Goal: Task Accomplishment & Management: Manage account settings

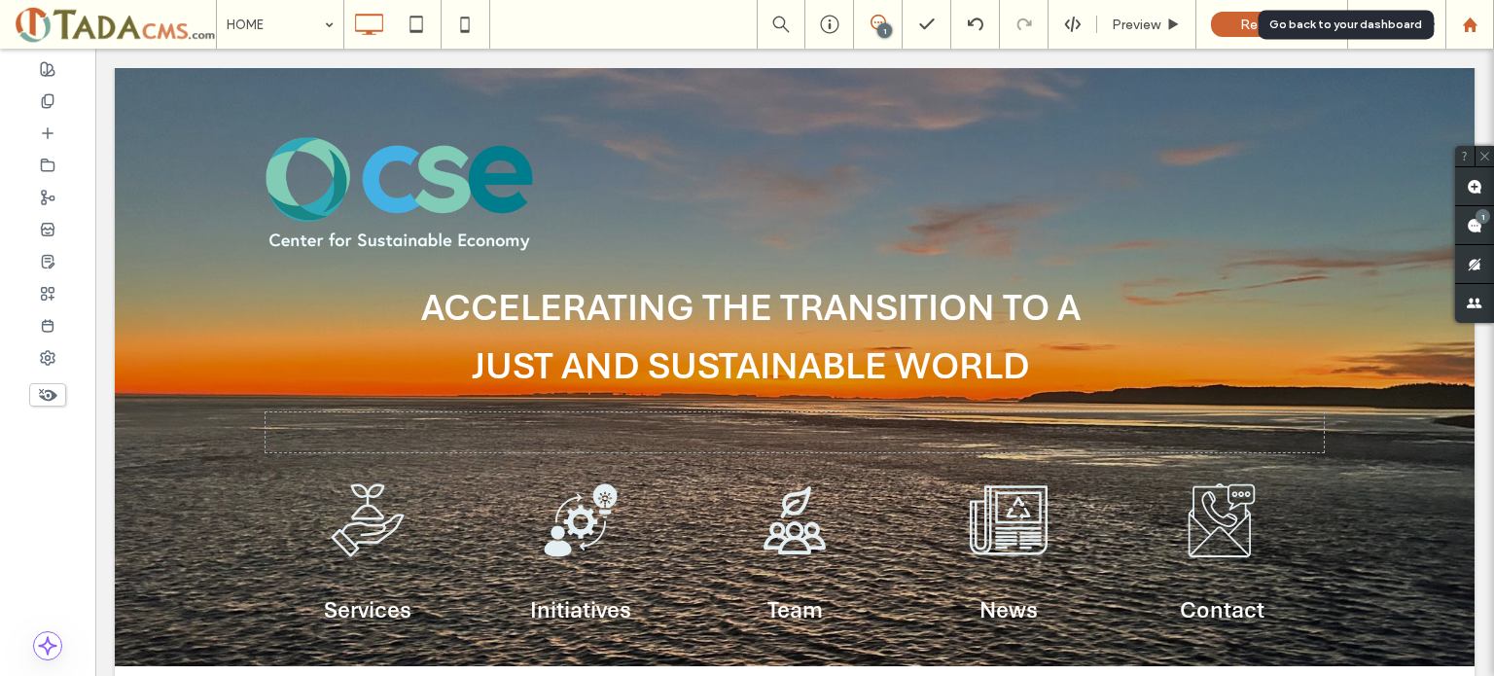
click at [1478, 26] on icon at bounding box center [1470, 25] width 17 height 17
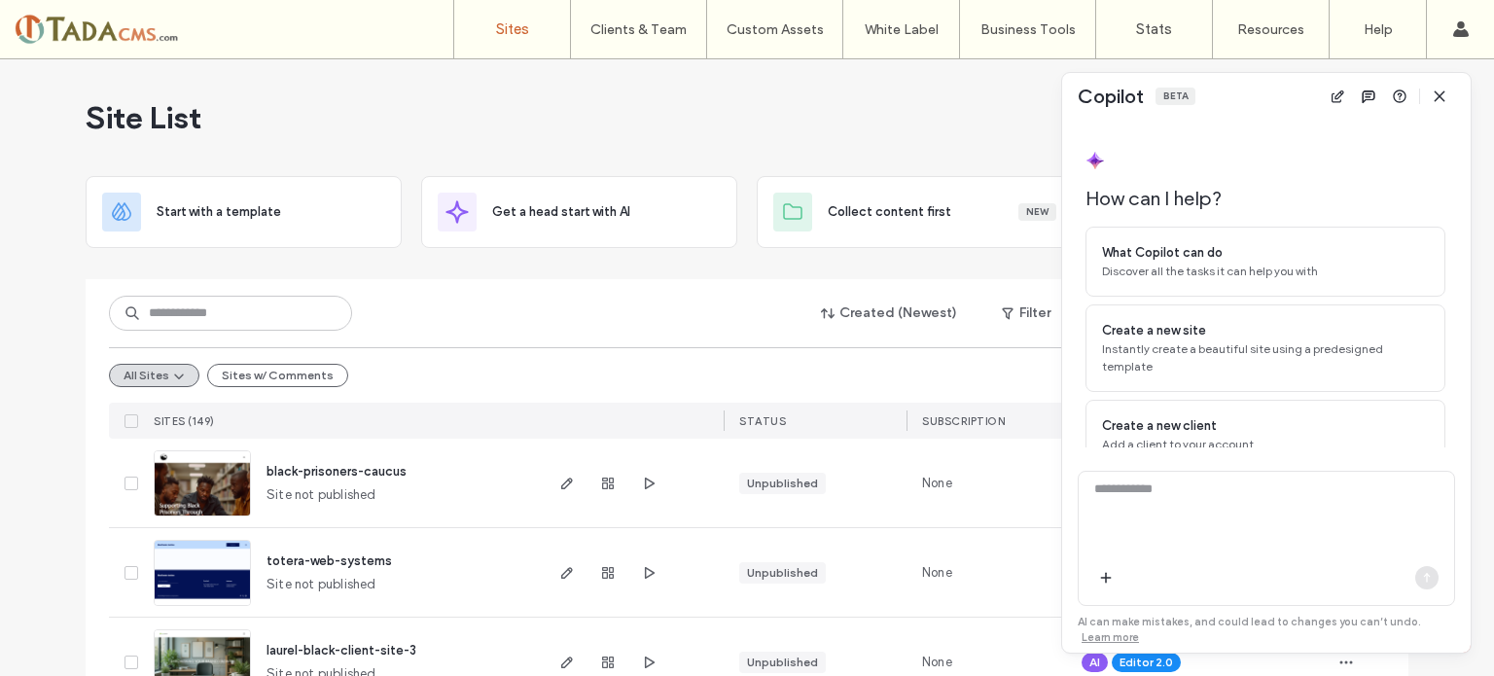
scroll to position [62, 0]
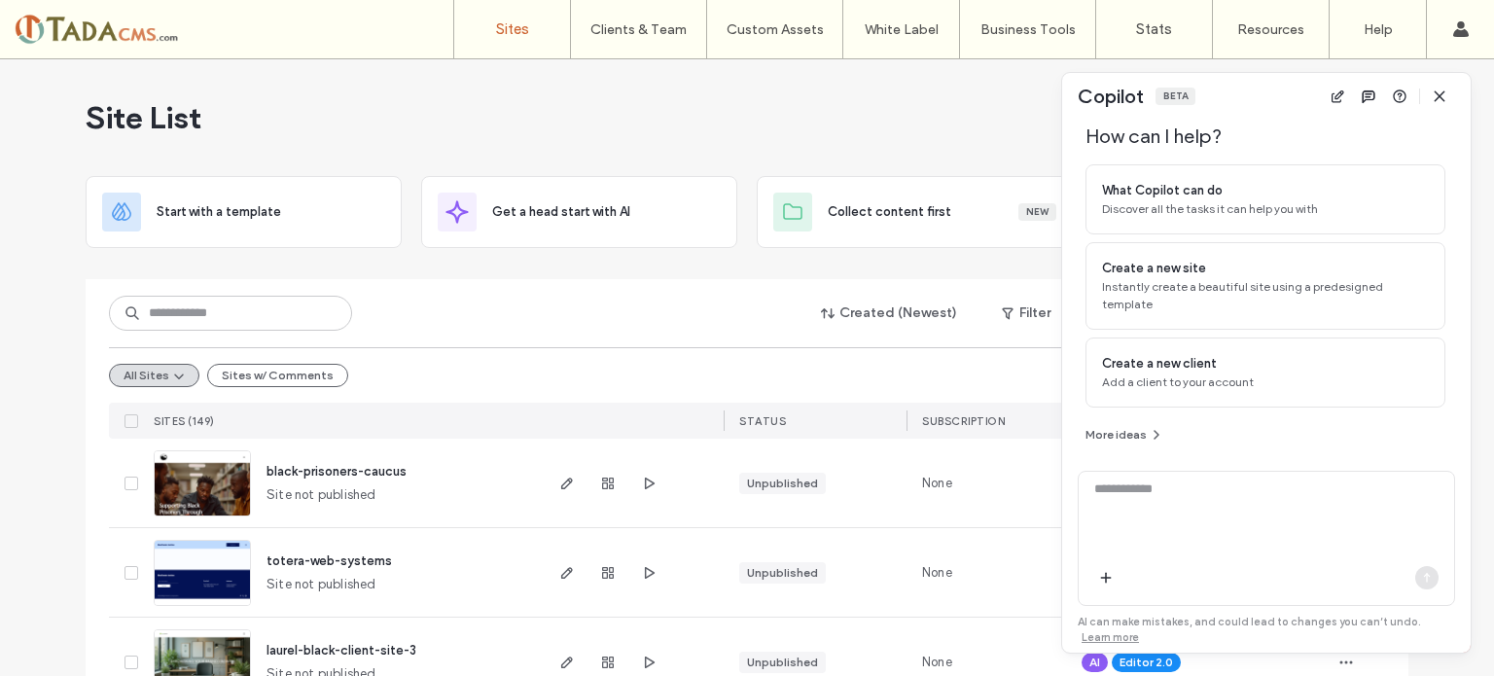
click at [655, 77] on label "Client Management" at bounding box center [643, 79] width 114 height 15
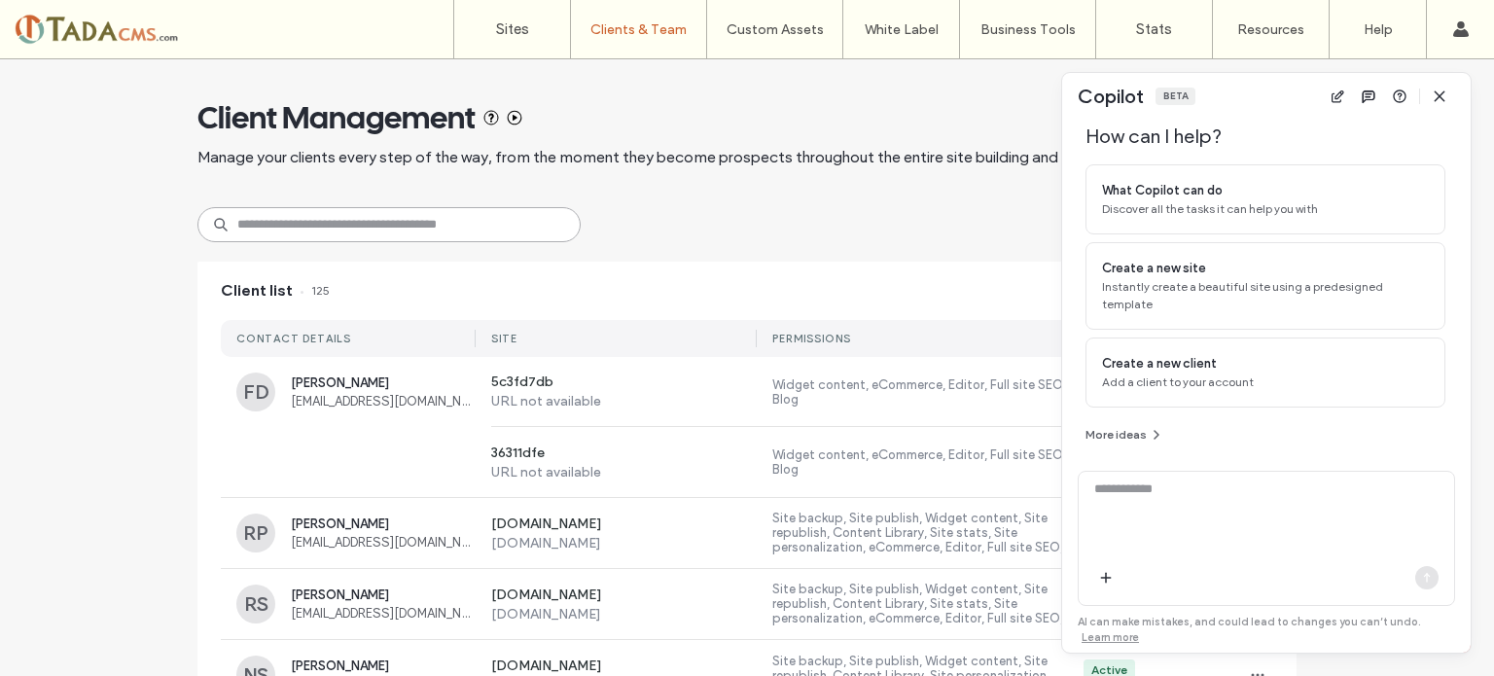
click at [288, 221] on input at bounding box center [388, 224] width 383 height 35
paste input "**********"
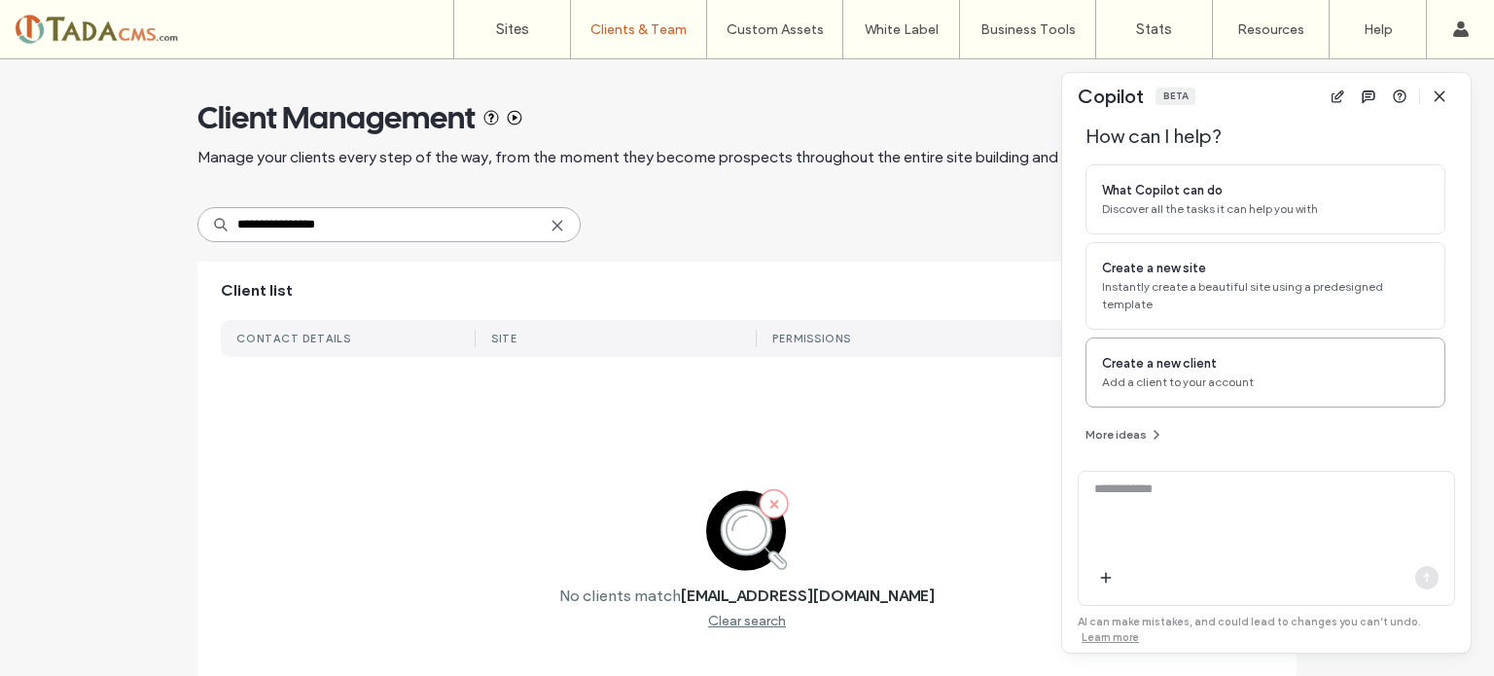
type input "**********"
click at [1199, 374] on span "Add a client to your account" at bounding box center [1265, 383] width 327 height 18
drag, startPoint x: 1340, startPoint y: 484, endPoint x: 1204, endPoint y: 489, distance: 135.3
click at [1204, 489] on textarea "**********" at bounding box center [1267, 518] width 376 height 76
paste textarea "**********"
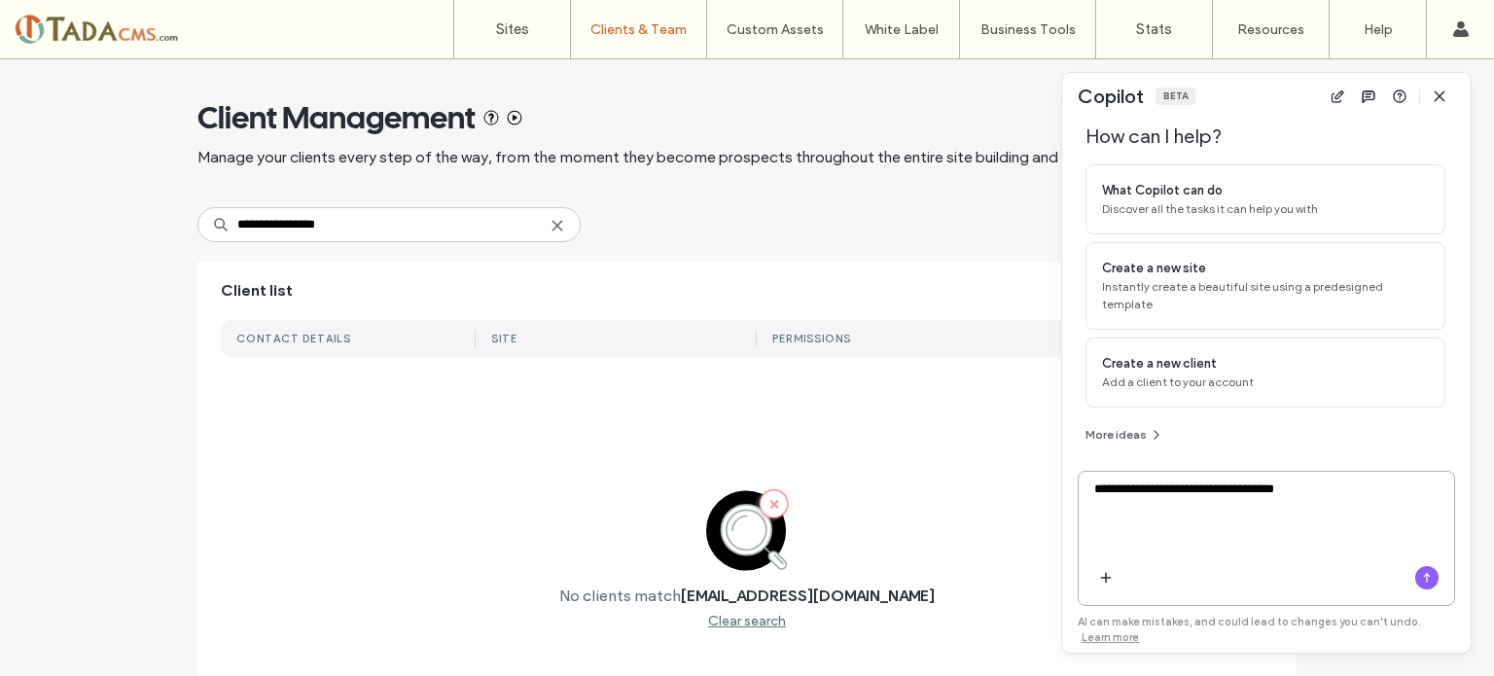
click at [1208, 489] on textarea "**********" at bounding box center [1267, 518] width 376 height 76
paste textarea "*********"
type textarea "**********"
click at [1428, 578] on icon "button" at bounding box center [1427, 578] width 16 height 16
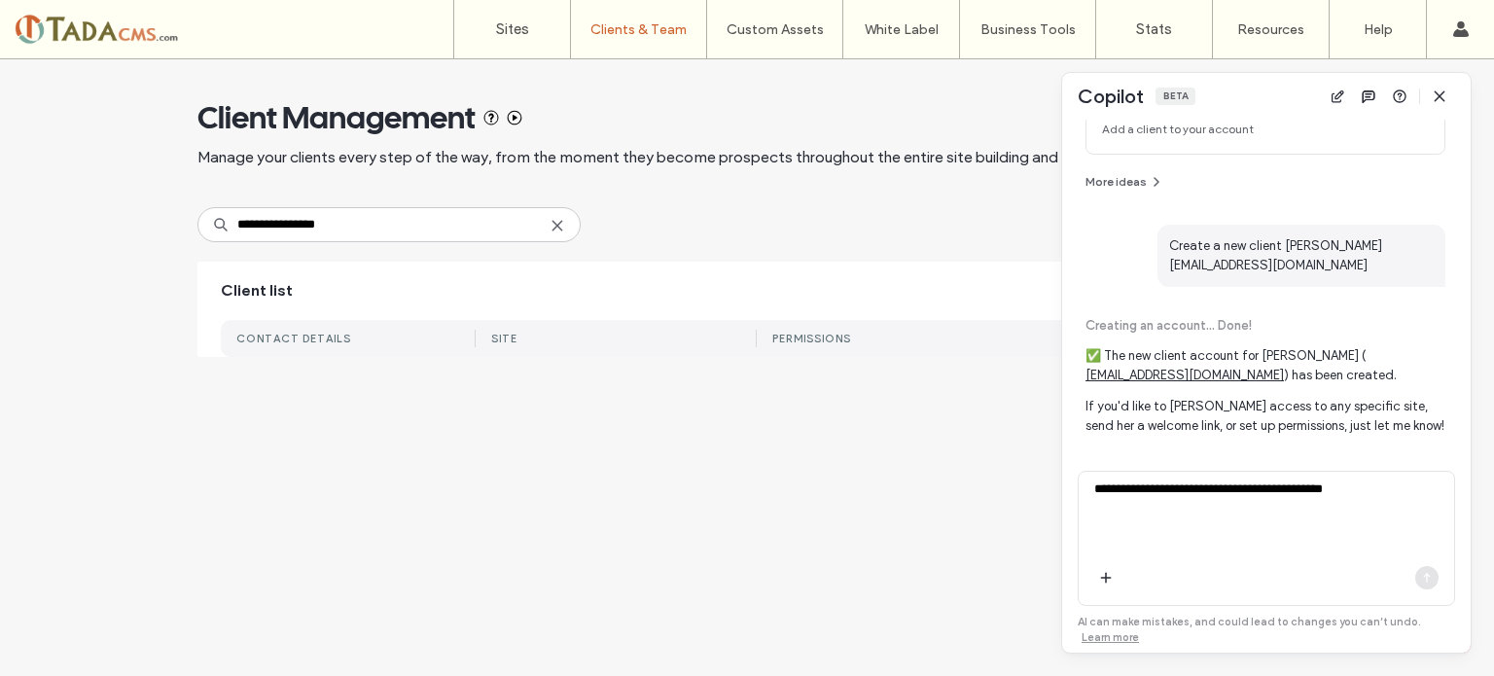
scroll to position [342, 0]
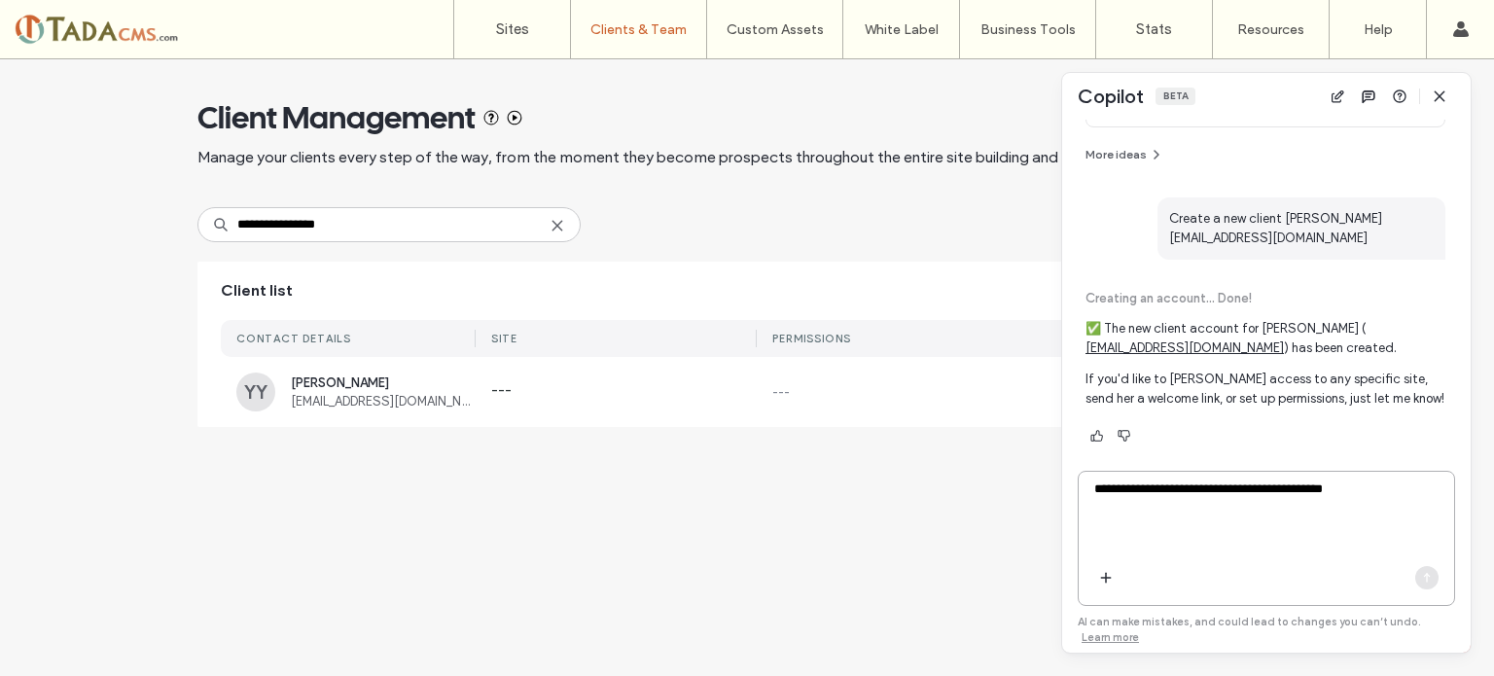
click at [1217, 524] on textarea "**********" at bounding box center [1267, 518] width 376 height 76
type textarea "*"
type textarea "**********"
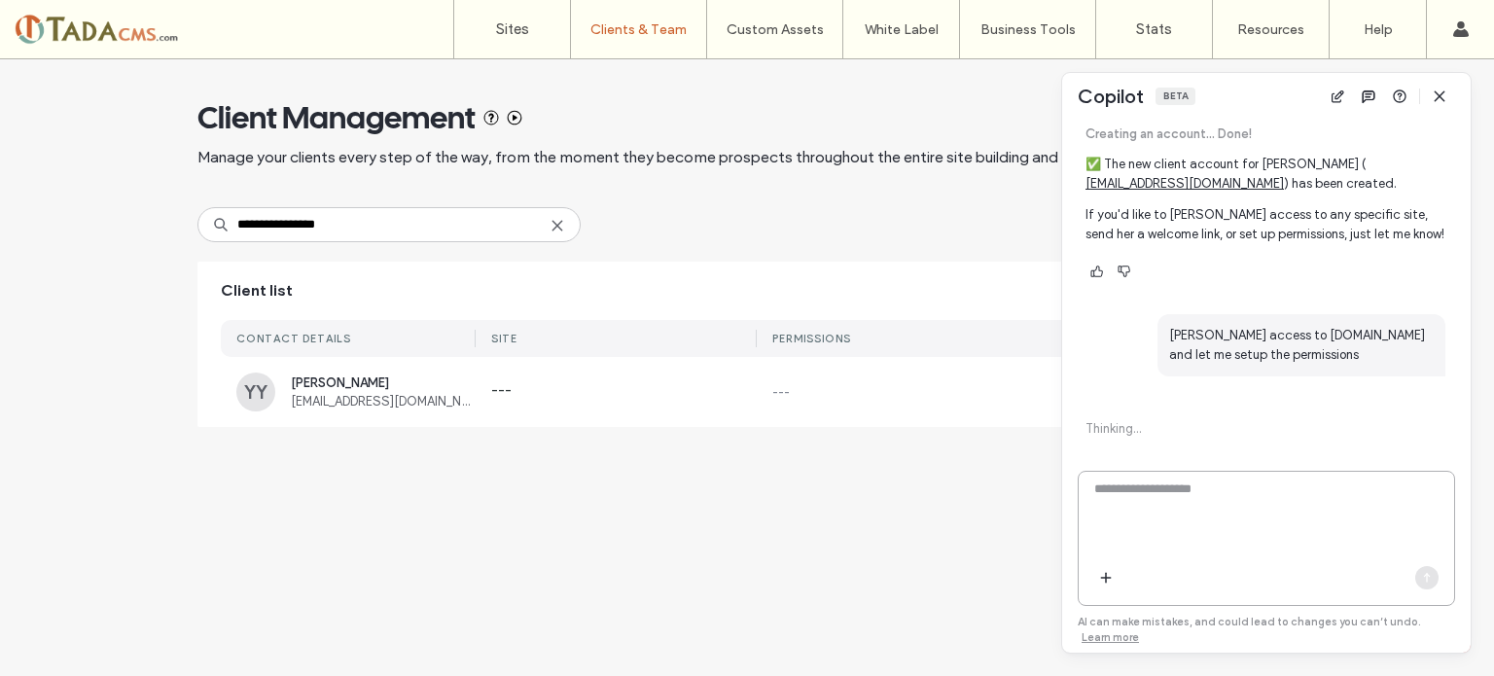
scroll to position [510, 0]
click at [1104, 269] on icon "button" at bounding box center [1098, 269] width 16 height 16
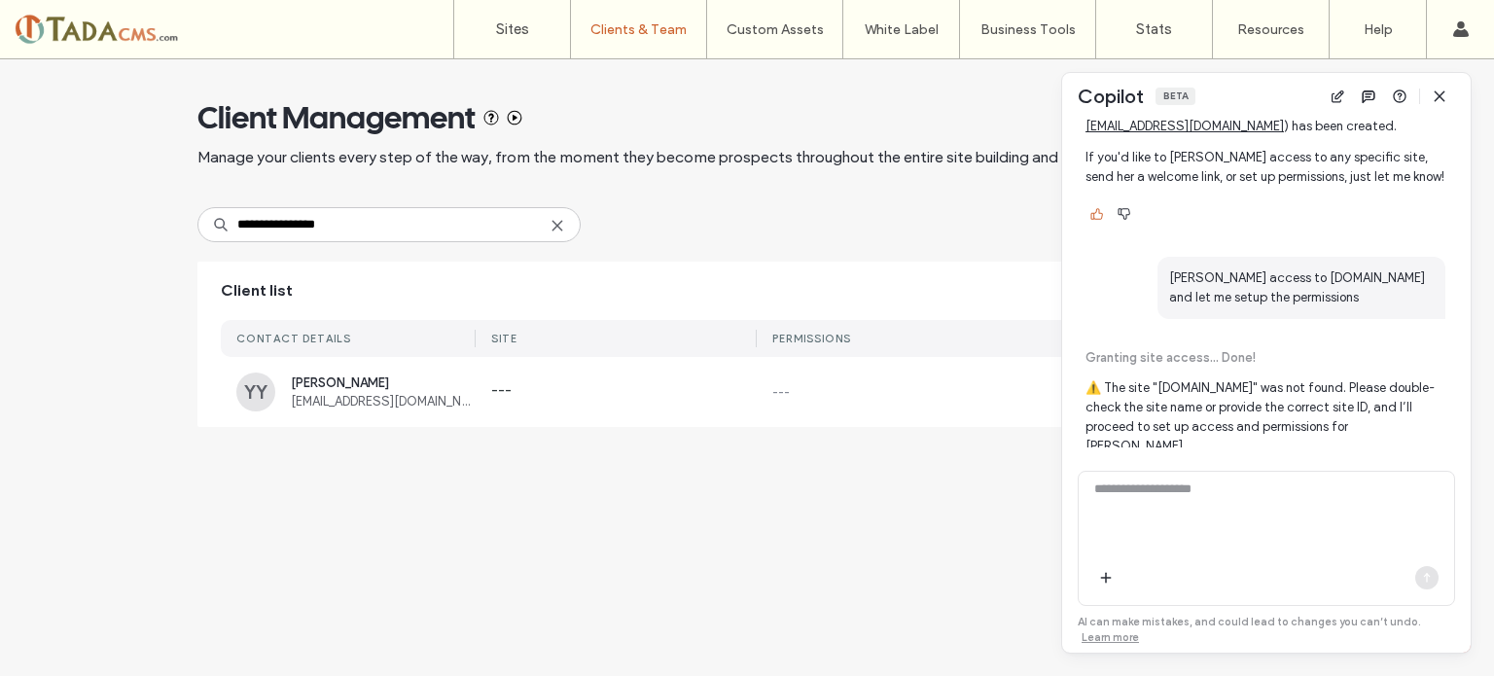
scroll to position [591, 0]
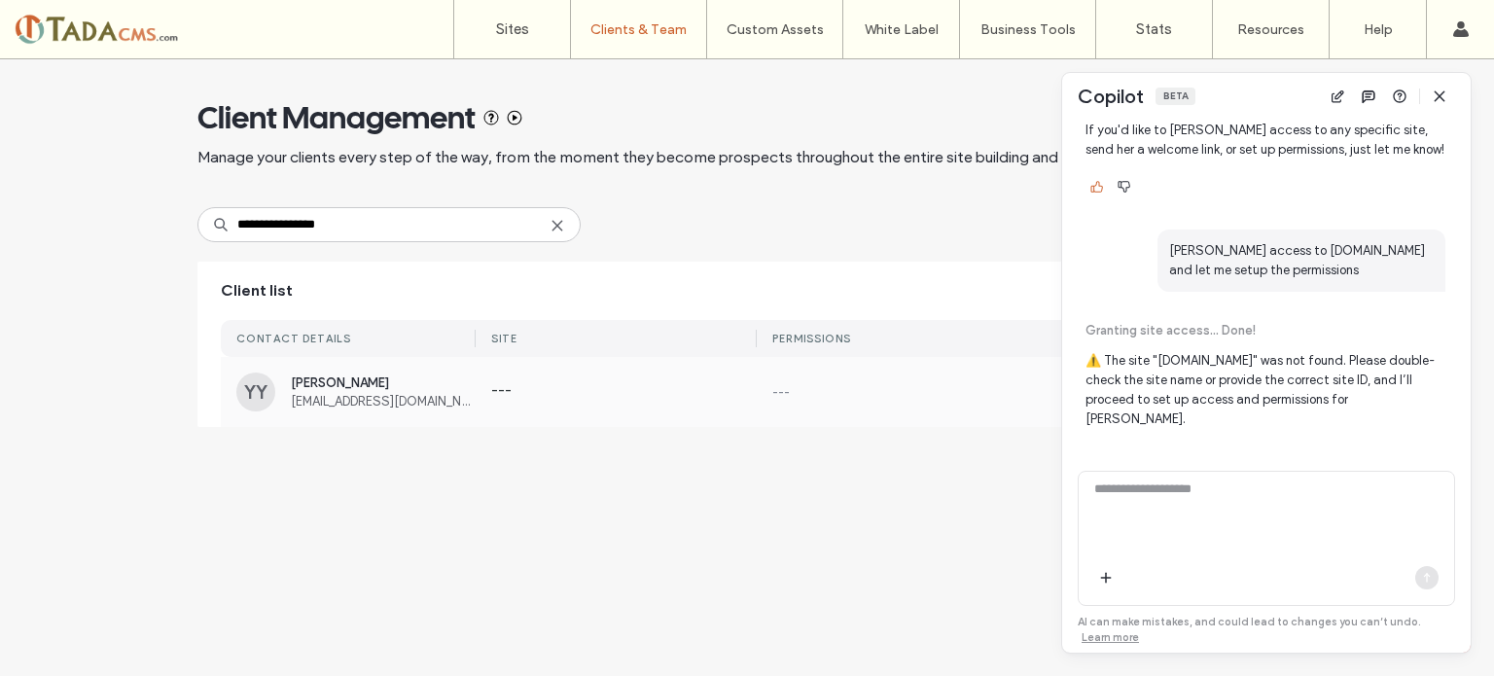
click at [302, 383] on span "[PERSON_NAME]" at bounding box center [383, 383] width 185 height 15
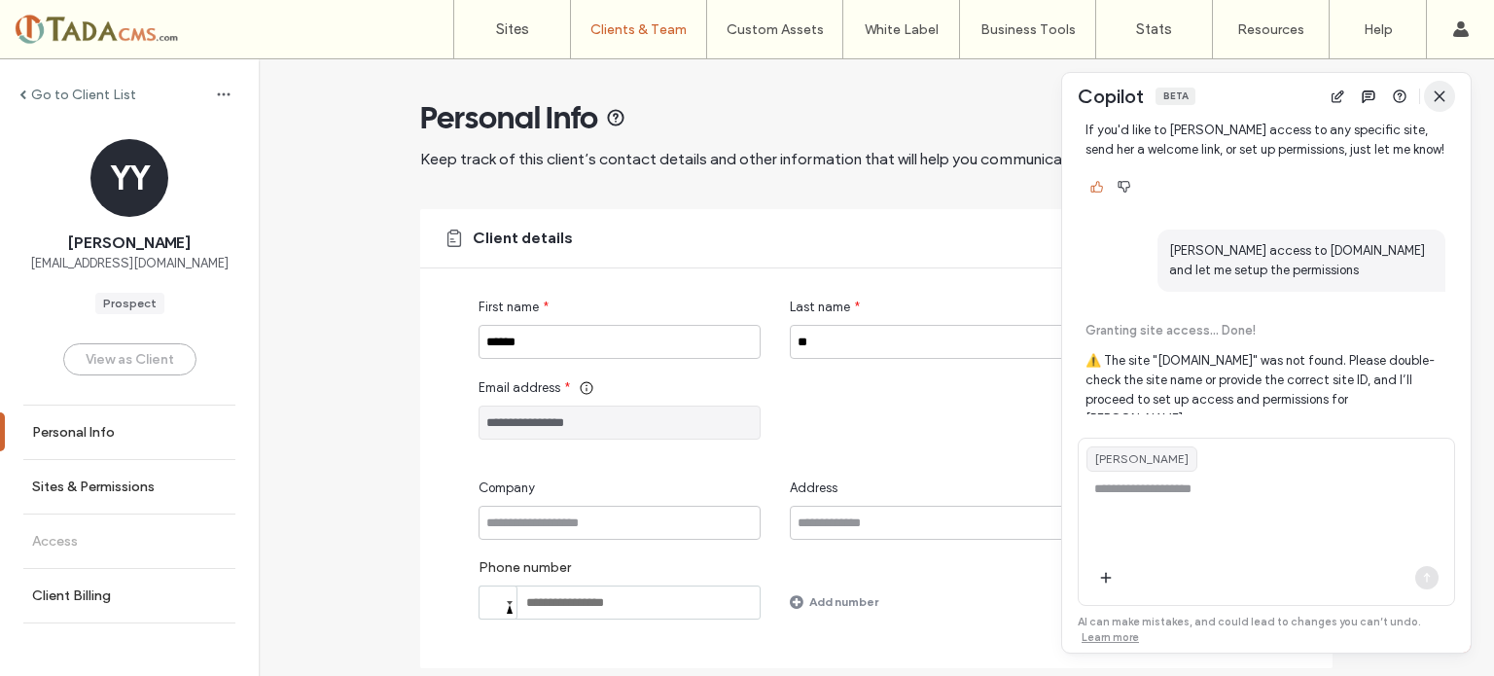
click at [1446, 99] on icon "button" at bounding box center [1440, 97] width 16 height 16
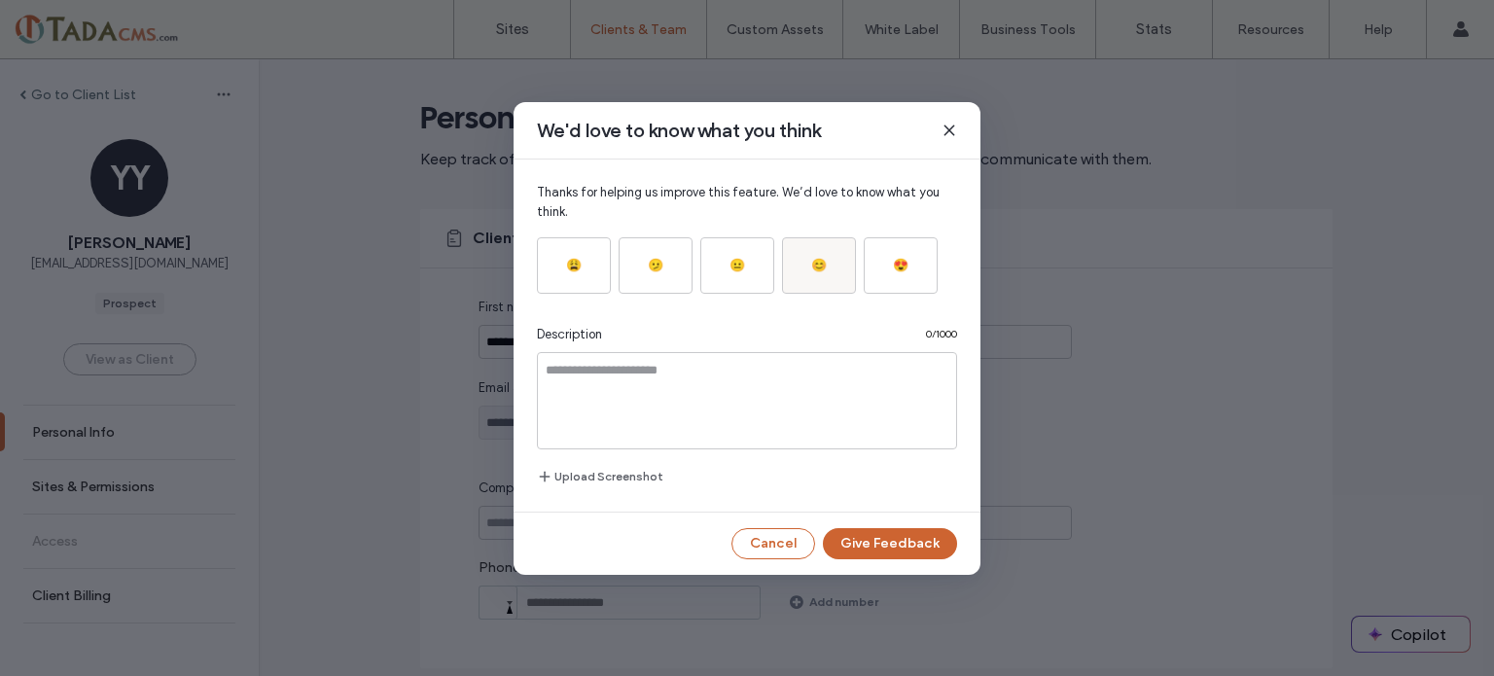
click at [805, 274] on div "😊" at bounding box center [819, 265] width 56 height 23
click at [723, 390] on textarea at bounding box center [747, 400] width 420 height 97
drag, startPoint x: 549, startPoint y: 371, endPoint x: 560, endPoint y: 375, distance: 12.3
click at [560, 375] on textarea "**********" at bounding box center [747, 400] width 420 height 97
click at [758, 372] on textarea "**********" at bounding box center [747, 400] width 420 height 97
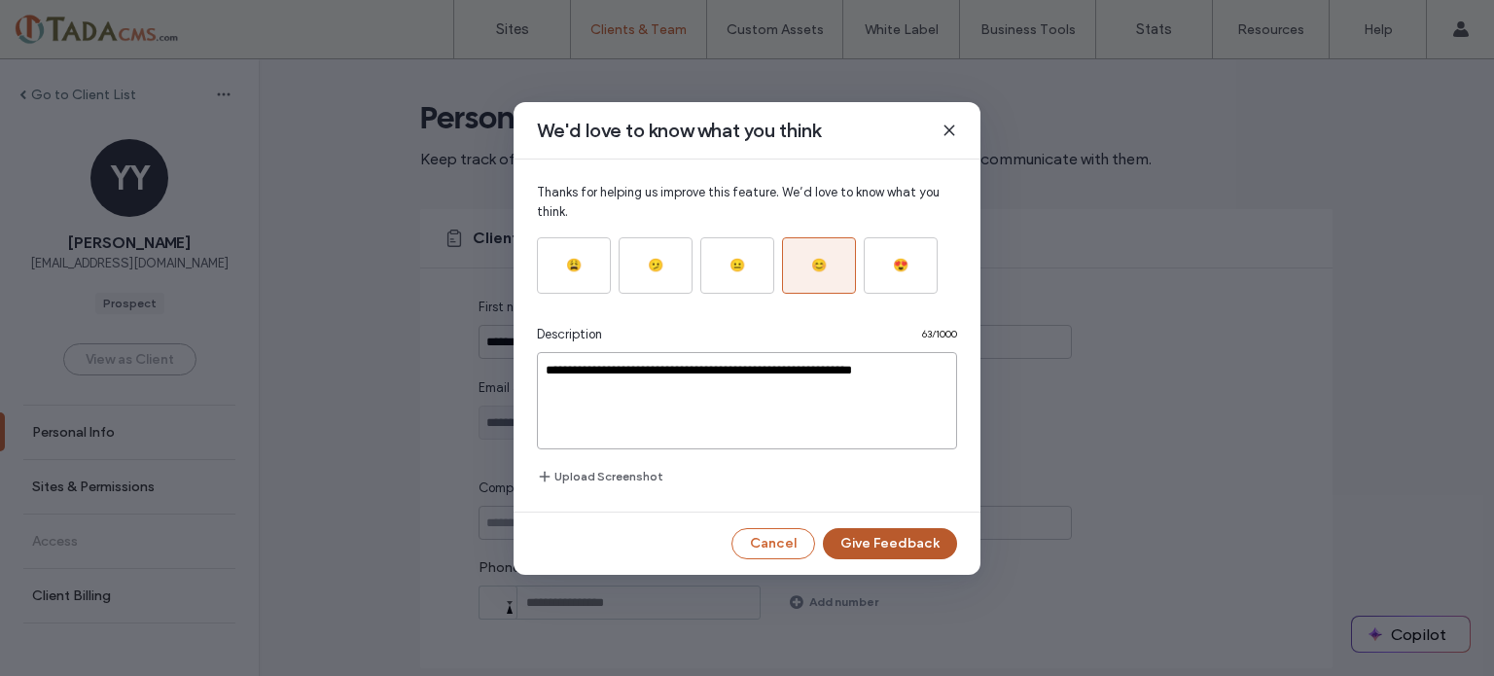
type textarea "**********"
click at [894, 548] on button "Give Feedback" at bounding box center [890, 543] width 134 height 31
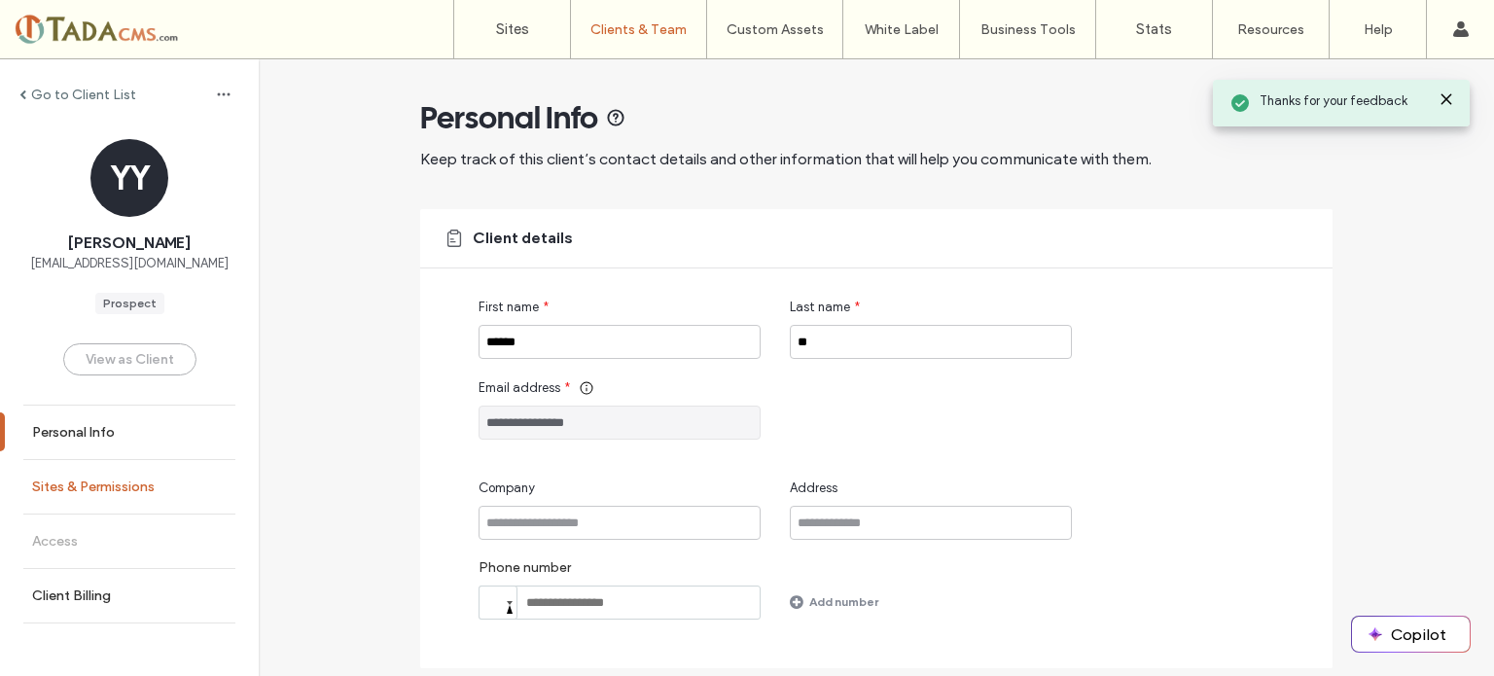
click at [106, 489] on label "Sites & Permissions" at bounding box center [93, 487] width 123 height 17
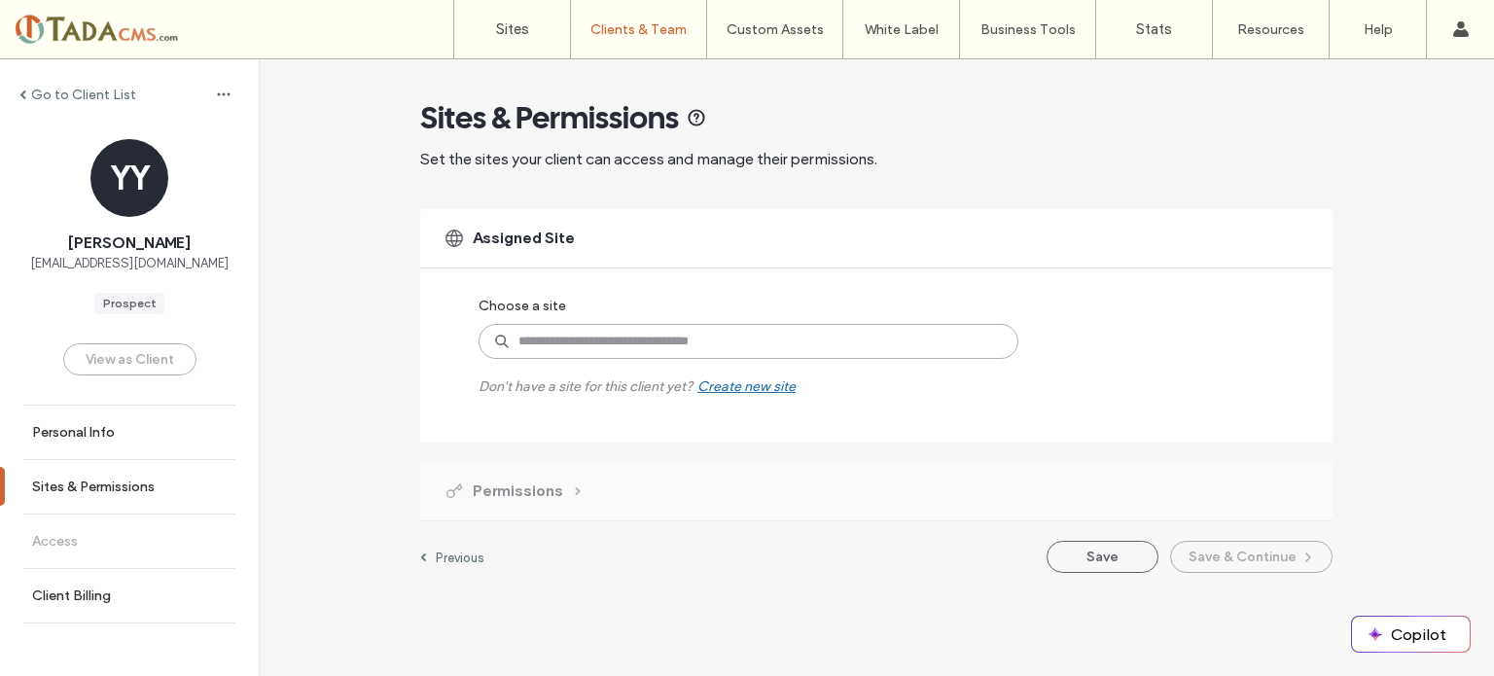
click at [621, 341] on input at bounding box center [749, 341] width 540 height 35
type input "**"
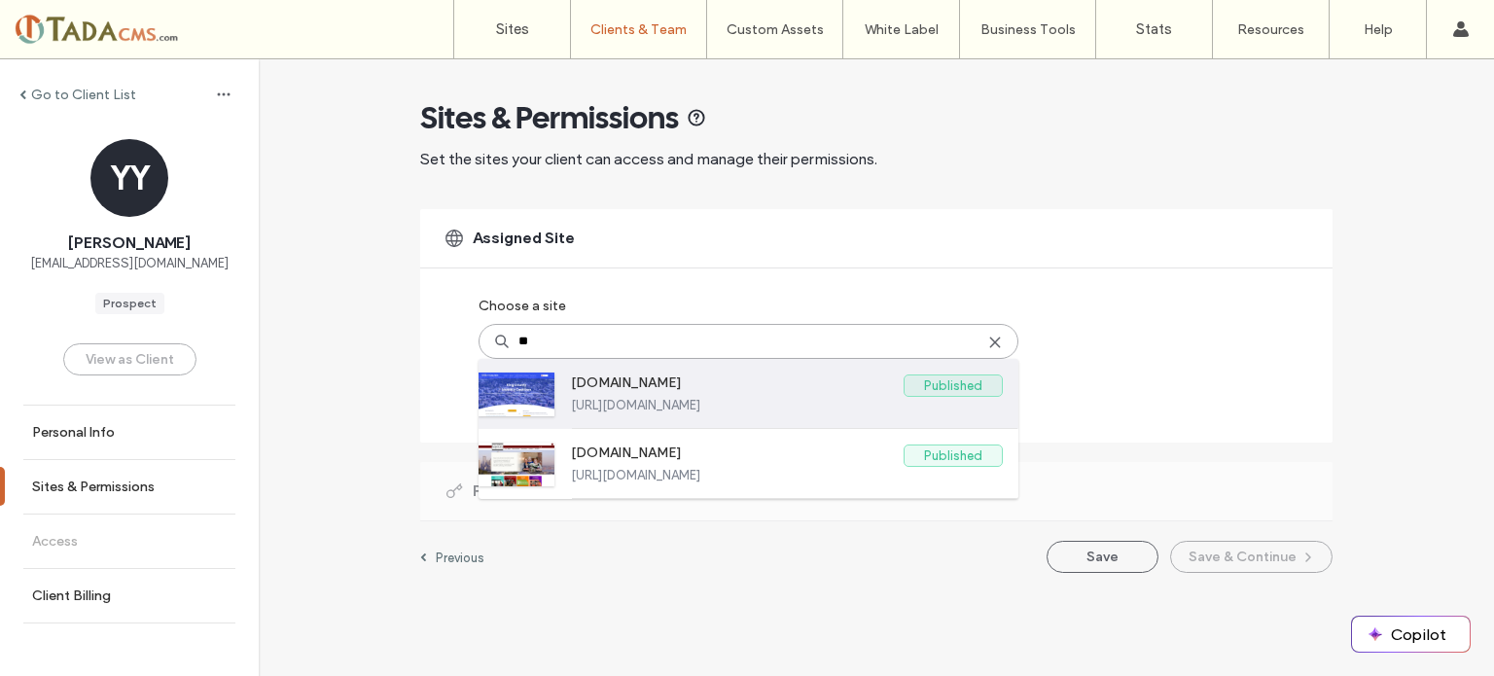
click at [646, 398] on label "https://www.kcmobility.org" at bounding box center [787, 405] width 432 height 15
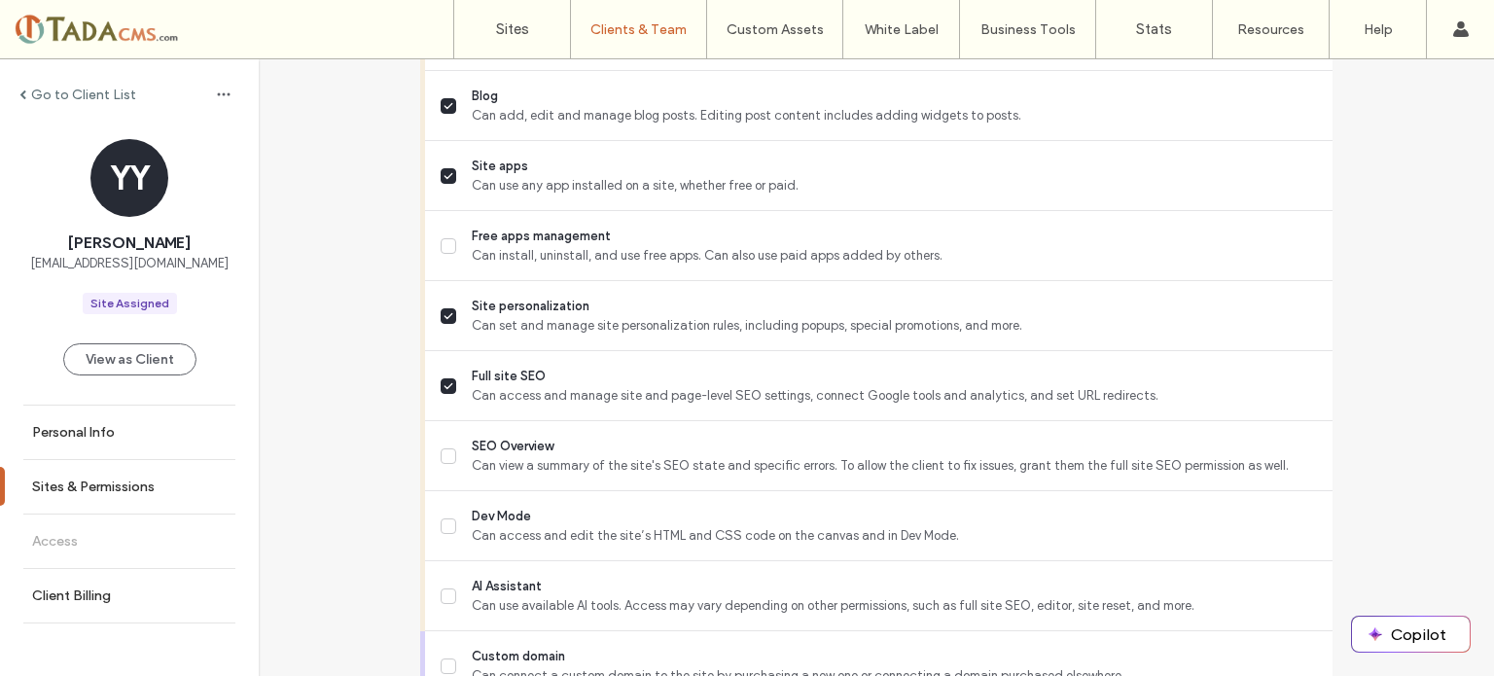
scroll to position [1459, 0]
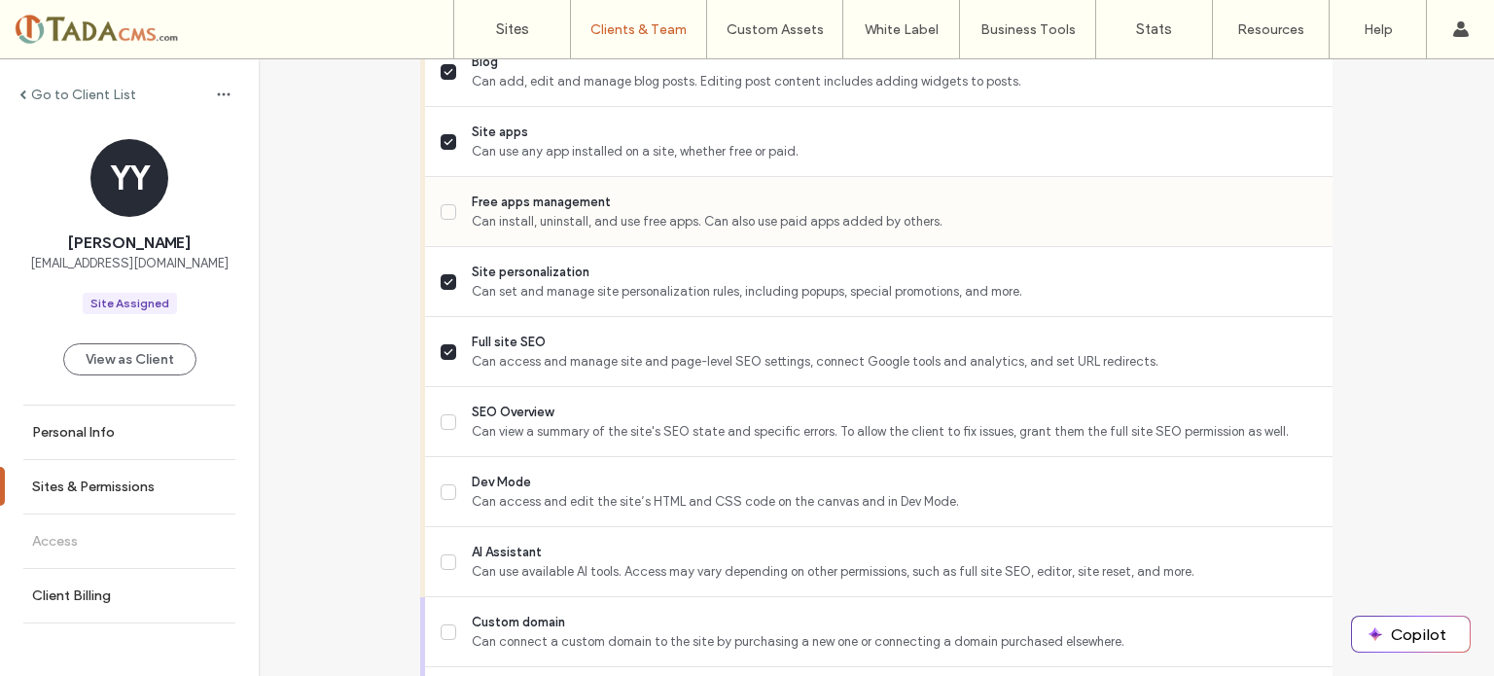
click at [446, 208] on icon at bounding box center [449, 212] width 10 height 8
click at [444, 278] on icon at bounding box center [449, 282] width 10 height 8
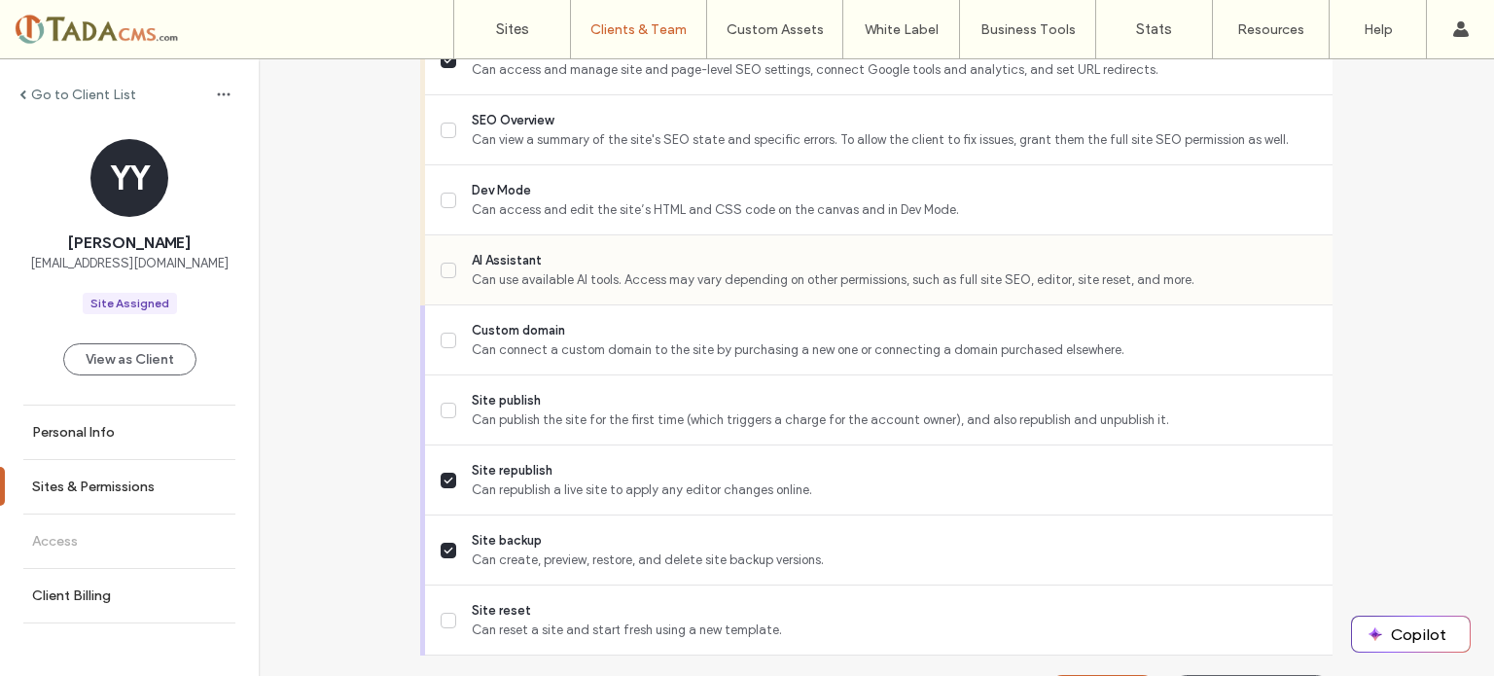
scroll to position [1654, 0]
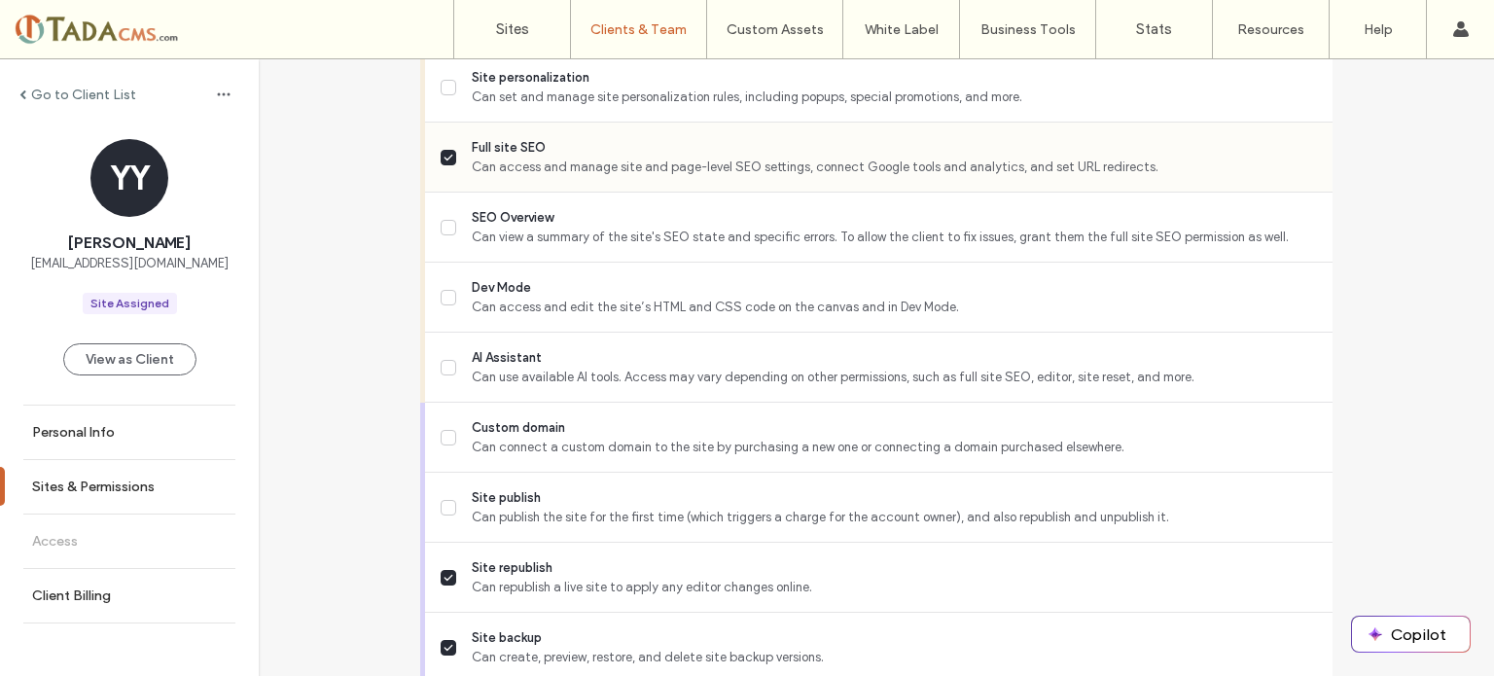
click at [444, 150] on span at bounding box center [449, 158] width 16 height 16
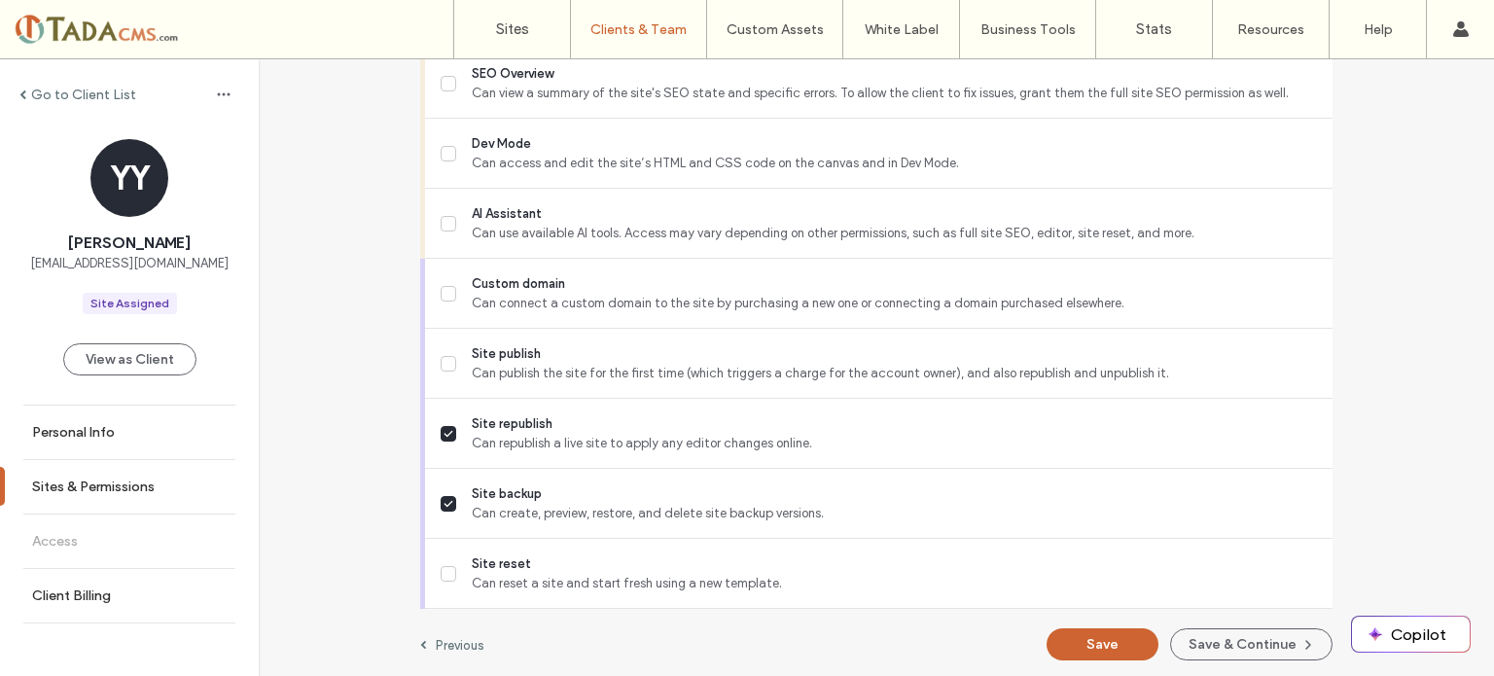
scroll to position [1800, 0]
click at [1245, 642] on button "Save & Continue" at bounding box center [1251, 642] width 162 height 32
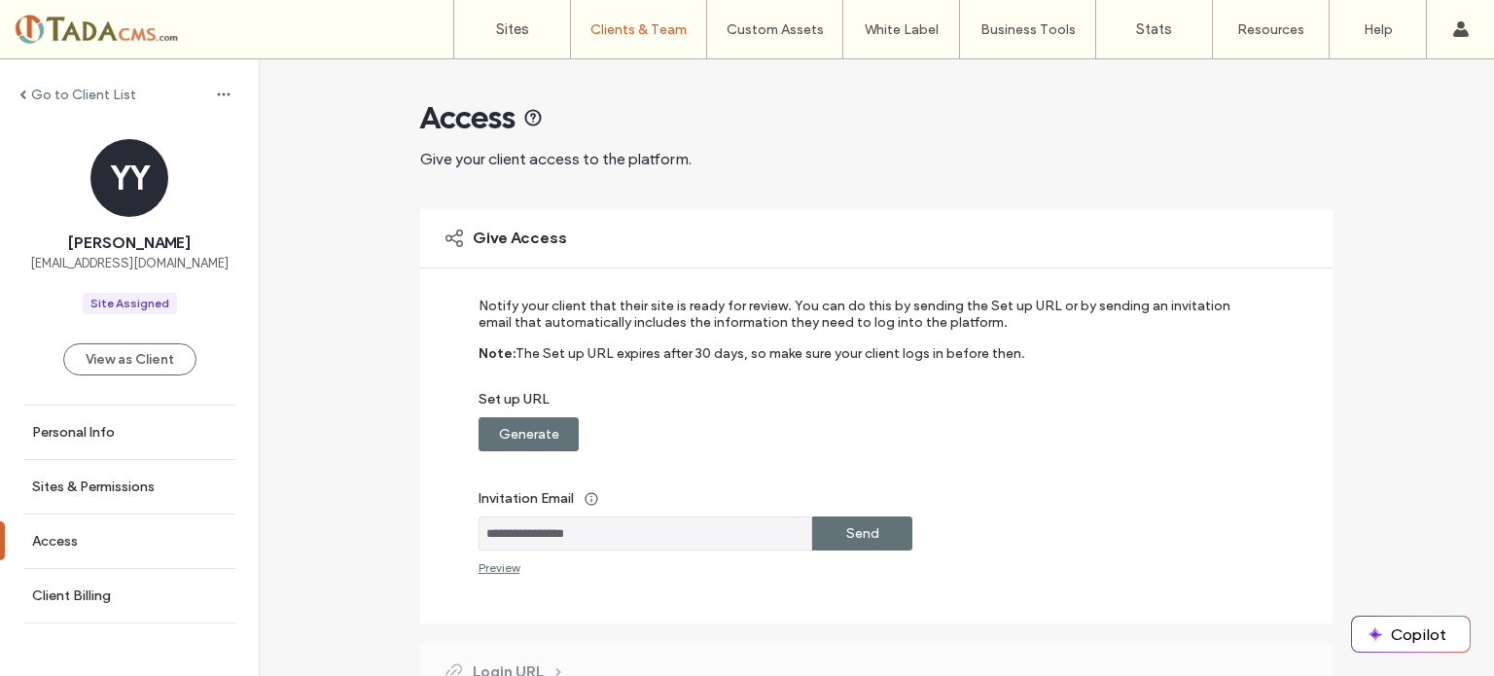
click at [864, 534] on label "Send" at bounding box center [862, 534] width 33 height 36
click at [551, 431] on label "Generate" at bounding box center [529, 434] width 60 height 36
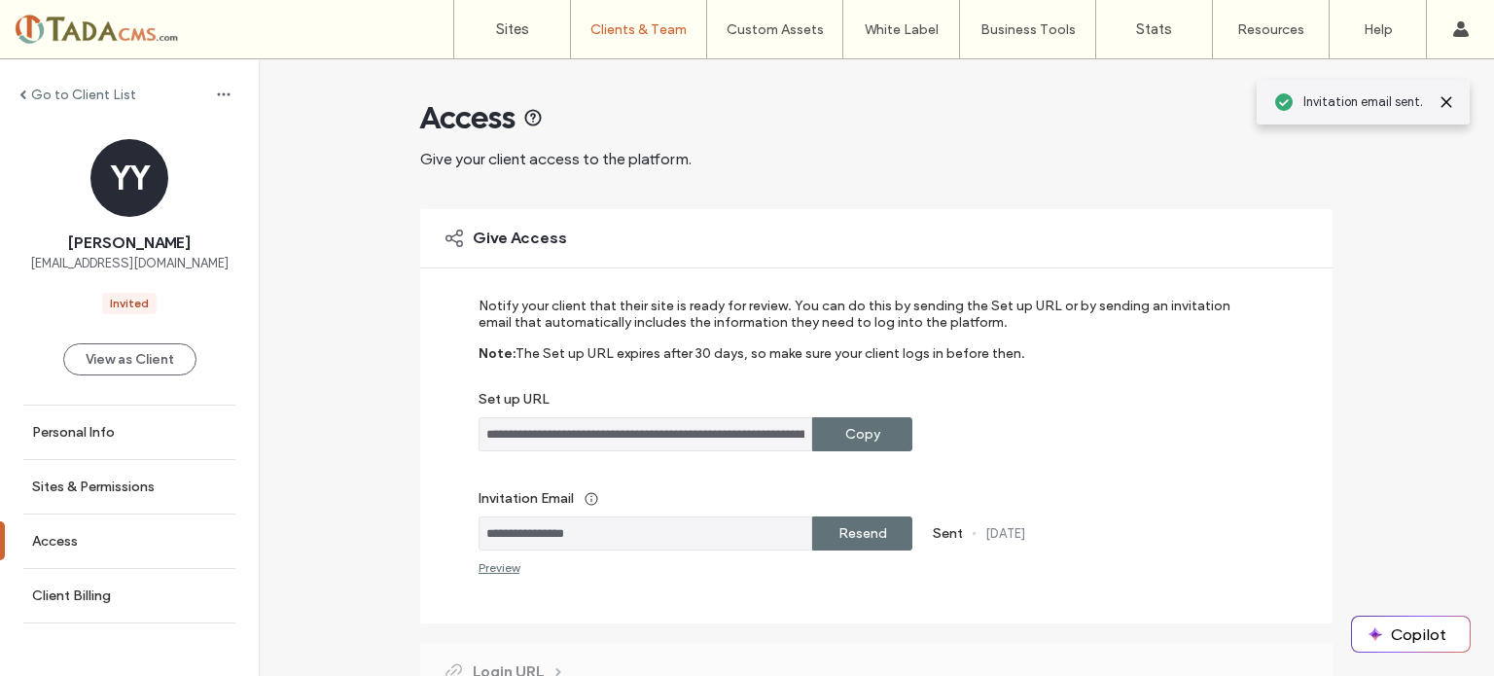
click at [866, 428] on label "Copy" at bounding box center [862, 434] width 35 height 36
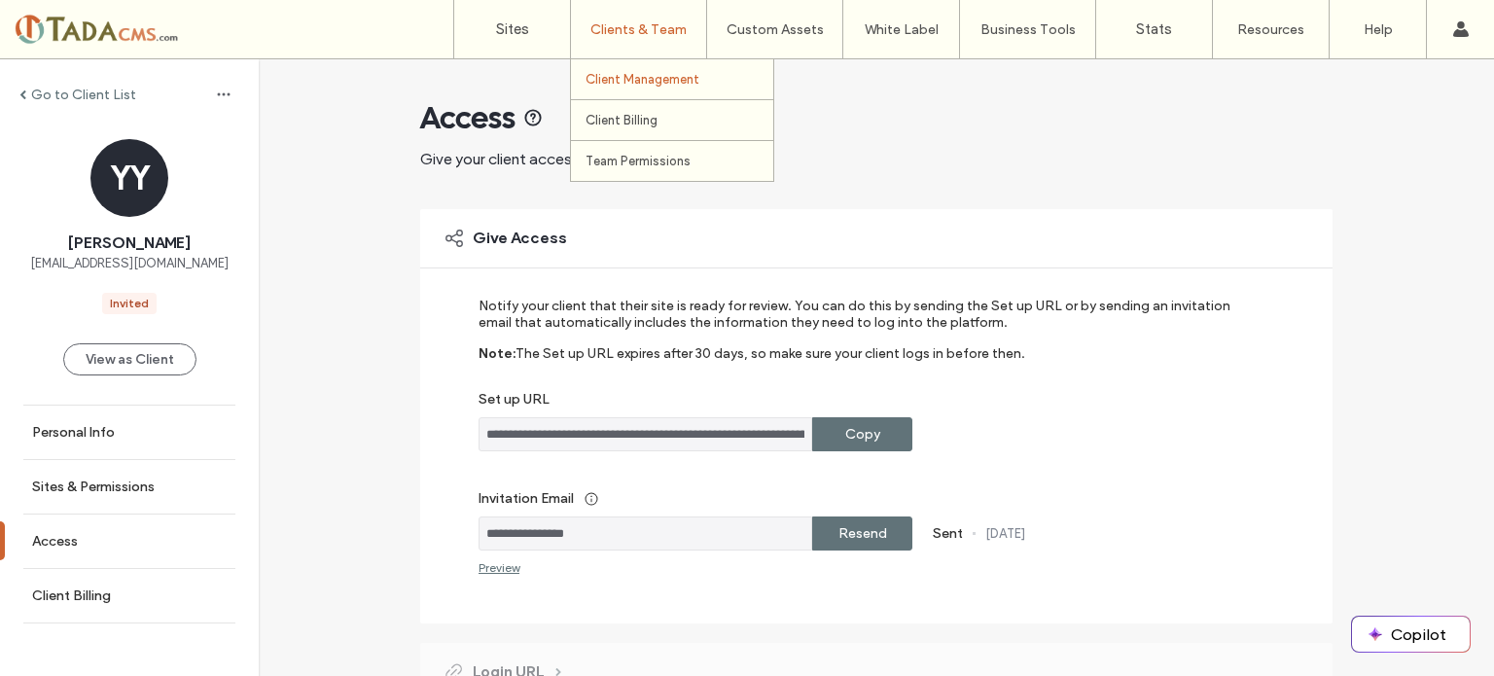
click at [654, 79] on label "Client Management" at bounding box center [643, 79] width 114 height 15
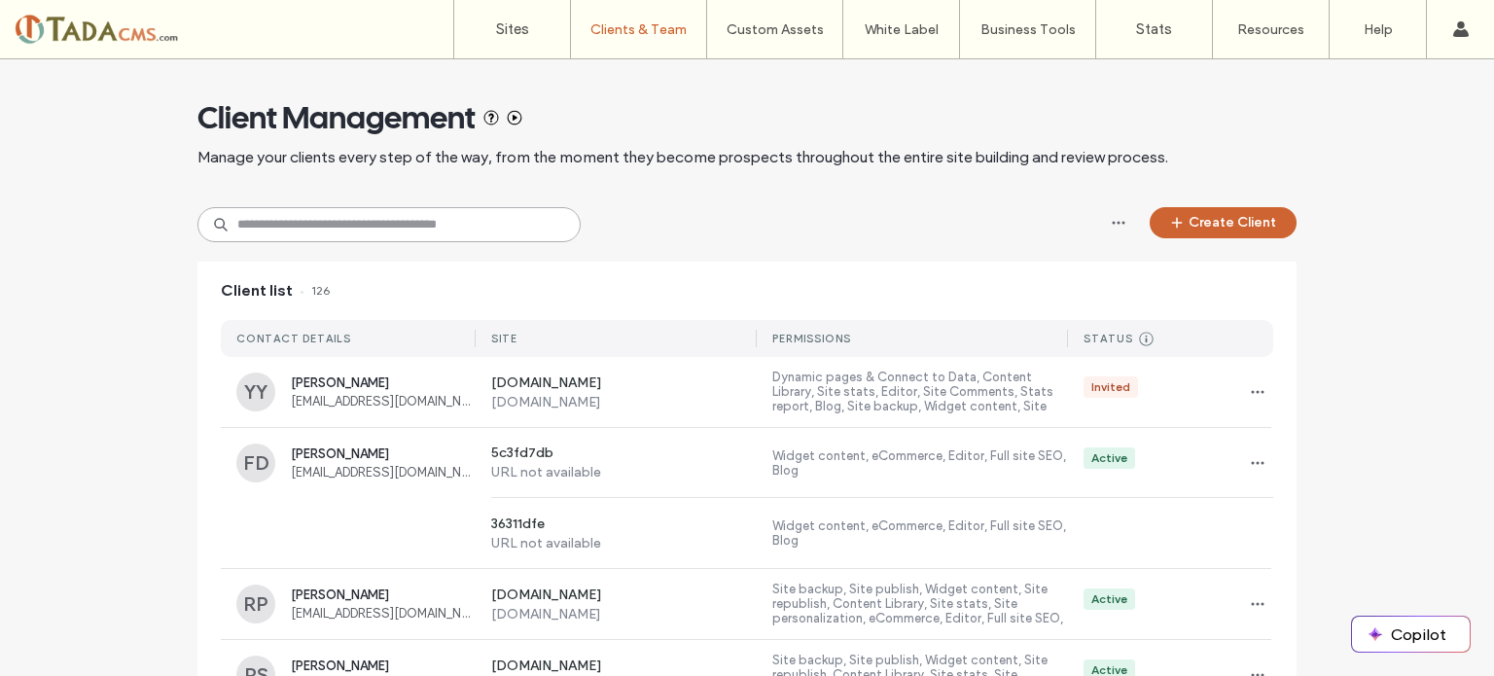
click at [388, 228] on input at bounding box center [388, 224] width 383 height 35
paste input "**********"
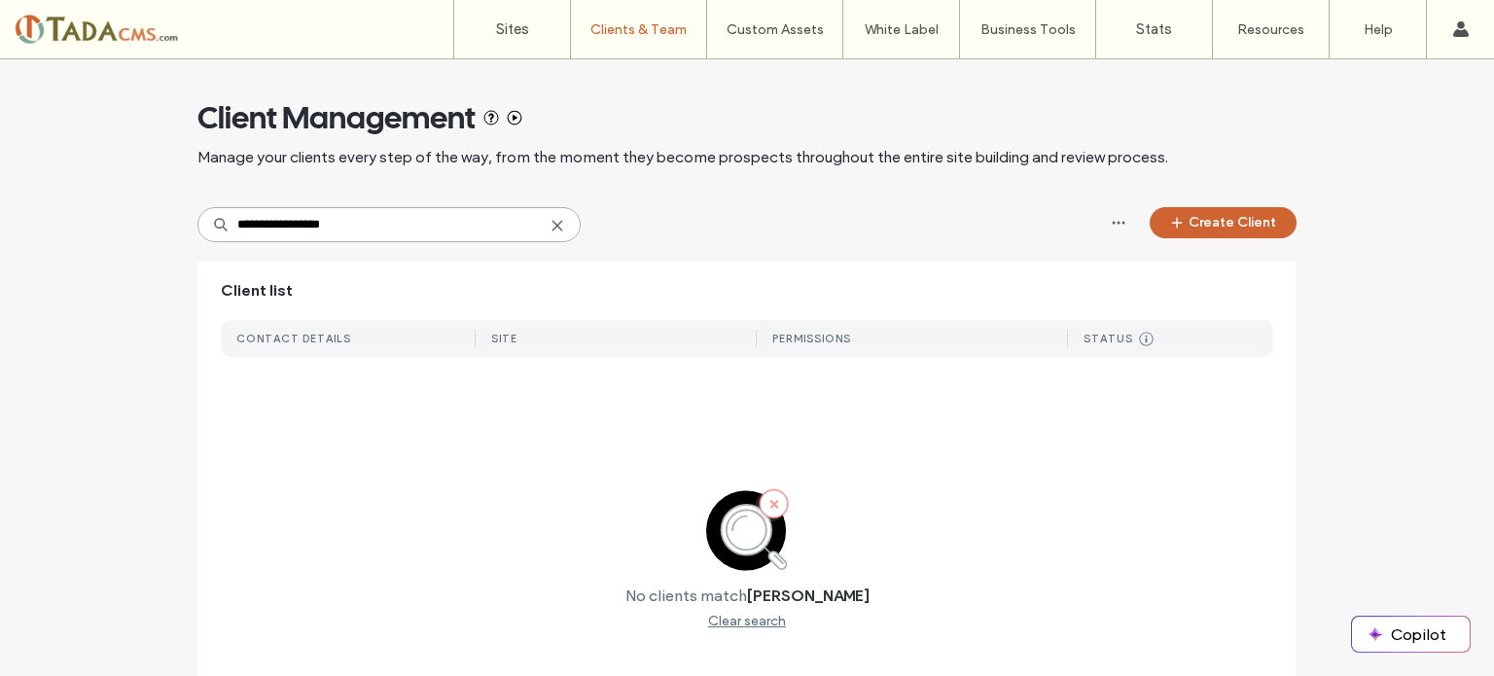
click at [319, 225] on input "**********" at bounding box center [388, 224] width 383 height 35
click at [260, 229] on input "*******" at bounding box center [388, 224] width 383 height 35
click at [260, 228] on input "*******" at bounding box center [388, 224] width 383 height 35
paste input "**********"
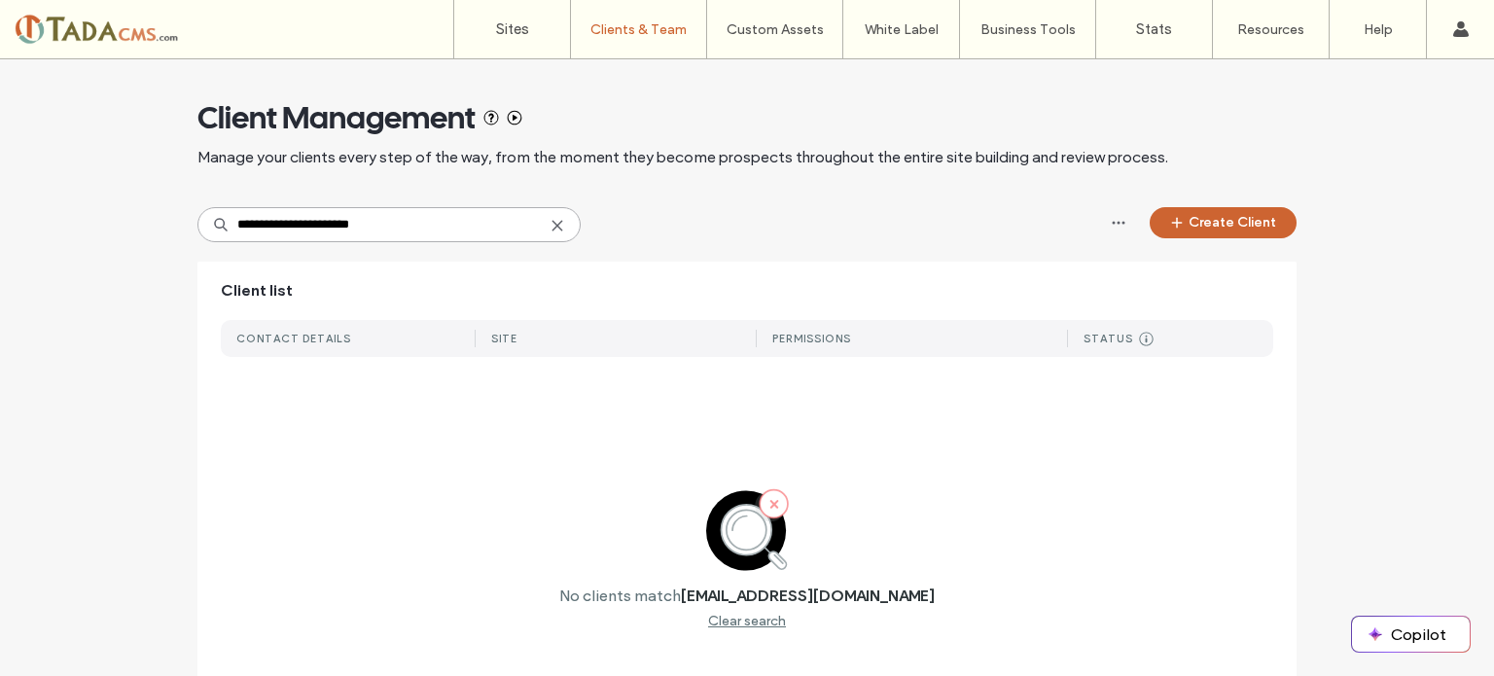
click at [268, 223] on input "**********" at bounding box center [388, 224] width 383 height 35
click at [268, 222] on input "**********" at bounding box center [388, 224] width 383 height 35
type input "**********"
drag, startPoint x: 371, startPoint y: 233, endPoint x: 76, endPoint y: 228, distance: 294.8
click at [76, 228] on div "**********" at bounding box center [747, 419] width 1494 height 721
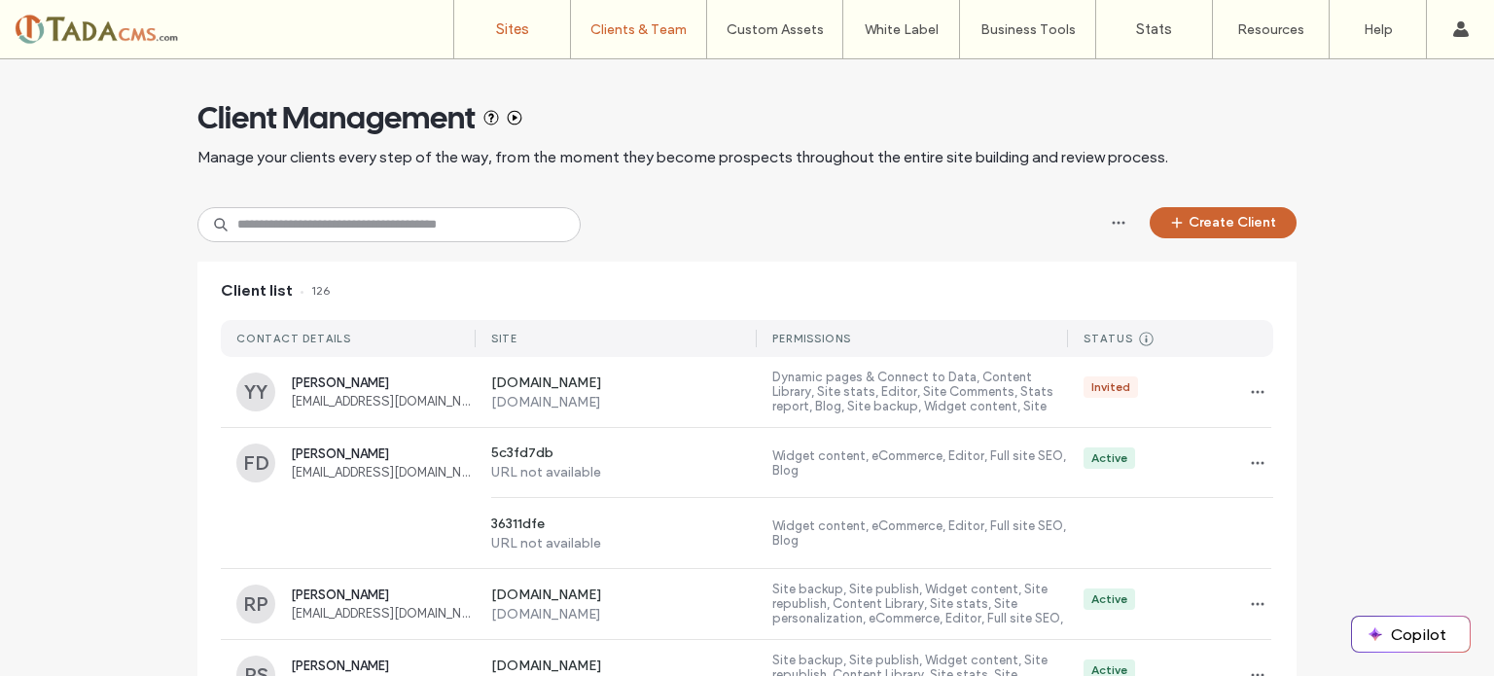
click at [518, 32] on label "Sites" at bounding box center [512, 29] width 33 height 18
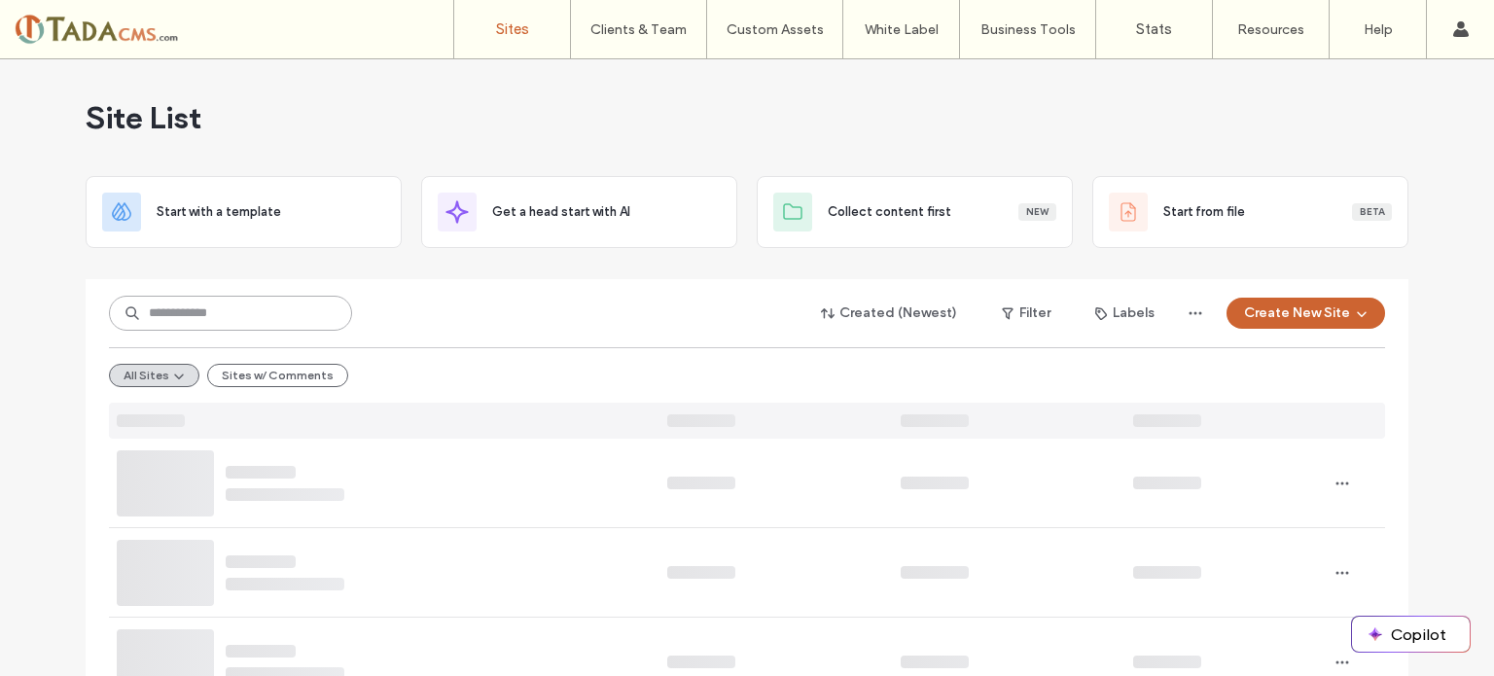
click at [190, 325] on input at bounding box center [230, 313] width 243 height 35
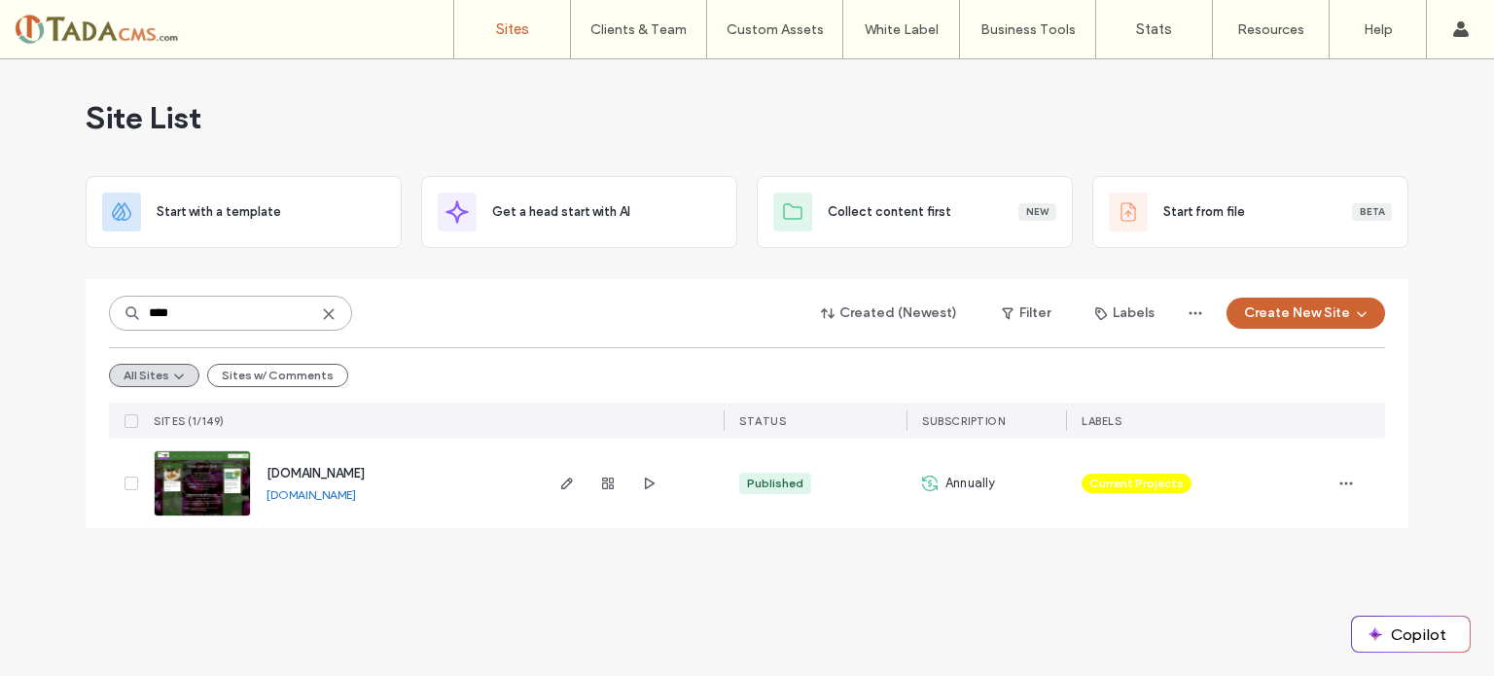
type input "****"
click at [327, 491] on link "www.foodbankgrowers.org" at bounding box center [311, 494] width 89 height 15
click at [637, 78] on label "Client Management" at bounding box center [643, 79] width 114 height 15
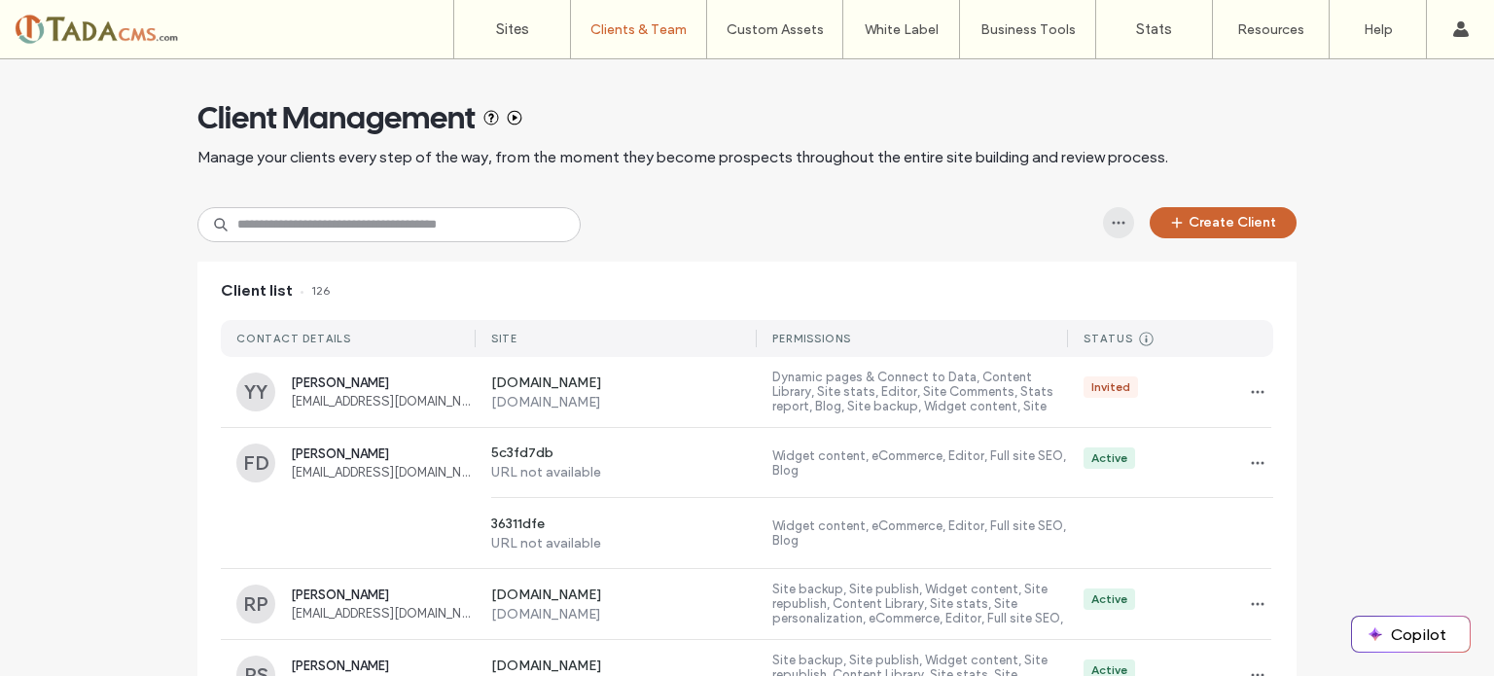
click at [1113, 222] on icon "button" at bounding box center [1119, 223] width 16 height 16
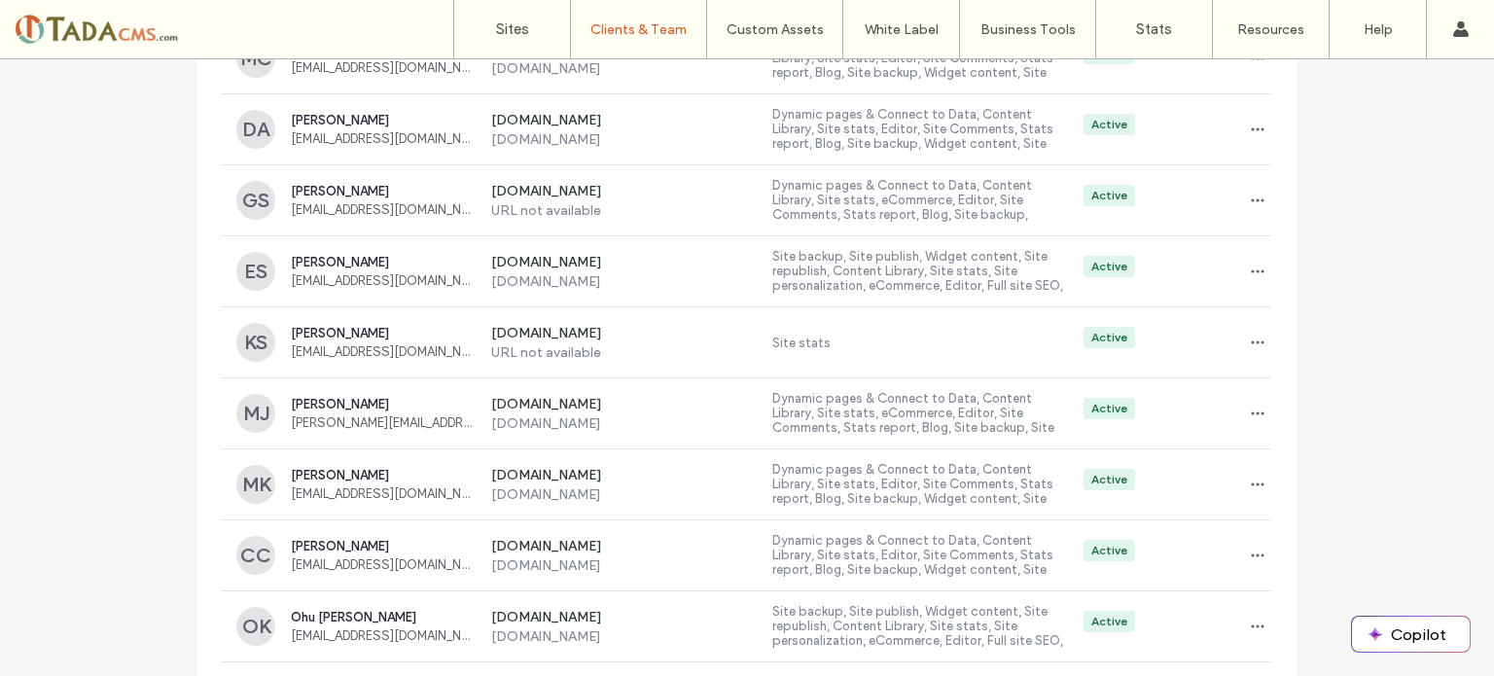
scroll to position [3121, 0]
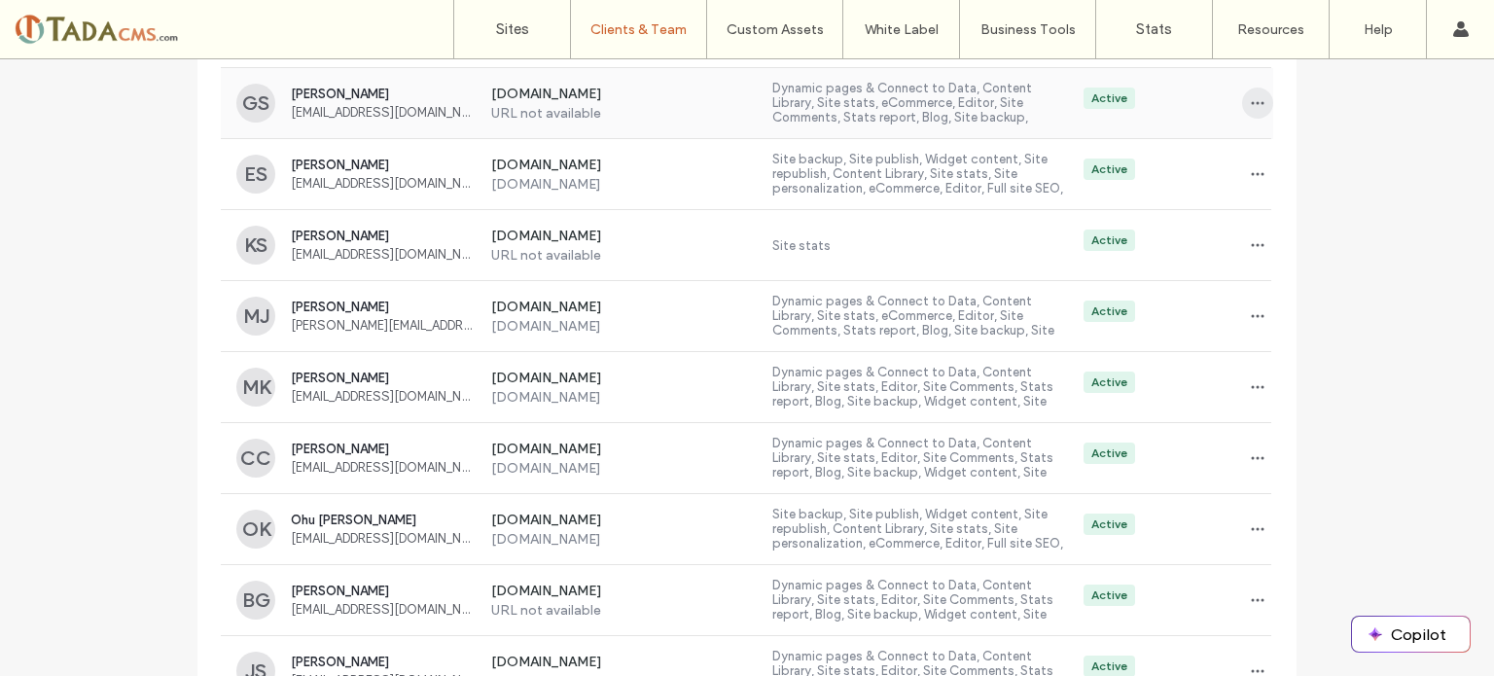
click at [1242, 104] on span "button" at bounding box center [1257, 103] width 31 height 31
click at [1305, 222] on span "Delete client" at bounding box center [1311, 220] width 73 height 19
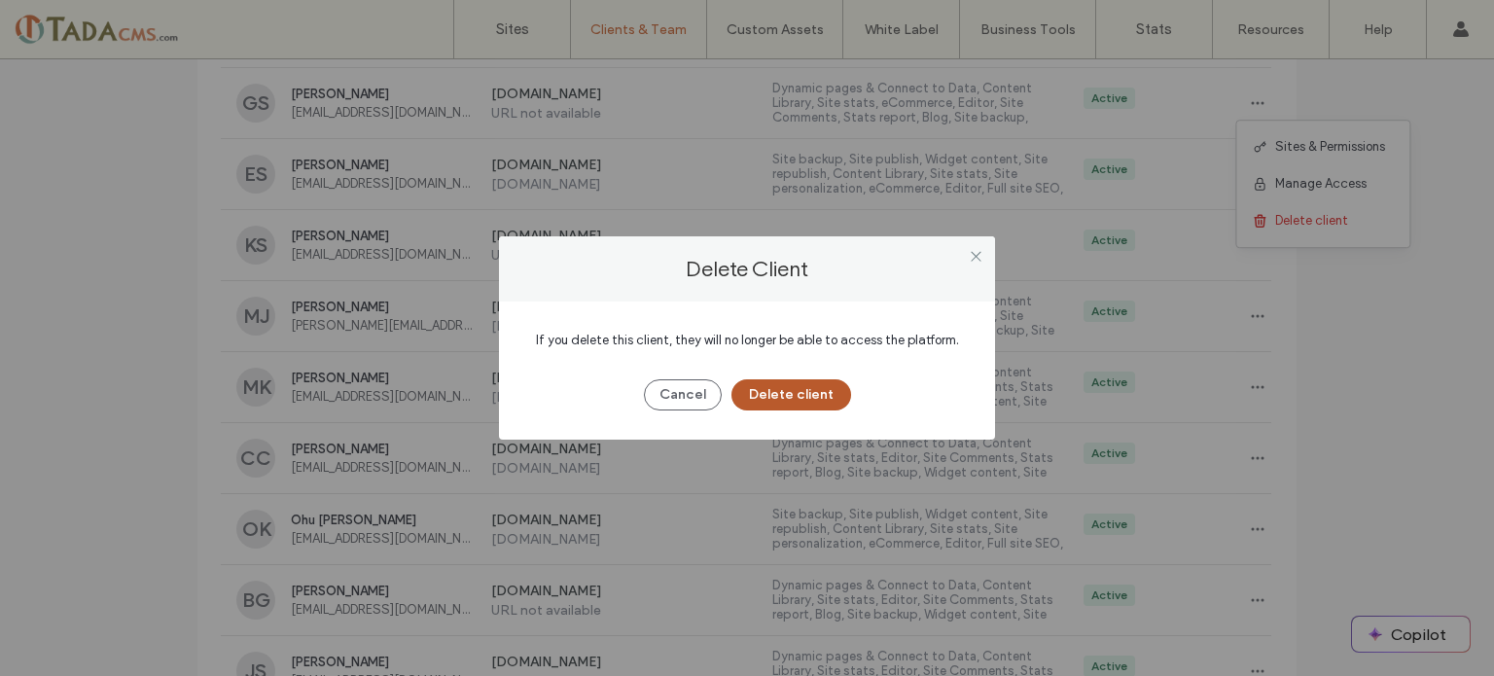
click at [777, 395] on button "Delete client" at bounding box center [792, 394] width 120 height 31
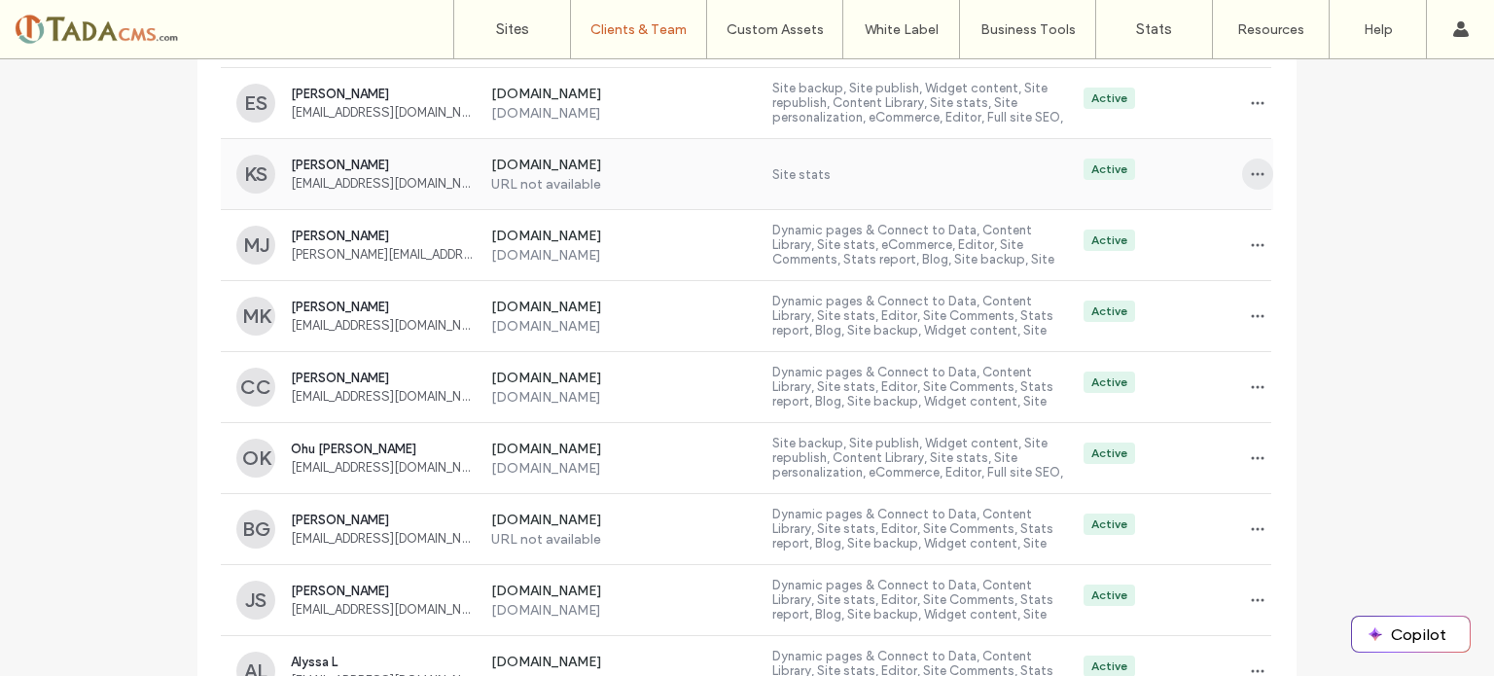
click at [1257, 166] on icon "button" at bounding box center [1258, 174] width 16 height 16
click at [1283, 292] on span "Delete client" at bounding box center [1311, 291] width 73 height 19
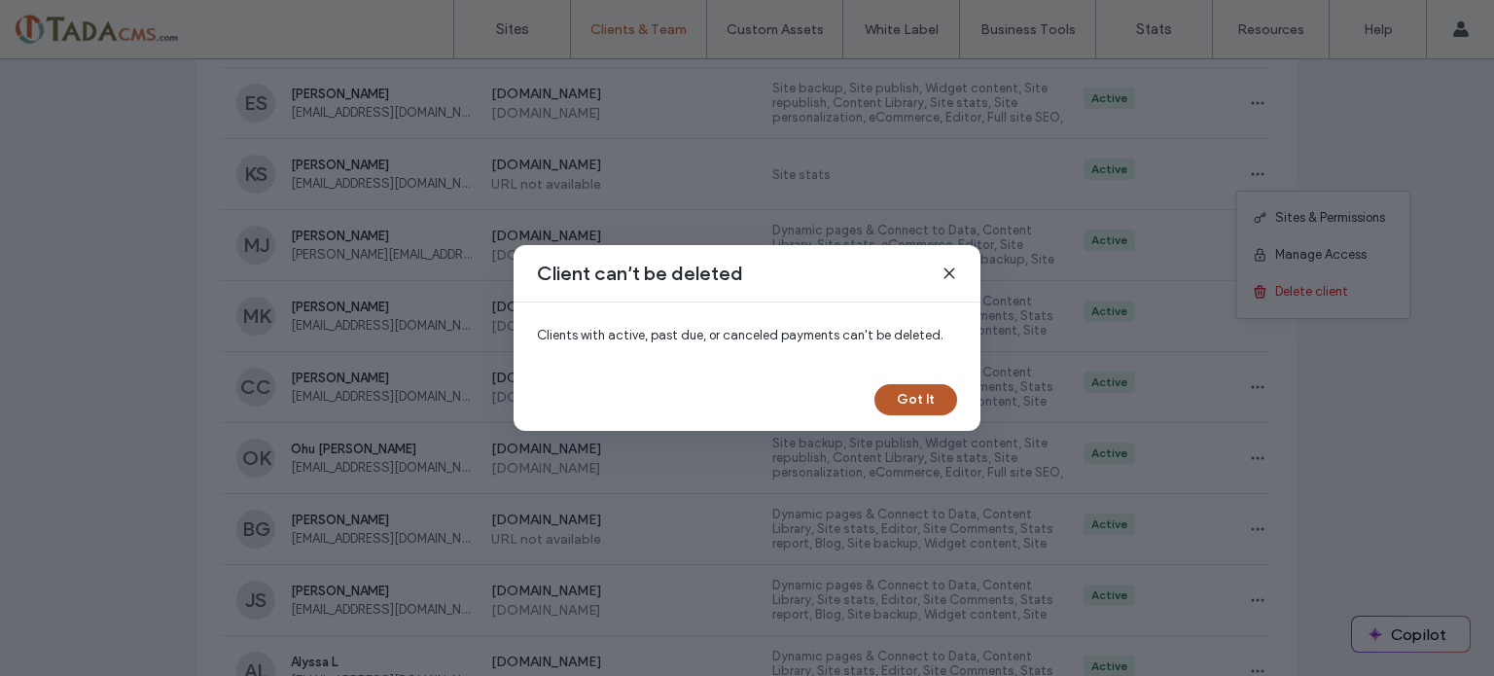
click at [930, 396] on button "Got It" at bounding box center [916, 399] width 83 height 31
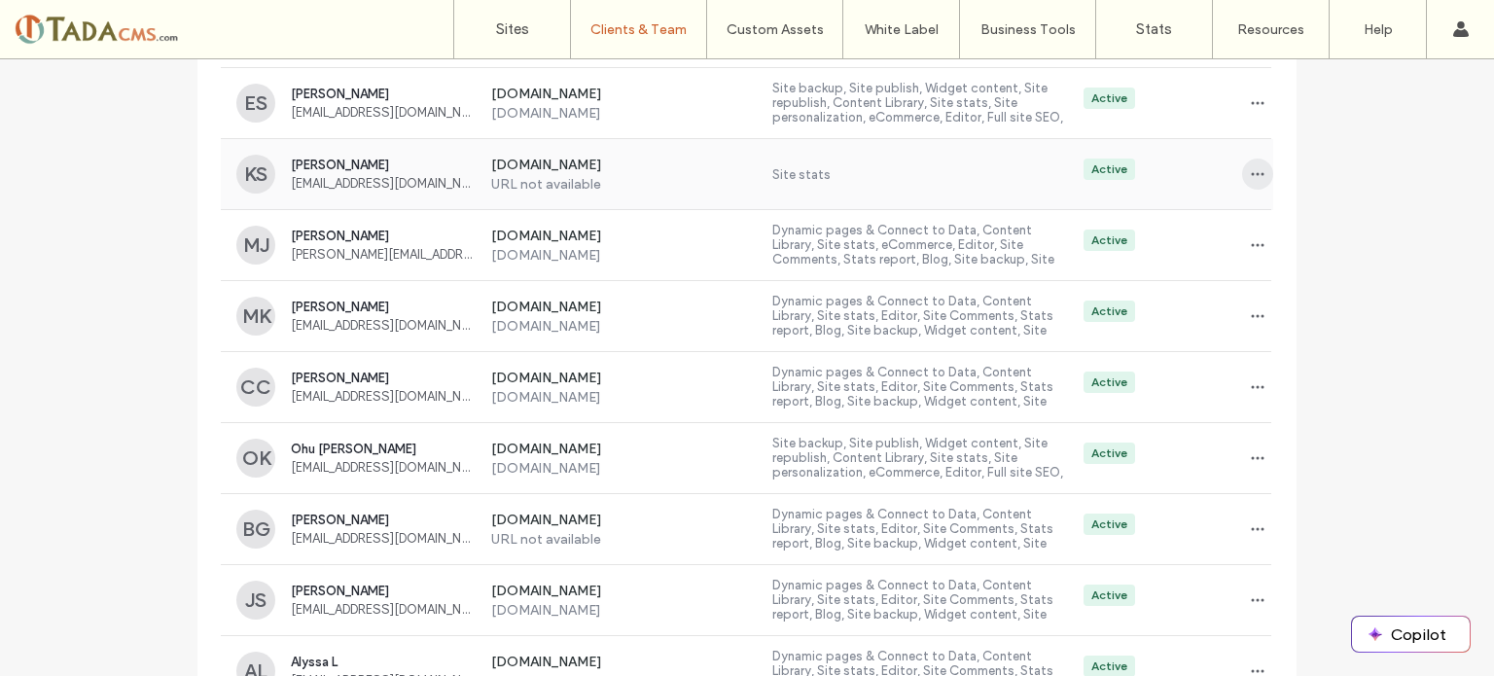
click at [1242, 163] on span "button" at bounding box center [1257, 174] width 31 height 31
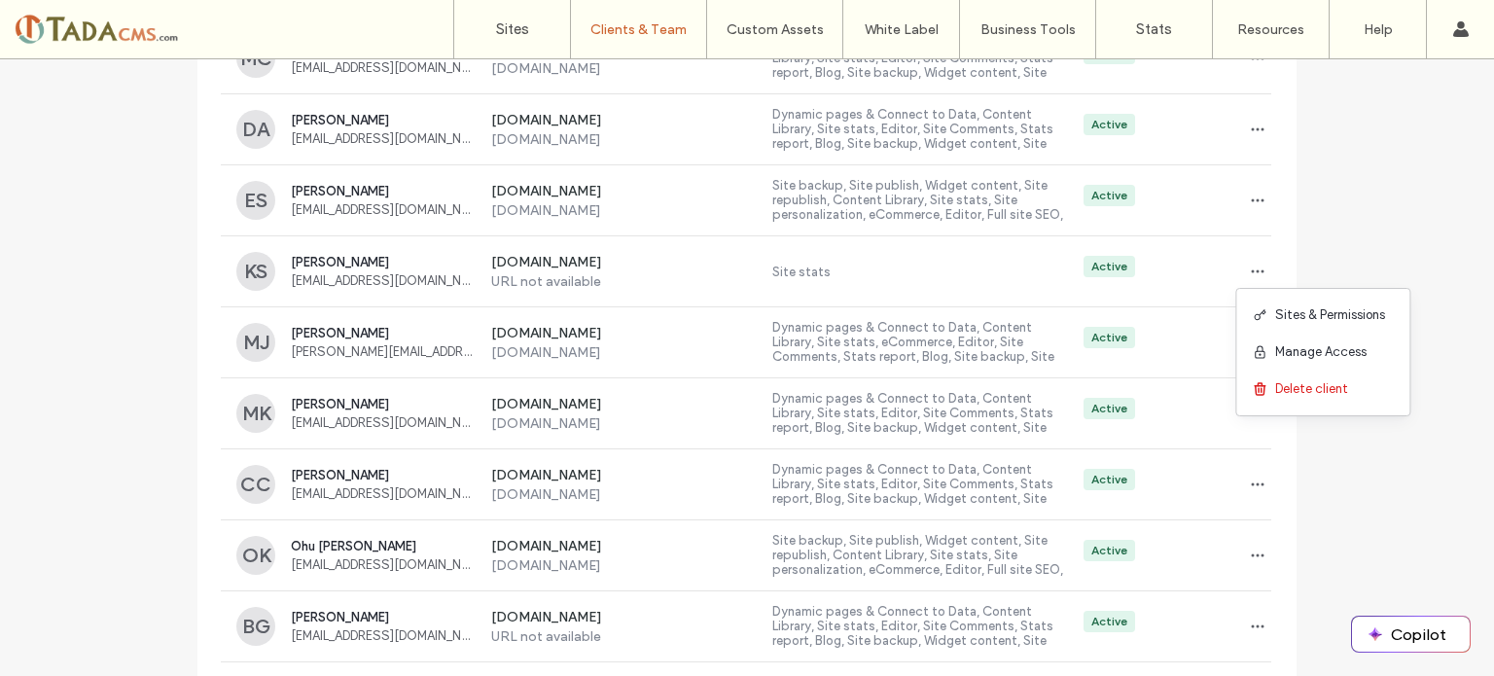
click at [1250, 268] on icon "button" at bounding box center [1258, 272] width 16 height 16
click at [1306, 388] on span "Delete client" at bounding box center [1311, 388] width 73 height 19
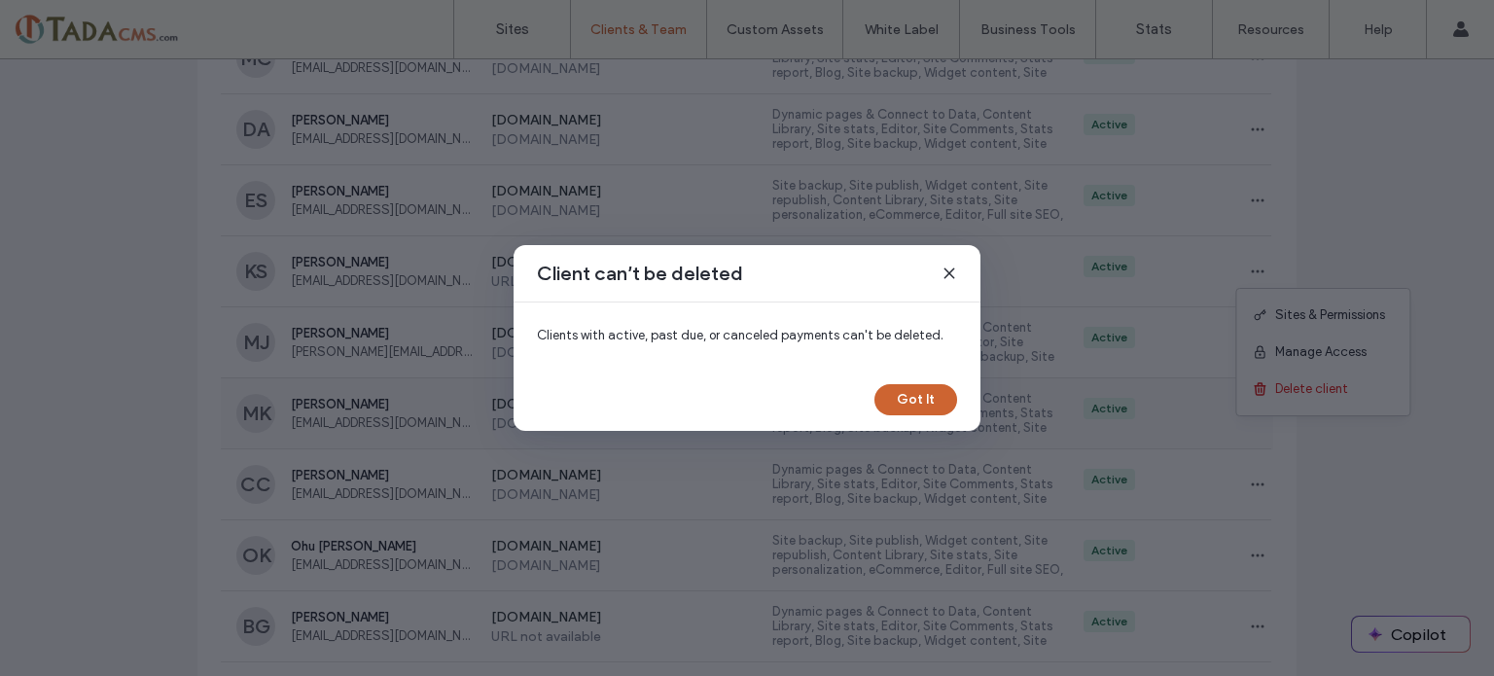
click at [920, 395] on button "Got It" at bounding box center [916, 399] width 83 height 31
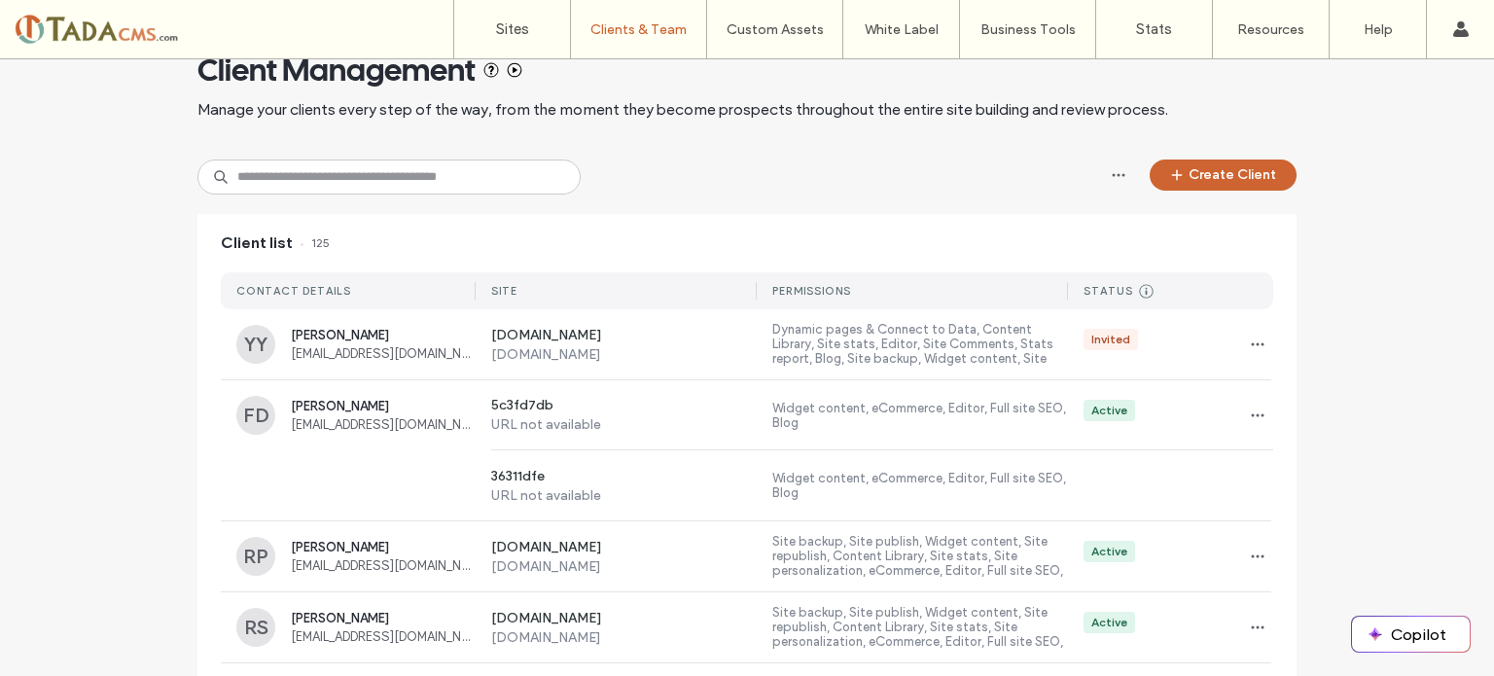
scroll to position [0, 0]
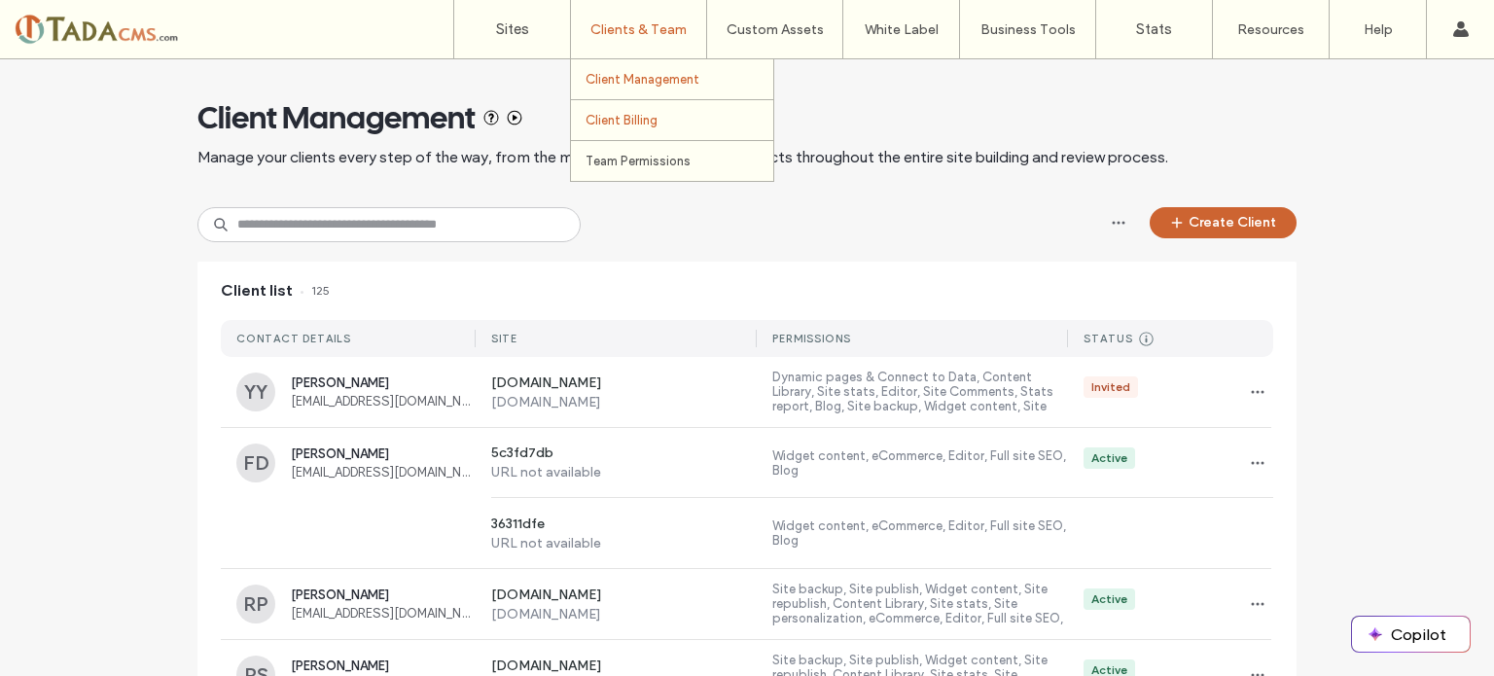
click at [638, 123] on label "Client Billing" at bounding box center [622, 120] width 72 height 15
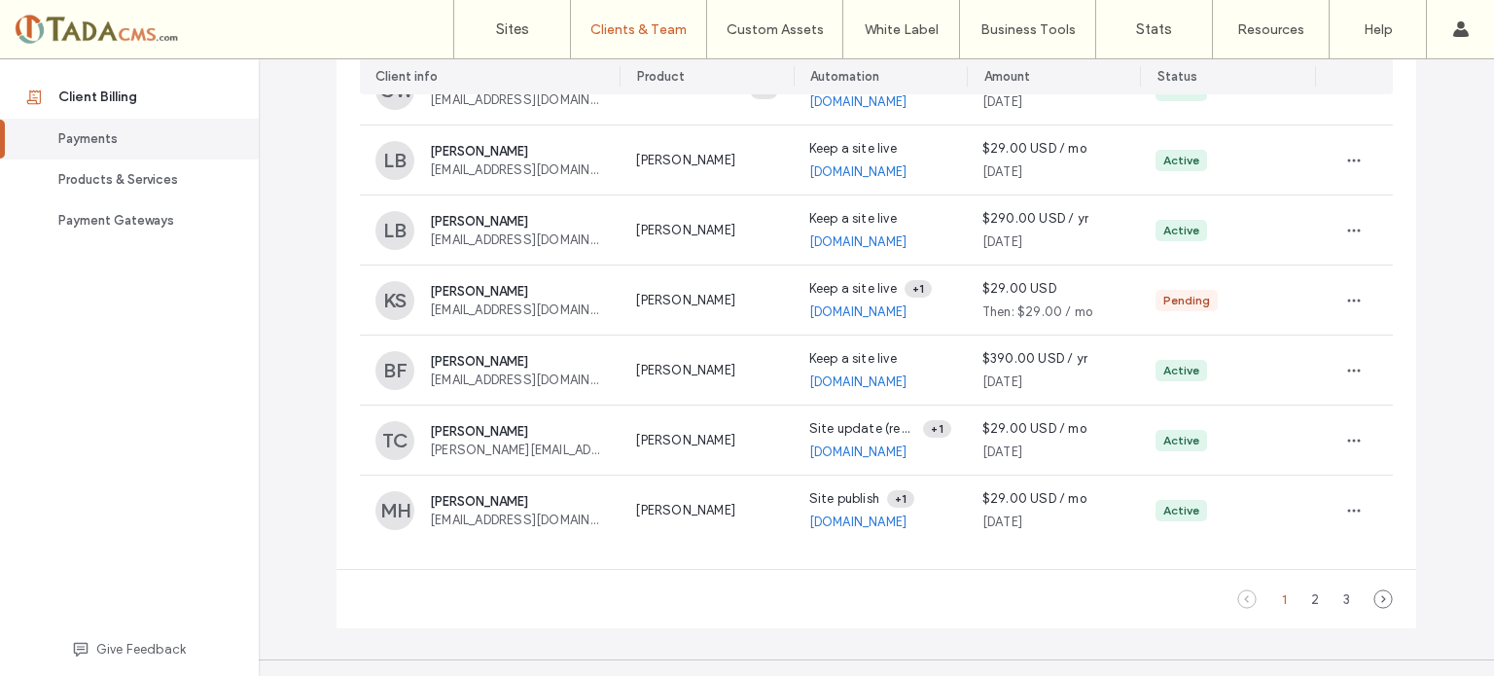
scroll to position [385, 0]
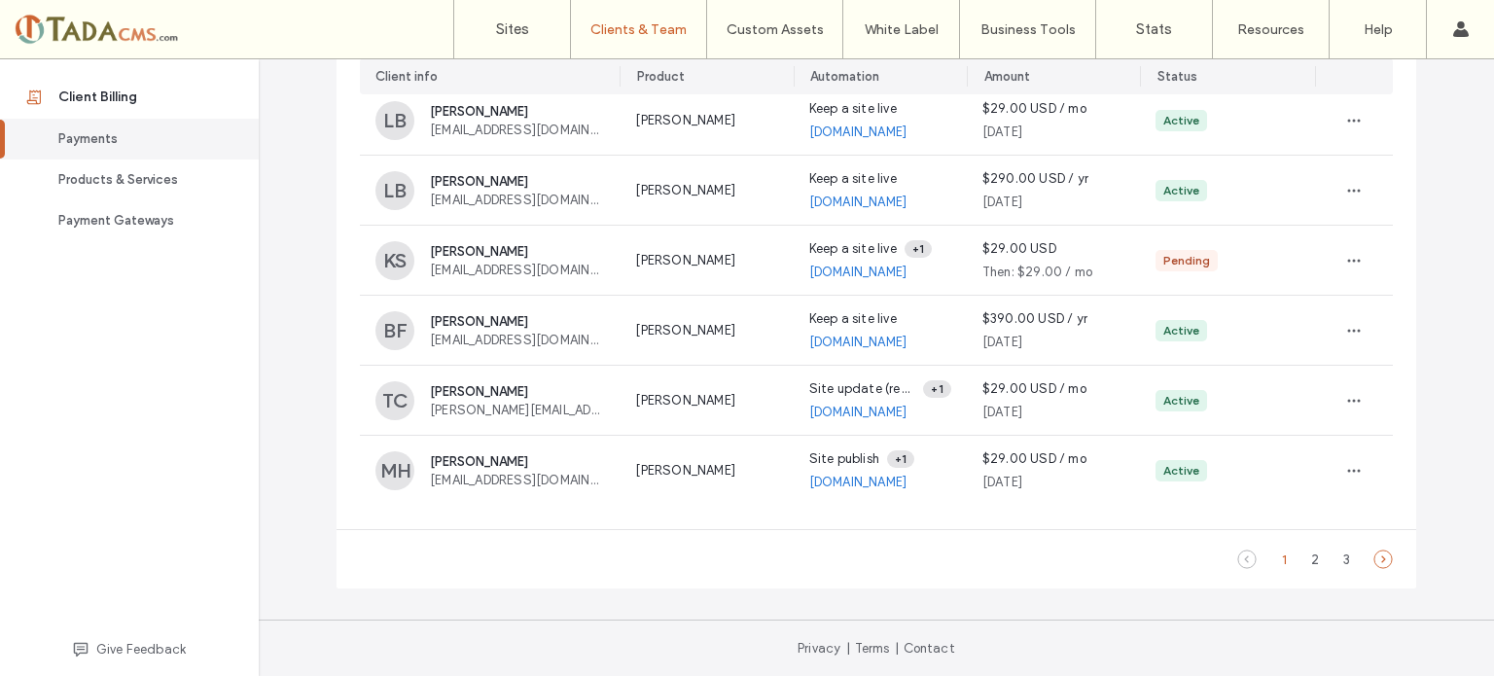
click at [1374, 558] on icon at bounding box center [1383, 559] width 19 height 19
click at [1382, 556] on icon at bounding box center [1383, 559] width 19 height 19
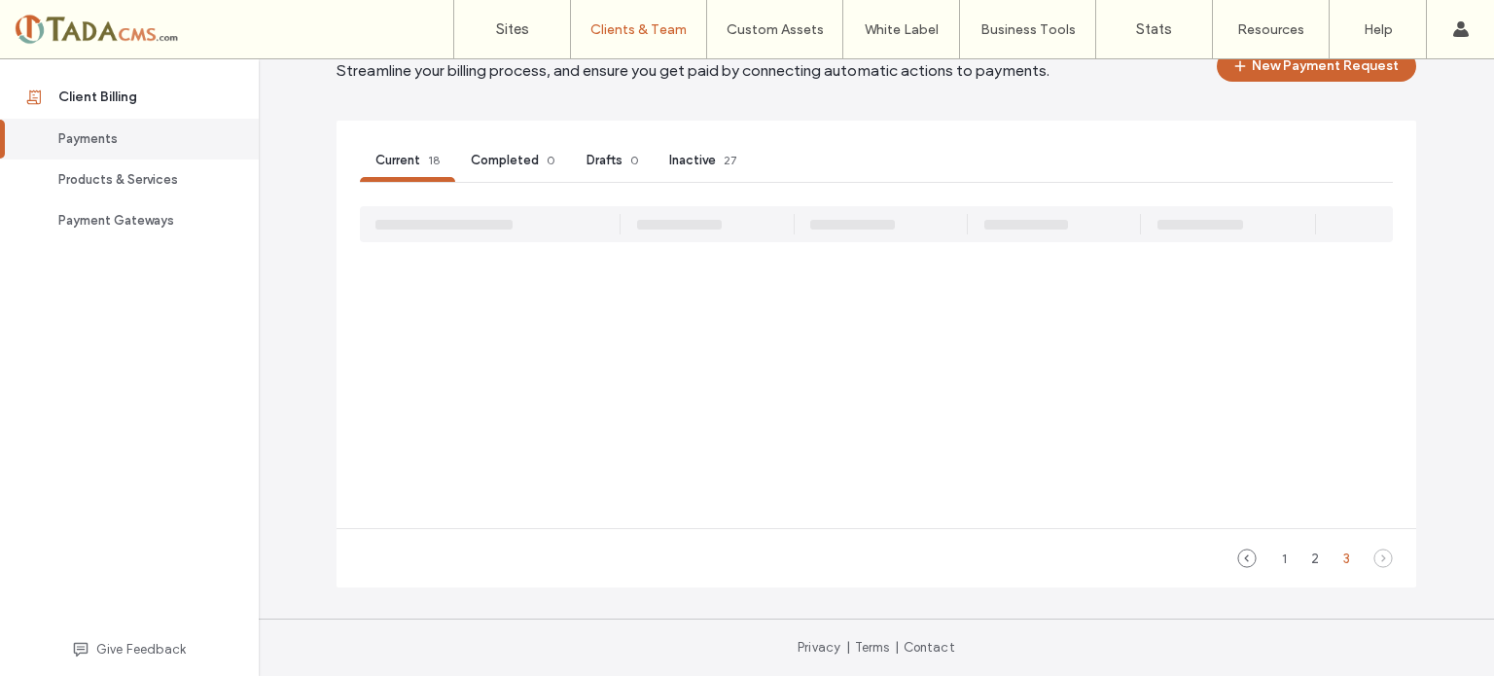
scroll to position [88, 0]
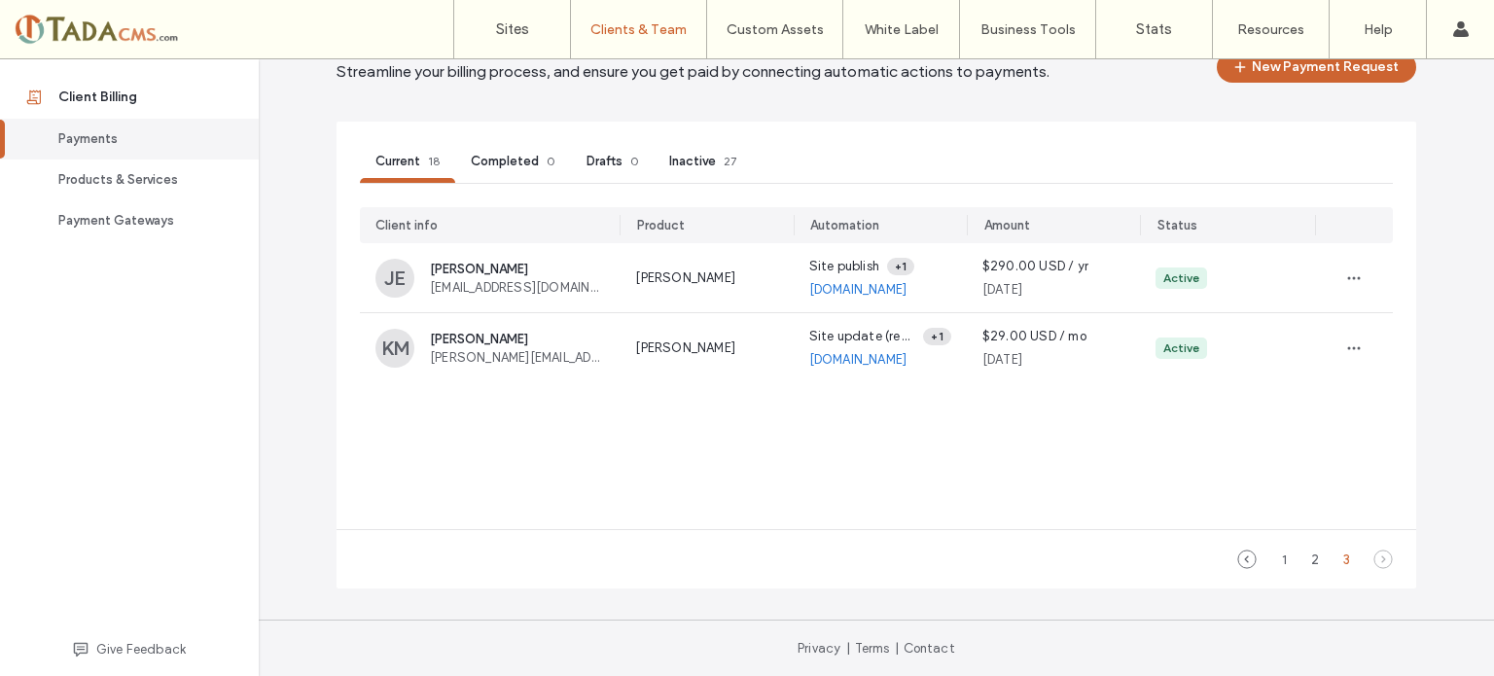
click at [702, 151] on div "Inactive 27" at bounding box center [703, 164] width 98 height 38
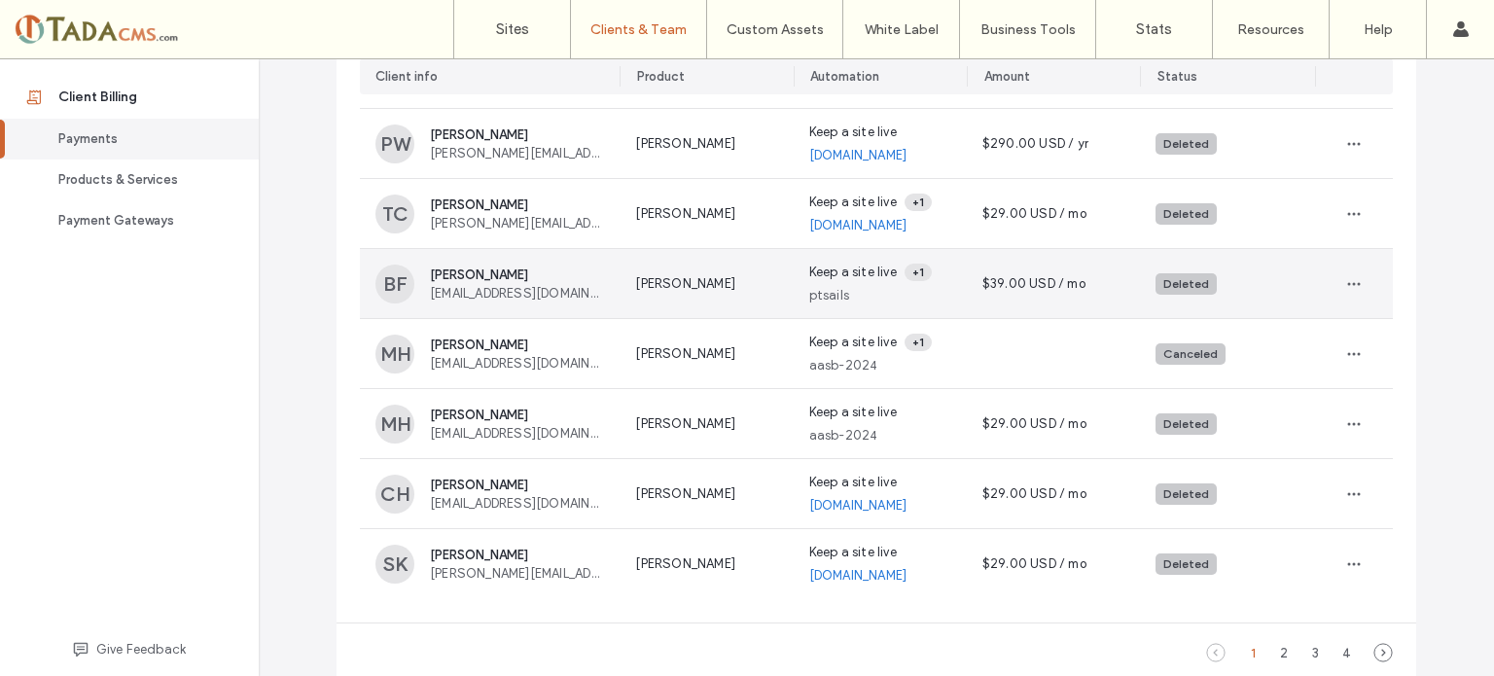
scroll to position [385, 0]
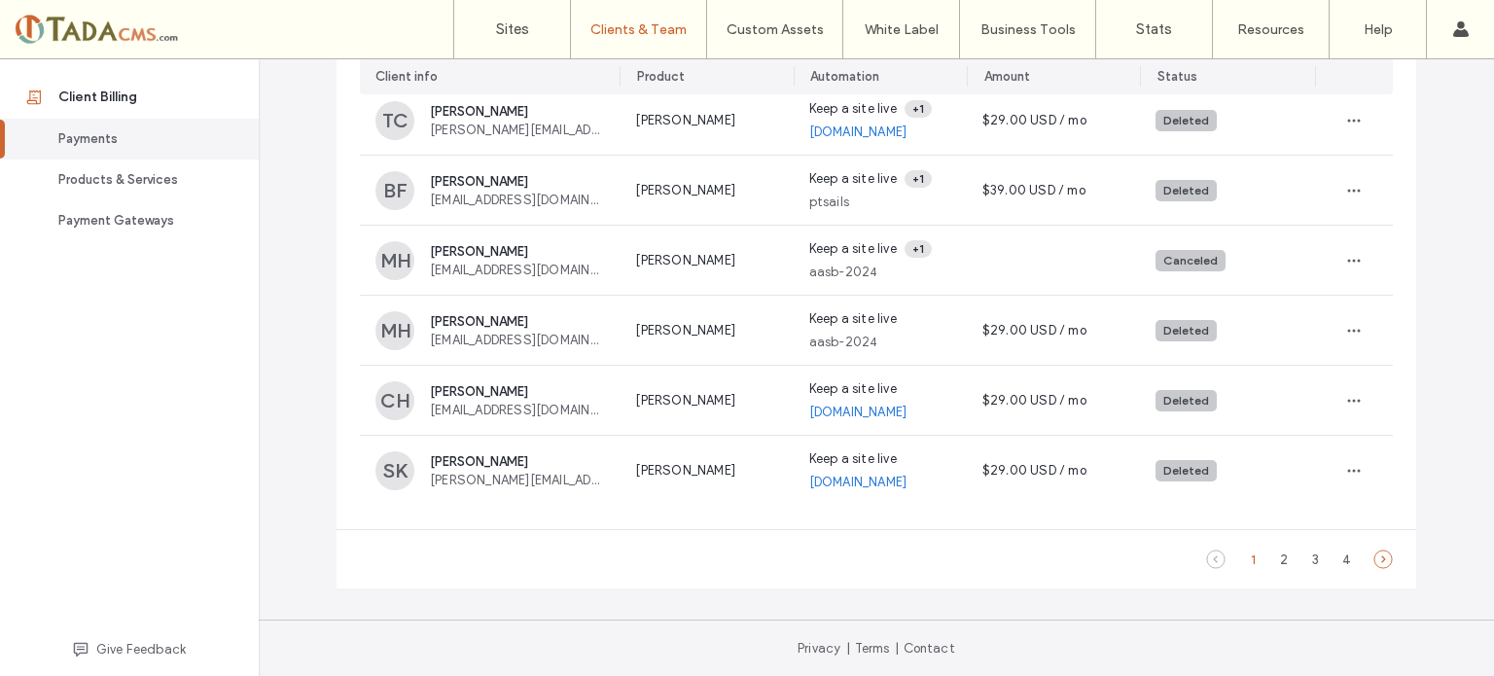
click at [1377, 559] on use at bounding box center [1384, 560] width 18 height 18
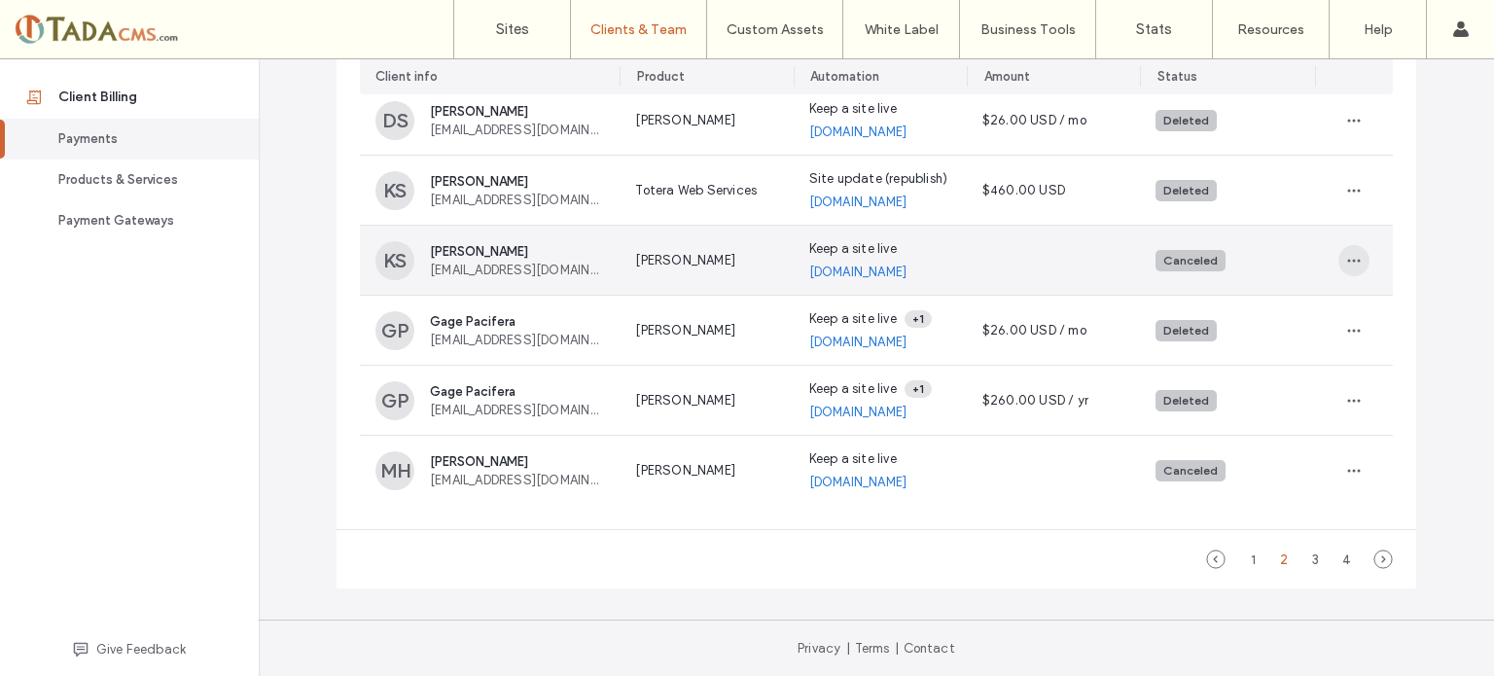
click at [1346, 265] on icon "button" at bounding box center [1354, 261] width 16 height 16
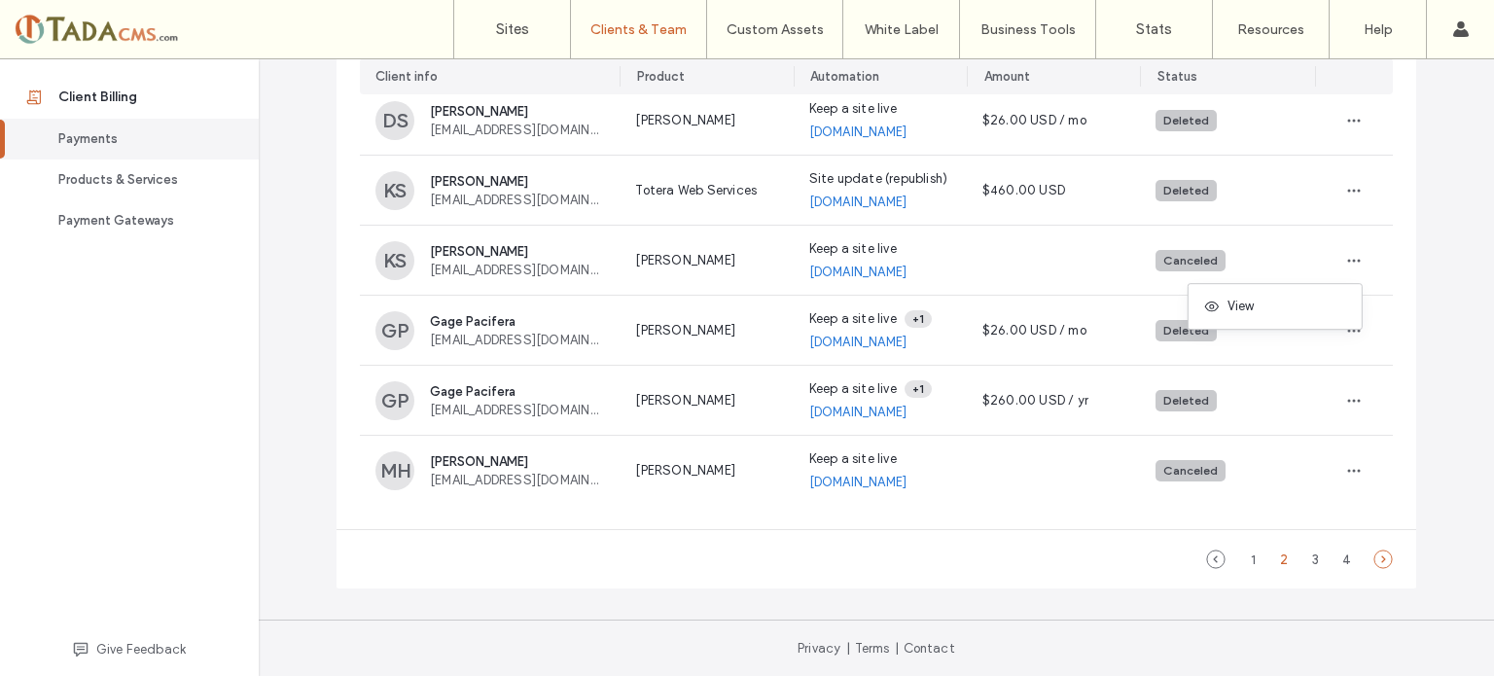
click at [1383, 559] on icon at bounding box center [1383, 559] width 19 height 19
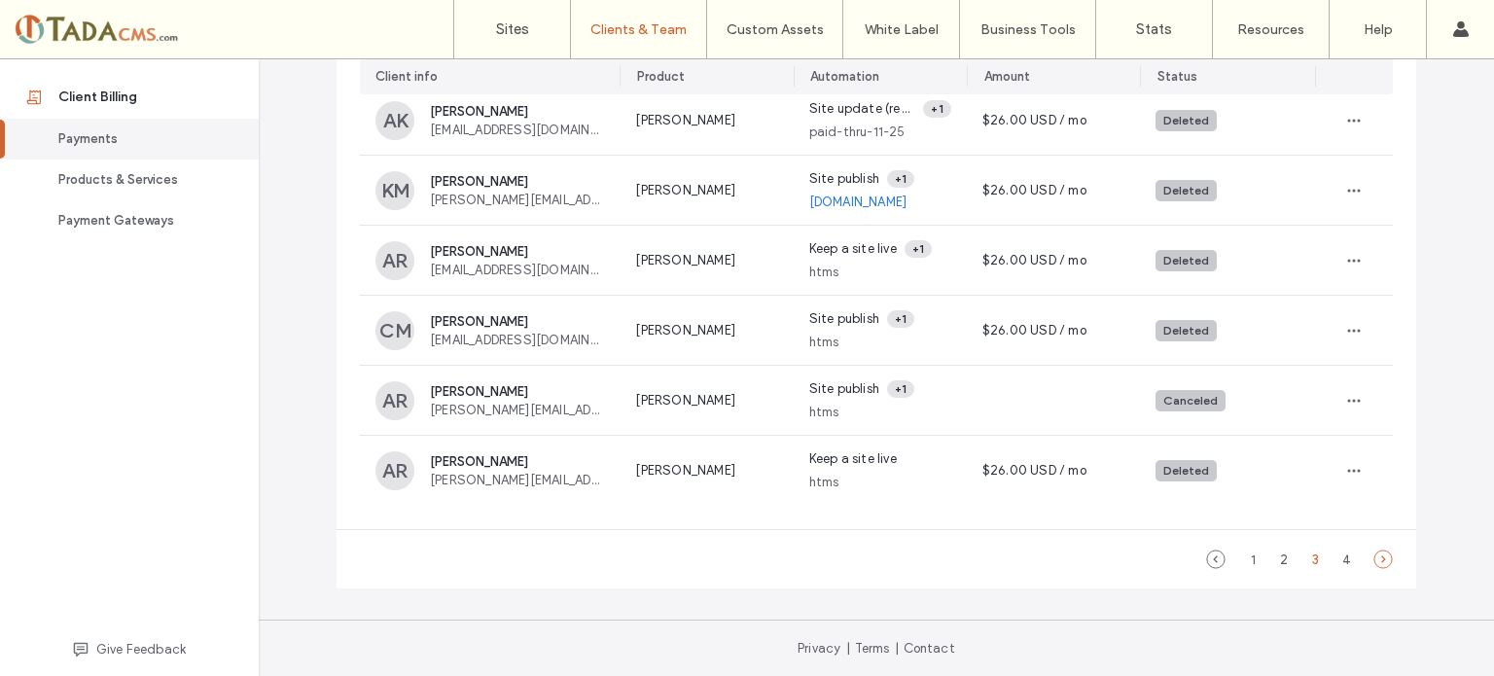
click at [1378, 558] on use at bounding box center [1384, 560] width 18 height 18
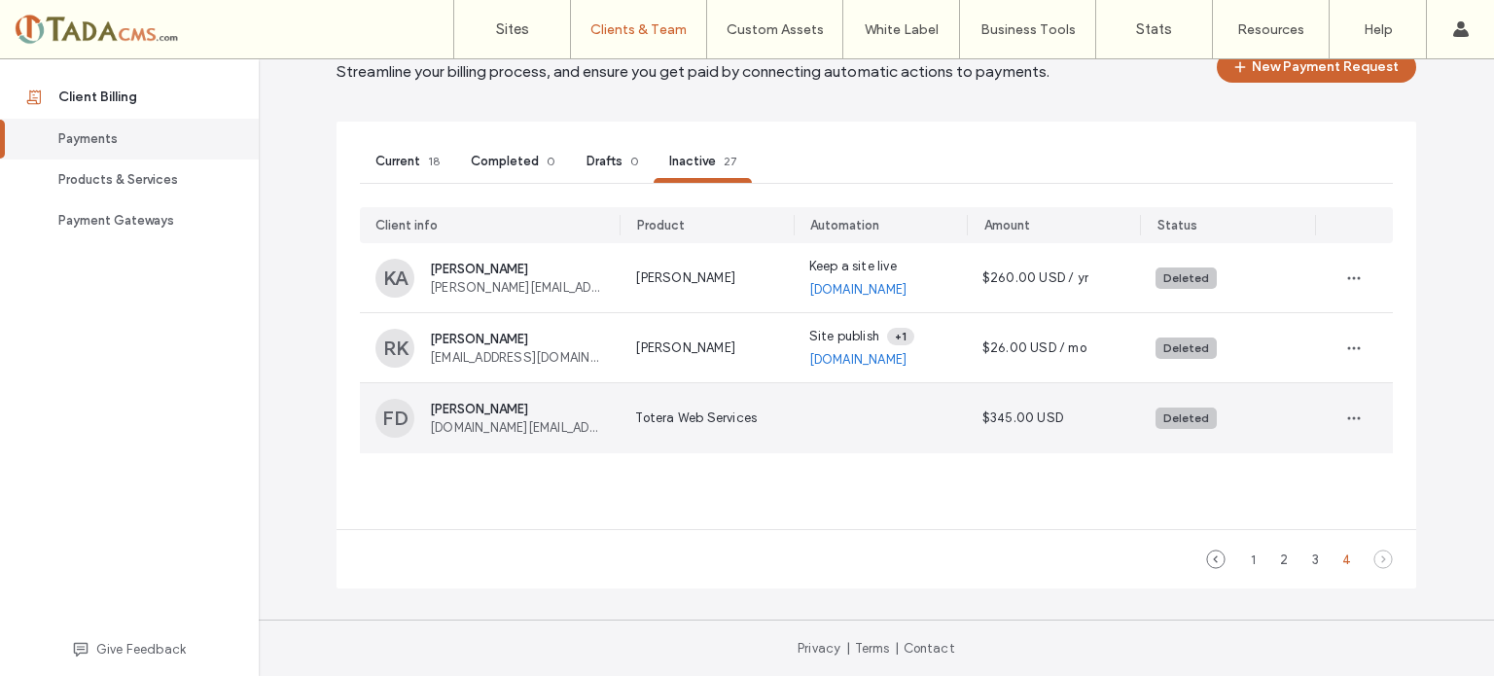
scroll to position [0, 0]
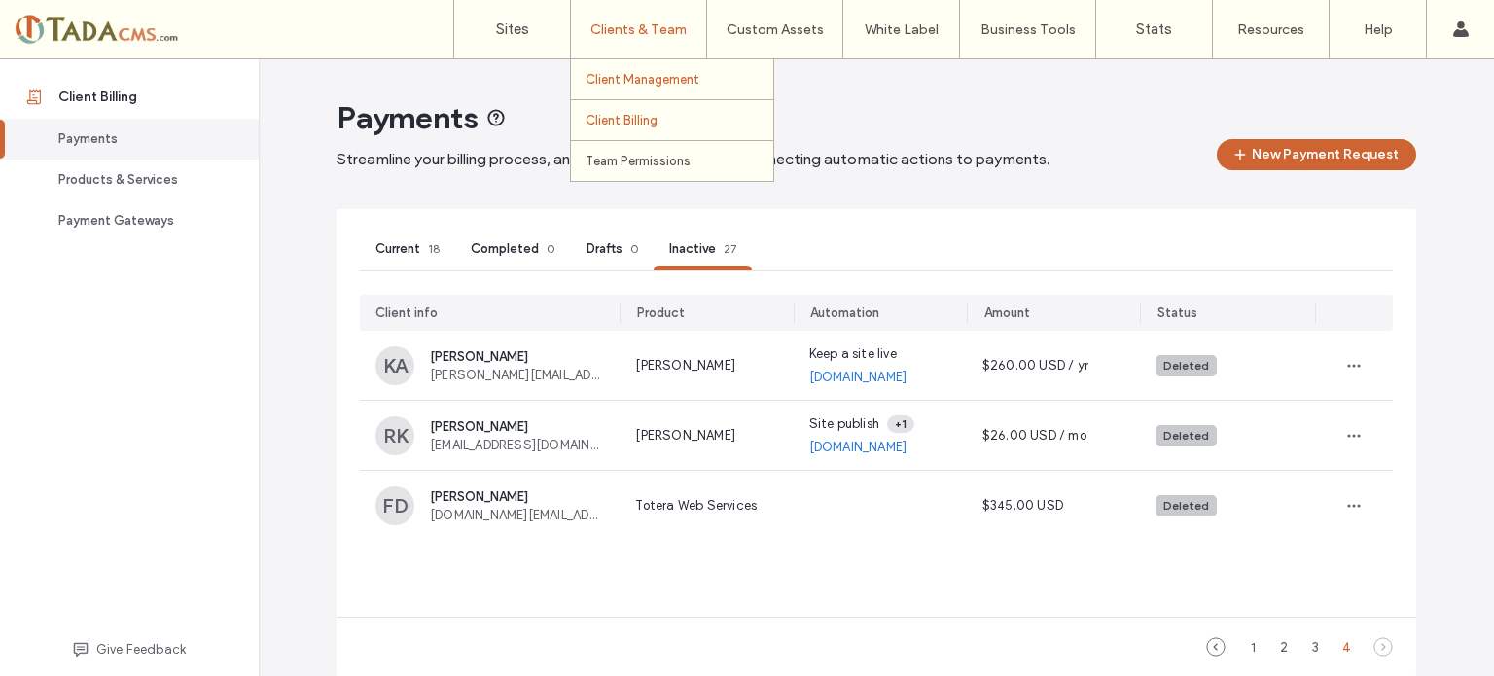
click at [634, 83] on label "Client Management" at bounding box center [643, 79] width 114 height 15
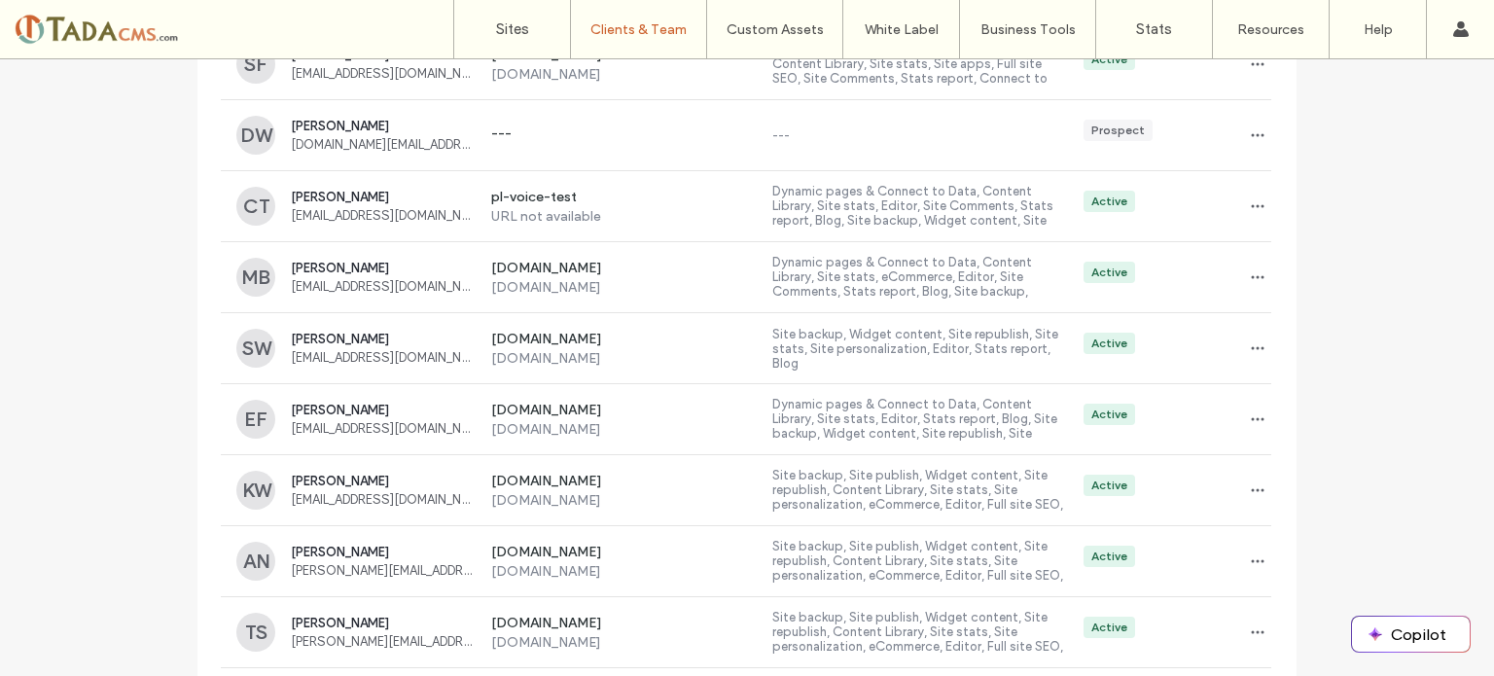
scroll to position [1070, 0]
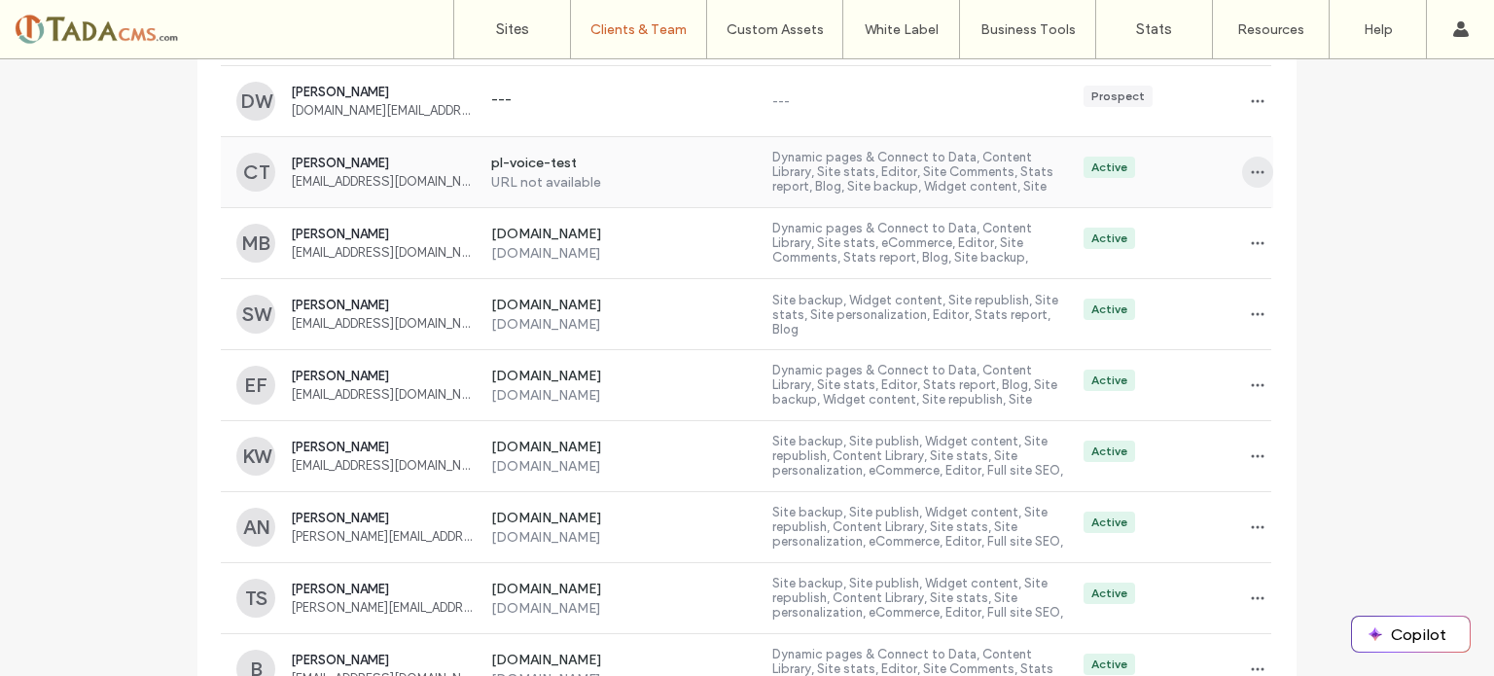
click at [1250, 172] on icon "button" at bounding box center [1258, 172] width 16 height 16
click at [1280, 221] on span "Sites & Permissions" at bounding box center [1330, 220] width 110 height 19
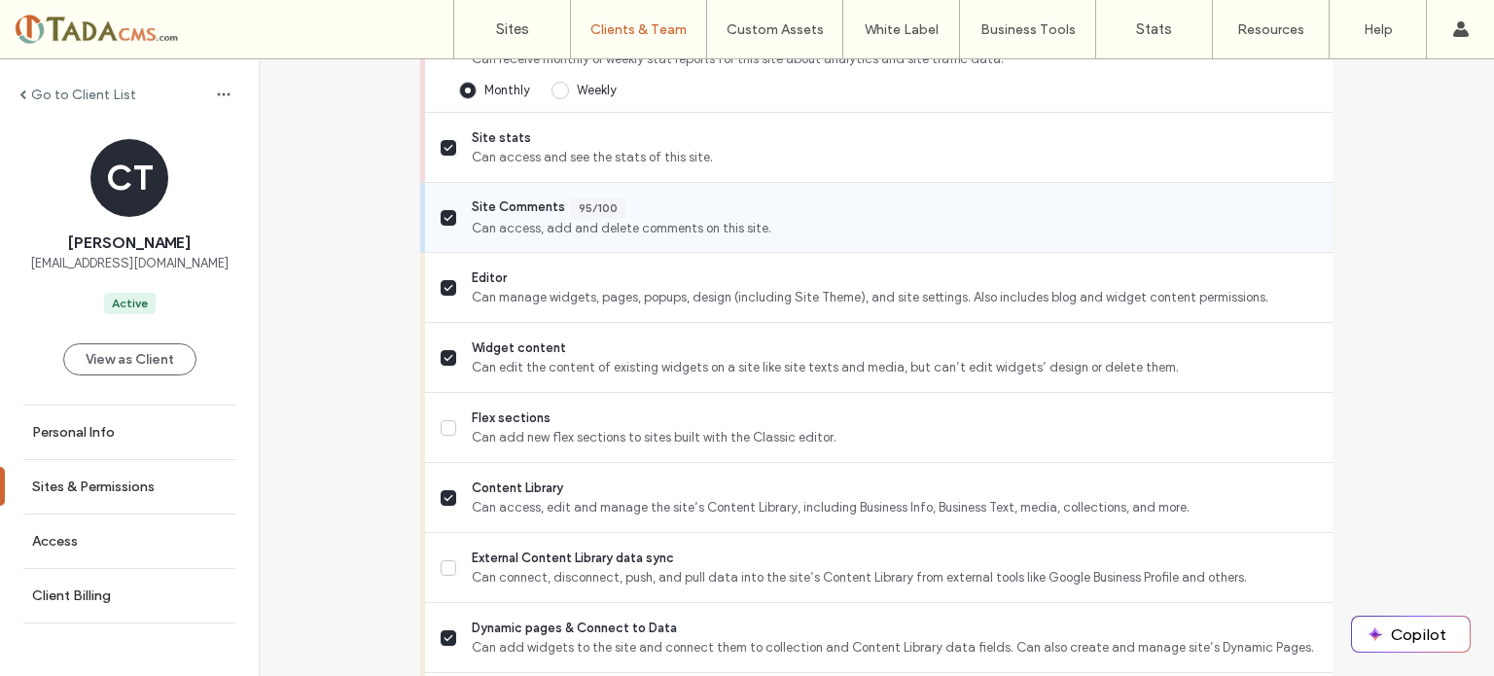
scroll to position [681, 0]
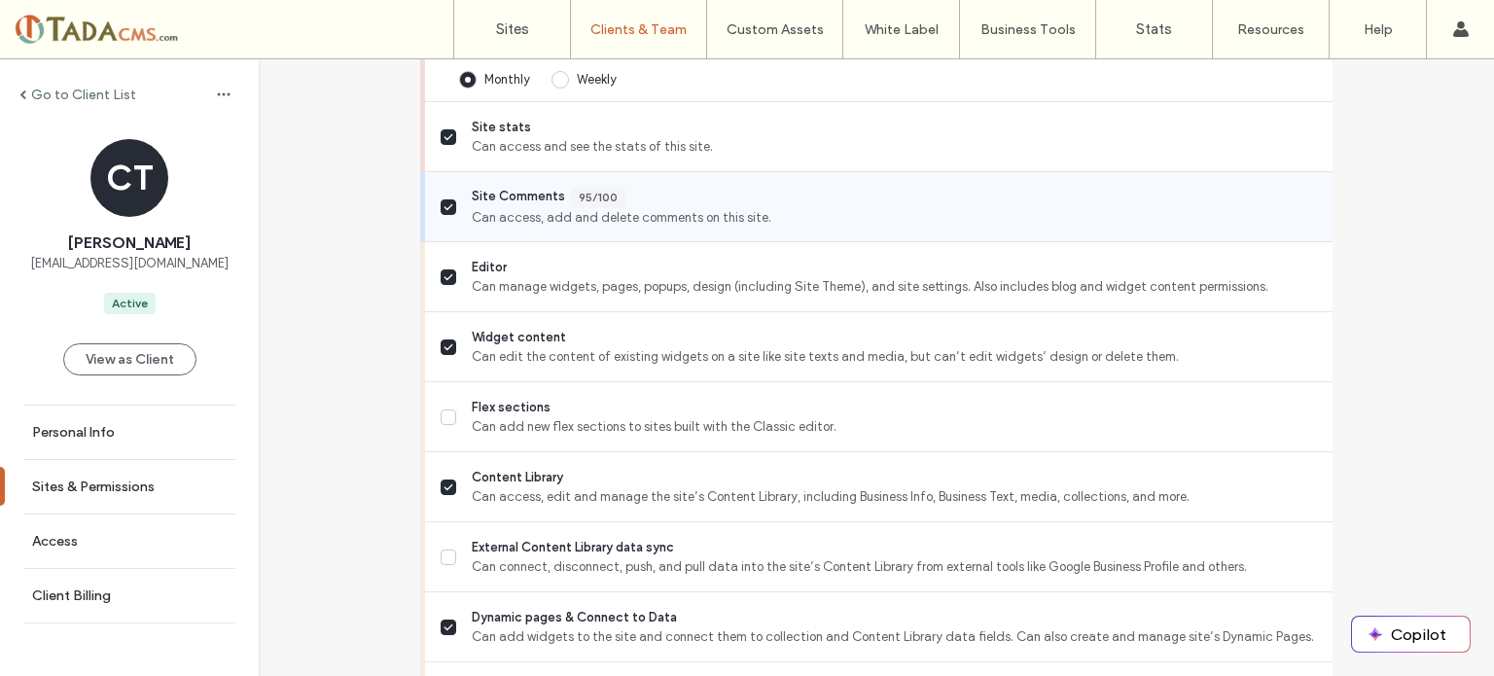
click at [447, 202] on span at bounding box center [449, 207] width 16 height 16
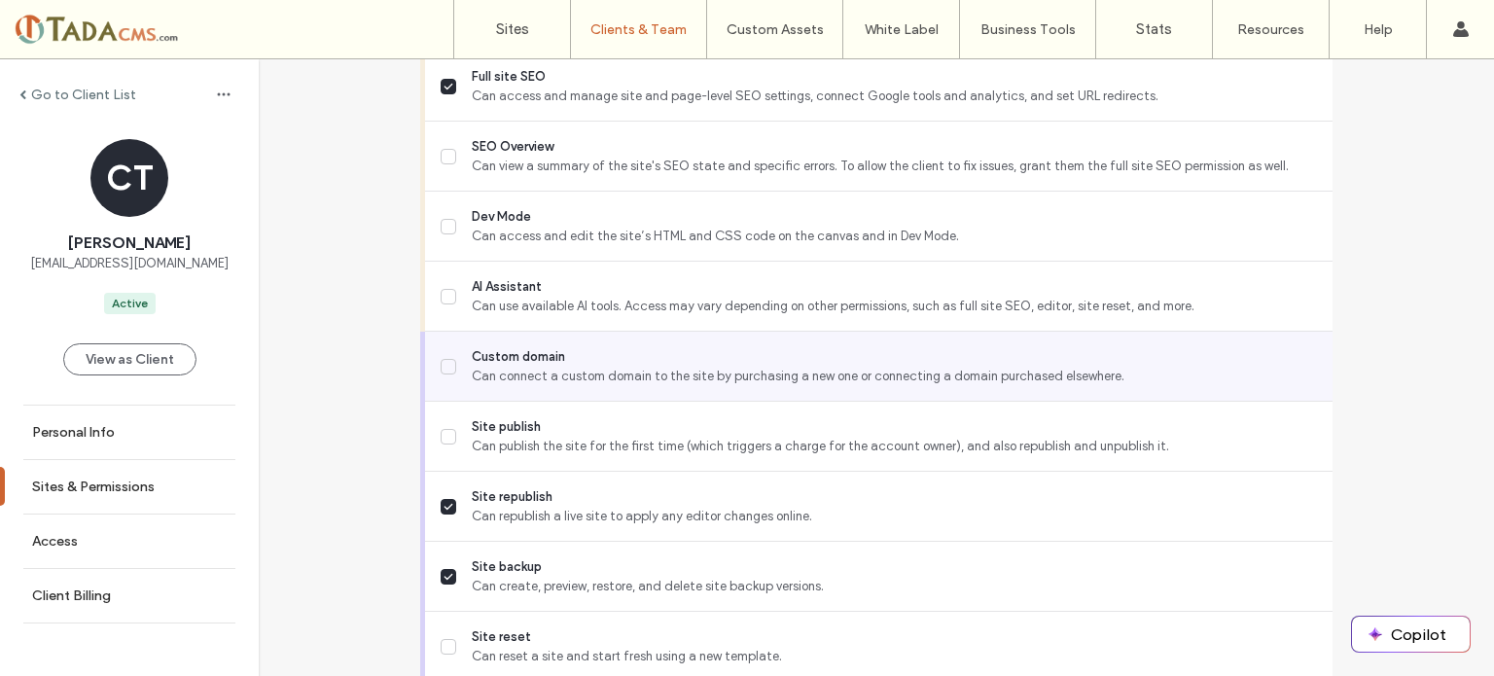
scroll to position [1856, 0]
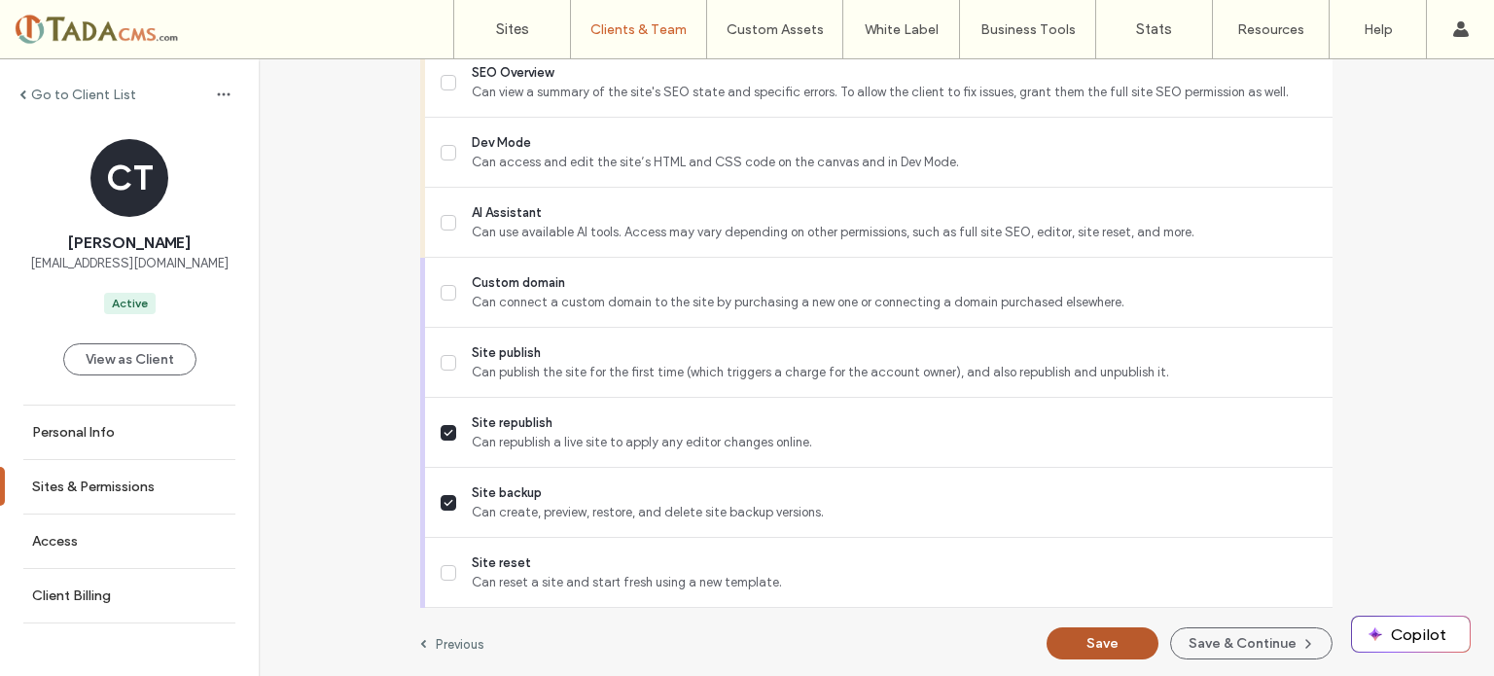
click at [1101, 641] on button "Save" at bounding box center [1103, 643] width 112 height 32
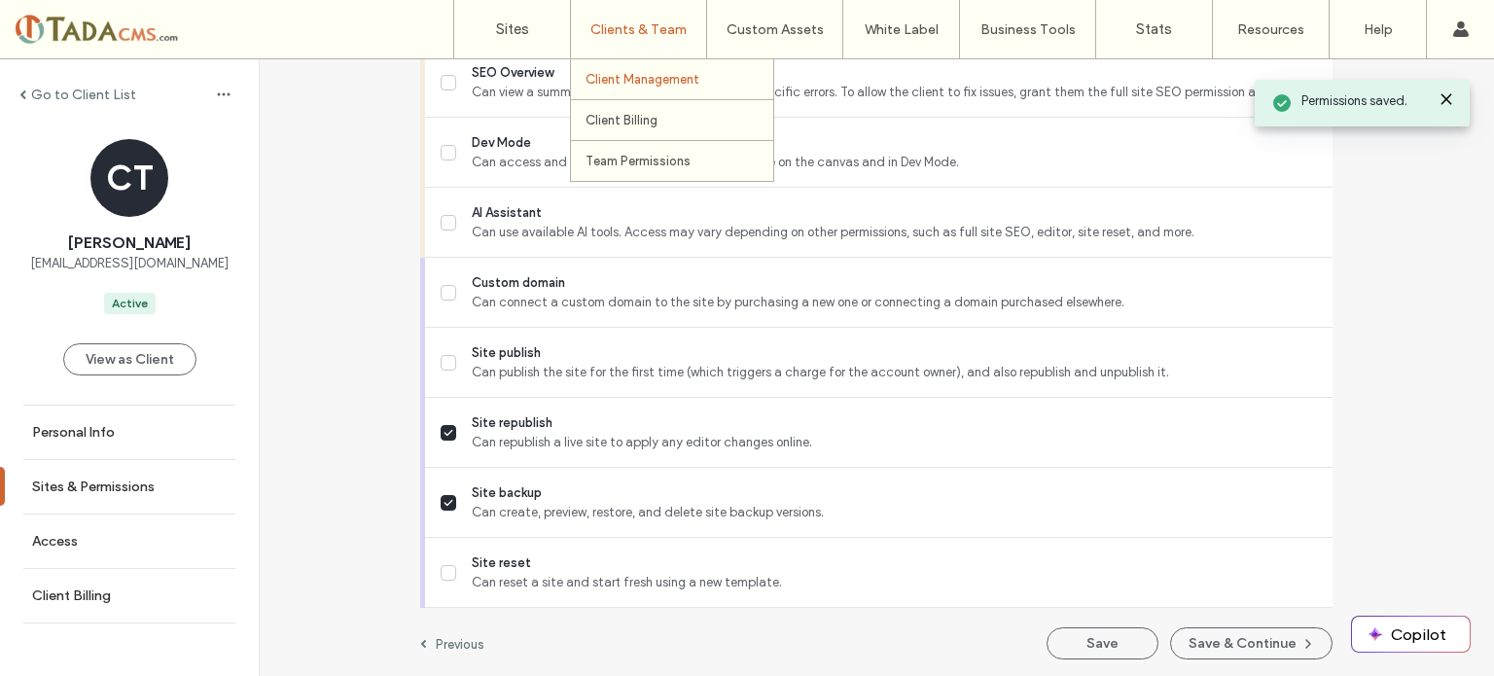
click at [662, 76] on label "Client Management" at bounding box center [643, 79] width 114 height 15
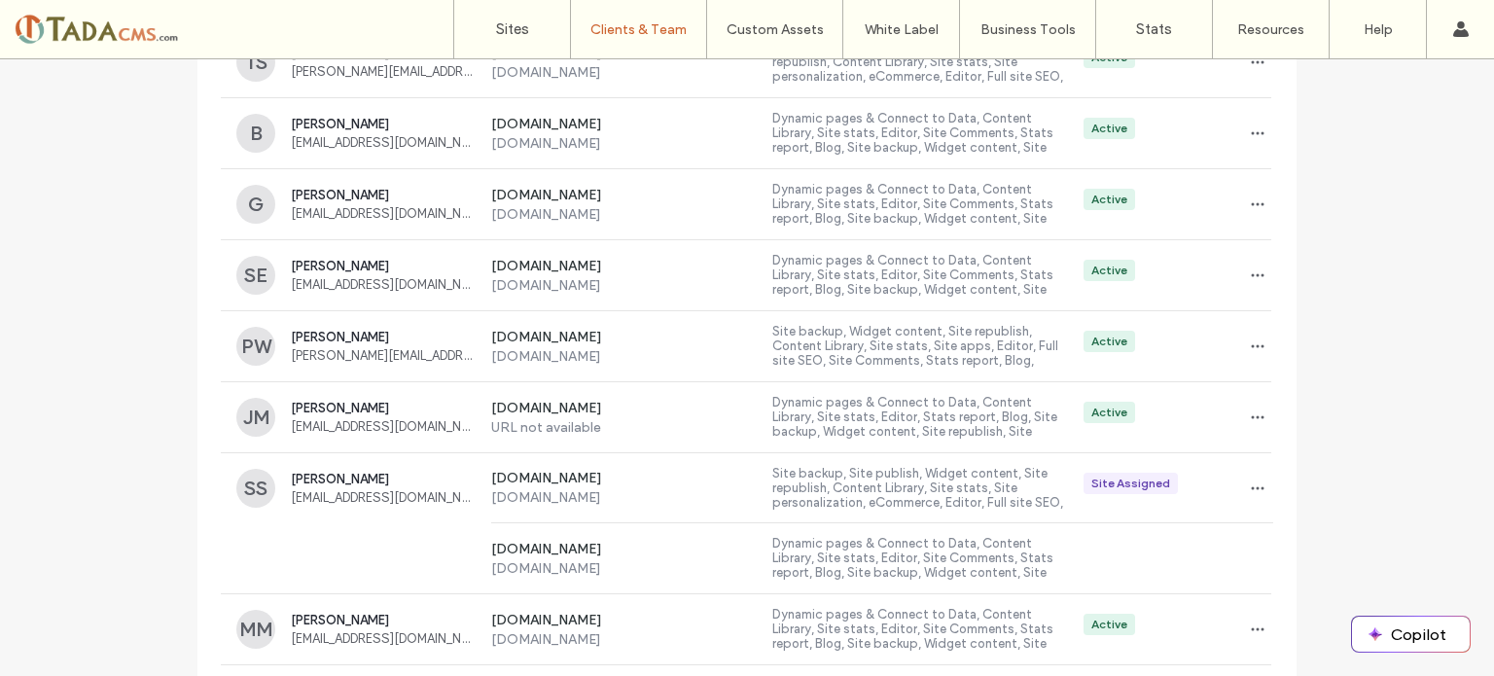
scroll to position [1654, 0]
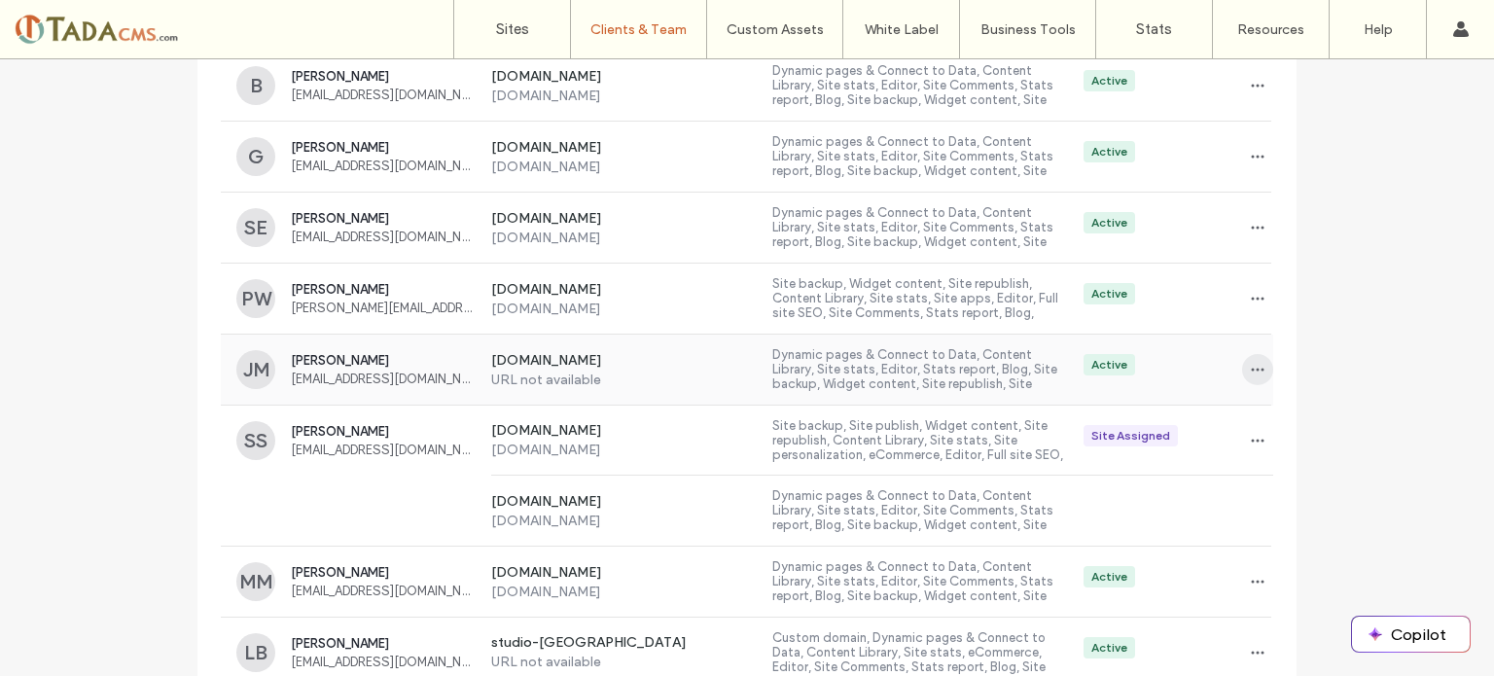
click at [1261, 370] on span "button" at bounding box center [1257, 369] width 31 height 31
click at [1307, 496] on span "Delete client" at bounding box center [1311, 490] width 73 height 19
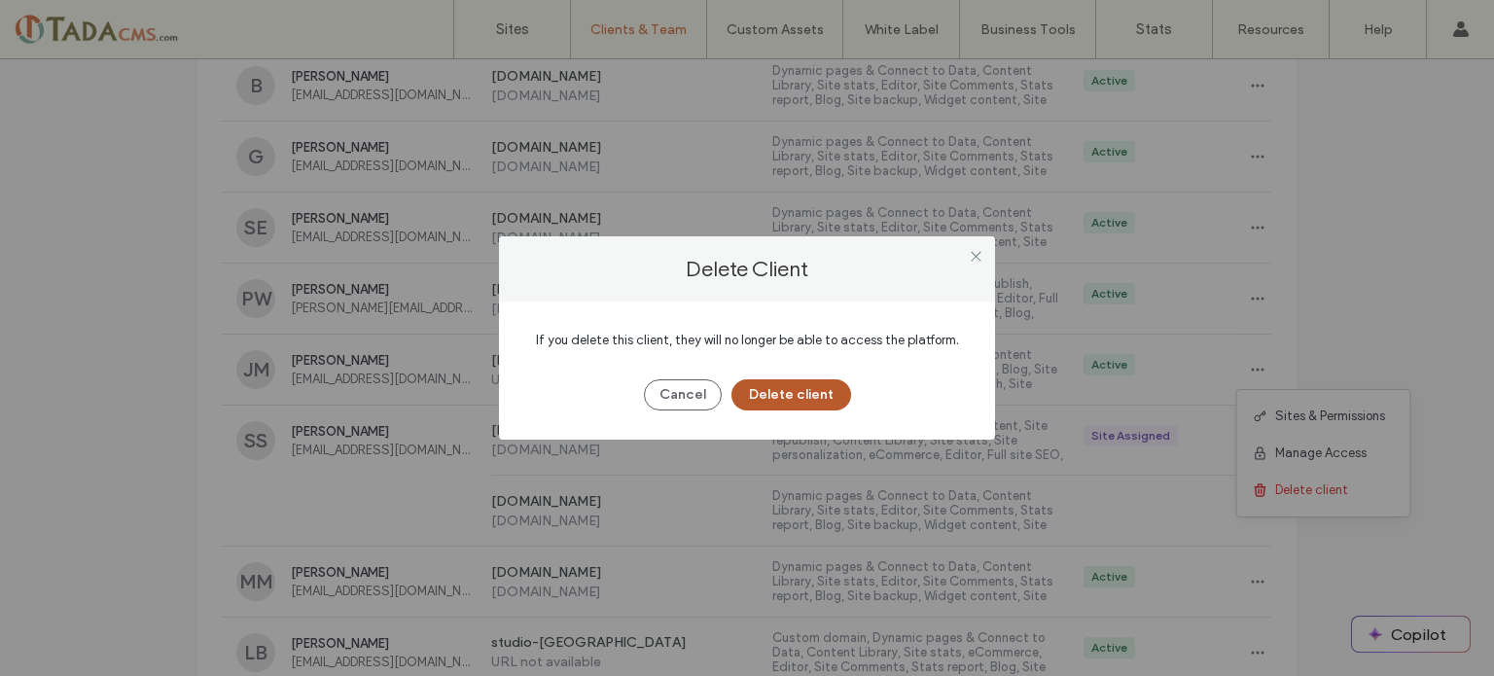
click at [804, 392] on button "Delete client" at bounding box center [792, 394] width 120 height 31
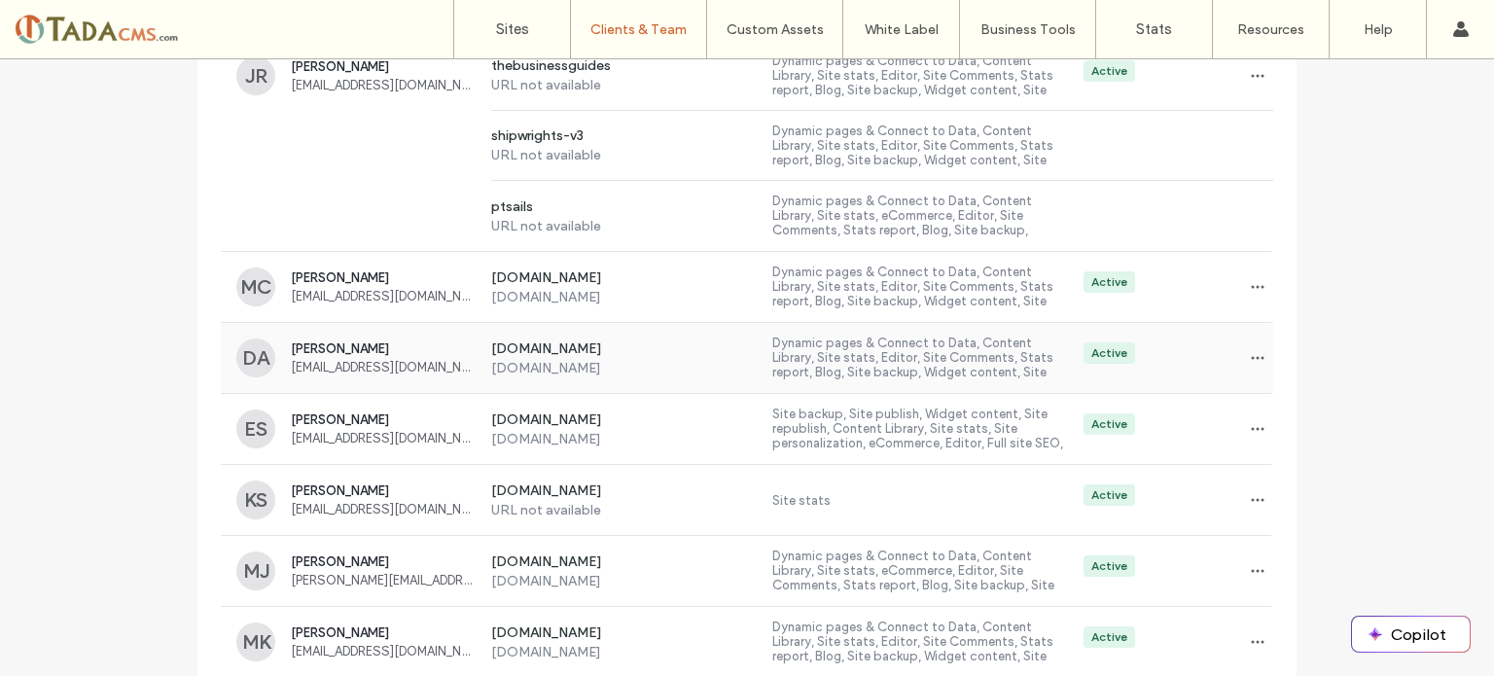
scroll to position [2821, 0]
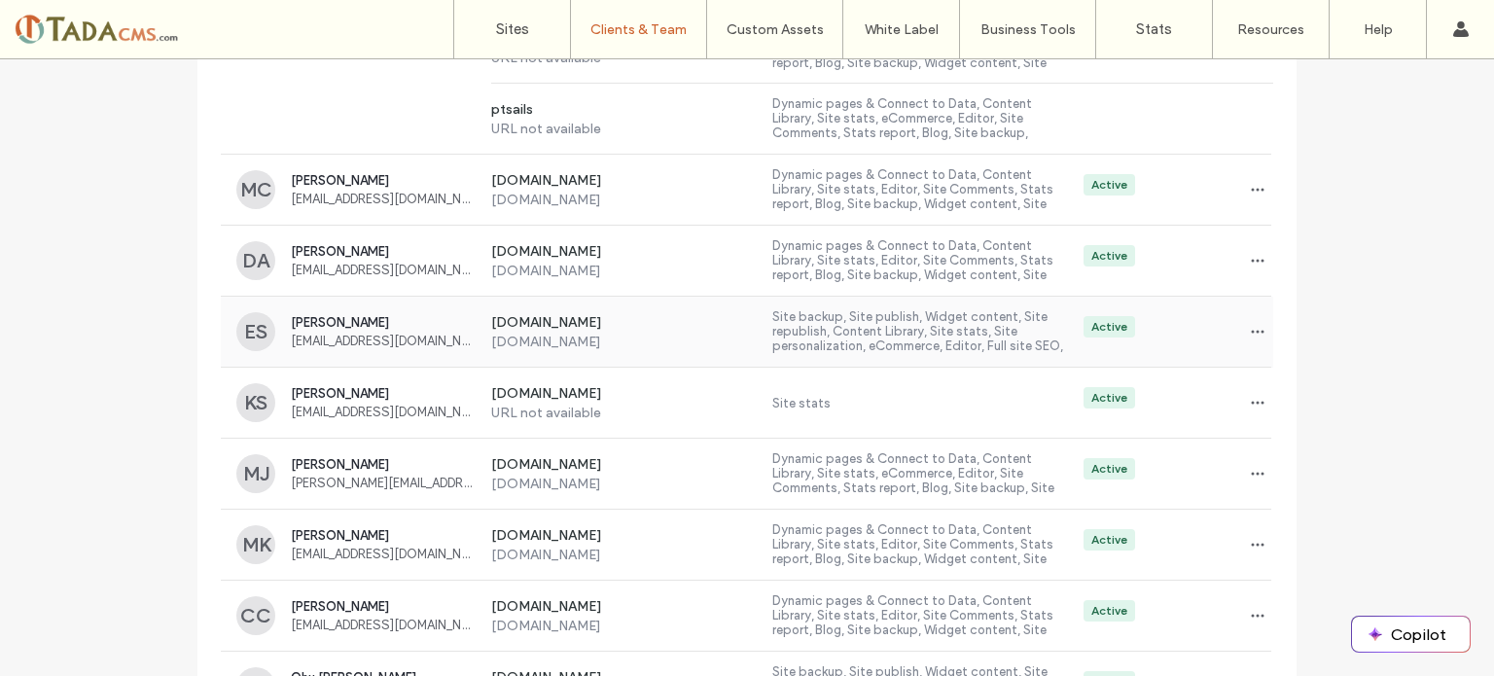
click at [587, 318] on label "www.ptsoundcheck.com" at bounding box center [624, 323] width 267 height 19
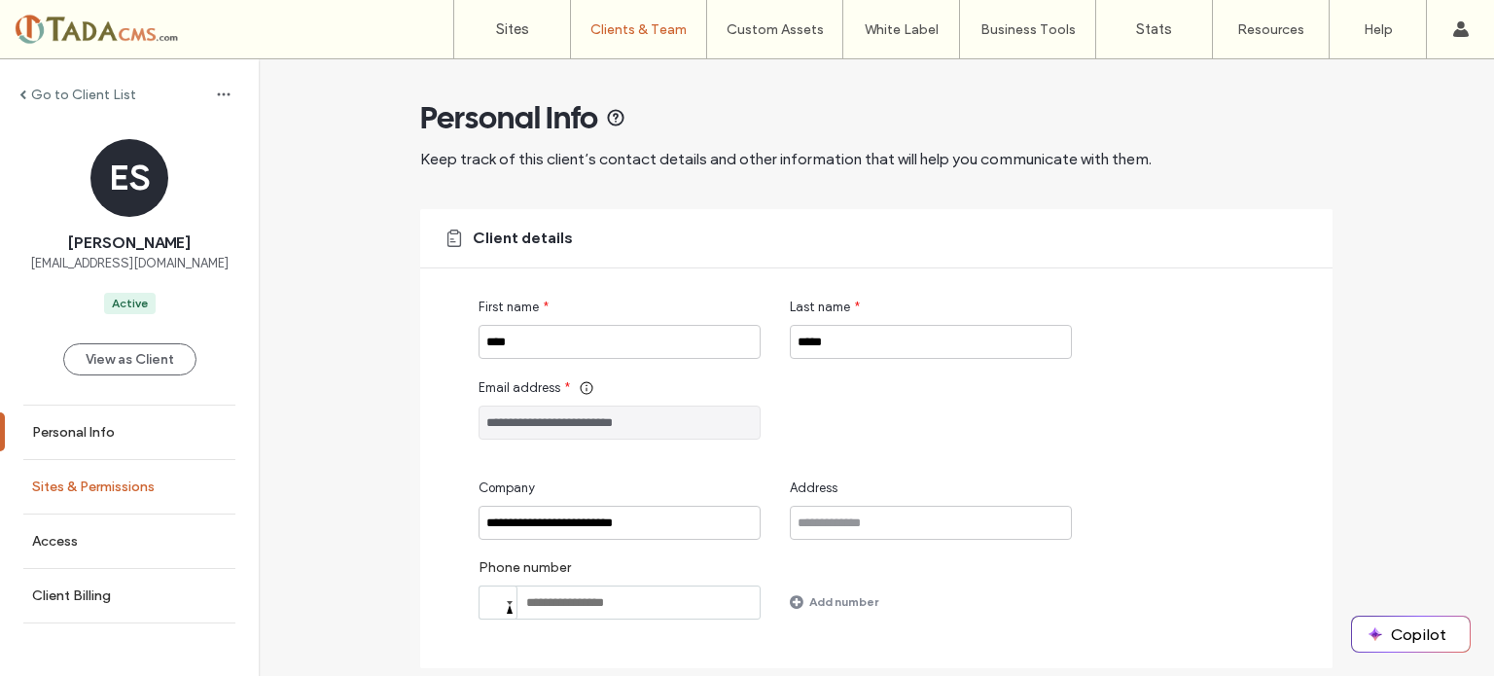
click at [108, 482] on label "Sites & Permissions" at bounding box center [93, 487] width 123 height 17
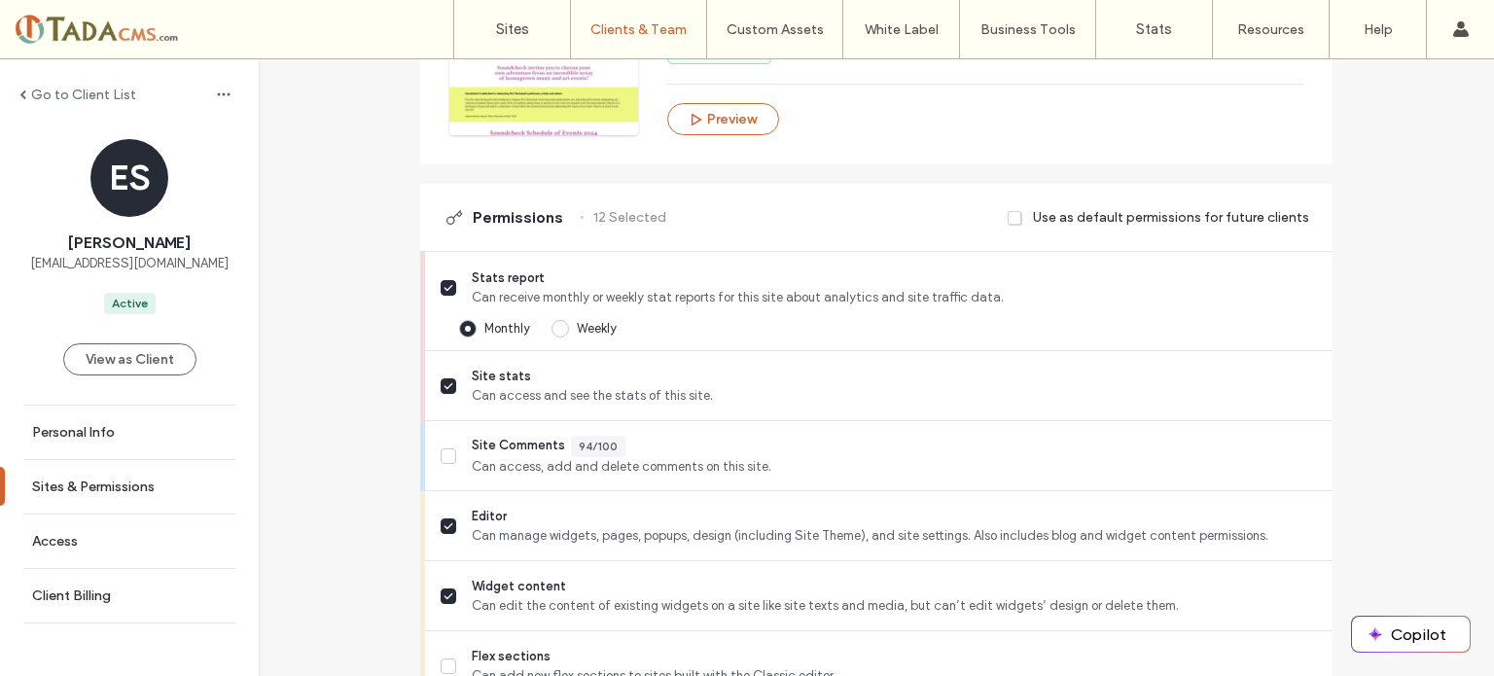
scroll to position [486, 0]
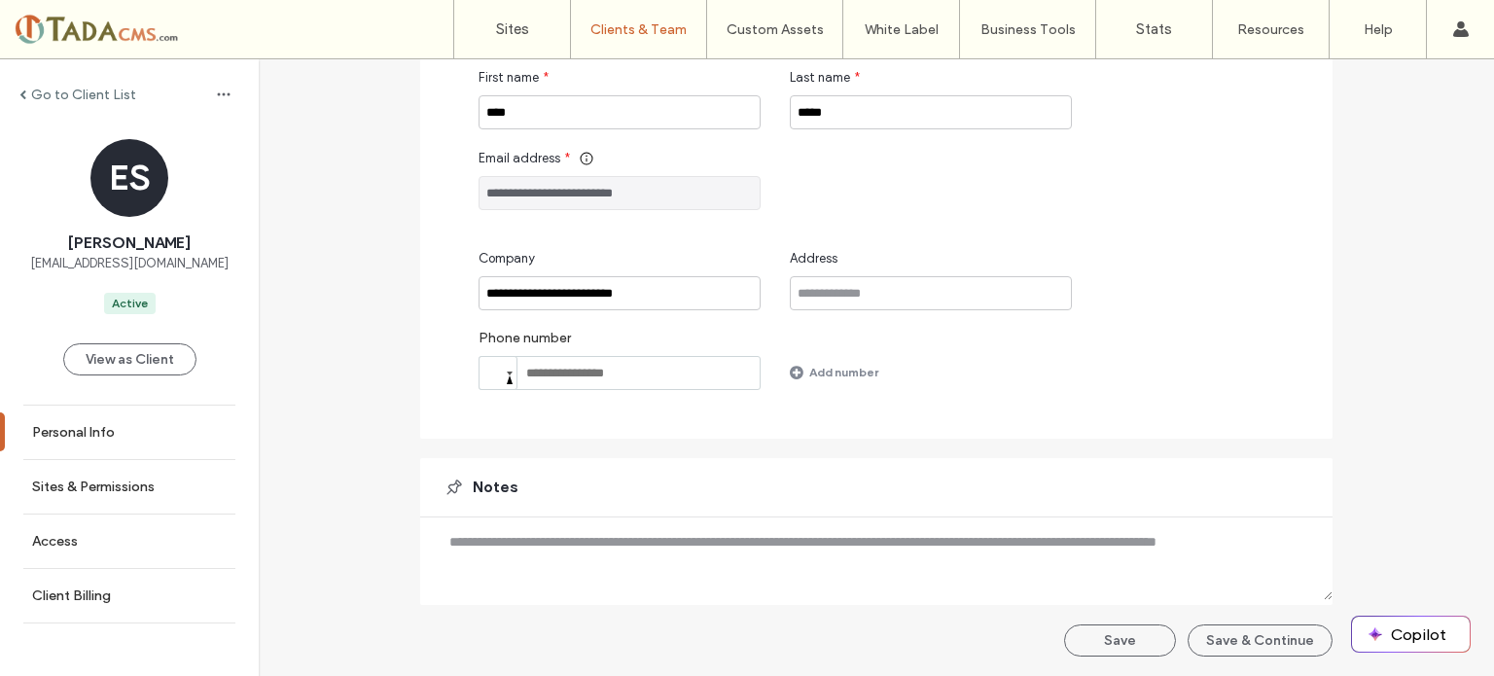
scroll to position [229, 0]
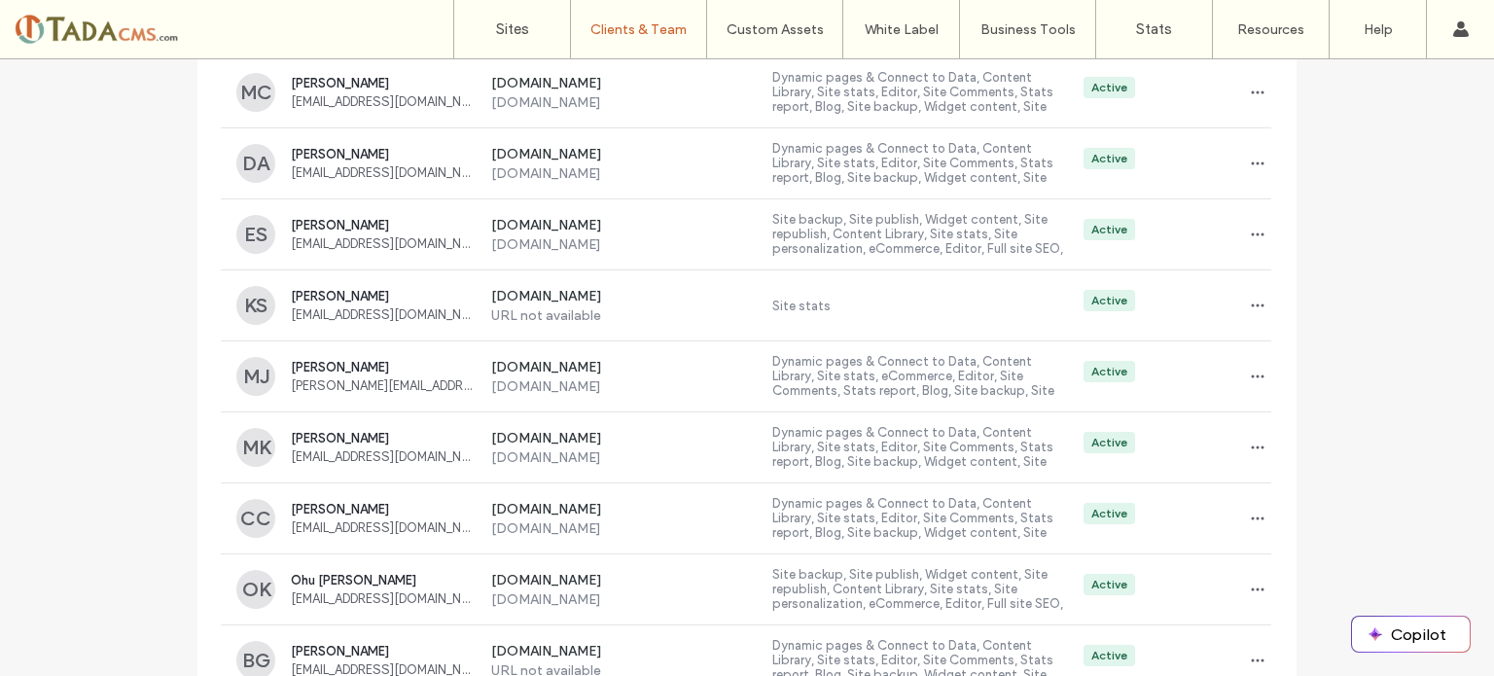
scroll to position [3016, 0]
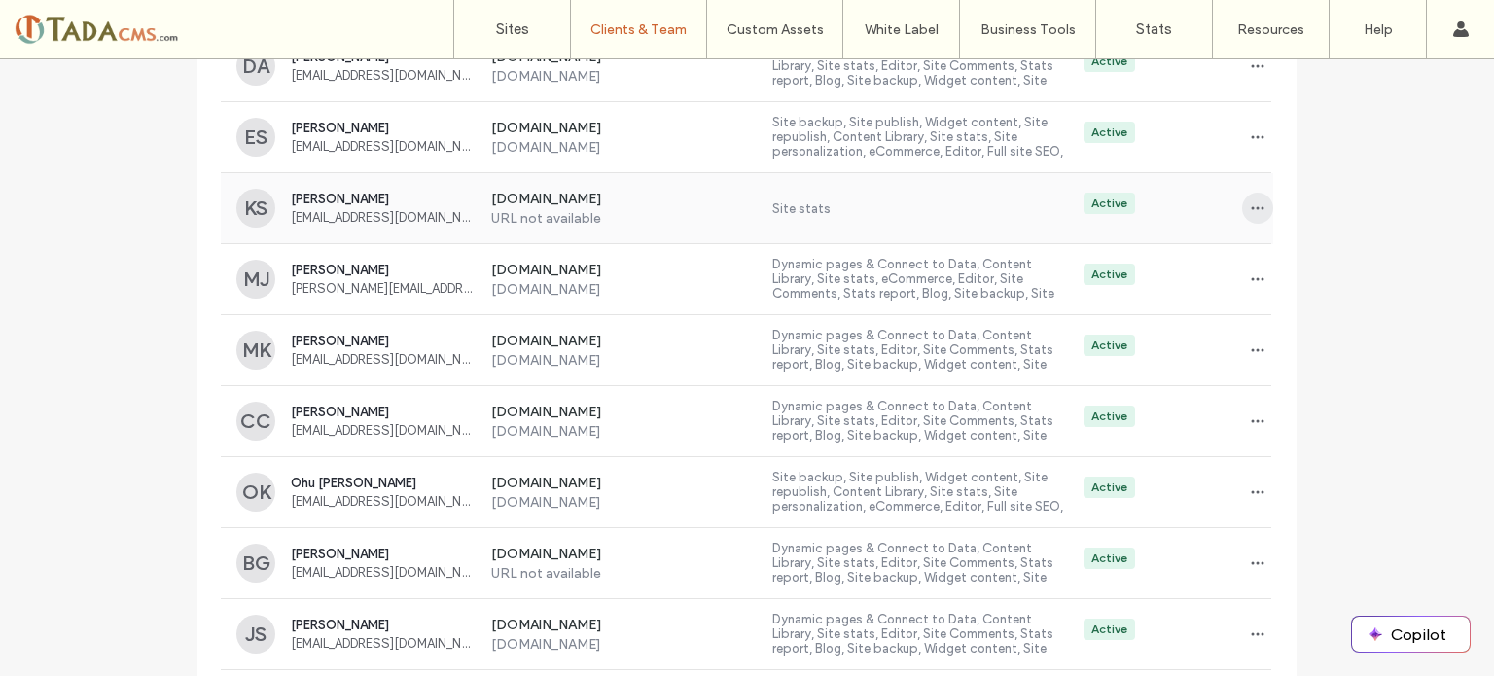
click at [1256, 206] on icon "button" at bounding box center [1258, 208] width 16 height 16
click at [1272, 287] on span at bounding box center [1263, 289] width 23 height 21
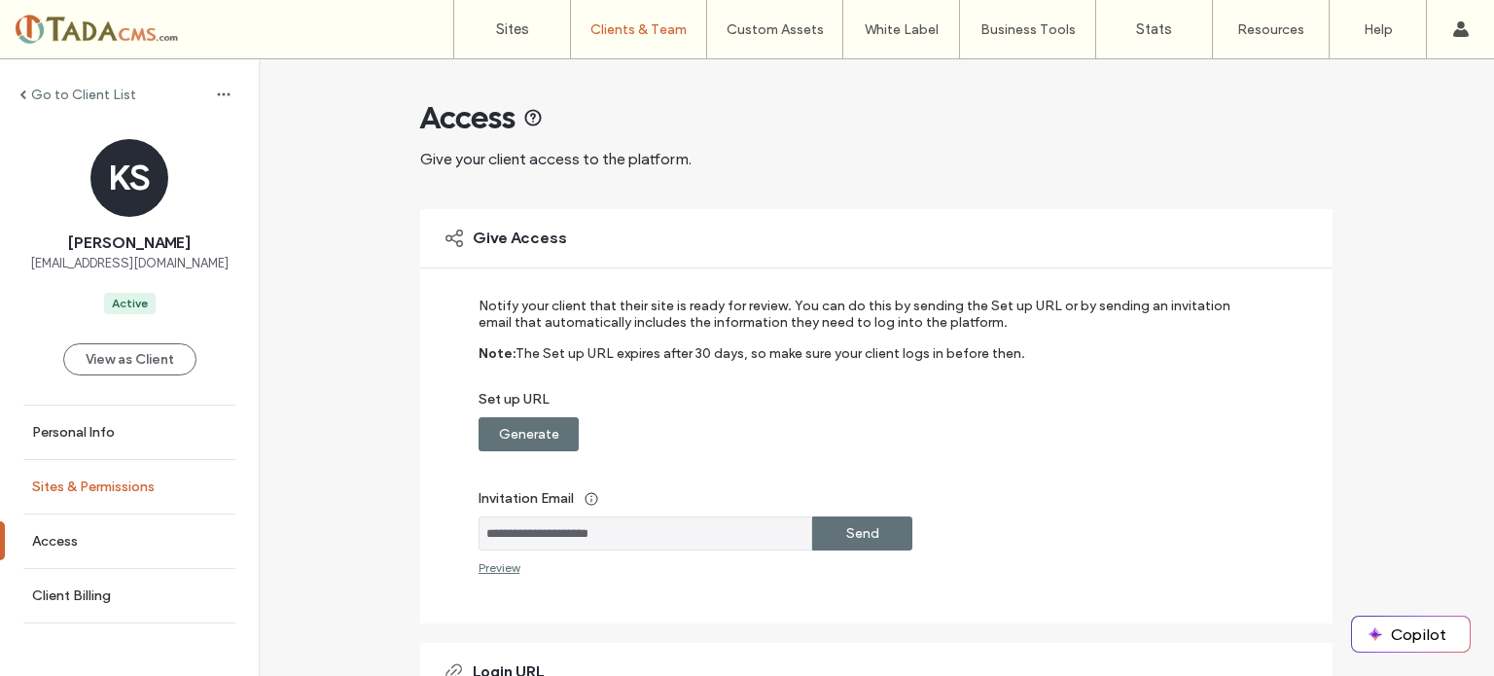
click at [148, 486] on label "Sites & Permissions" at bounding box center [93, 487] width 123 height 17
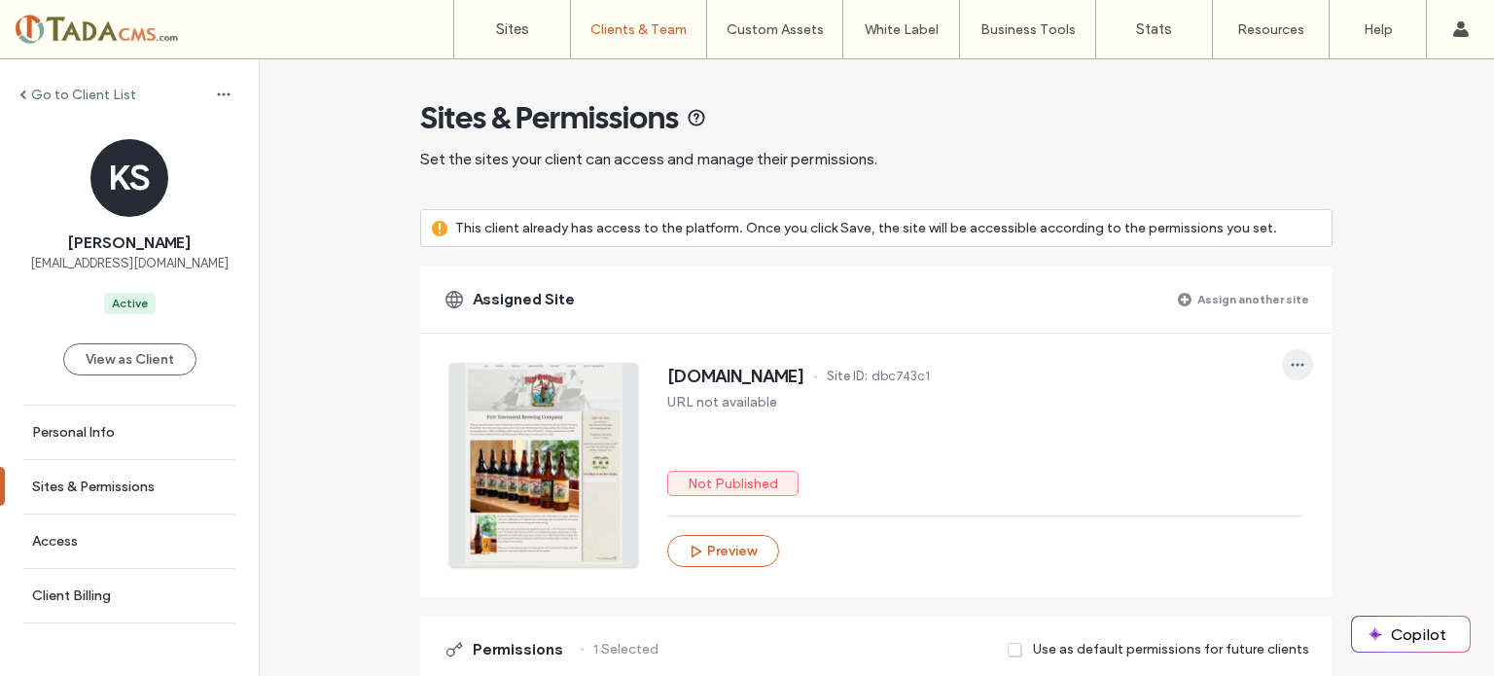
click at [1292, 364] on use "button" at bounding box center [1298, 365] width 13 height 3
click at [1337, 415] on span "Unassign site" at bounding box center [1353, 414] width 77 height 19
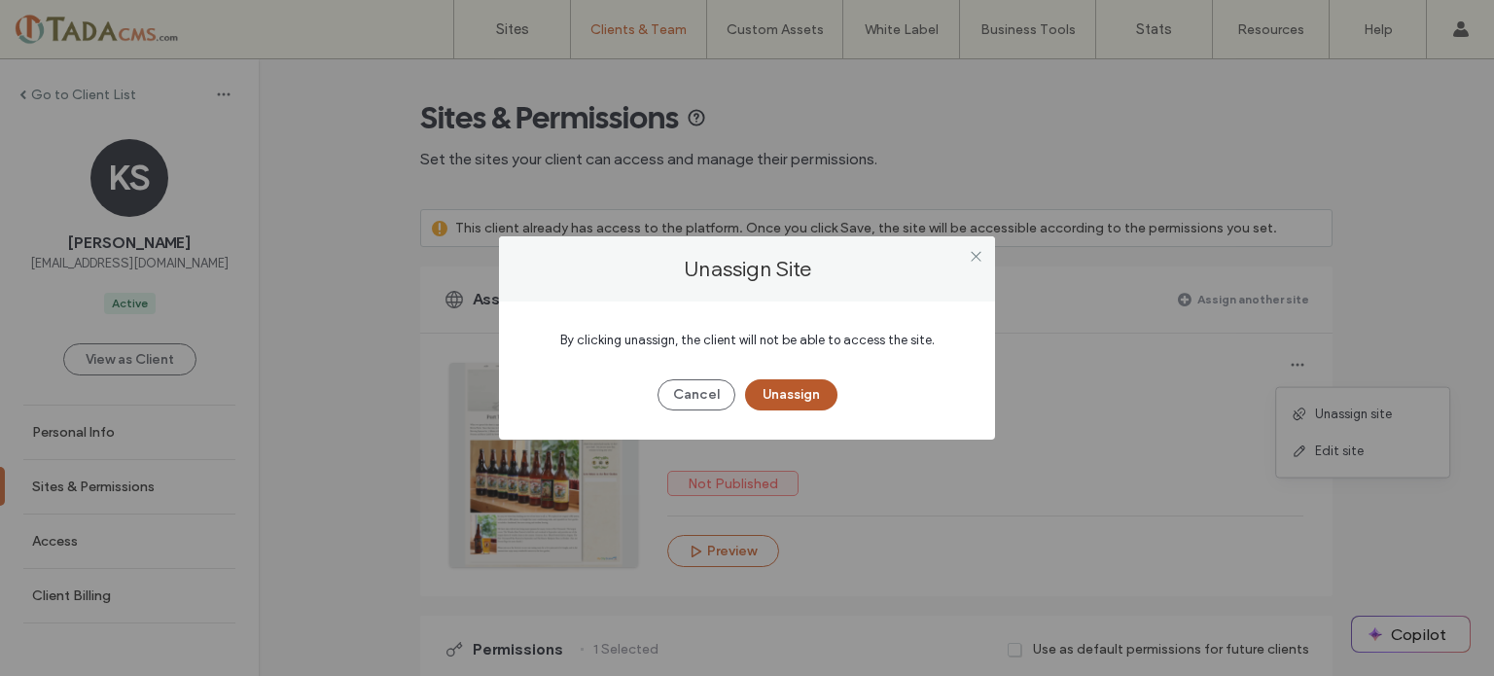
click at [787, 400] on button "Unassign" at bounding box center [791, 394] width 92 height 31
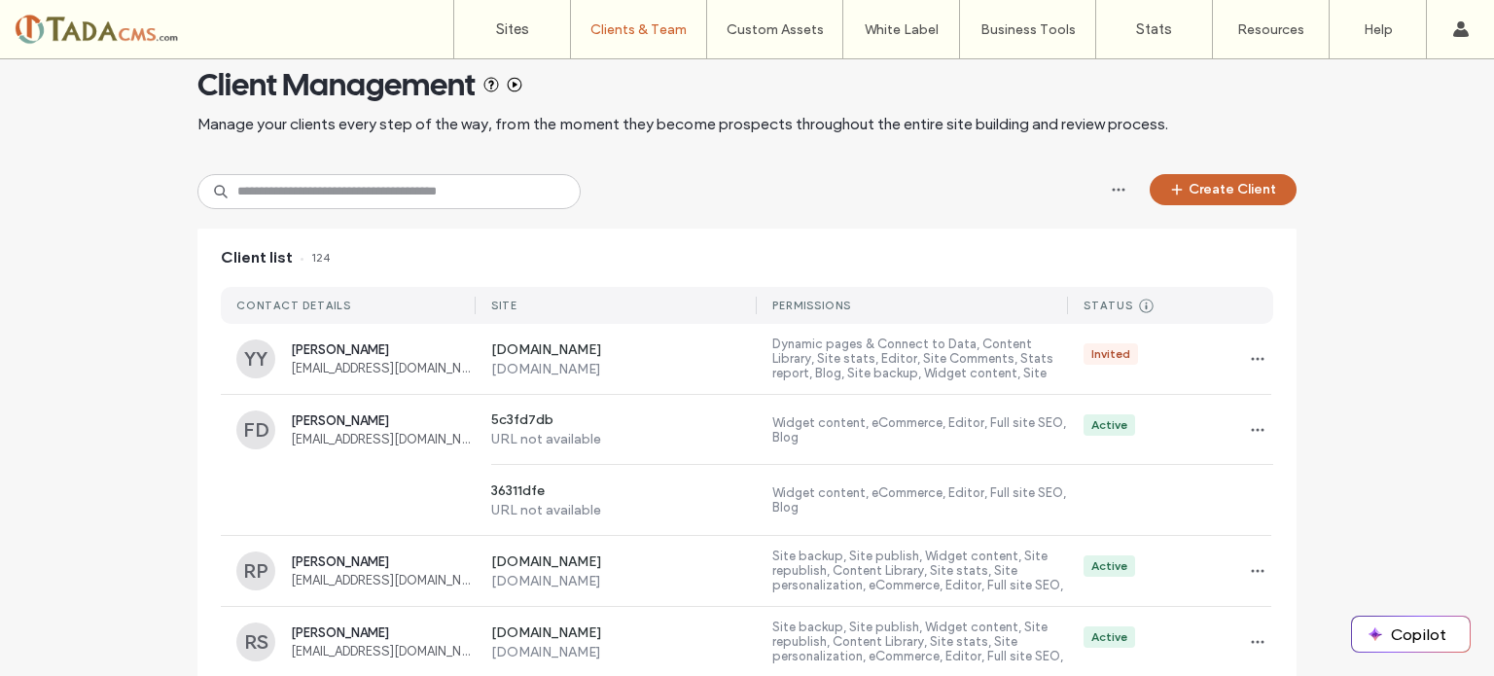
scroll to position [457, 0]
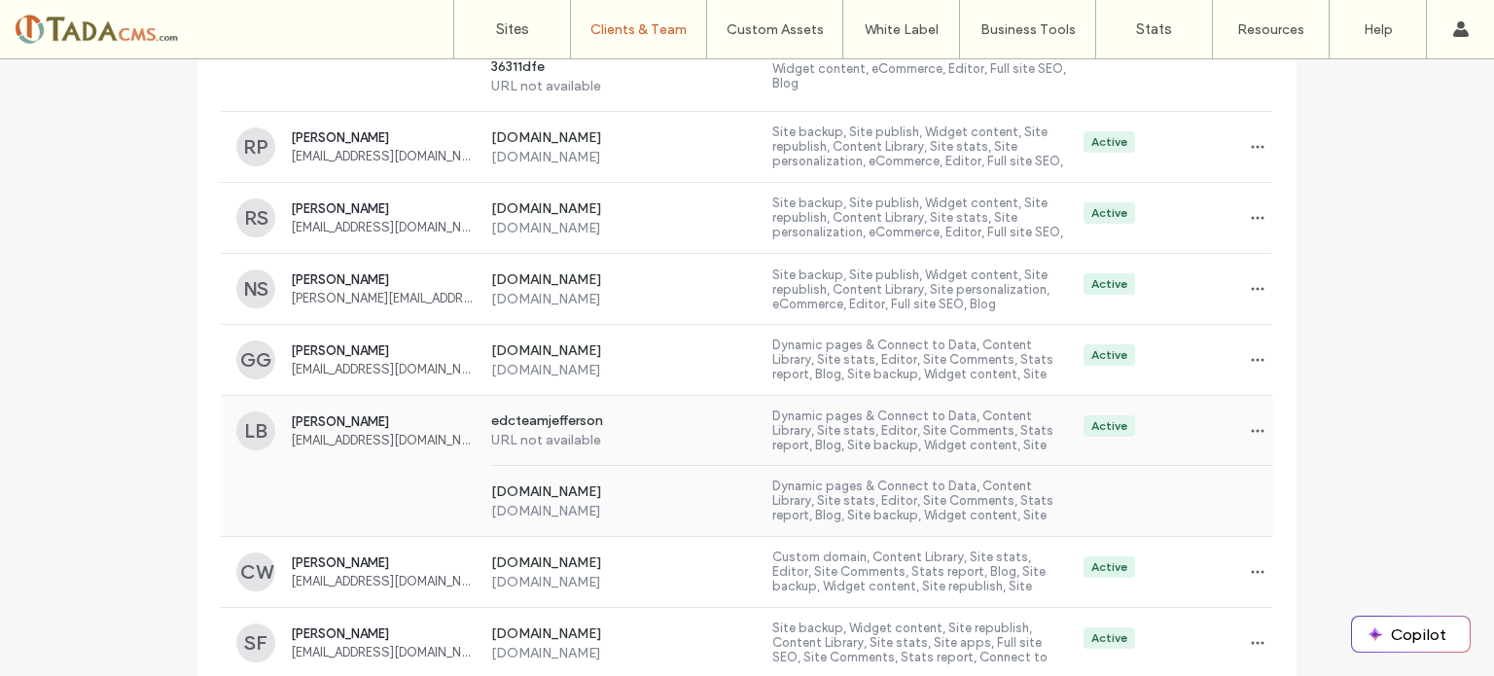
click at [315, 418] on span "[PERSON_NAME]" at bounding box center [383, 421] width 185 height 15
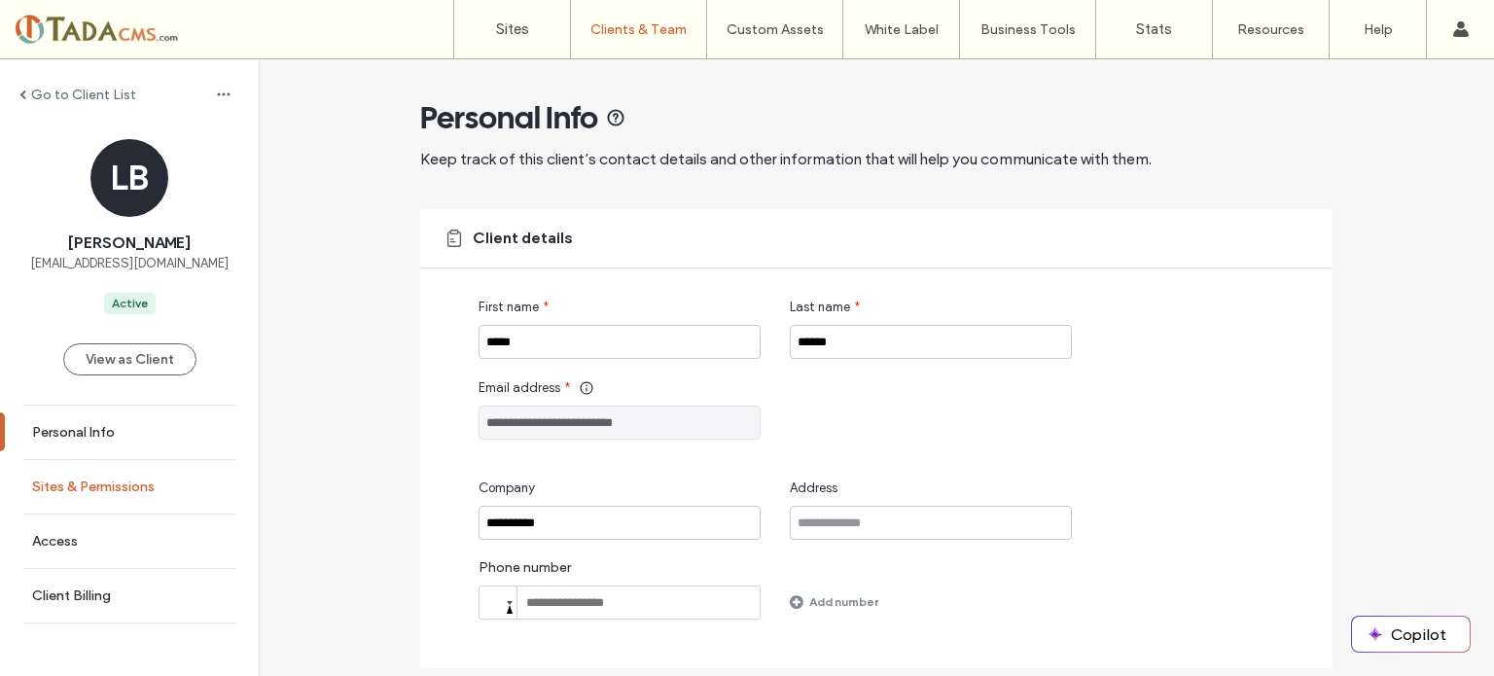
click at [57, 485] on label "Sites & Permissions" at bounding box center [93, 487] width 123 height 17
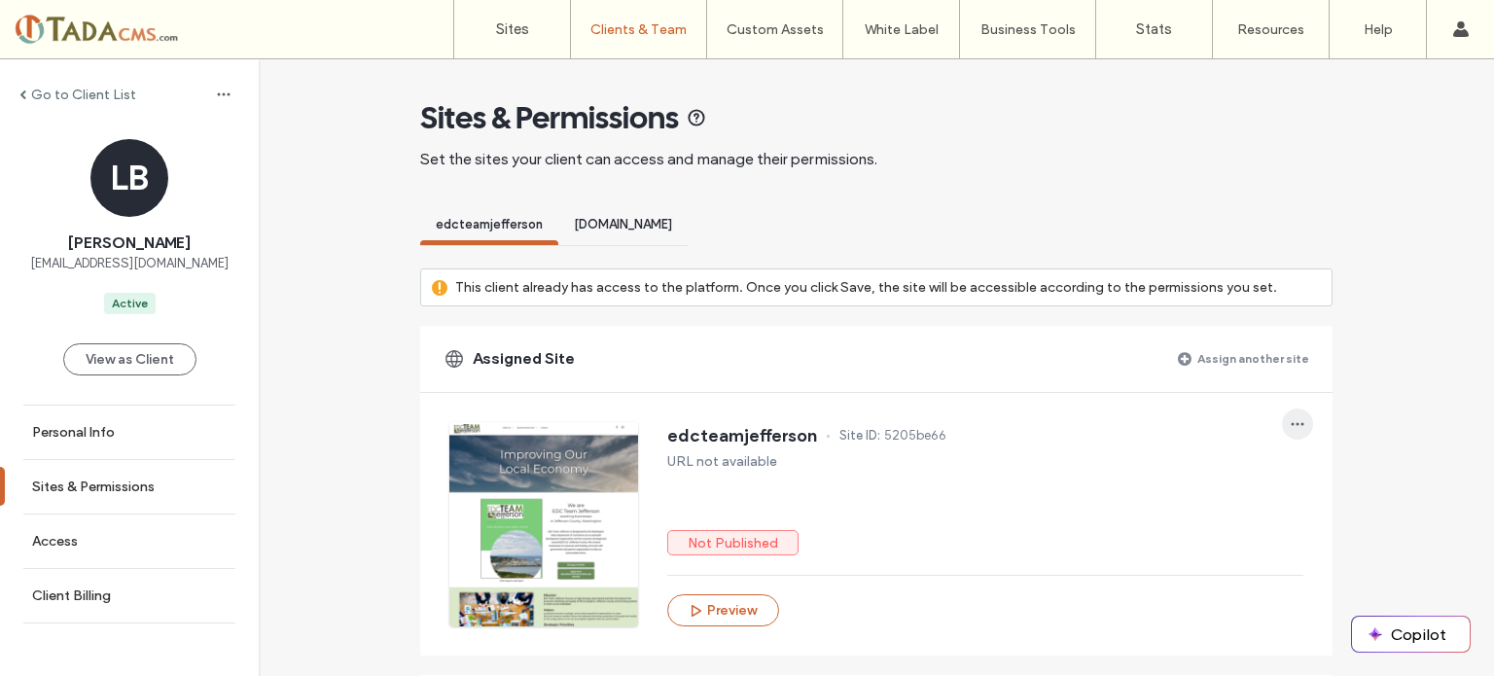
click at [1295, 424] on icon "button" at bounding box center [1298, 424] width 16 height 16
click at [1336, 478] on span "Unassign site" at bounding box center [1353, 472] width 77 height 19
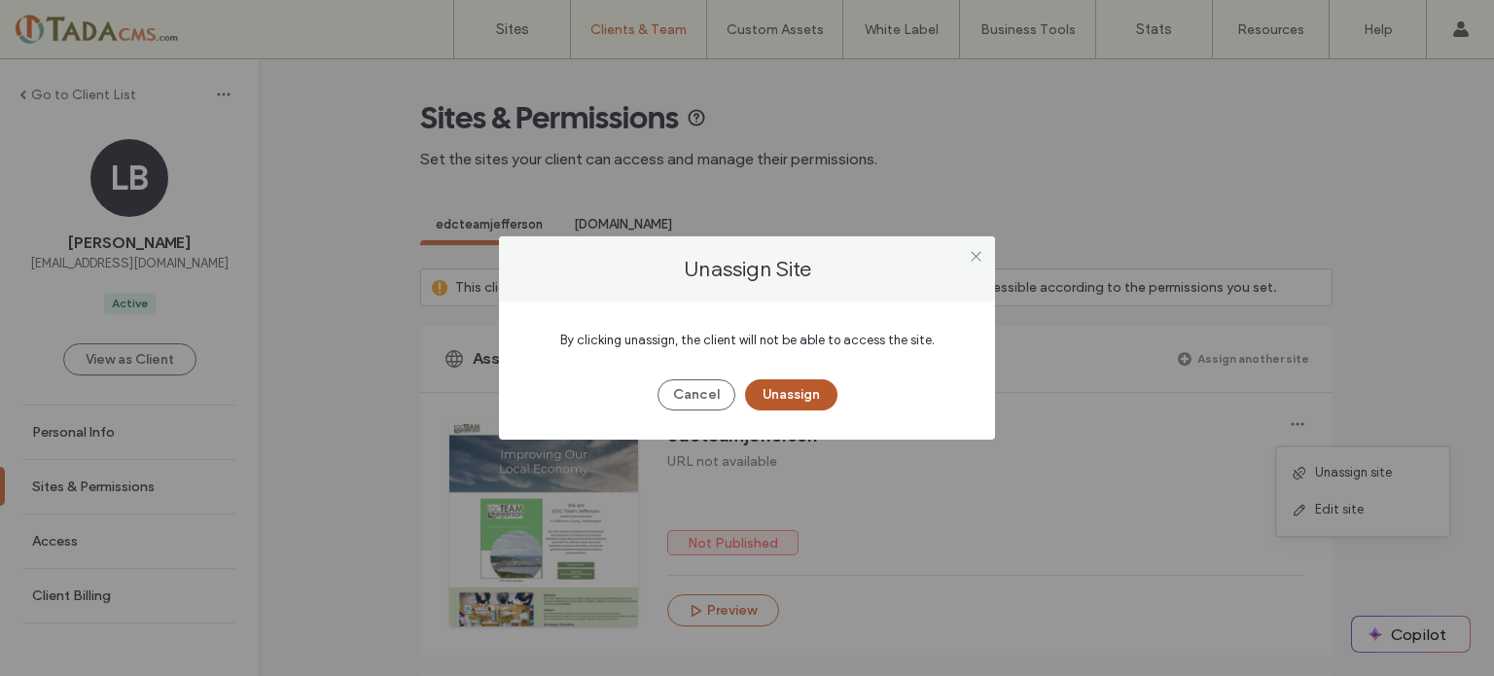
click at [801, 390] on button "Unassign" at bounding box center [791, 394] width 92 height 31
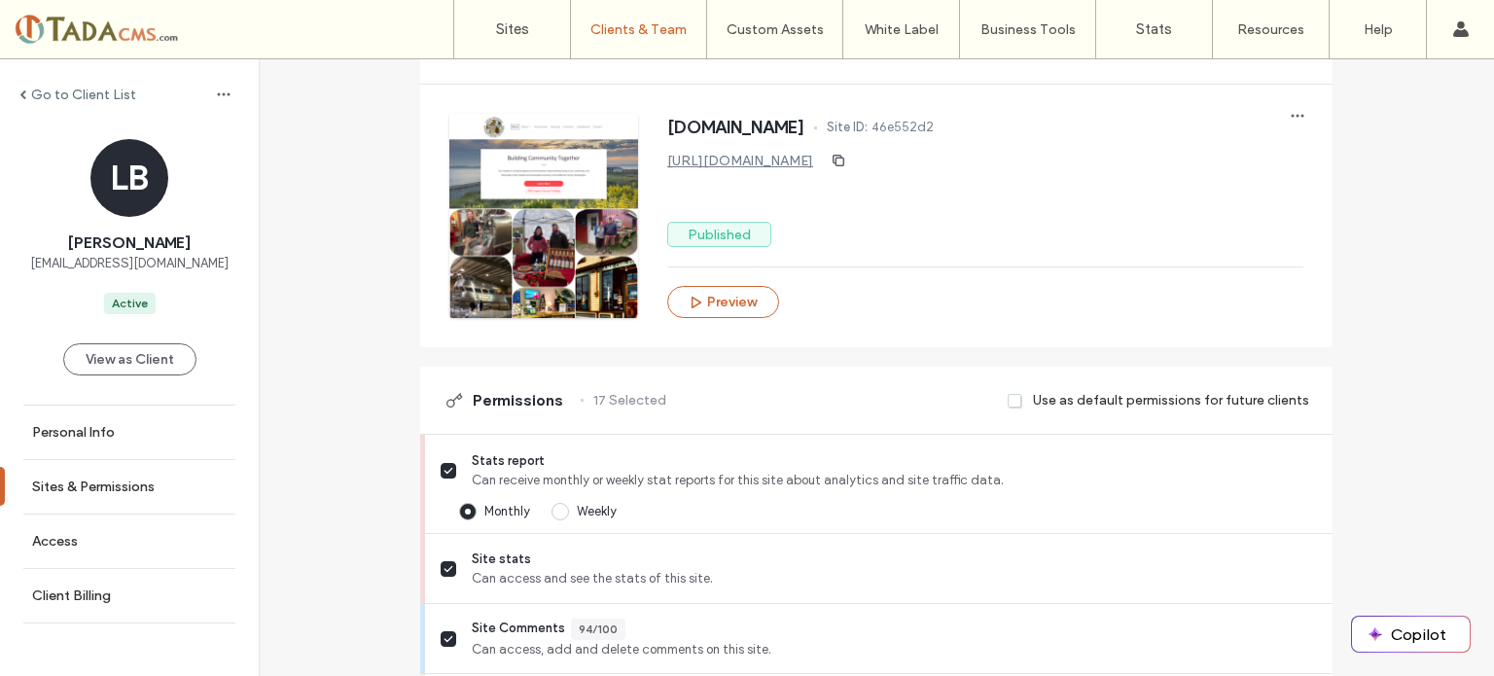
scroll to position [486, 0]
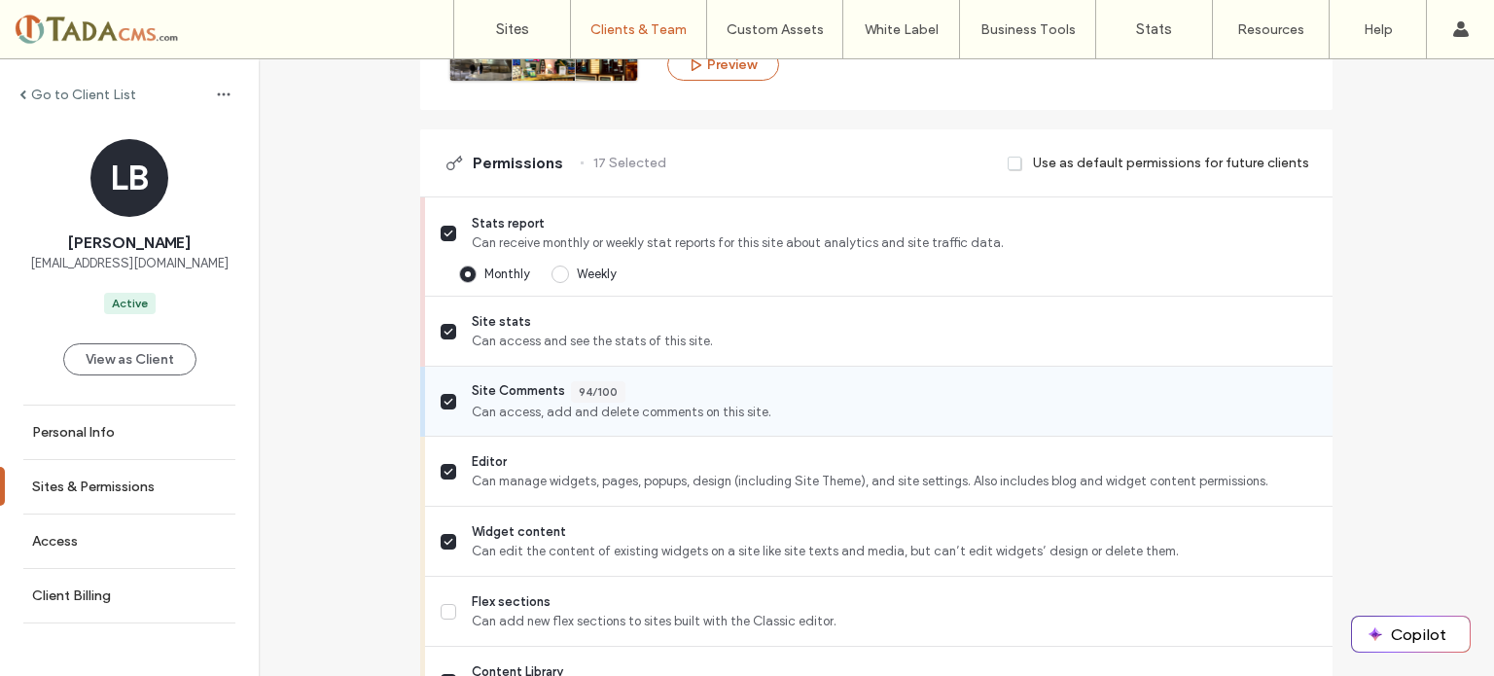
click at [444, 398] on icon at bounding box center [449, 402] width 10 height 8
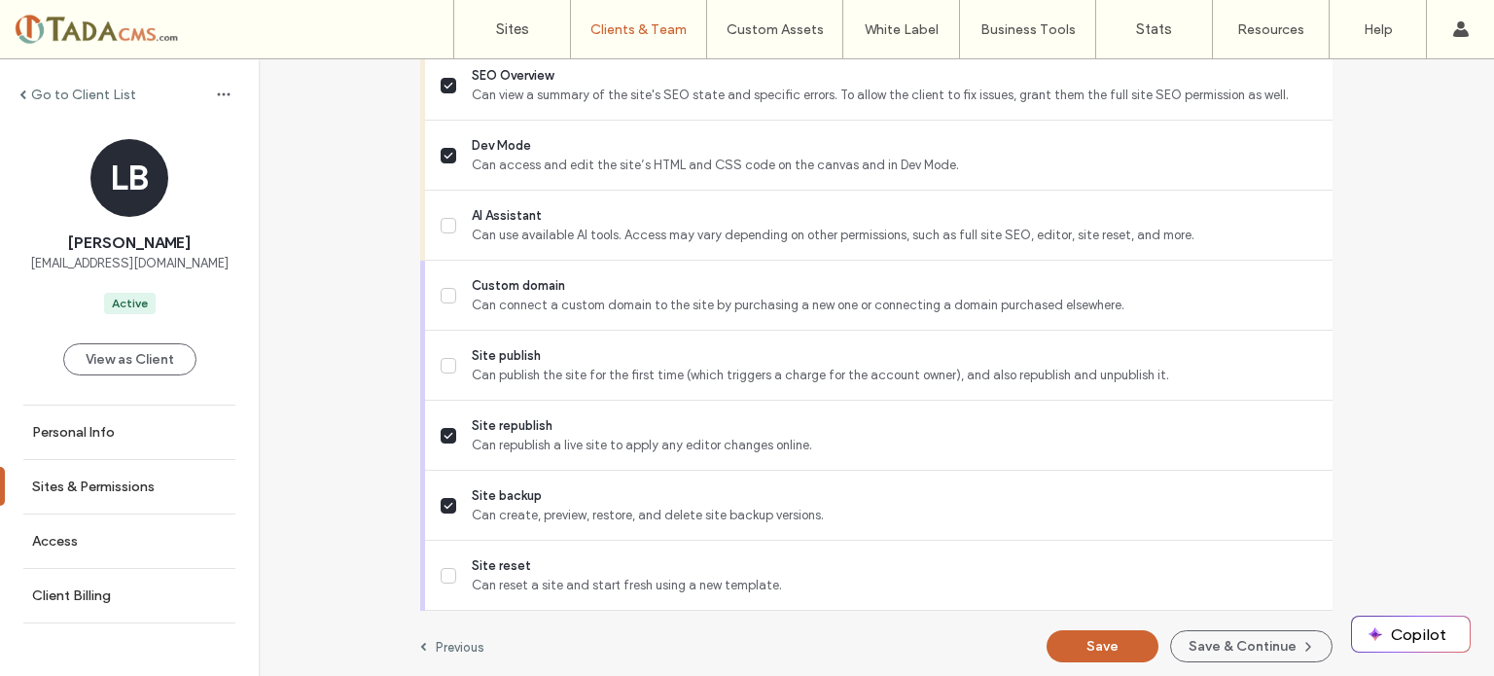
scroll to position [1856, 0]
click at [1099, 654] on button "Save" at bounding box center [1103, 643] width 112 height 32
click at [94, 96] on label "Go to Client List" at bounding box center [83, 95] width 105 height 17
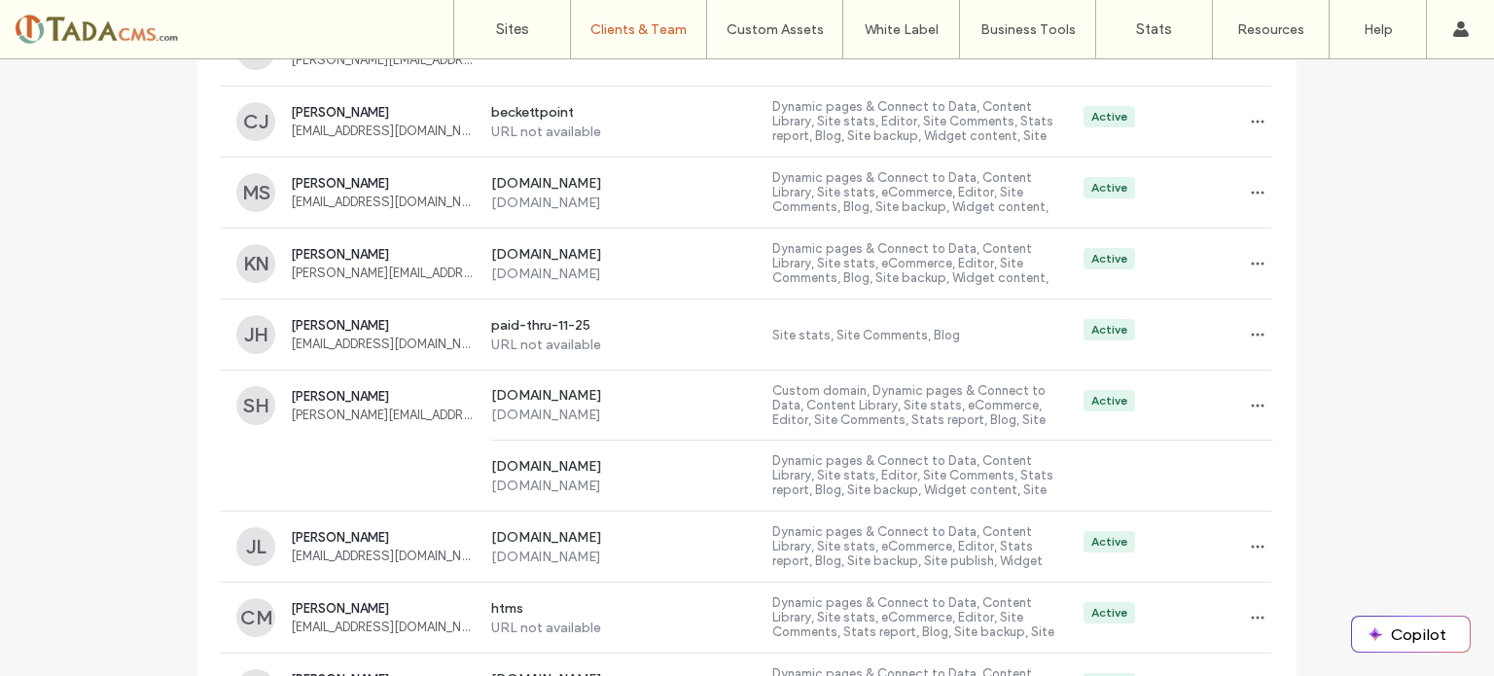
scroll to position [9672, 0]
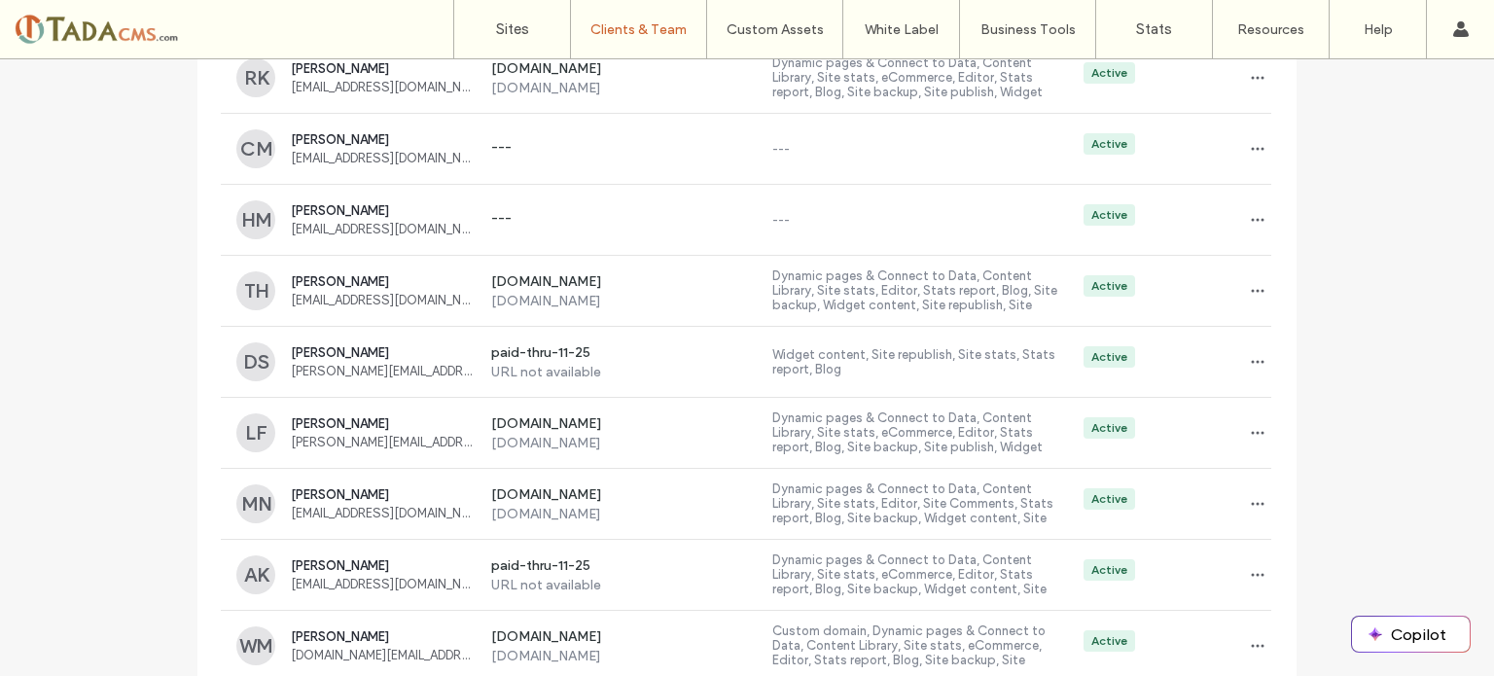
click at [965, 634] on label "Custom domain, Dynamic pages & Connect to Data, Content Library, Site stats, eC…" at bounding box center [920, 646] width 296 height 45
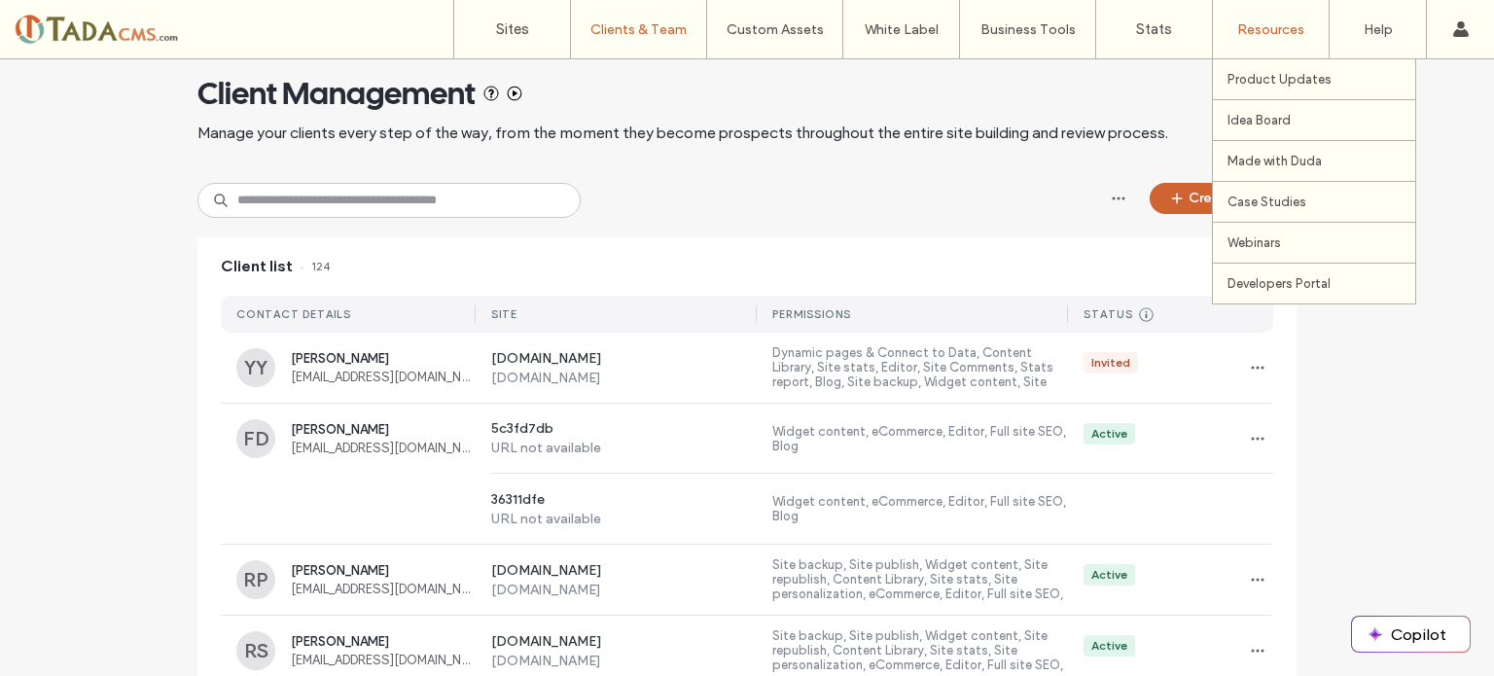
scroll to position [9672, 0]
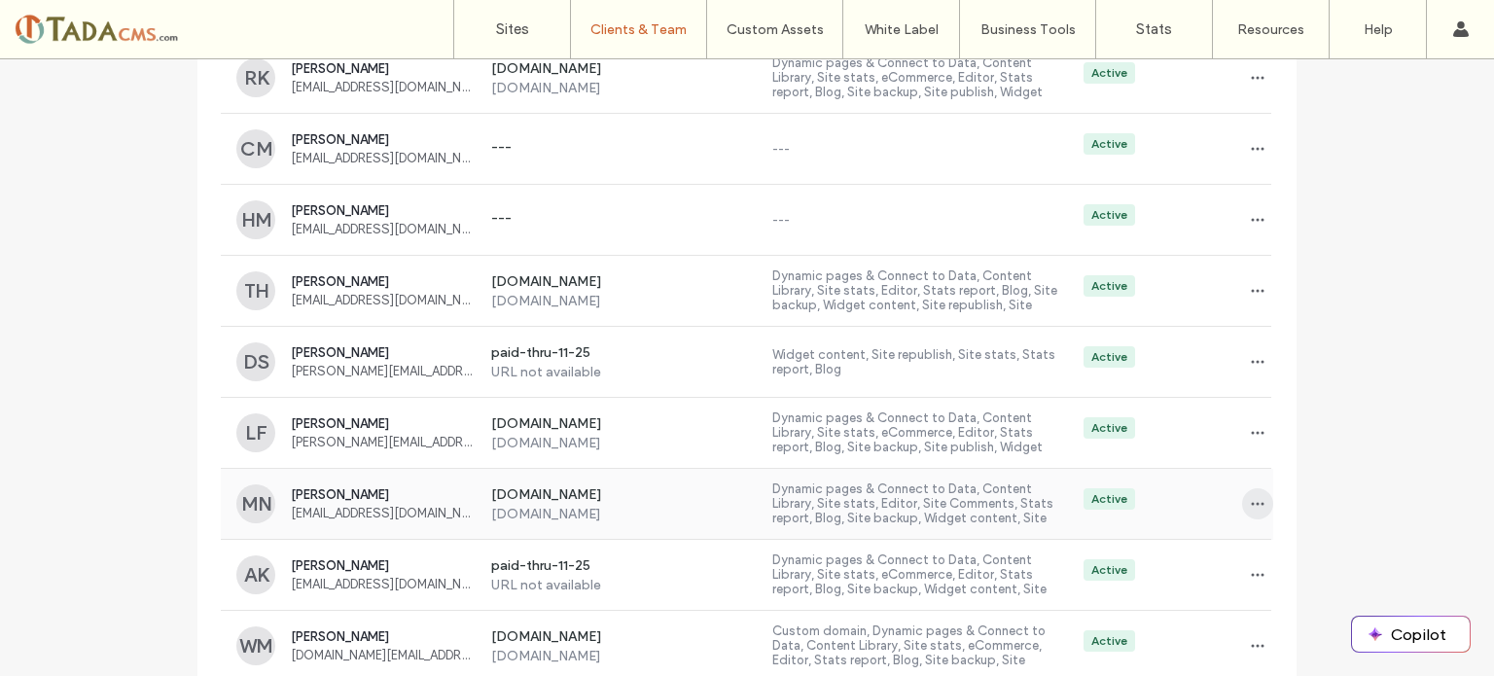
click at [1259, 488] on span "button" at bounding box center [1257, 503] width 31 height 31
click at [1296, 532] on span "Sites & Permissions" at bounding box center [1330, 530] width 110 height 19
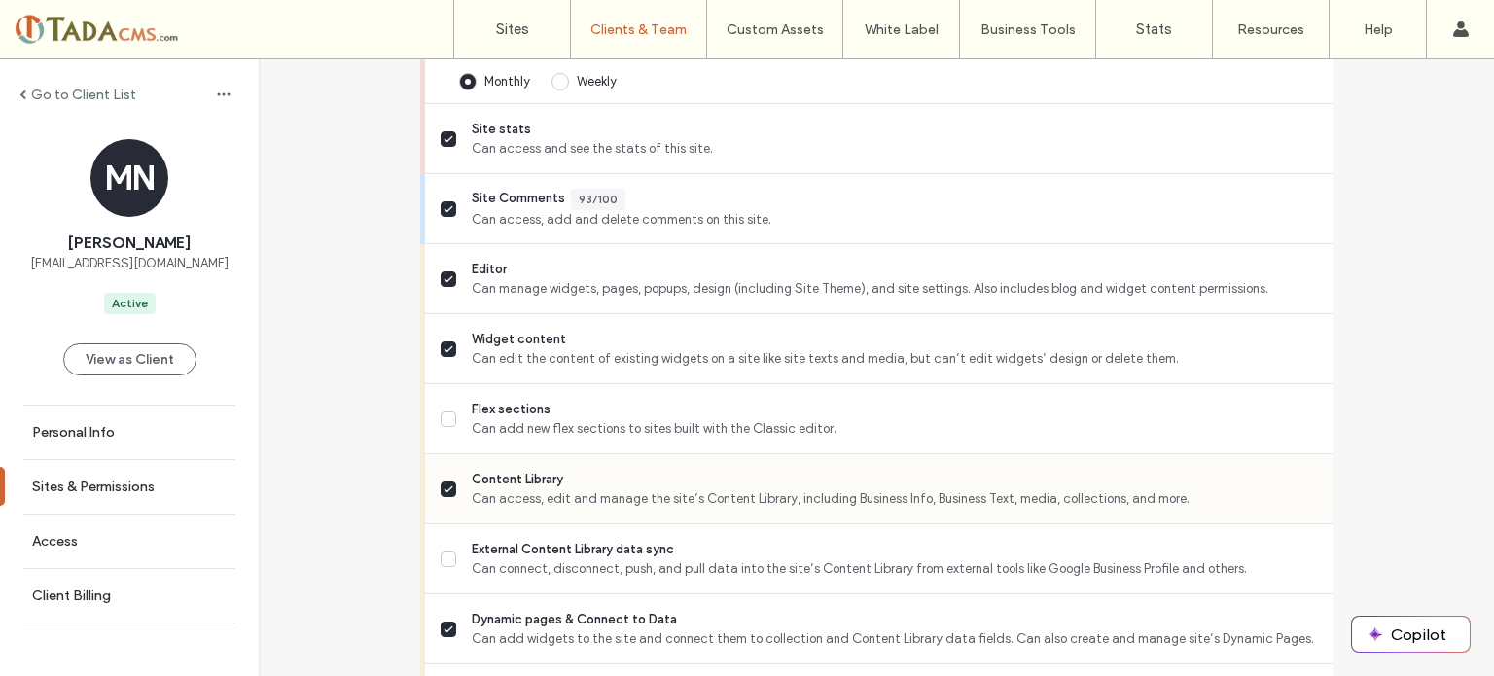
scroll to position [681, 0]
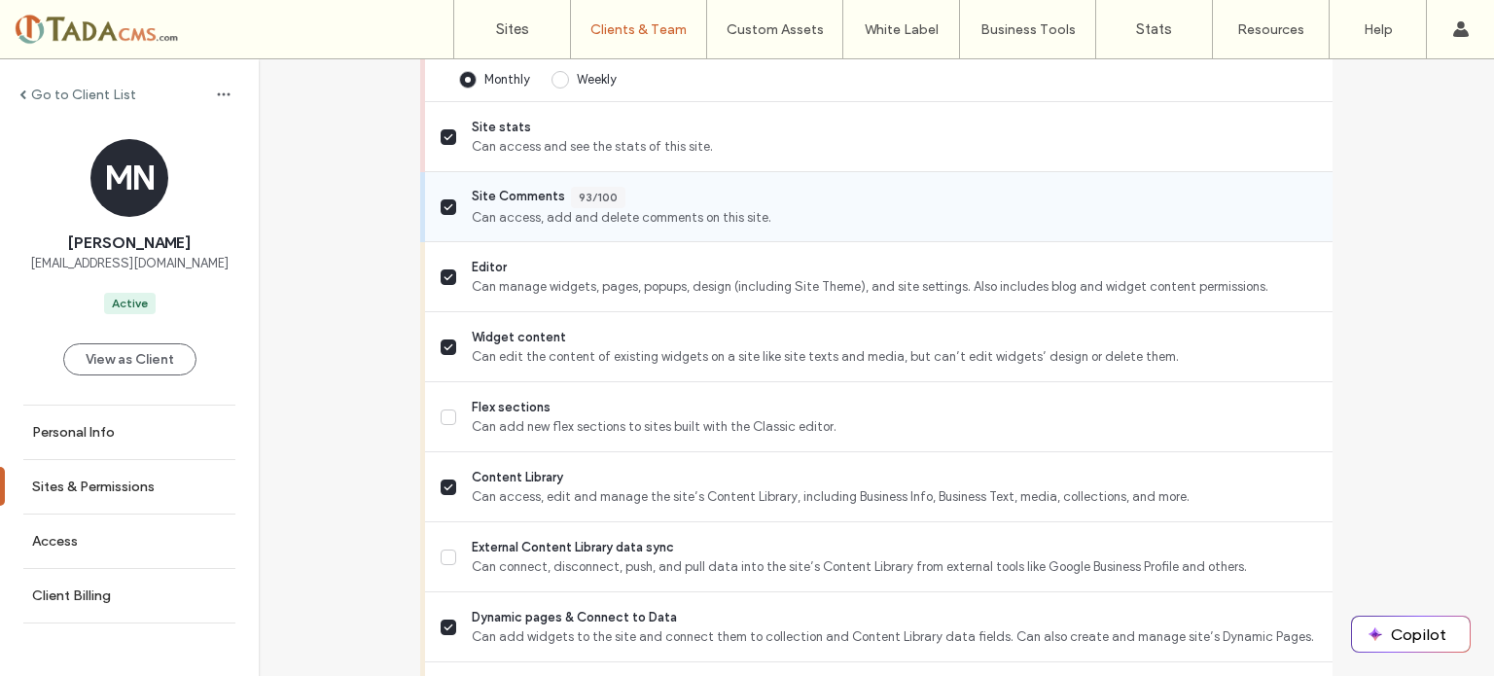
click at [513, 187] on span "Site Comments" at bounding box center [518, 197] width 93 height 21
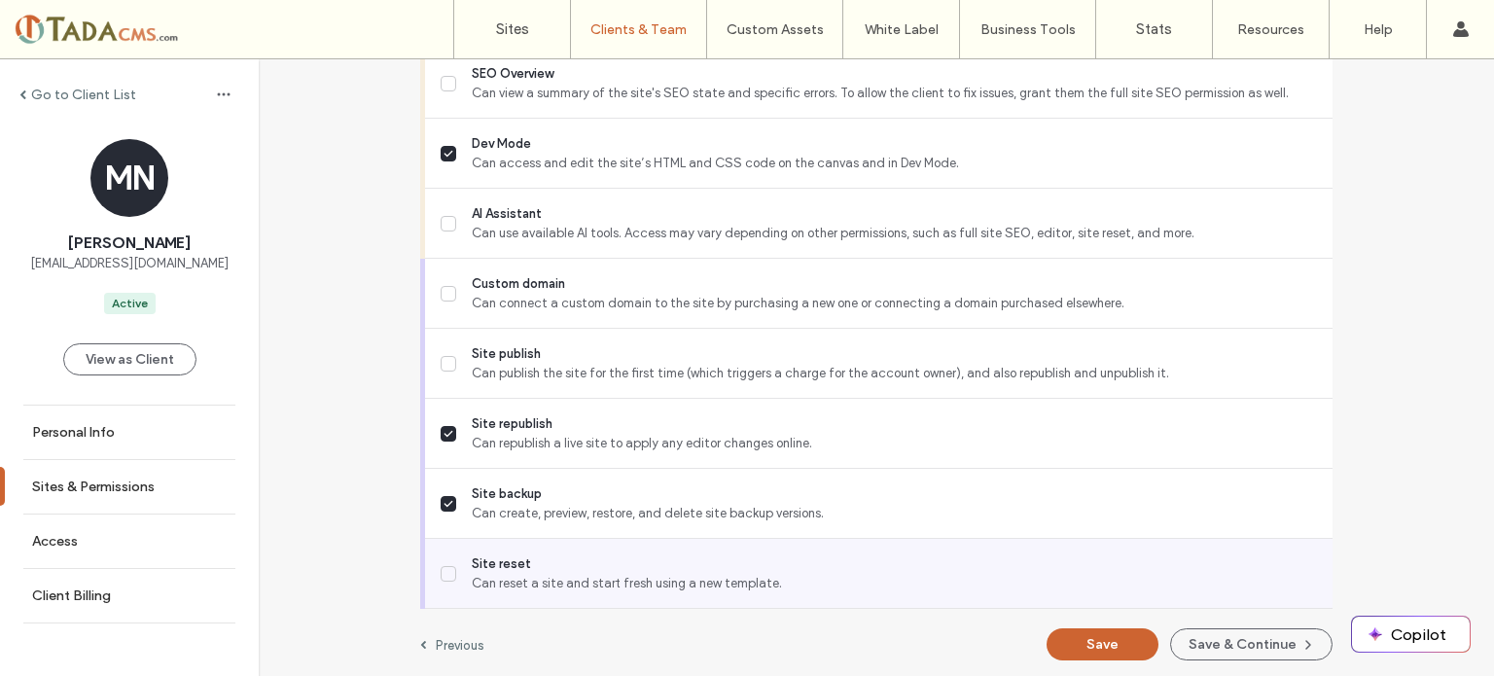
scroll to position [1856, 0]
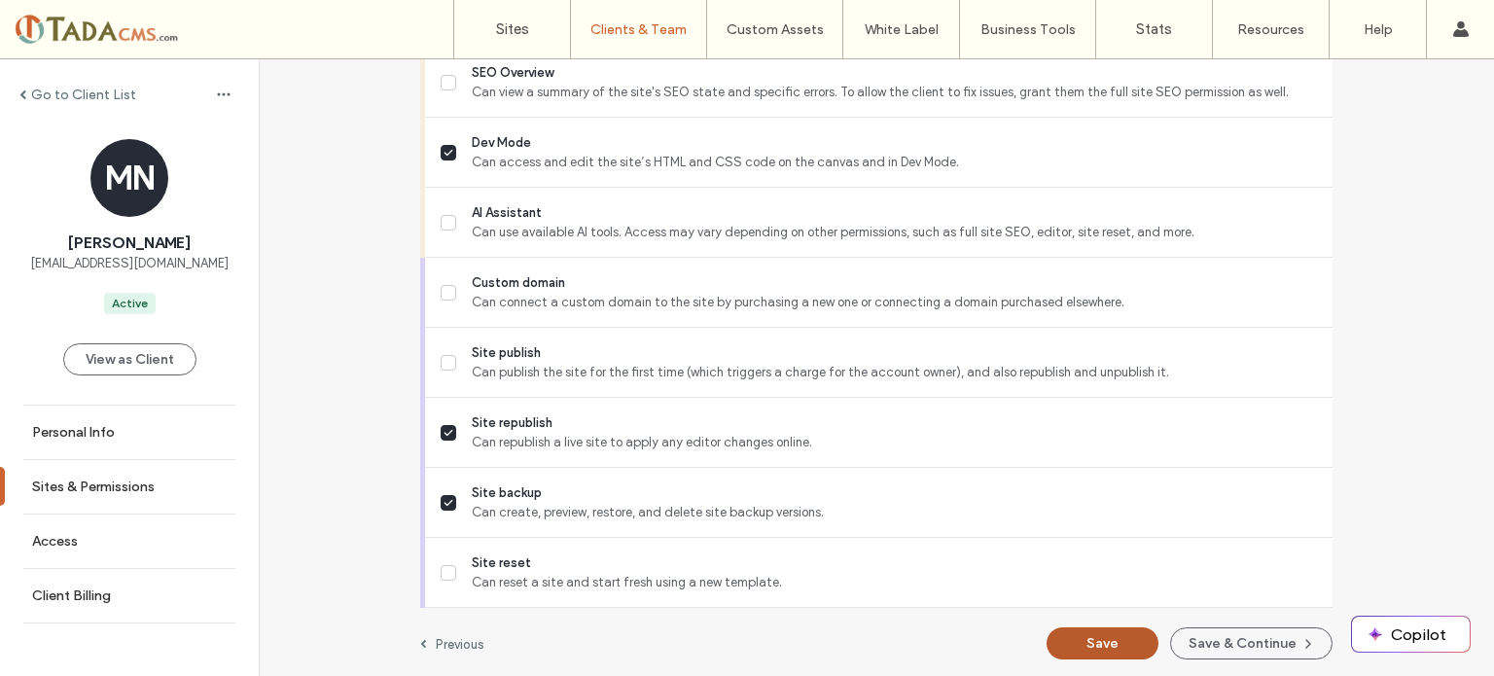
click at [1101, 641] on button "Save" at bounding box center [1103, 643] width 112 height 32
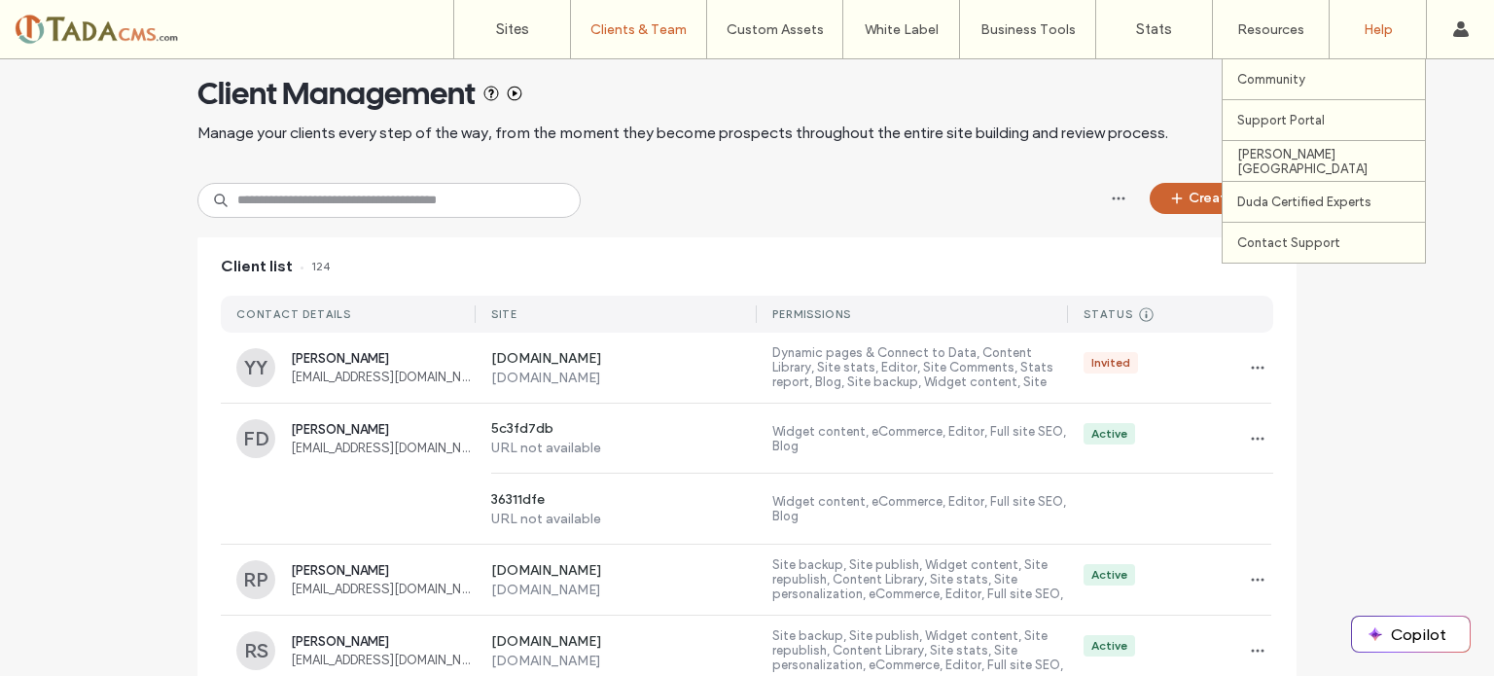
scroll to position [9304, 0]
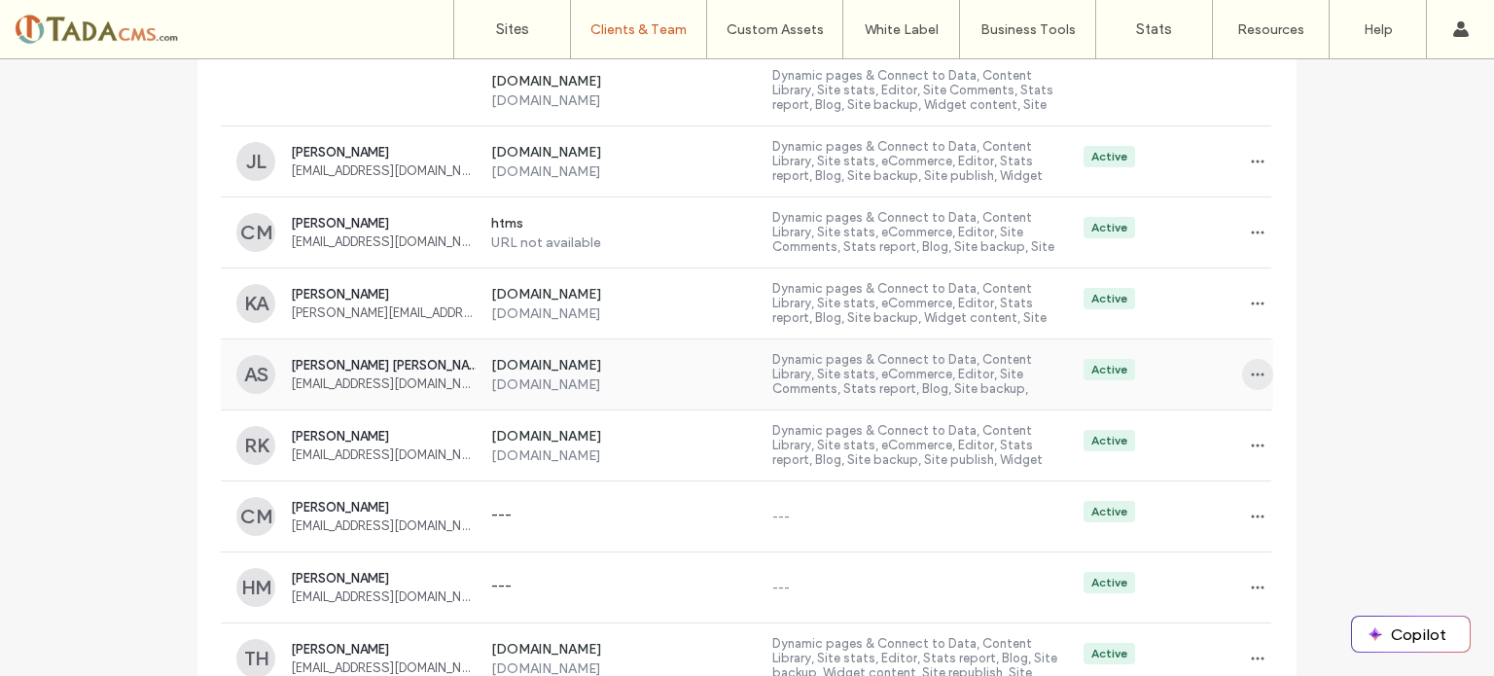
click at [1250, 367] on icon "button" at bounding box center [1258, 375] width 16 height 16
drag, startPoint x: 1288, startPoint y: 404, endPoint x: 139, endPoint y: 181, distance: 1170.3
click at [1250, 225] on icon "button" at bounding box center [1258, 233] width 16 height 16
click at [1294, 332] on span "Delete client" at bounding box center [1311, 335] width 73 height 19
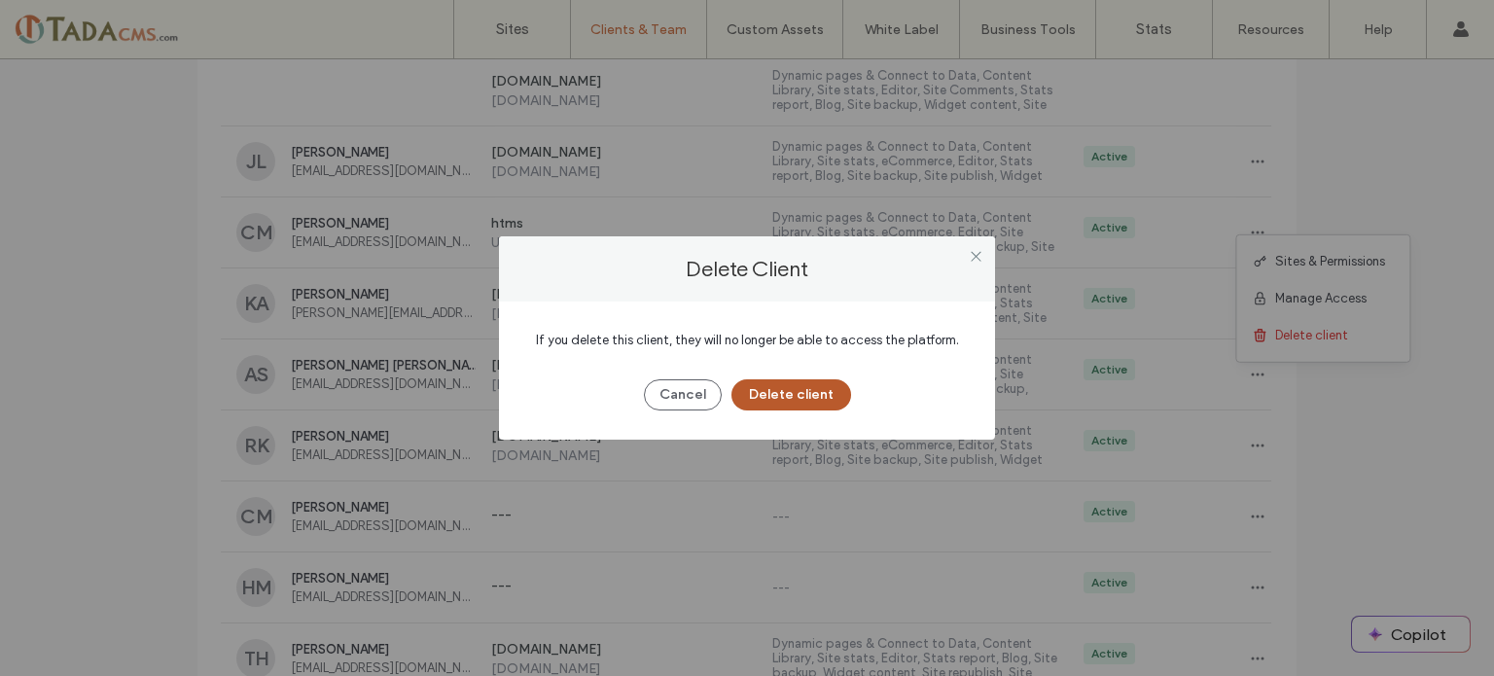
click at [801, 400] on button "Delete client" at bounding box center [792, 394] width 120 height 31
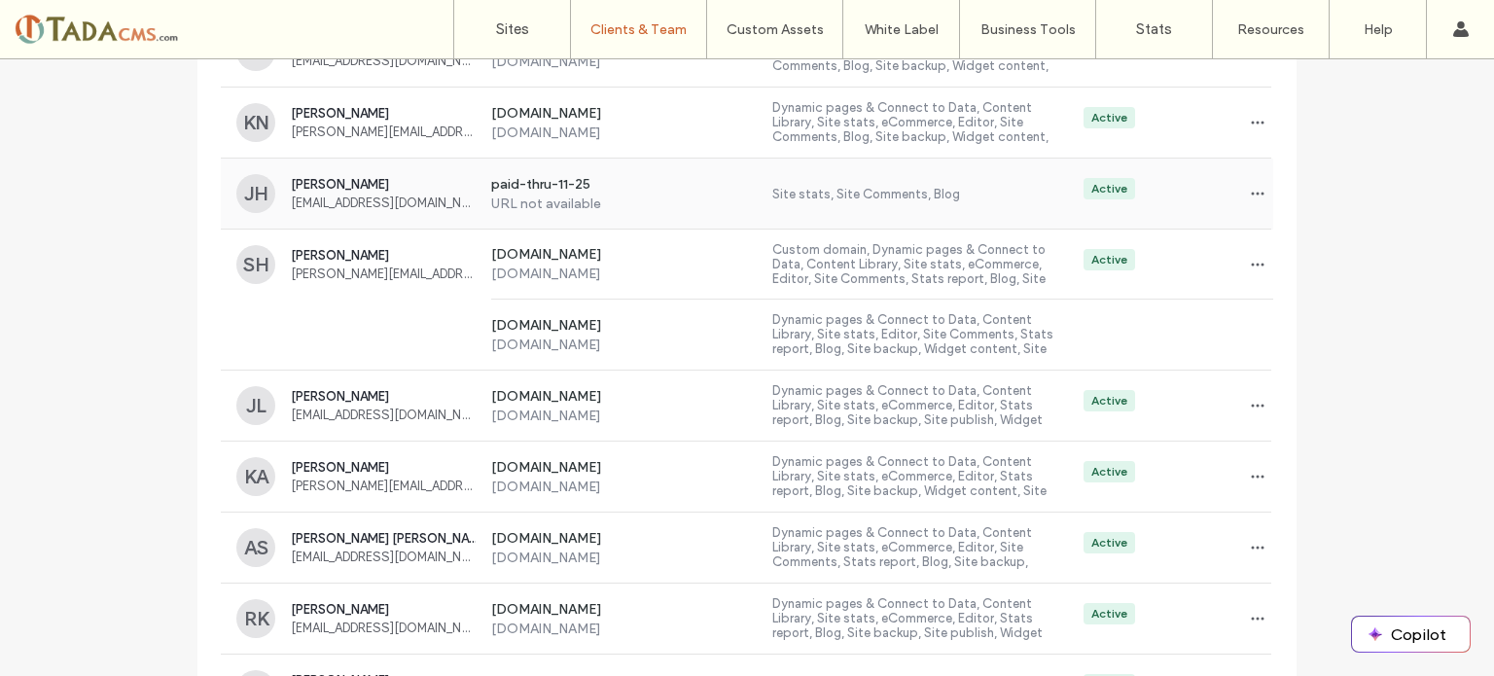
scroll to position [9038, 0]
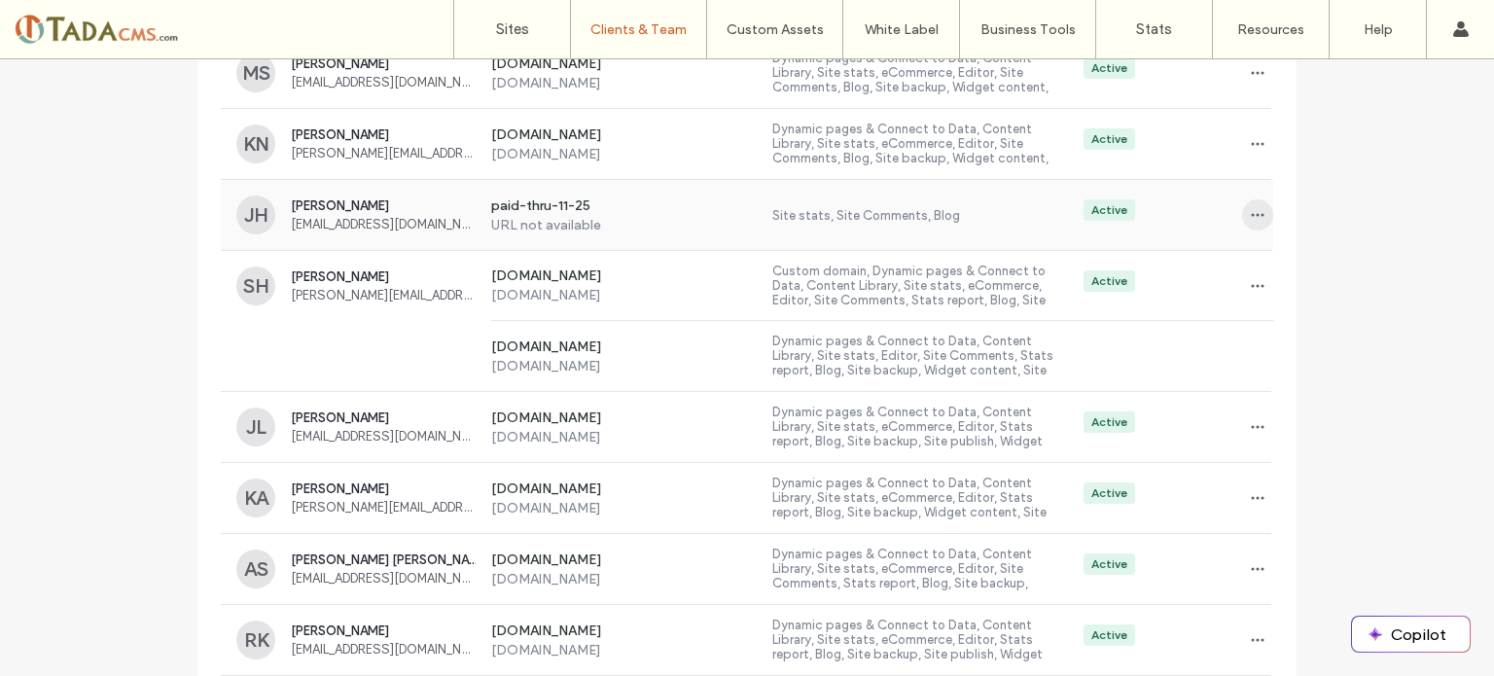
click at [1257, 207] on icon "button" at bounding box center [1258, 215] width 16 height 16
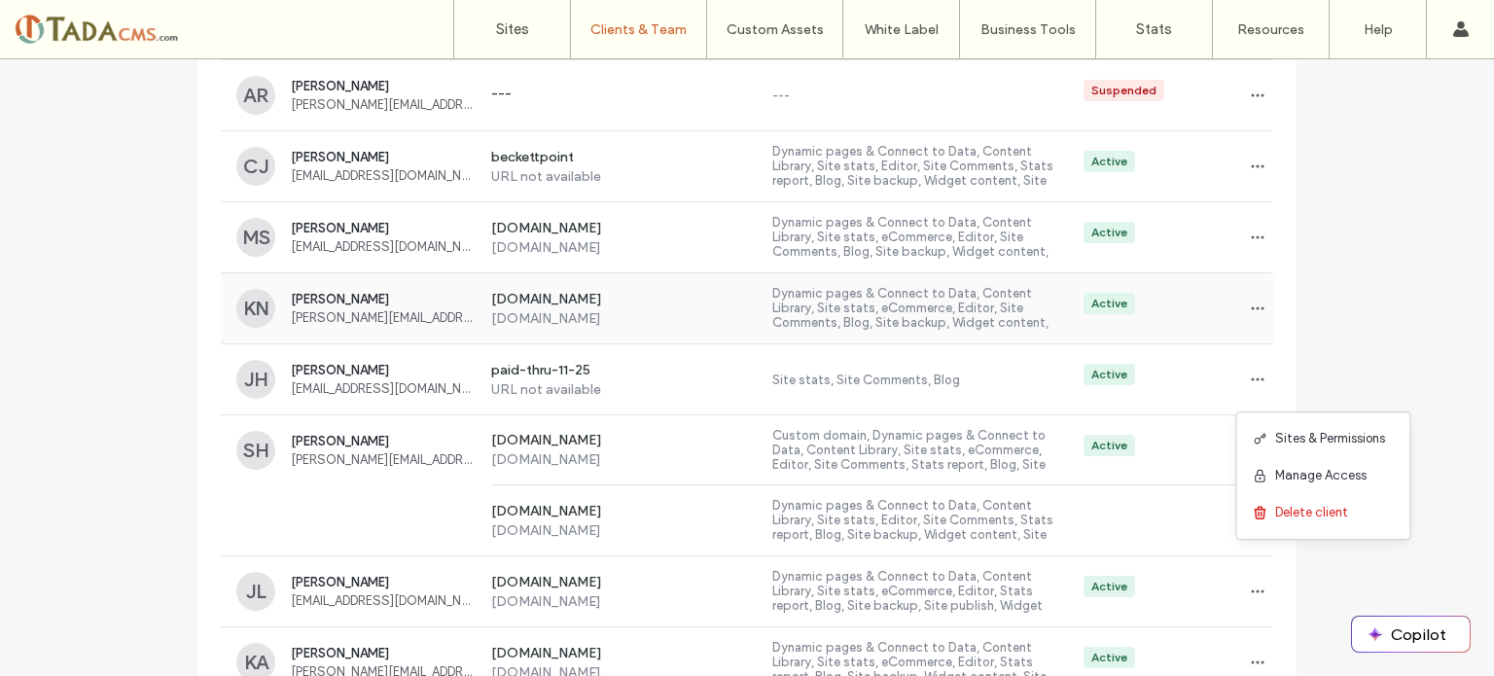
scroll to position [8844, 0]
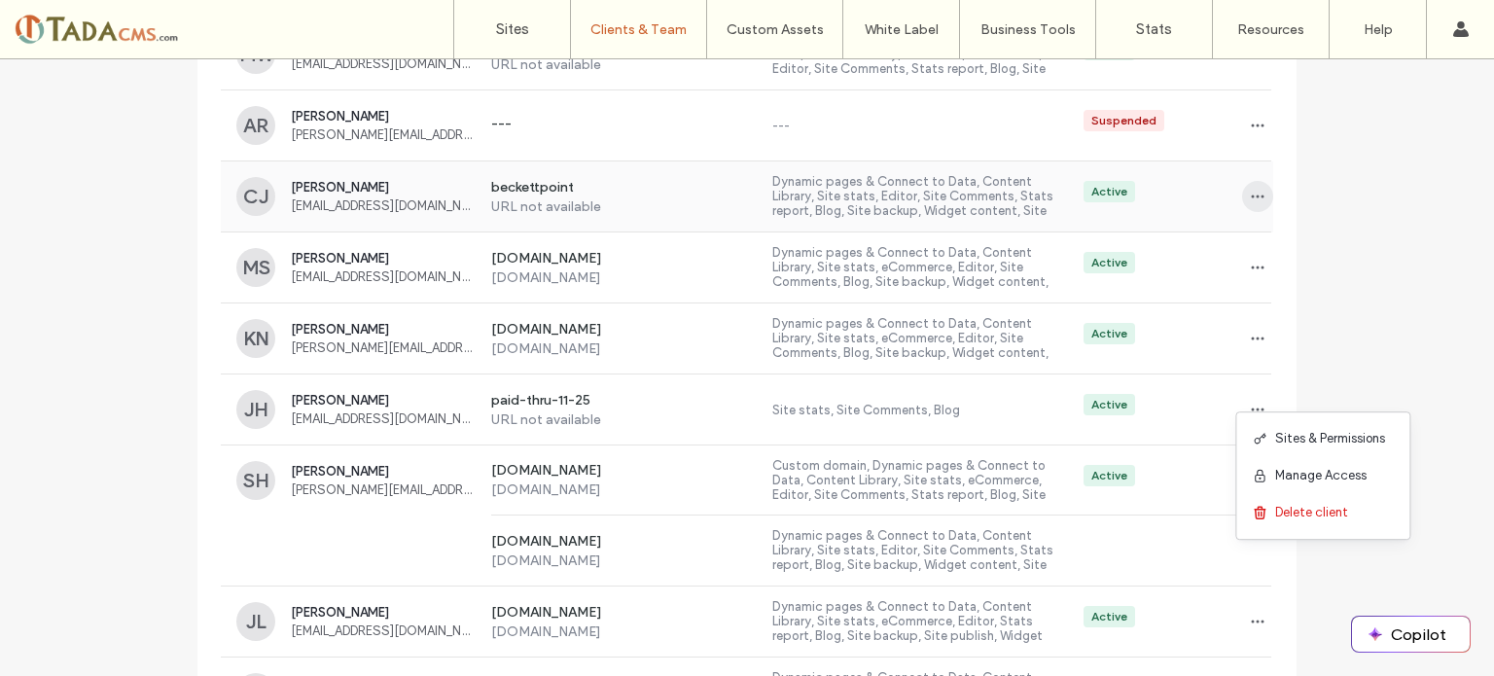
click at [1256, 189] on icon "button" at bounding box center [1258, 197] width 16 height 16
click at [1318, 309] on span "Delete client" at bounding box center [1311, 300] width 73 height 19
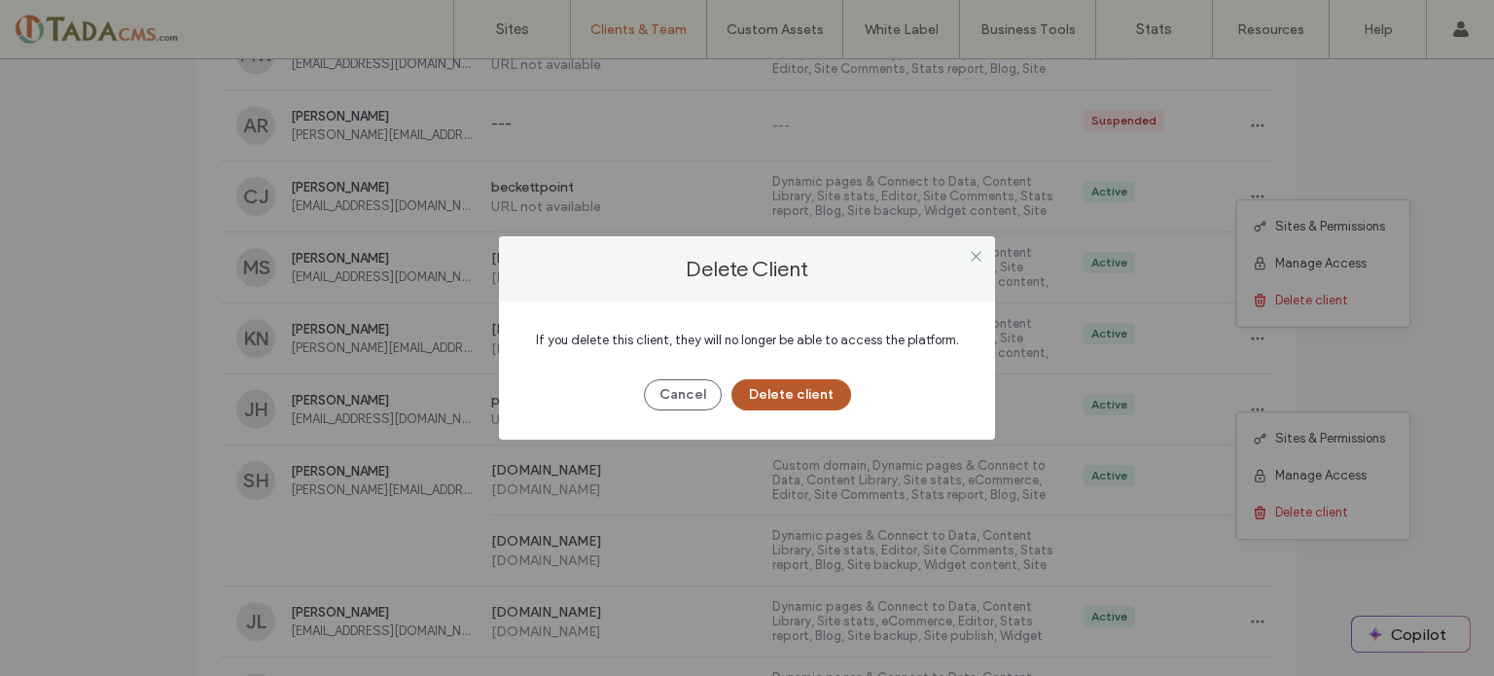
click at [801, 392] on button "Delete client" at bounding box center [792, 394] width 120 height 31
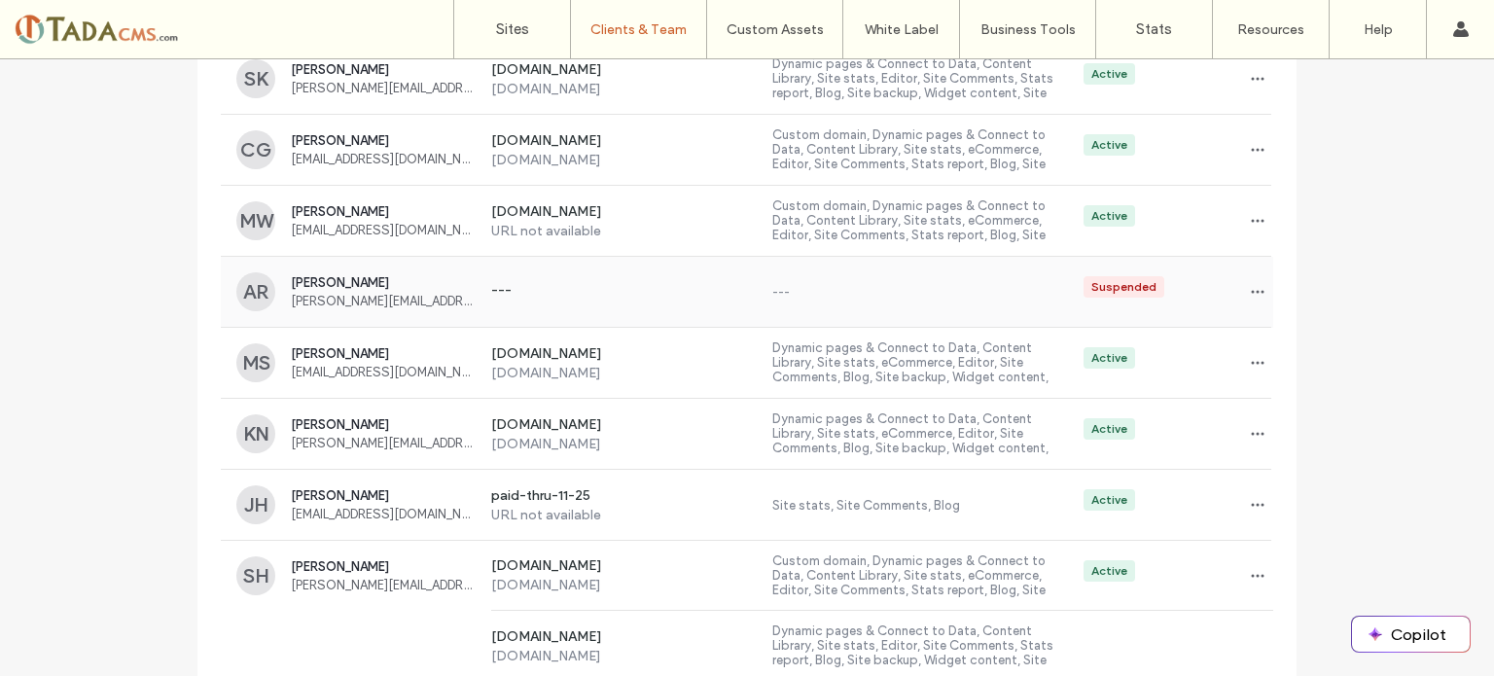
scroll to position [8649, 0]
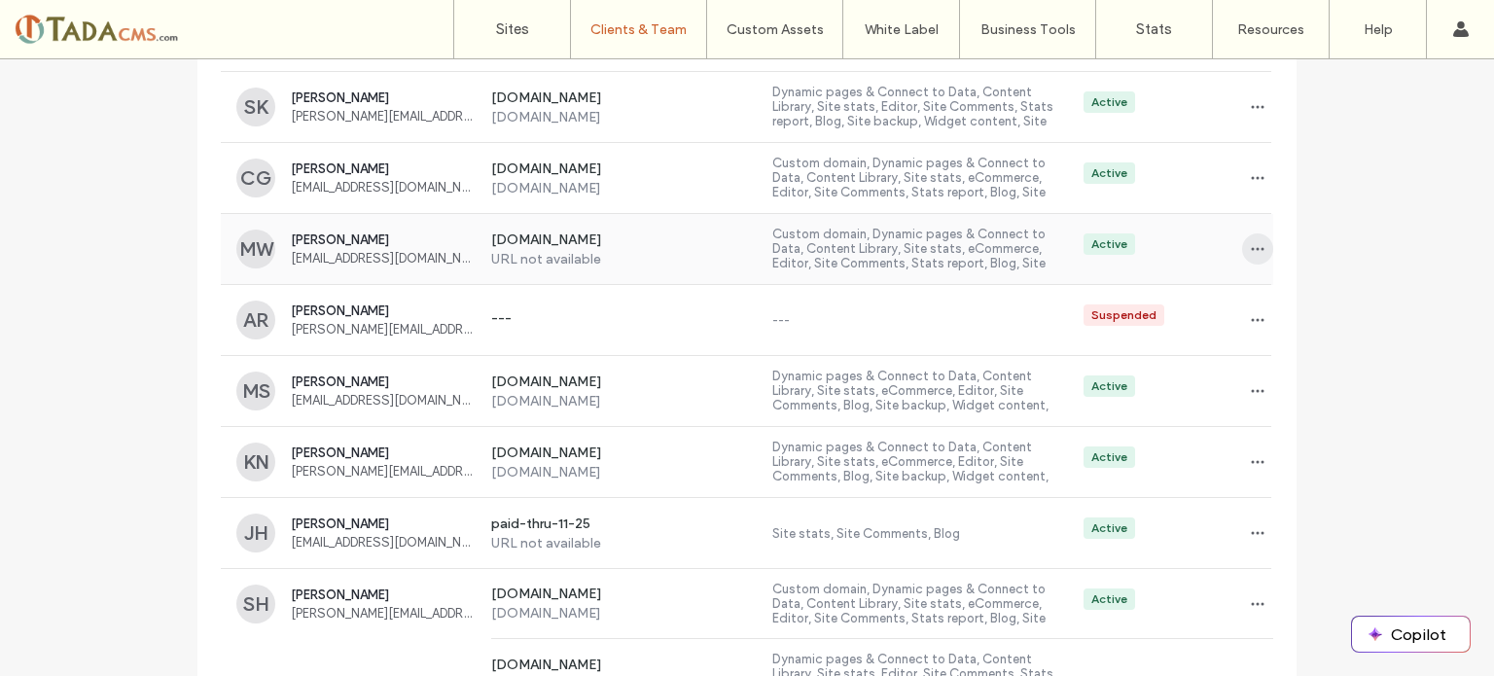
click at [1250, 241] on icon "button" at bounding box center [1258, 249] width 16 height 16
click at [1265, 354] on icon at bounding box center [1260, 353] width 16 height 16
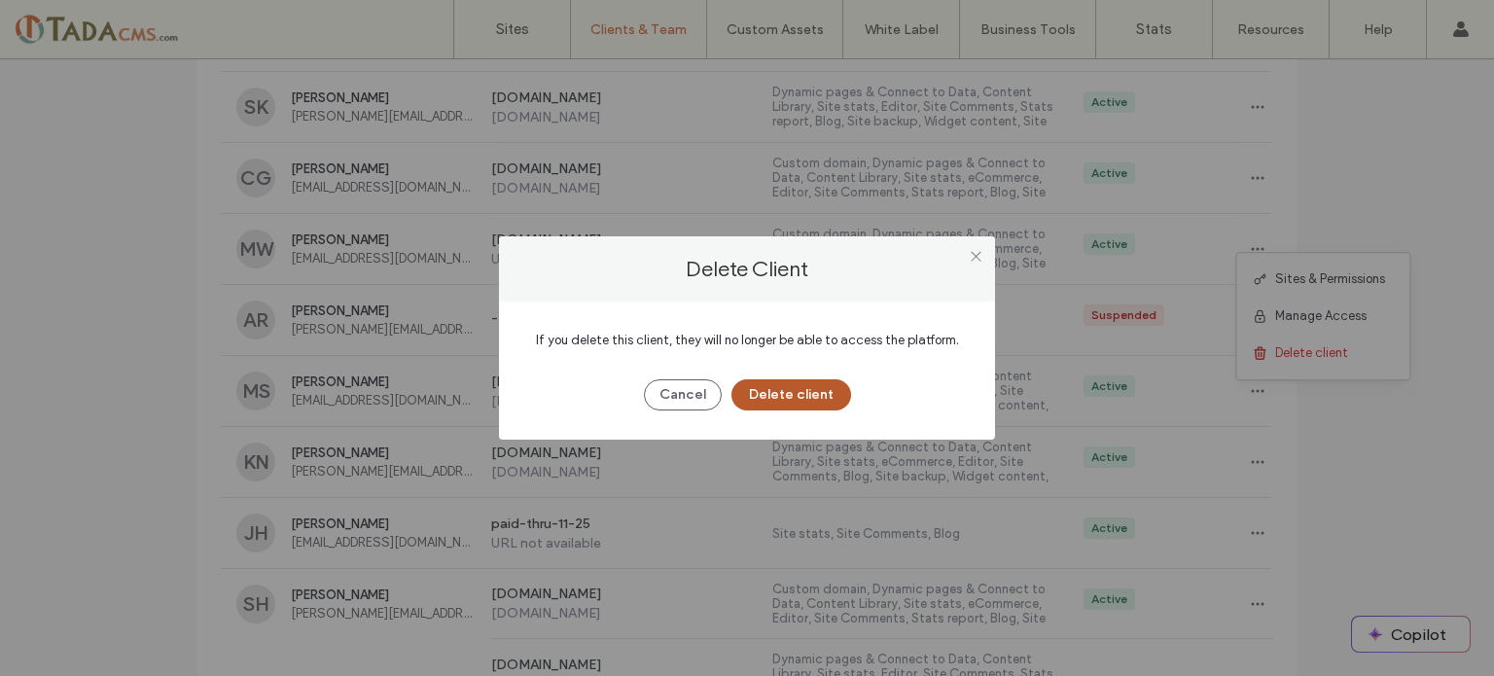
click at [775, 389] on button "Delete client" at bounding box center [792, 394] width 120 height 31
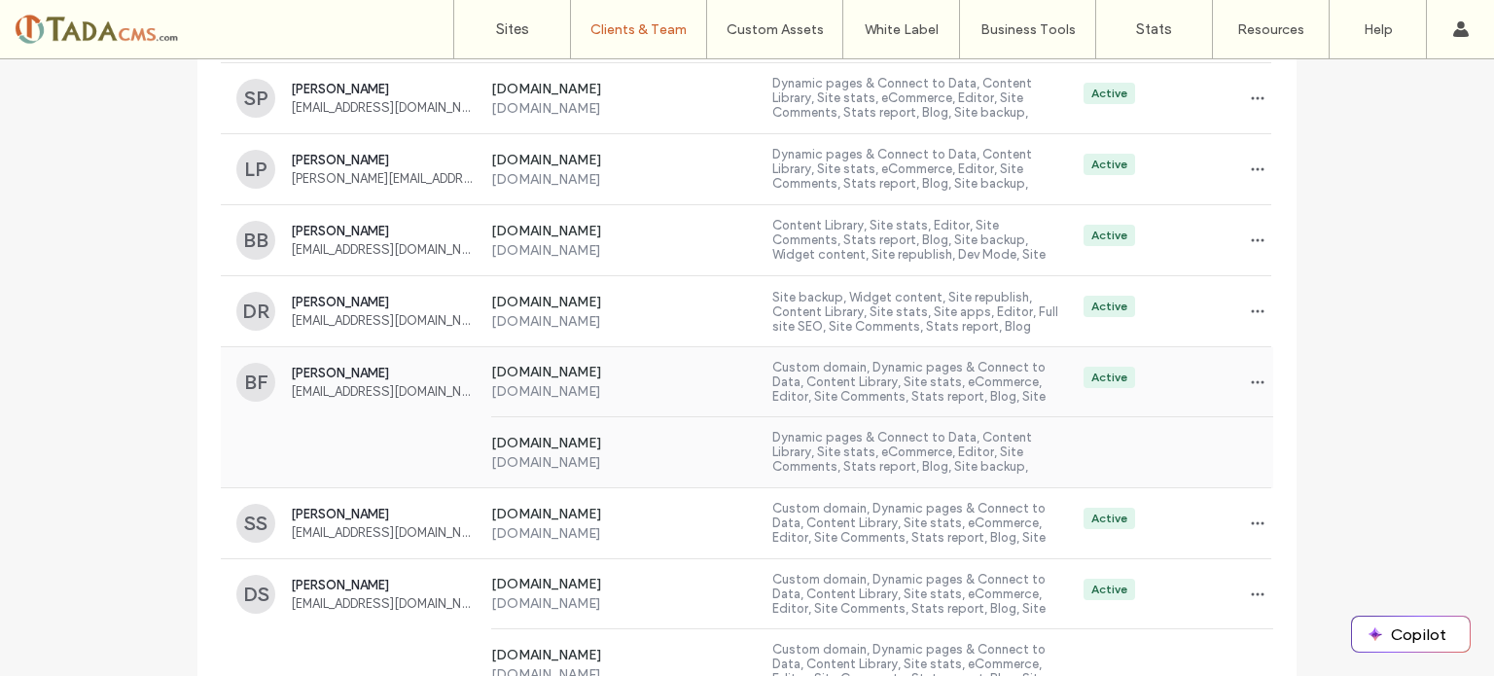
scroll to position [7774, 0]
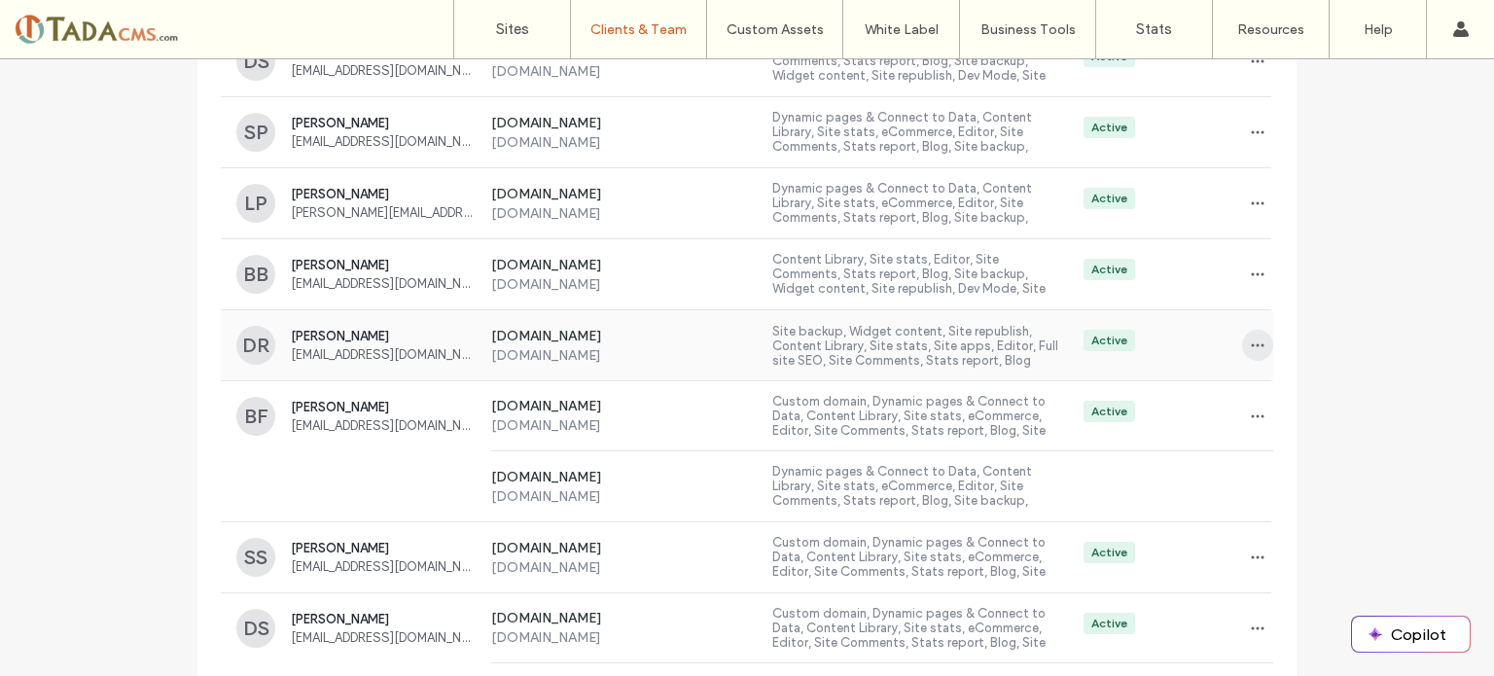
click at [1258, 338] on icon "button" at bounding box center [1258, 346] width 16 height 16
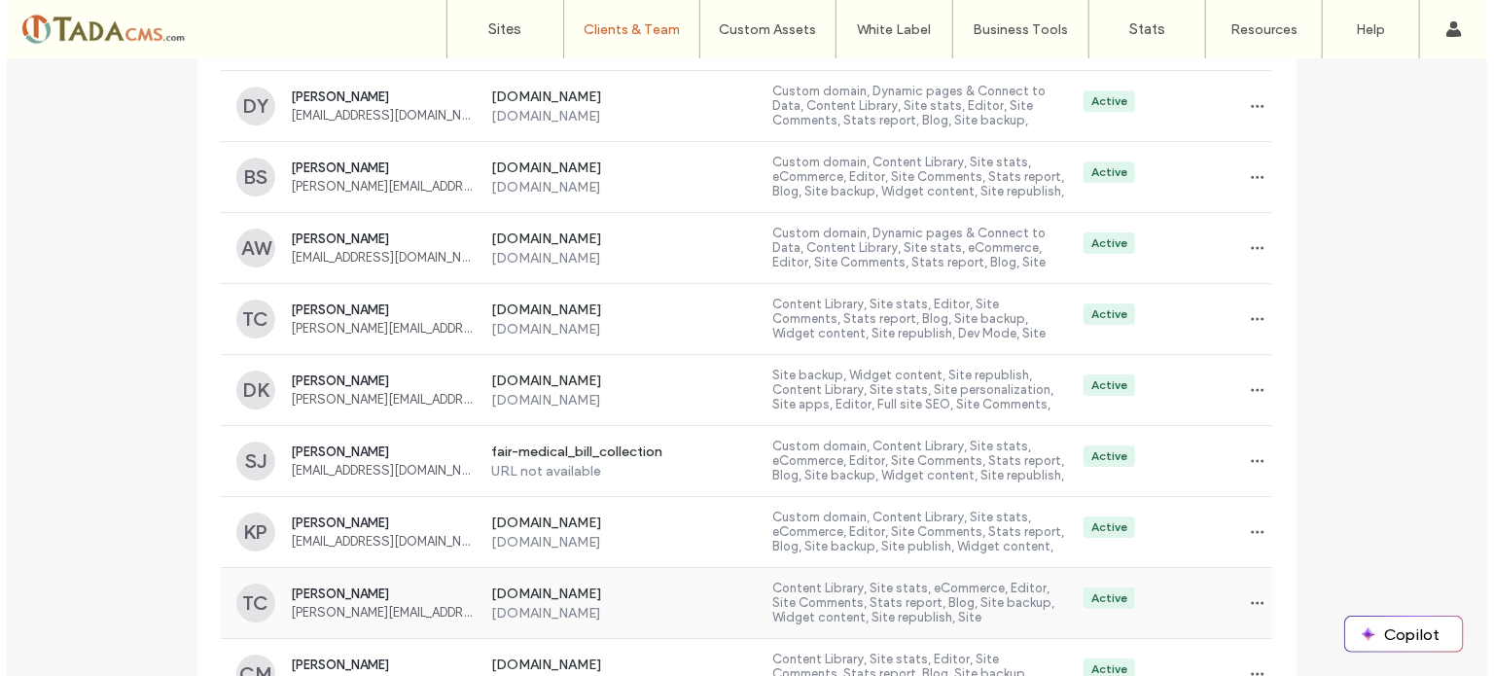
scroll to position [6611, 0]
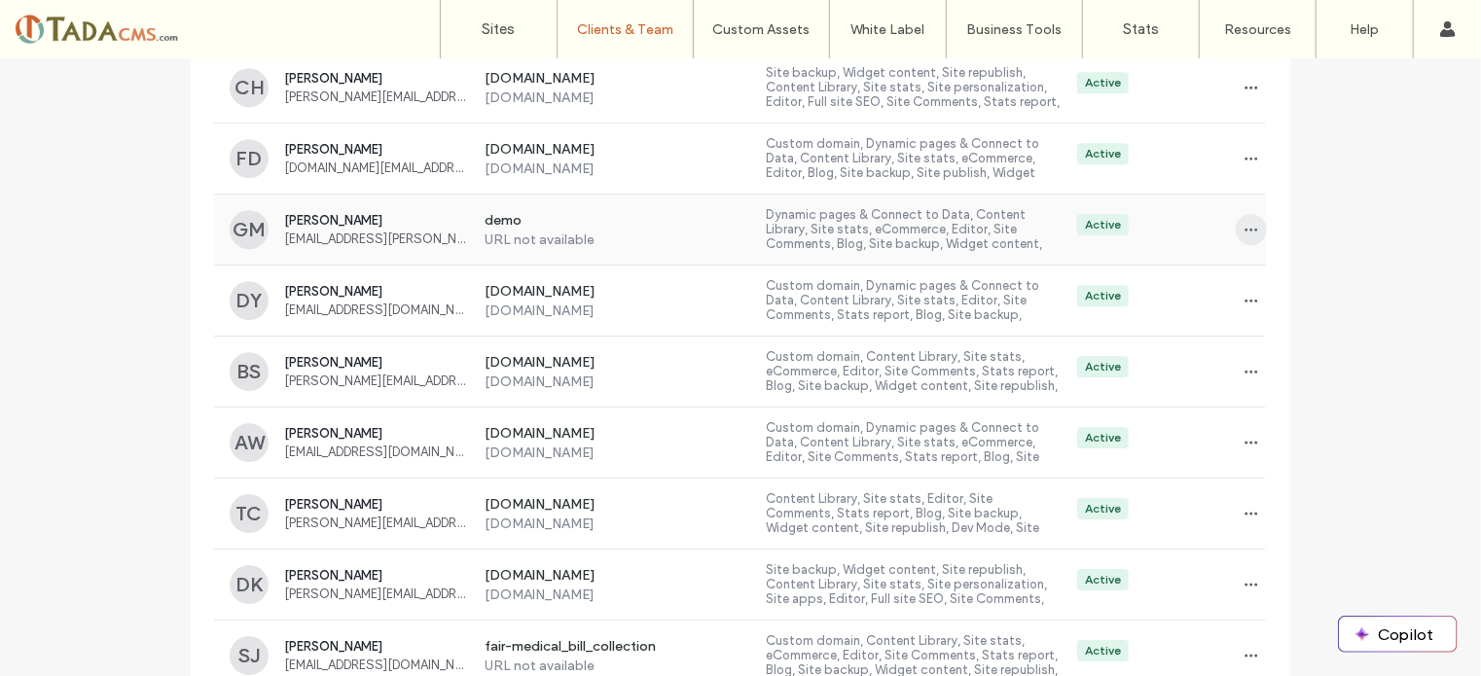
click at [1250, 222] on icon "button" at bounding box center [1251, 230] width 16 height 16
click at [1284, 339] on span "Delete client" at bounding box center [1305, 339] width 73 height 19
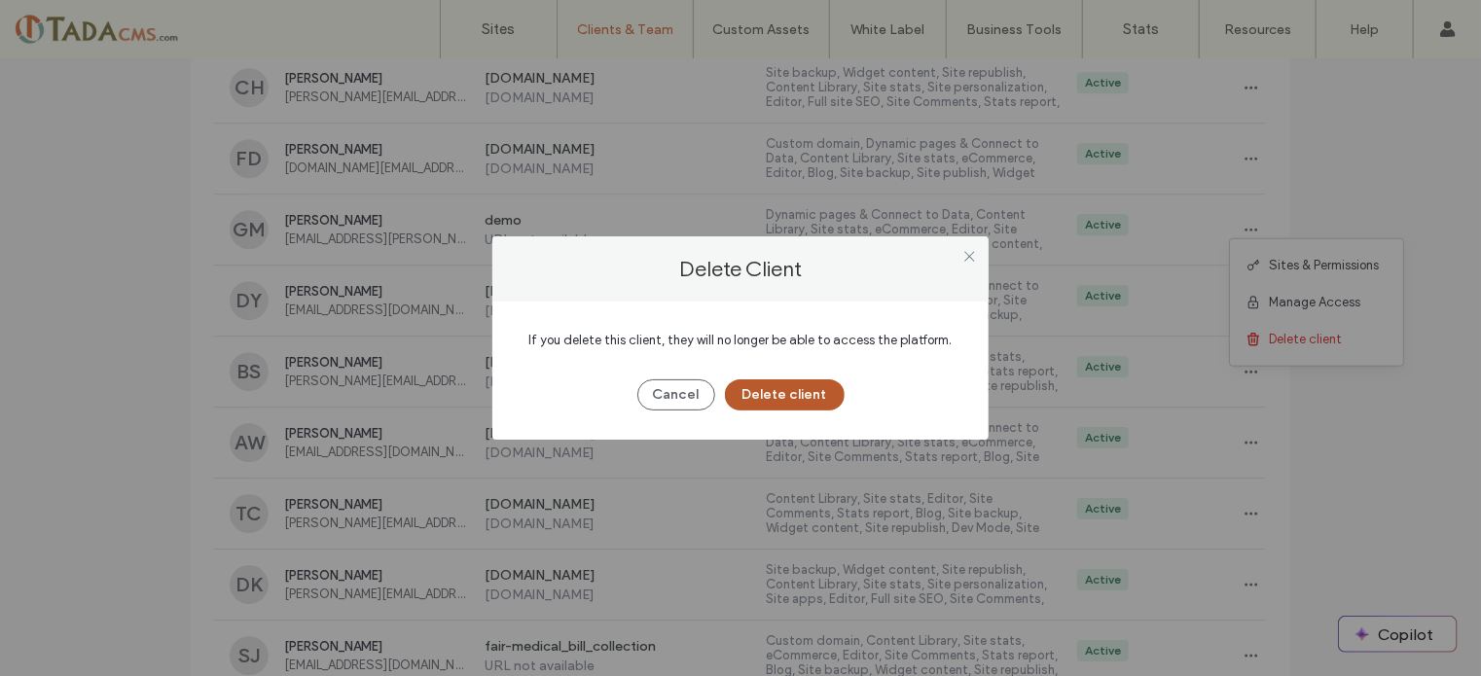
click at [781, 396] on button "Delete client" at bounding box center [785, 394] width 120 height 31
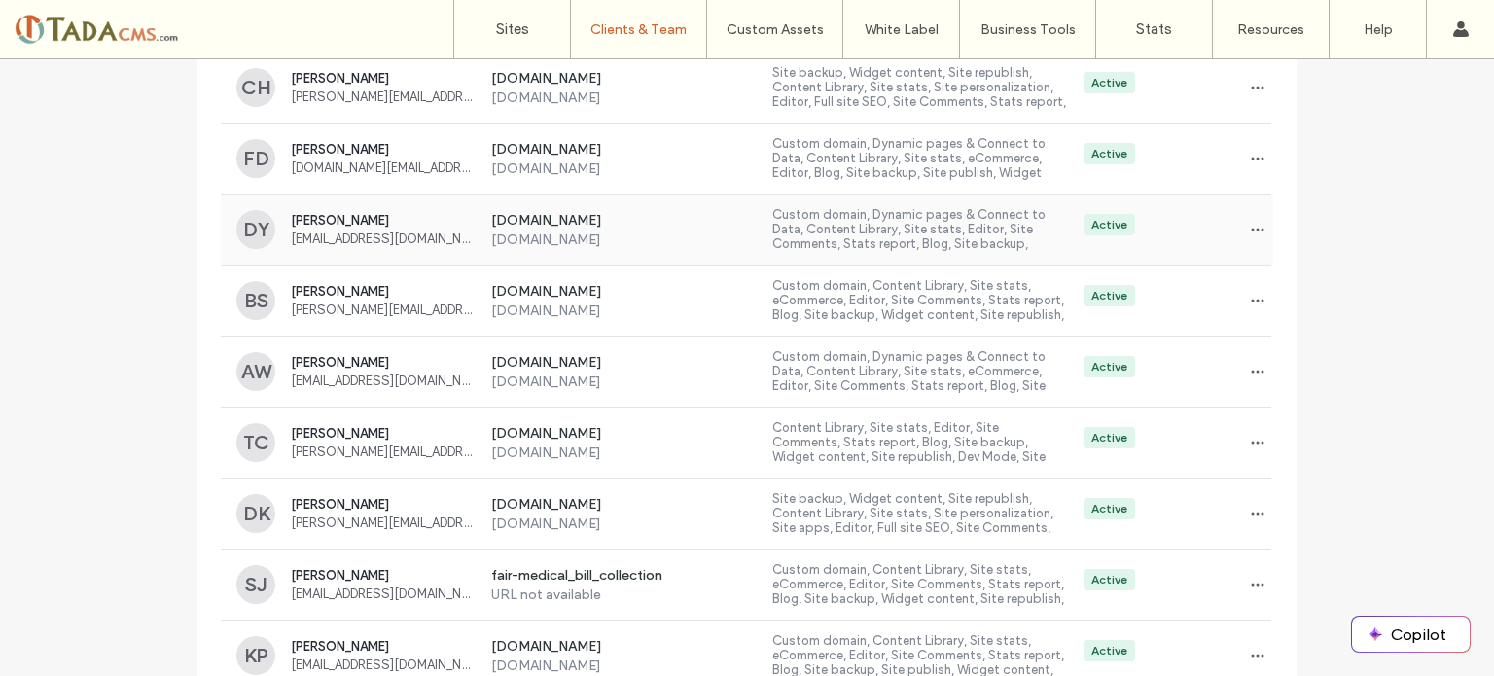
scroll to position [6514, 0]
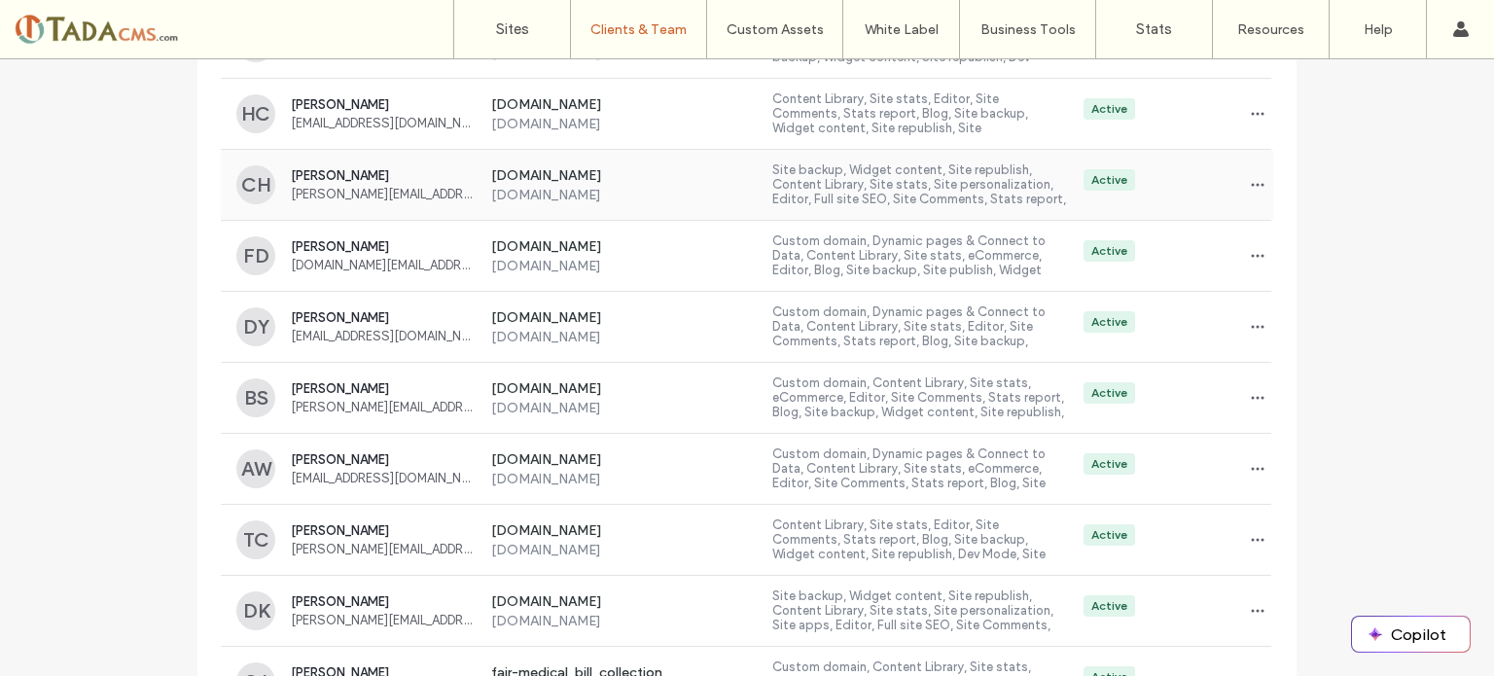
click at [535, 167] on label "www.caronharrang.com" at bounding box center [624, 176] width 267 height 19
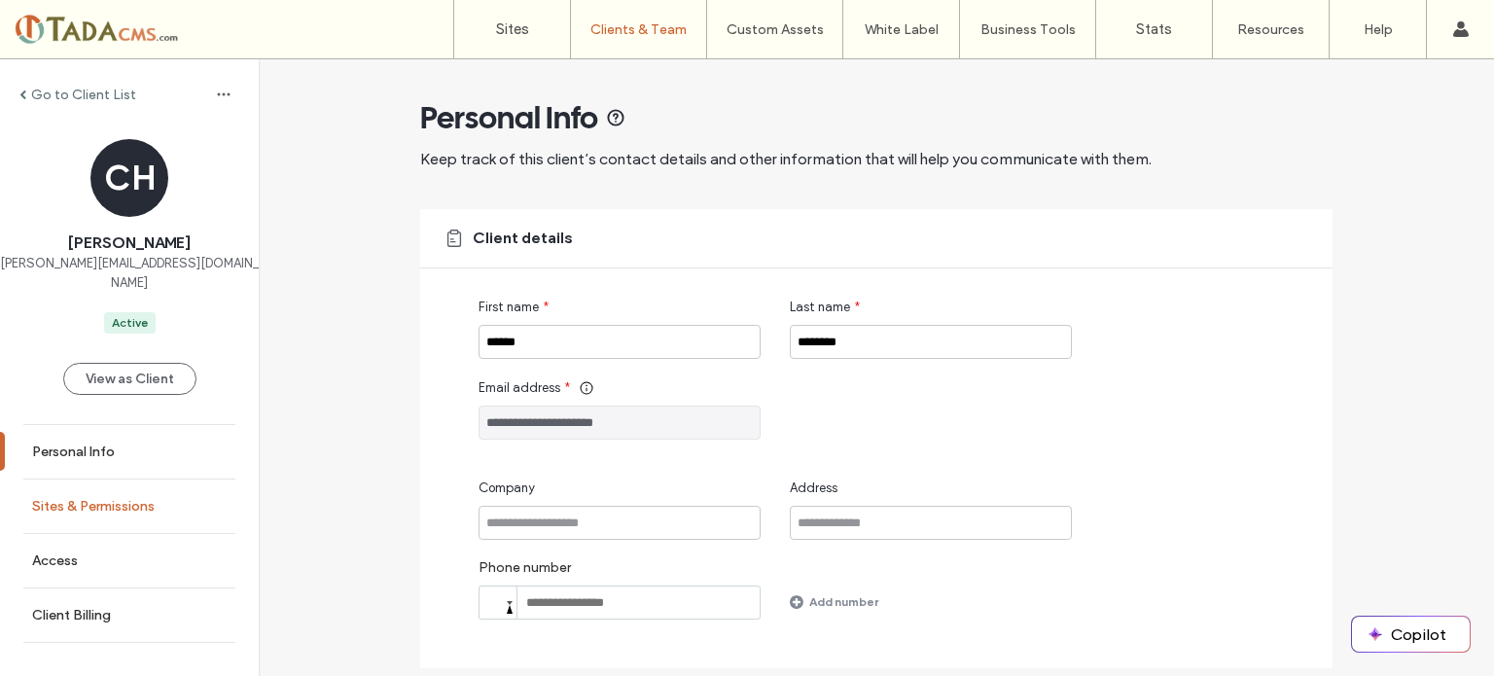
click at [107, 498] on label "Sites & Permissions" at bounding box center [93, 506] width 123 height 17
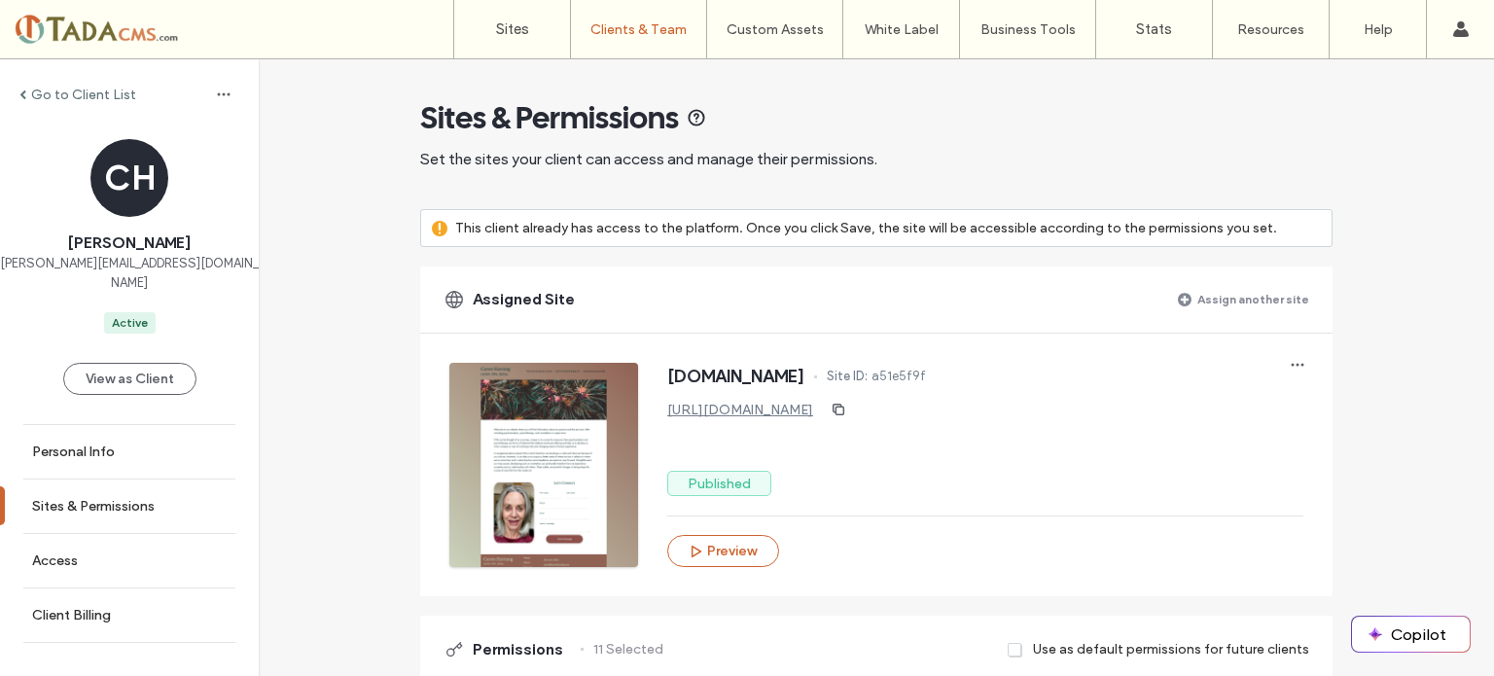
click at [765, 411] on link "https://www.caronharrang.com" at bounding box center [740, 410] width 146 height 17
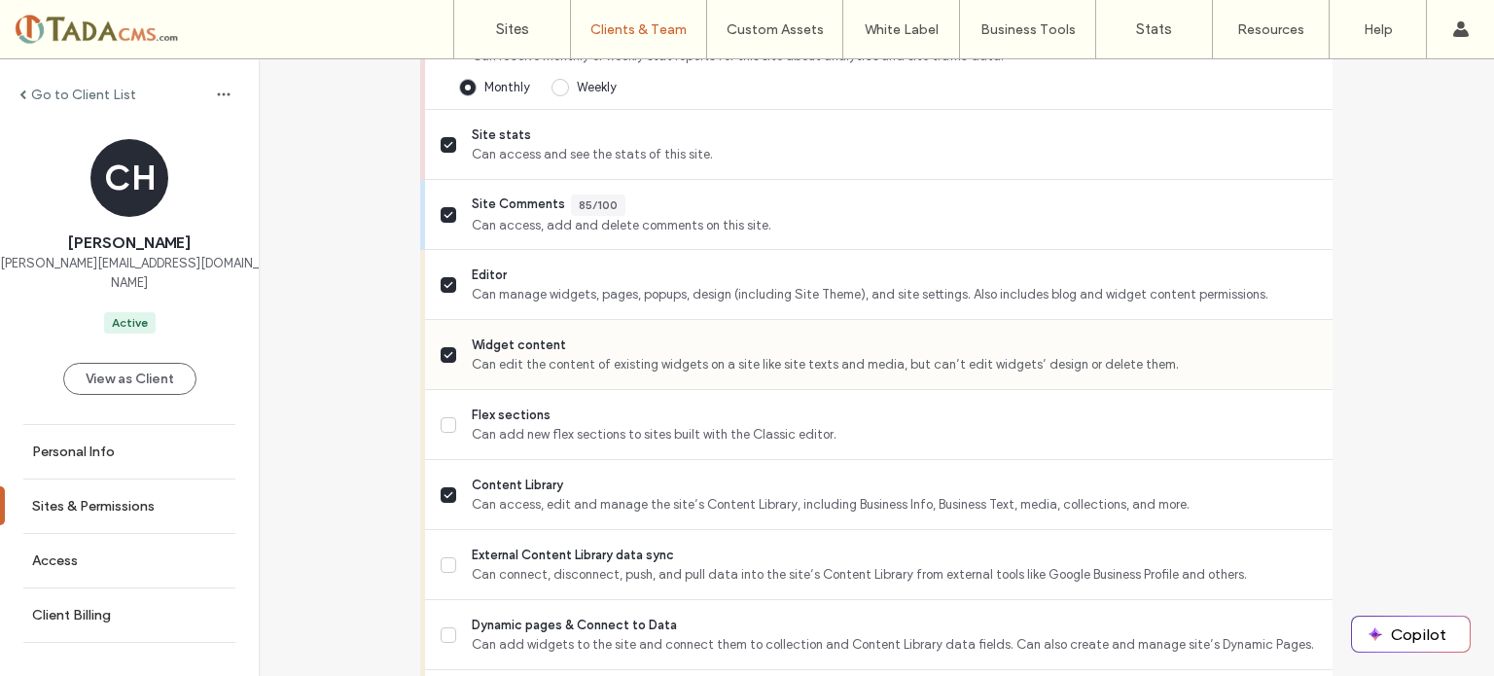
scroll to position [681, 0]
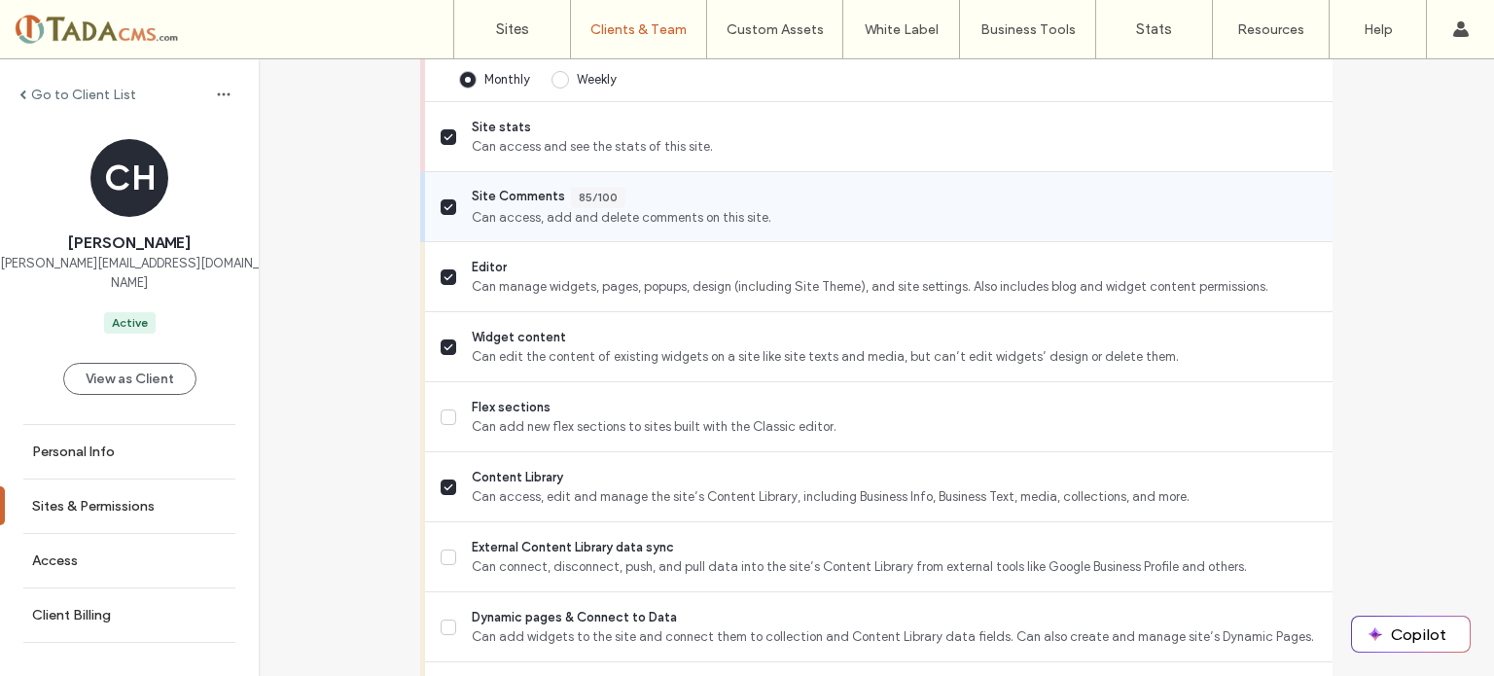
click at [447, 202] on span at bounding box center [449, 207] width 16 height 16
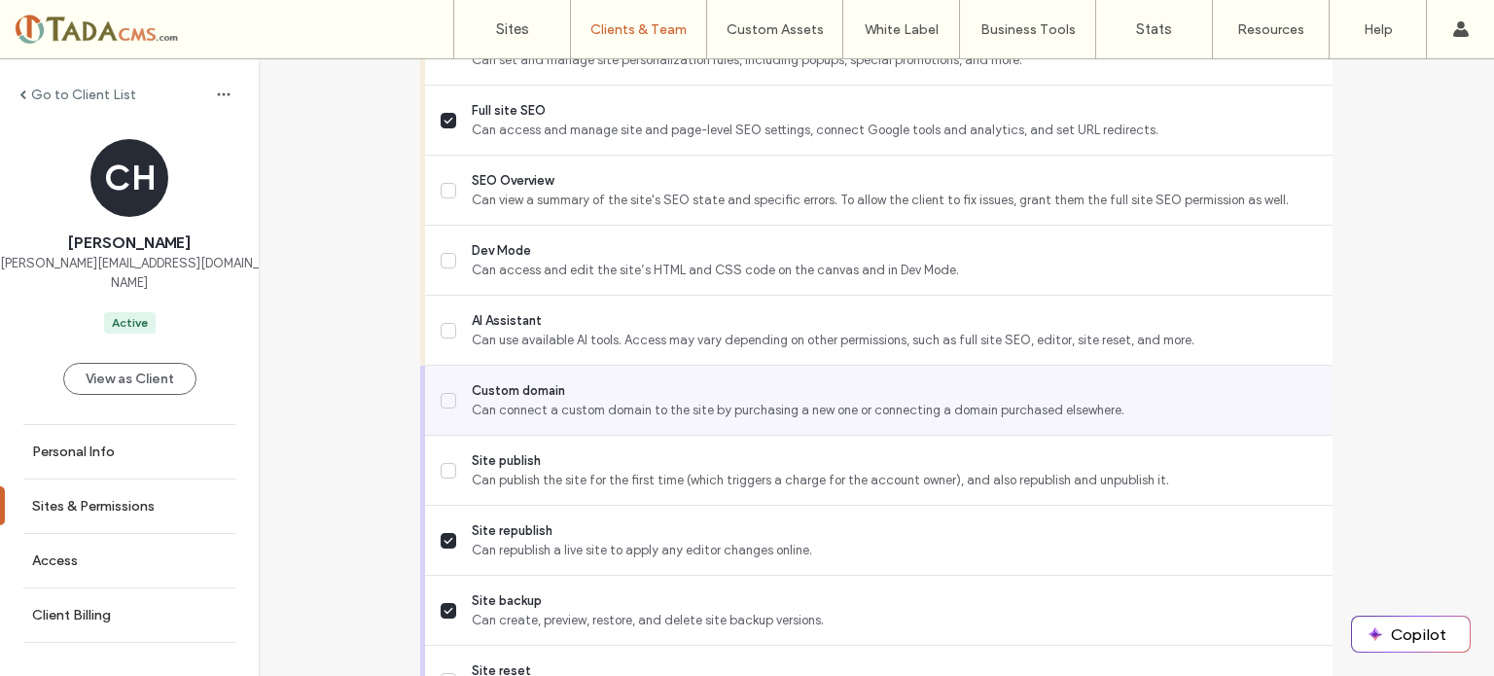
scroll to position [1856, 0]
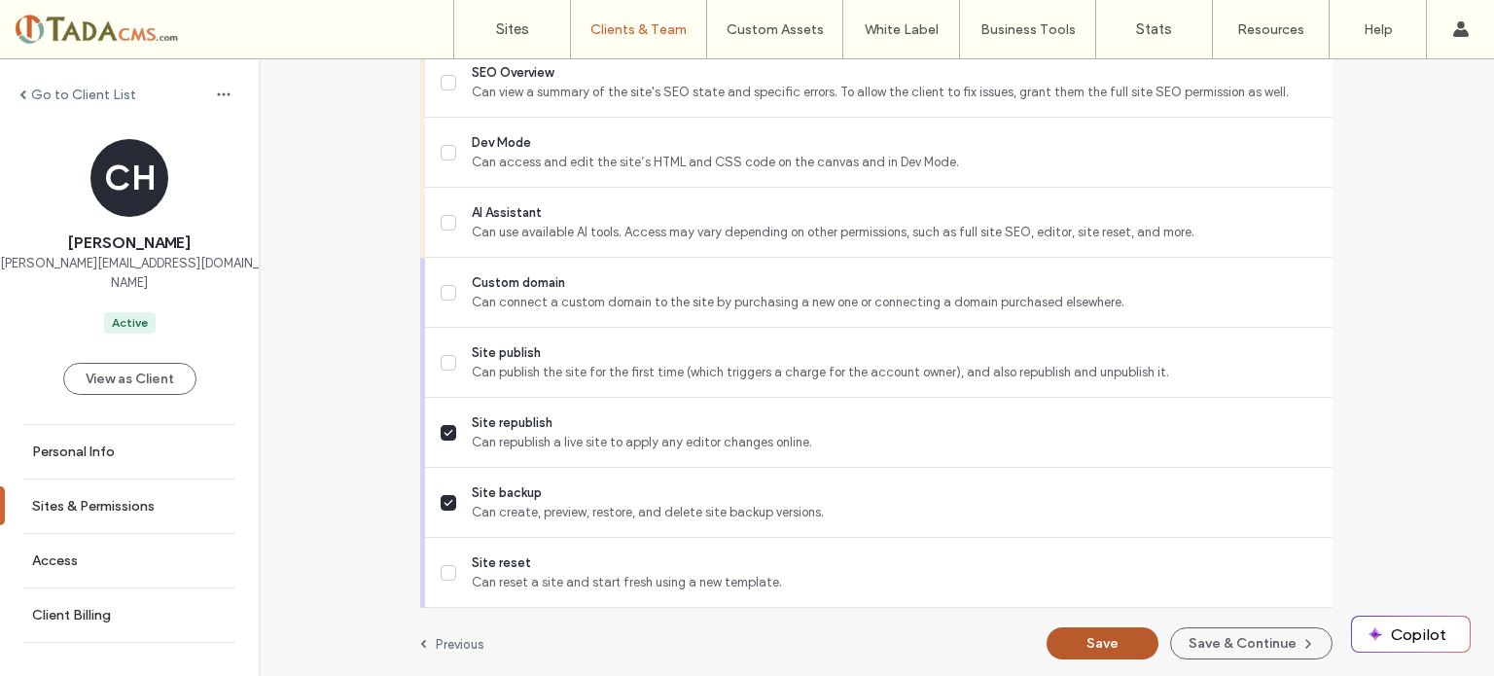
click at [1123, 633] on button "Save" at bounding box center [1103, 643] width 112 height 32
click at [1099, 629] on button "Save" at bounding box center [1103, 643] width 112 height 32
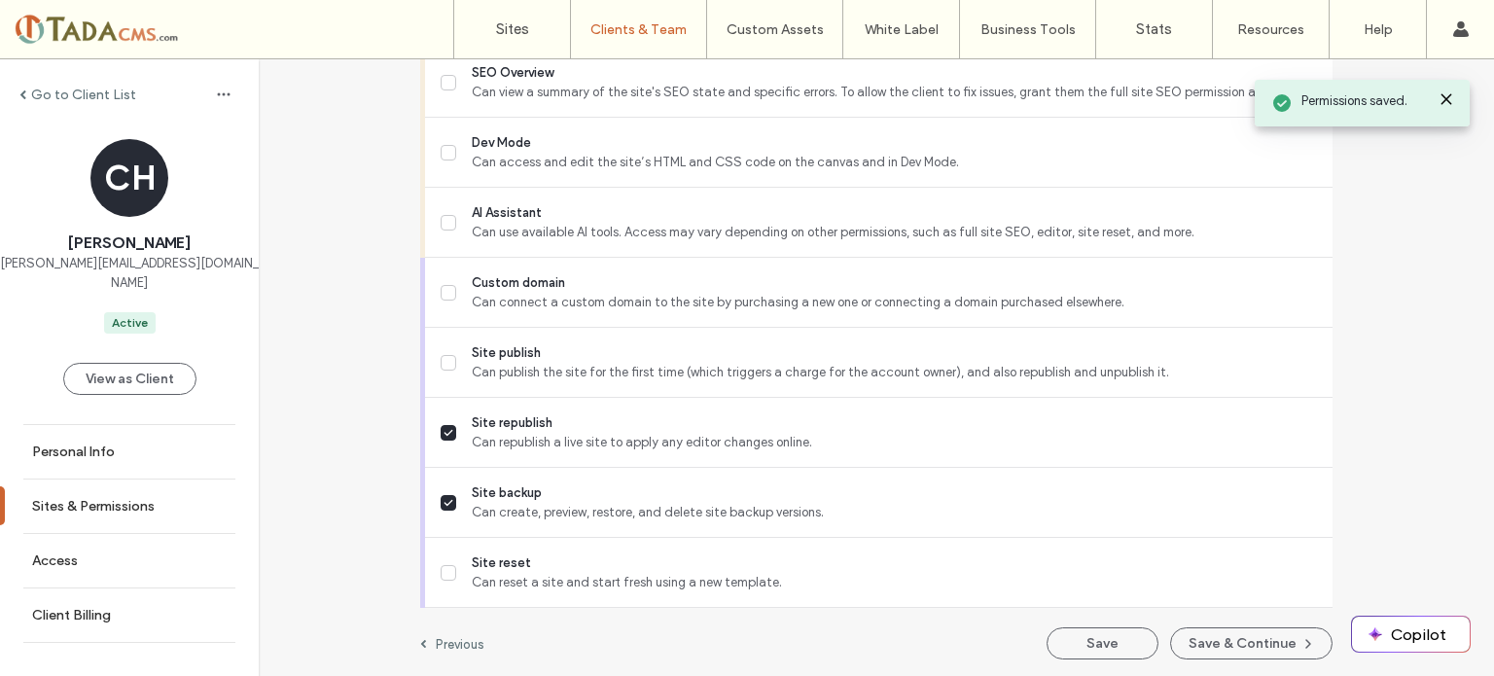
click at [54, 92] on label "Go to Client List" at bounding box center [83, 95] width 105 height 17
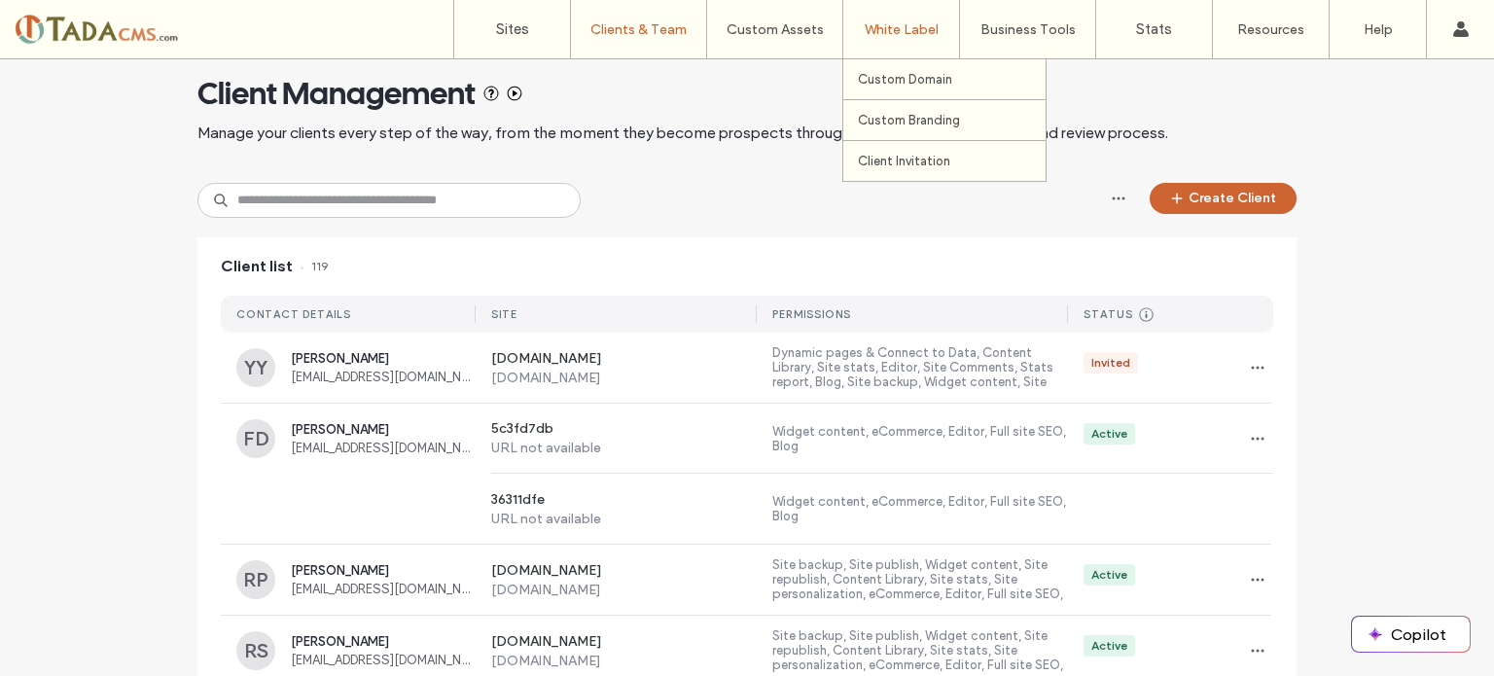
scroll to position [8722, 0]
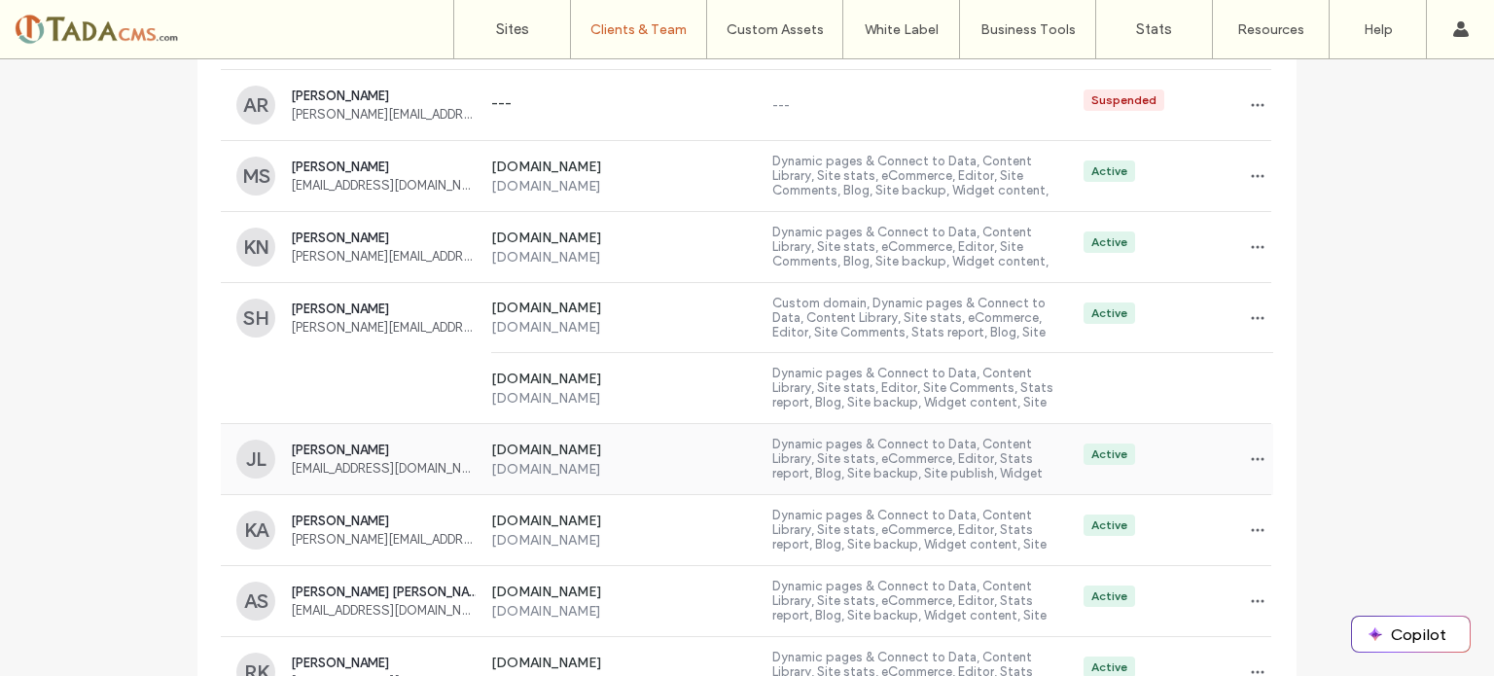
click at [911, 444] on label "Dynamic pages & Connect to Data, Content Library, Site stats, eCommerce, Editor…" at bounding box center [920, 459] width 296 height 45
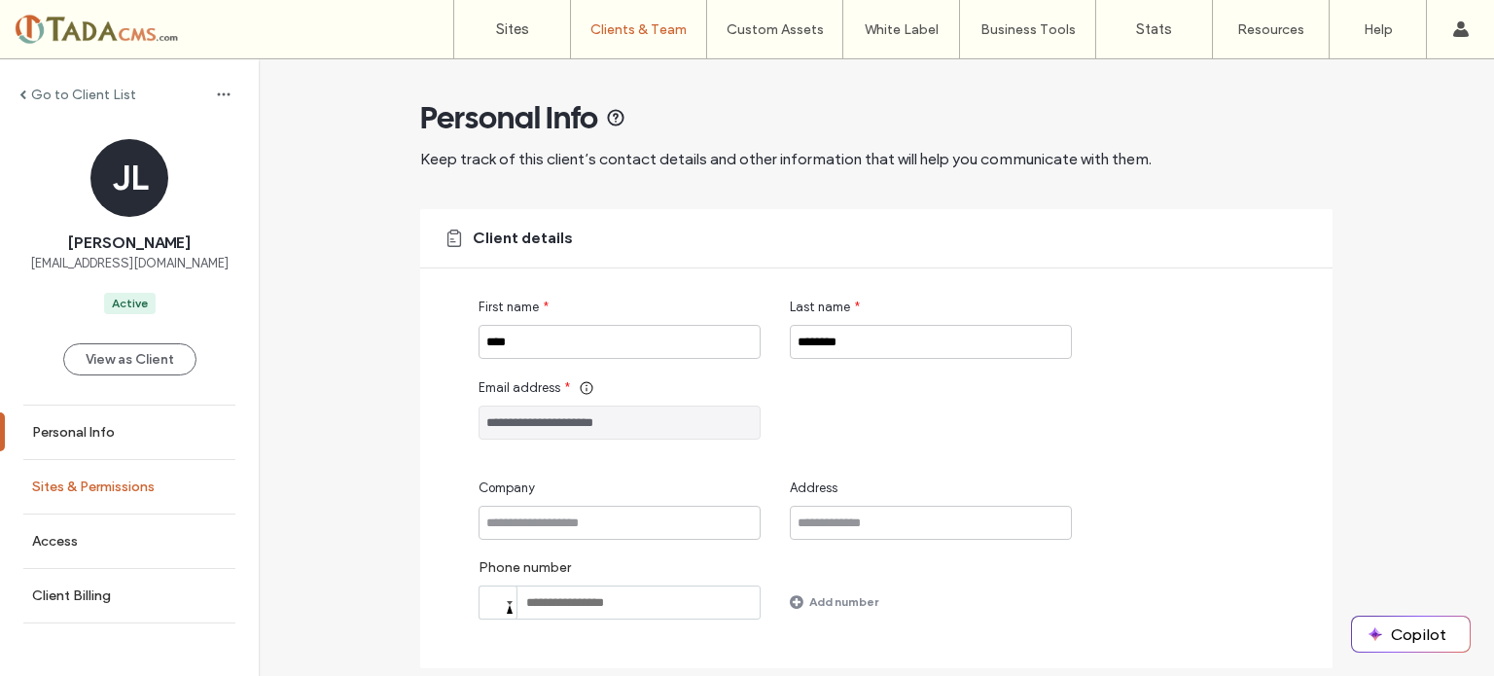
click at [83, 498] on link "Sites & Permissions" at bounding box center [129, 487] width 259 height 54
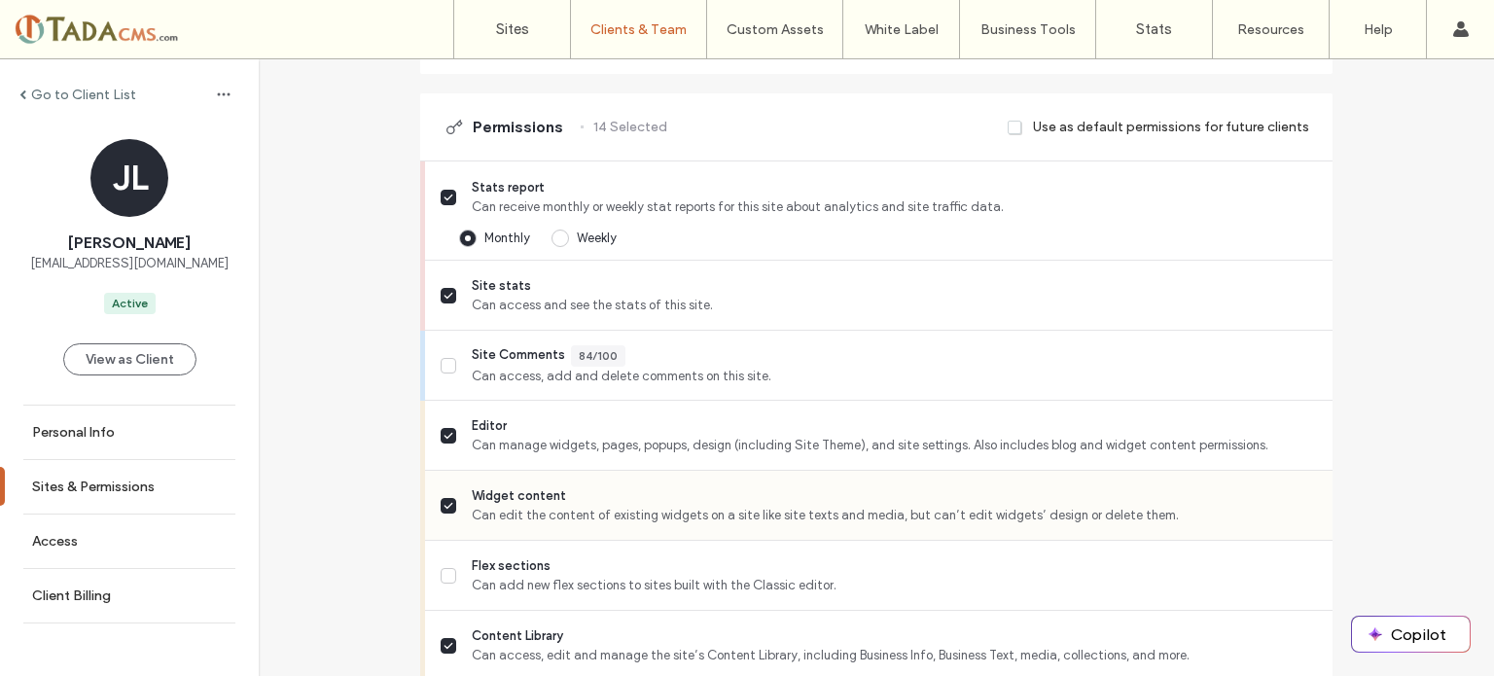
scroll to position [584, 0]
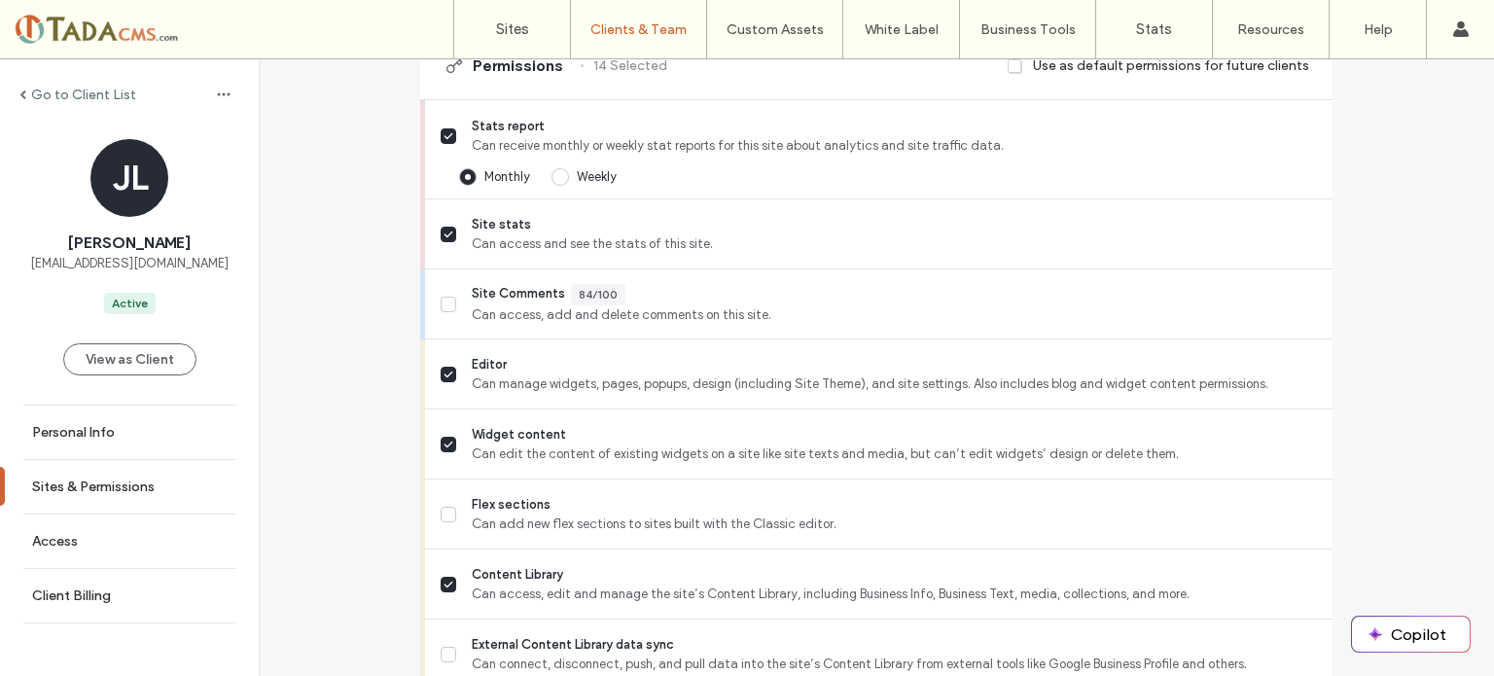
scroll to position [229, 0]
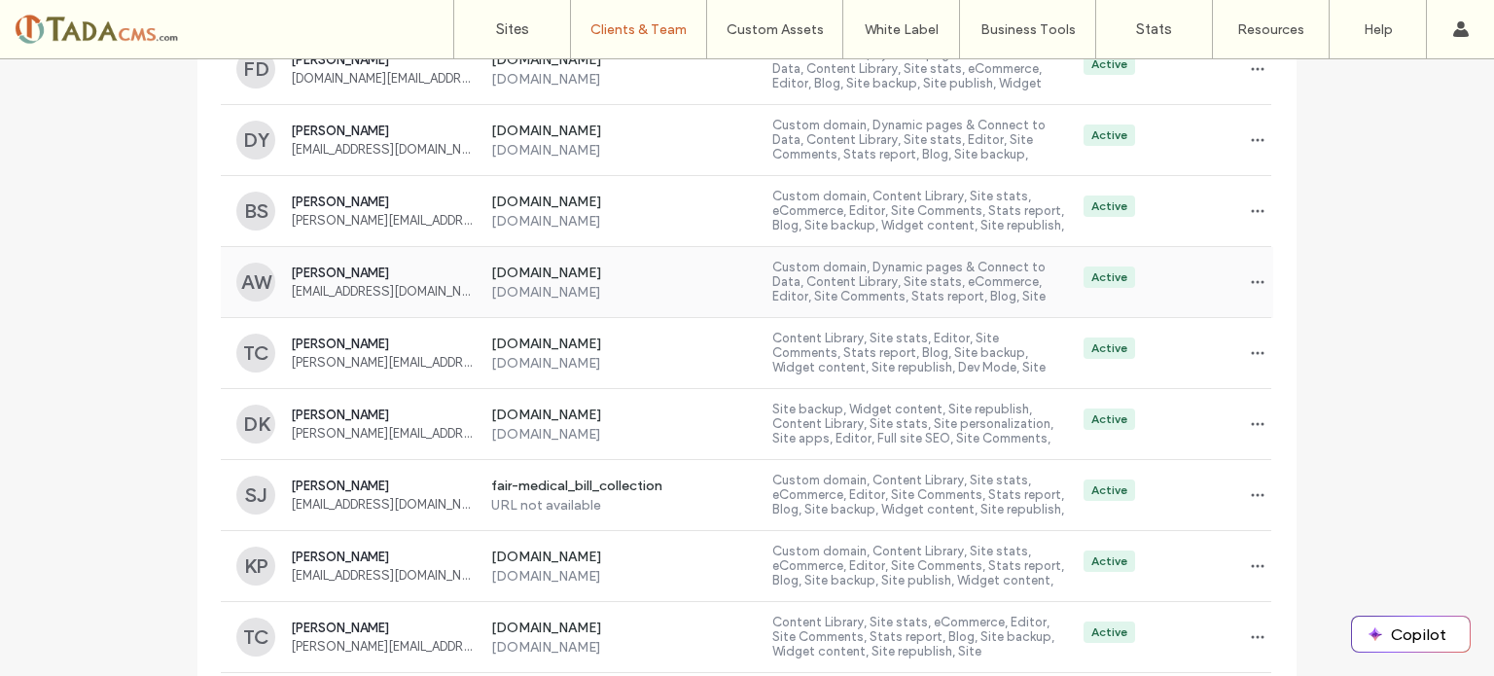
scroll to position [6604, 0]
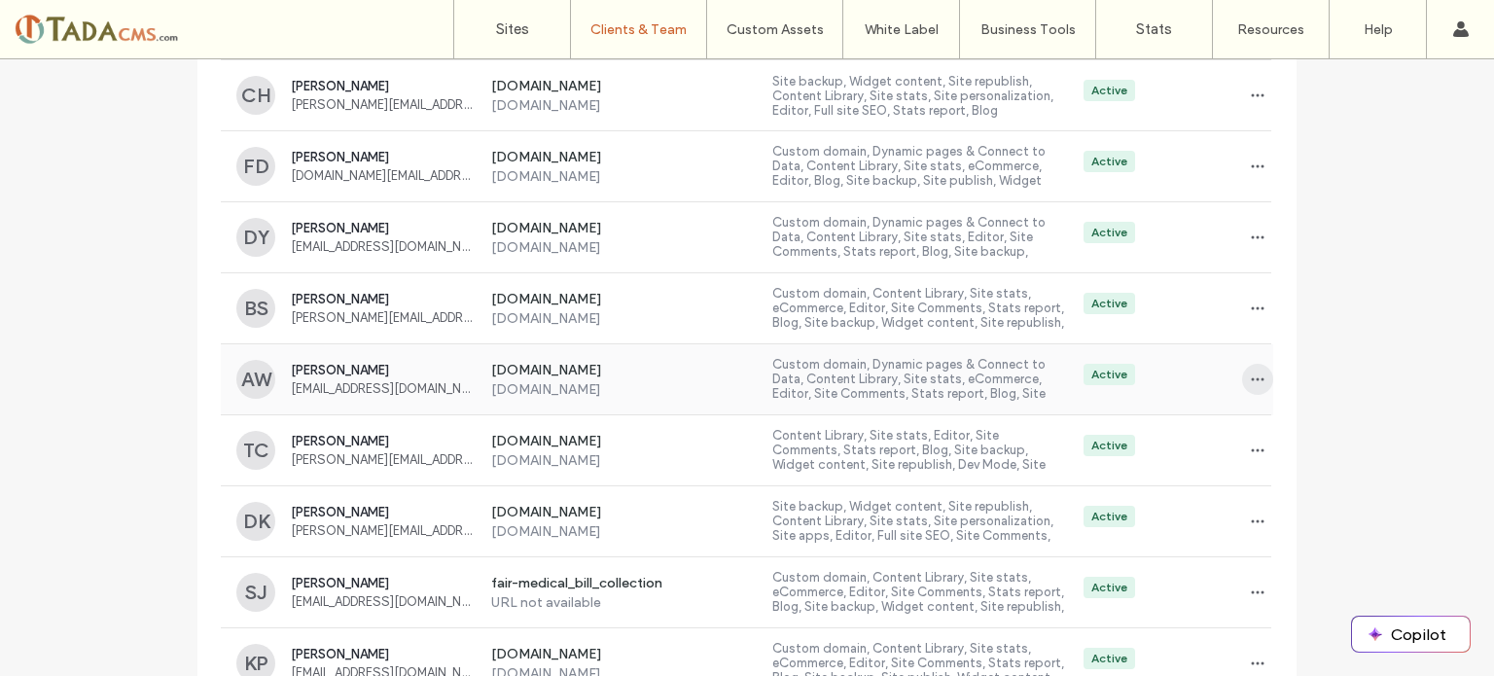
click at [1250, 372] on icon "button" at bounding box center [1258, 380] width 16 height 16
click at [1323, 494] on span "Delete client" at bounding box center [1311, 488] width 73 height 19
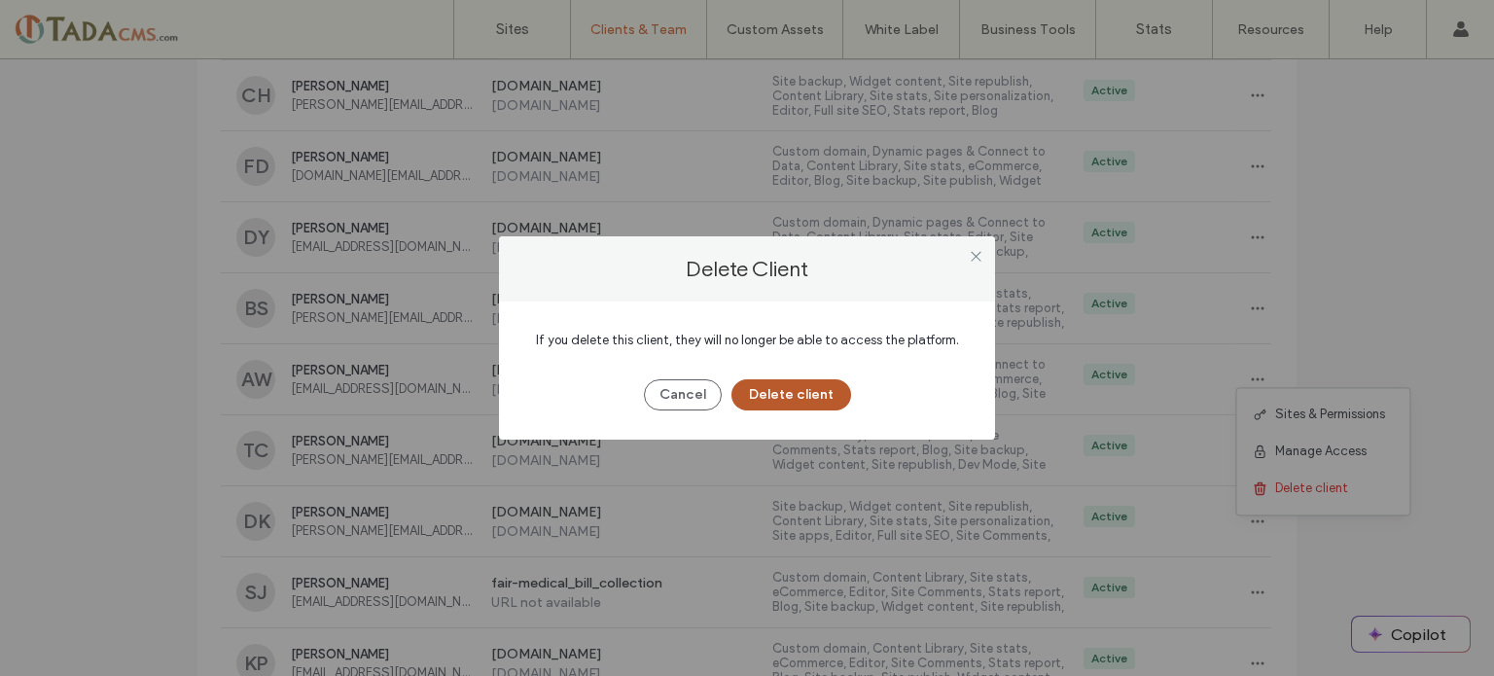
click at [809, 392] on button "Delete client" at bounding box center [792, 394] width 120 height 31
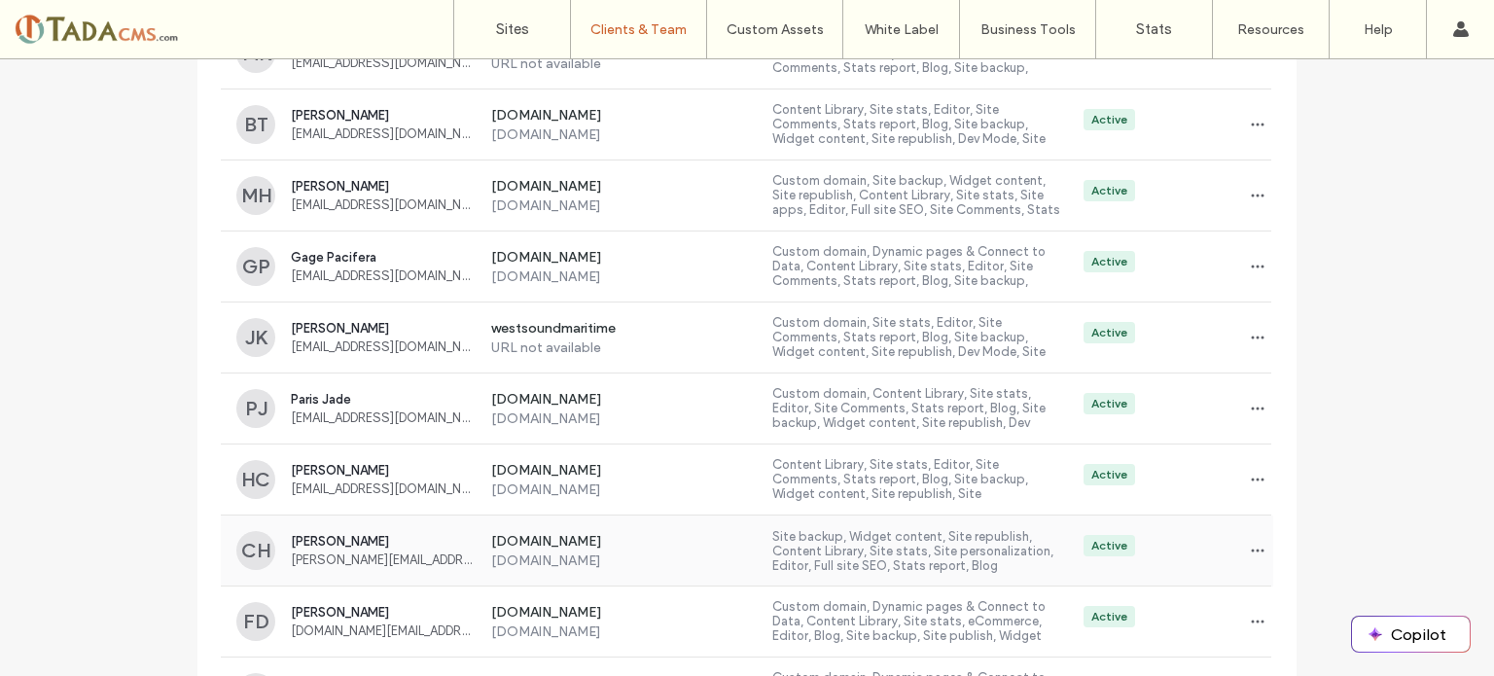
scroll to position [6117, 0]
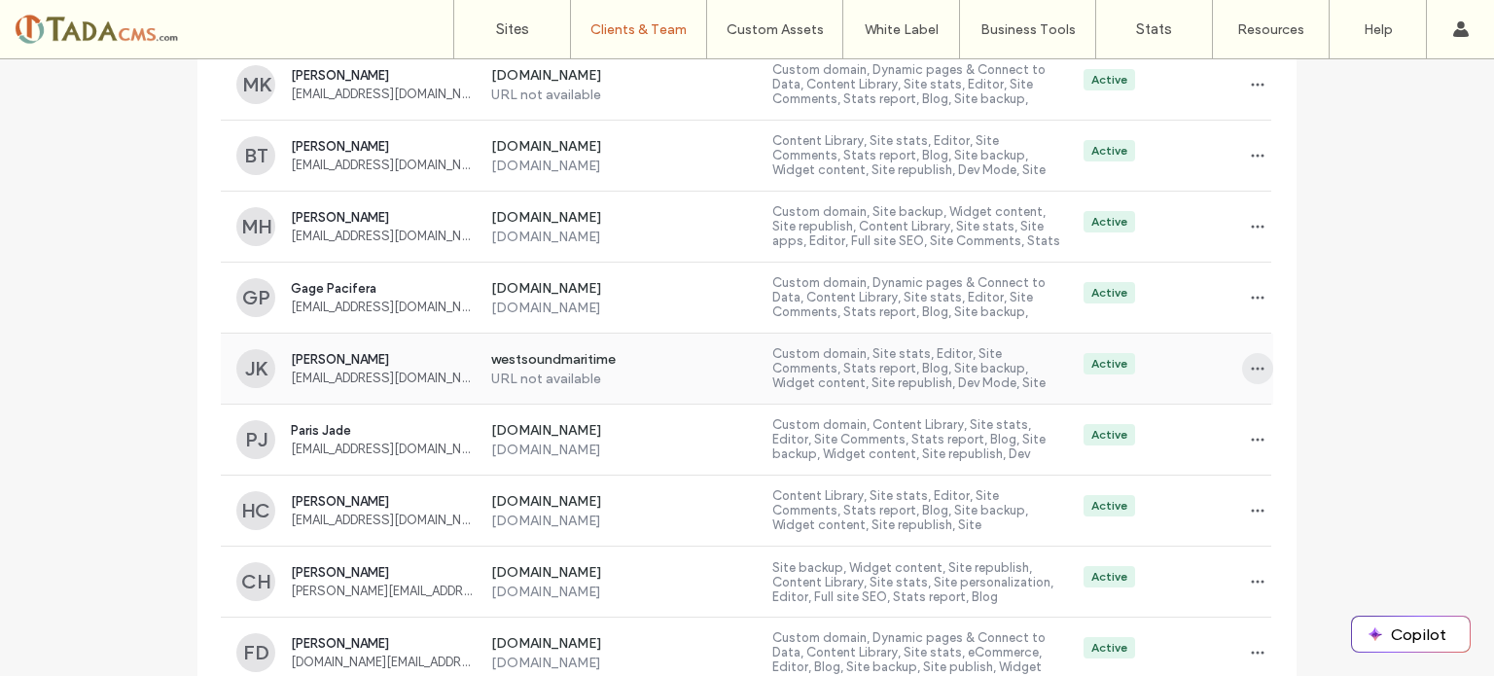
click at [1258, 353] on span "button" at bounding box center [1257, 368] width 31 height 31
click at [1304, 487] on span "Delete client" at bounding box center [1311, 479] width 73 height 19
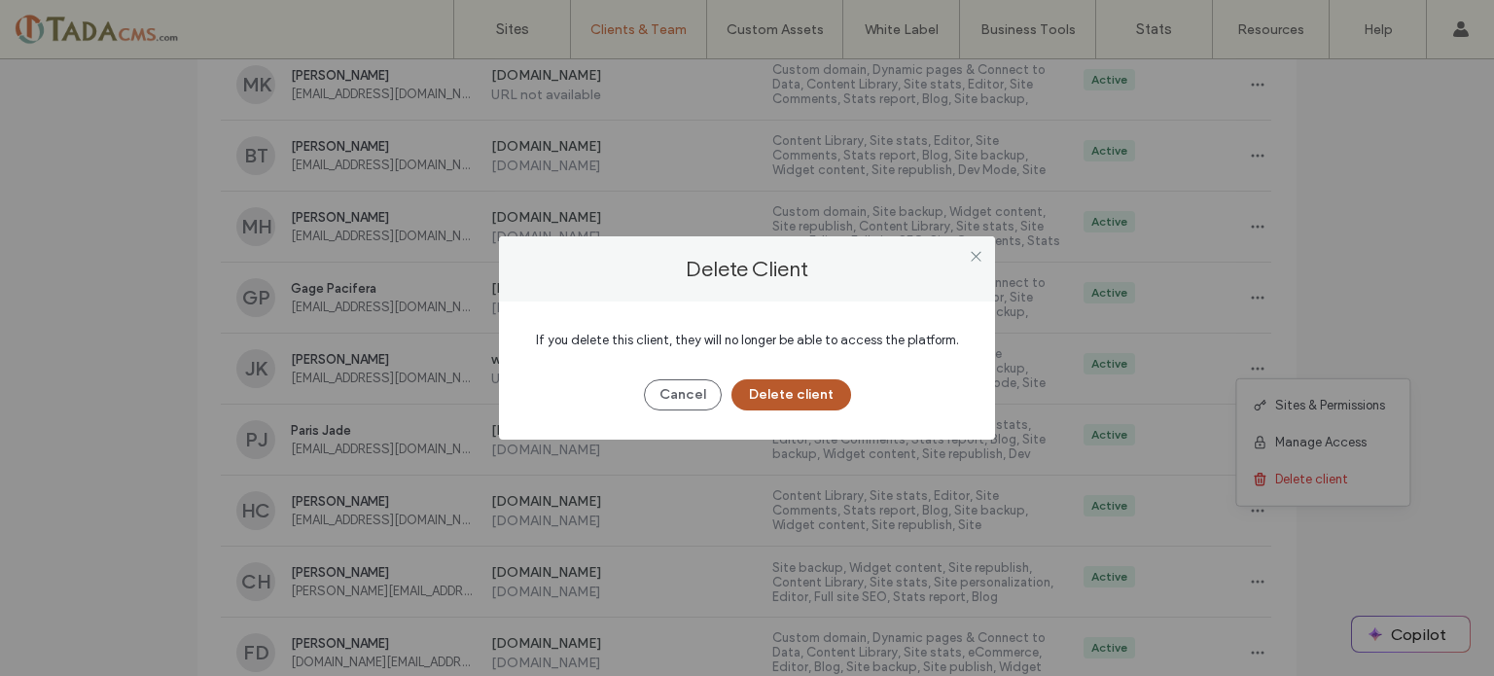
click at [816, 399] on button "Delete client" at bounding box center [792, 394] width 120 height 31
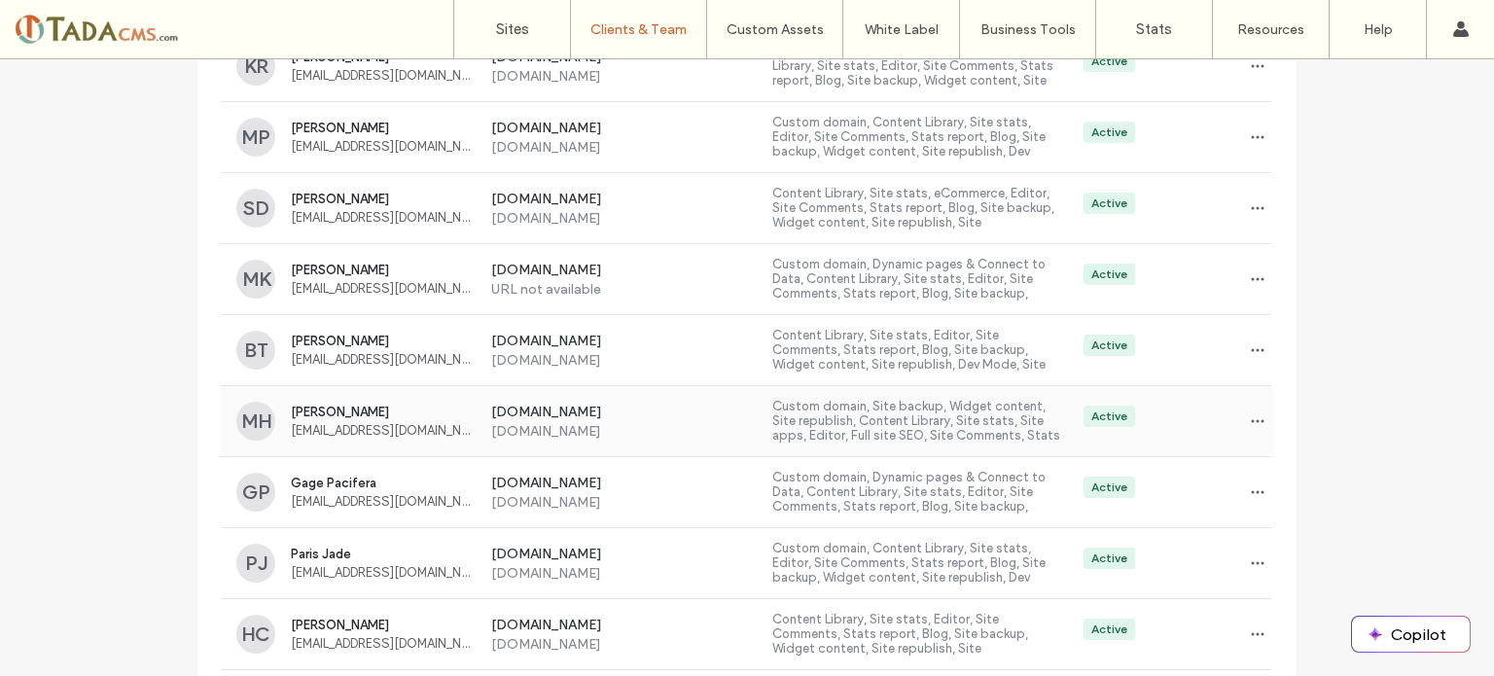
scroll to position [5825, 0]
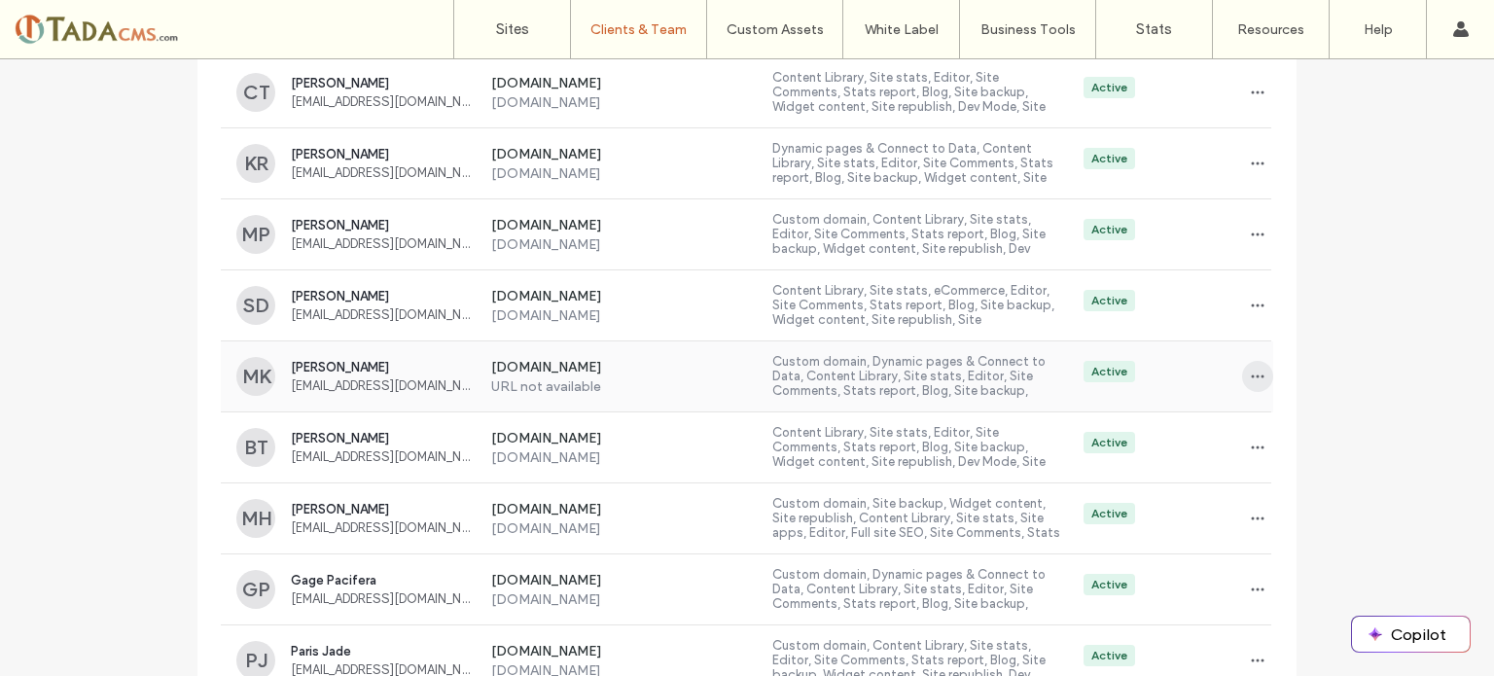
click at [1261, 361] on span "button" at bounding box center [1257, 376] width 31 height 31
click at [1299, 481] on span "Delete client" at bounding box center [1311, 488] width 73 height 19
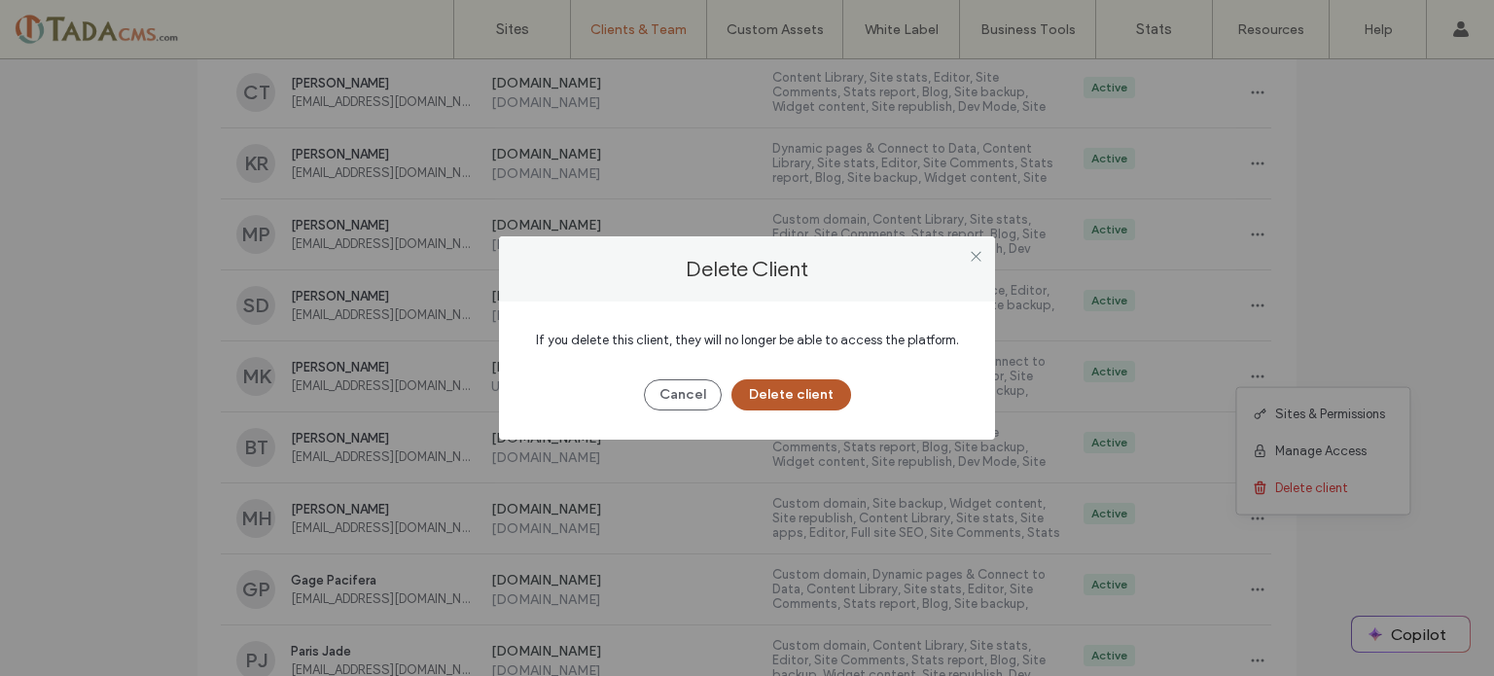
click at [800, 400] on button "Delete client" at bounding box center [792, 394] width 120 height 31
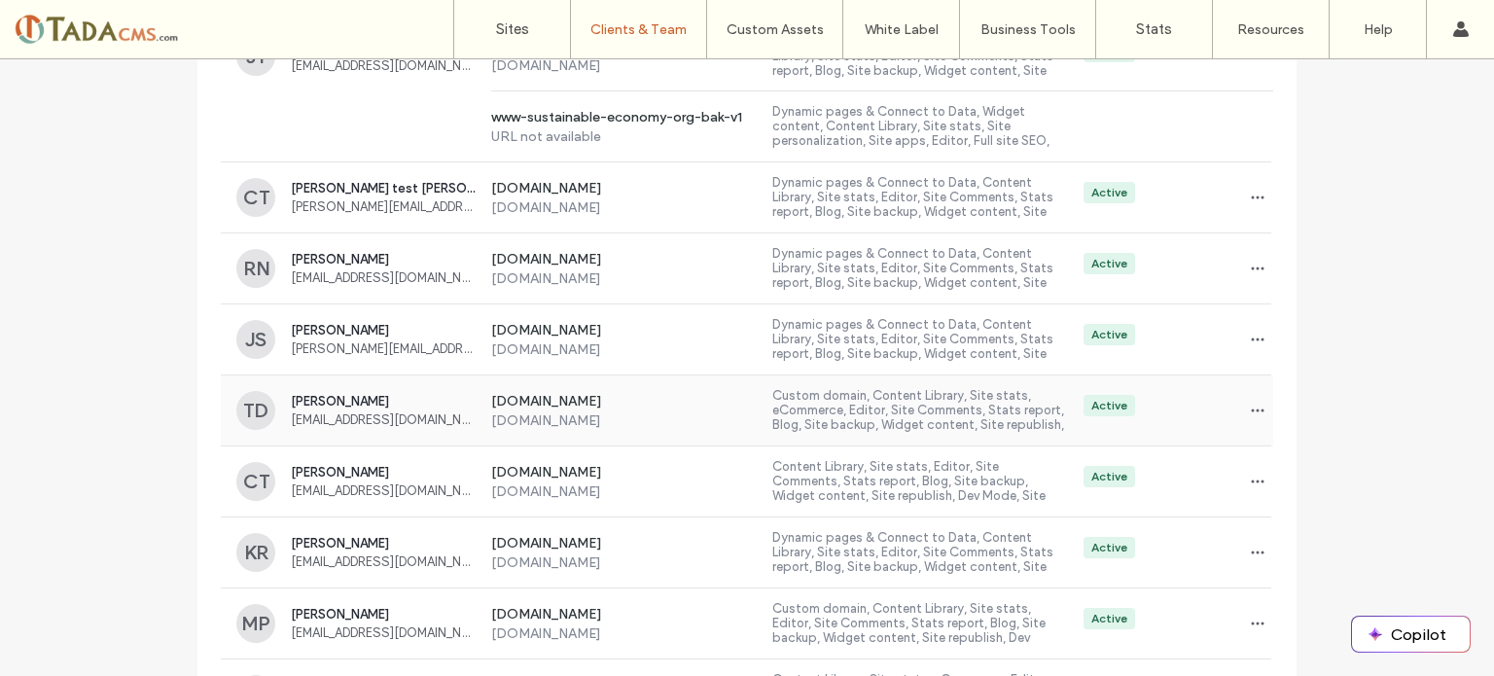
scroll to position [5339, 0]
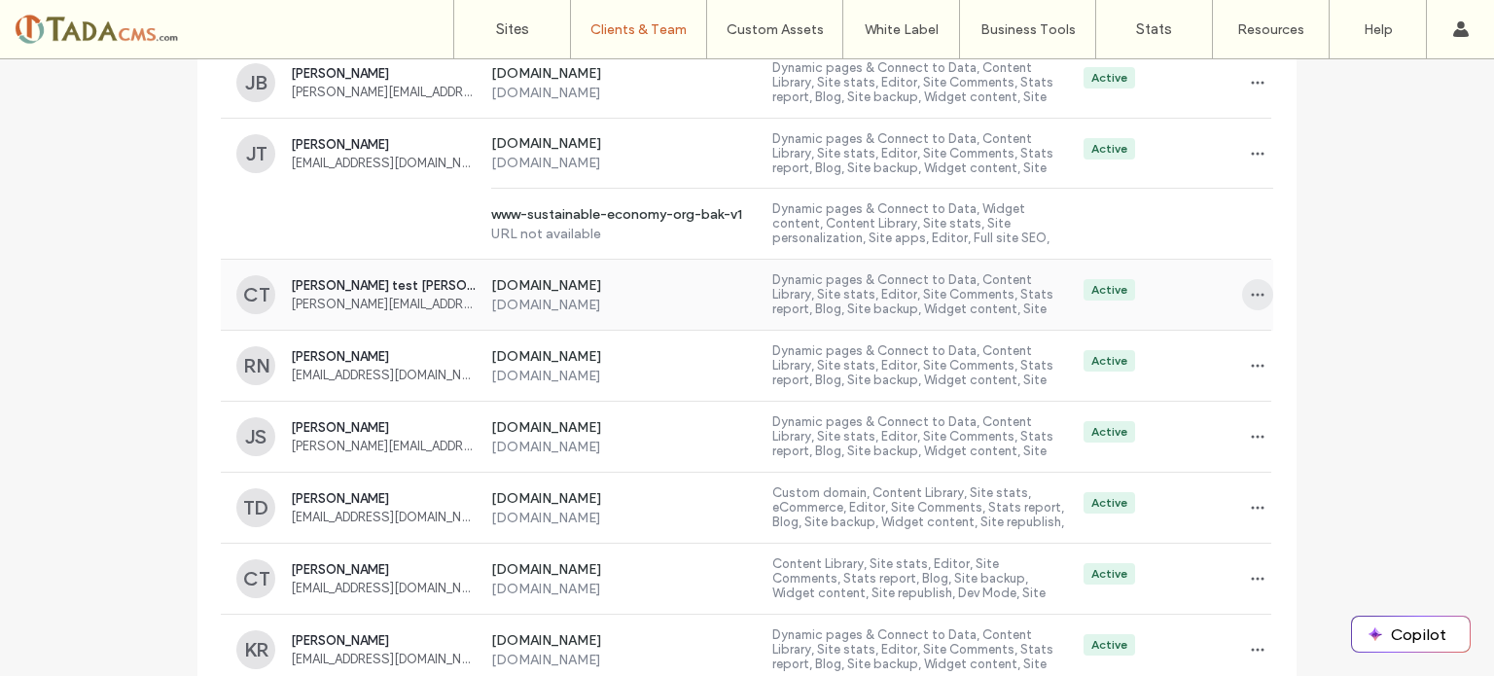
click at [1250, 287] on icon "button" at bounding box center [1258, 295] width 16 height 16
click at [1311, 404] on span "Delete client" at bounding box center [1311, 407] width 73 height 19
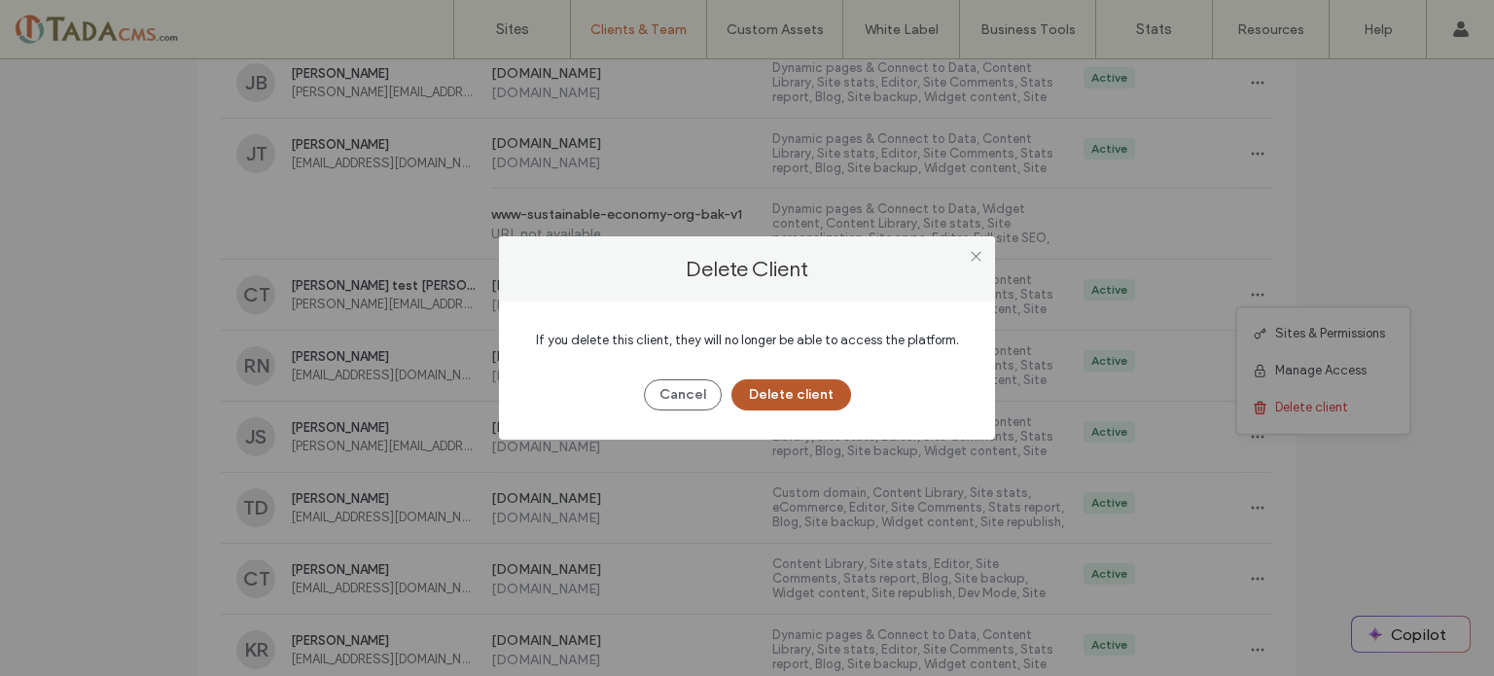
click at [805, 394] on button "Delete client" at bounding box center [792, 394] width 120 height 31
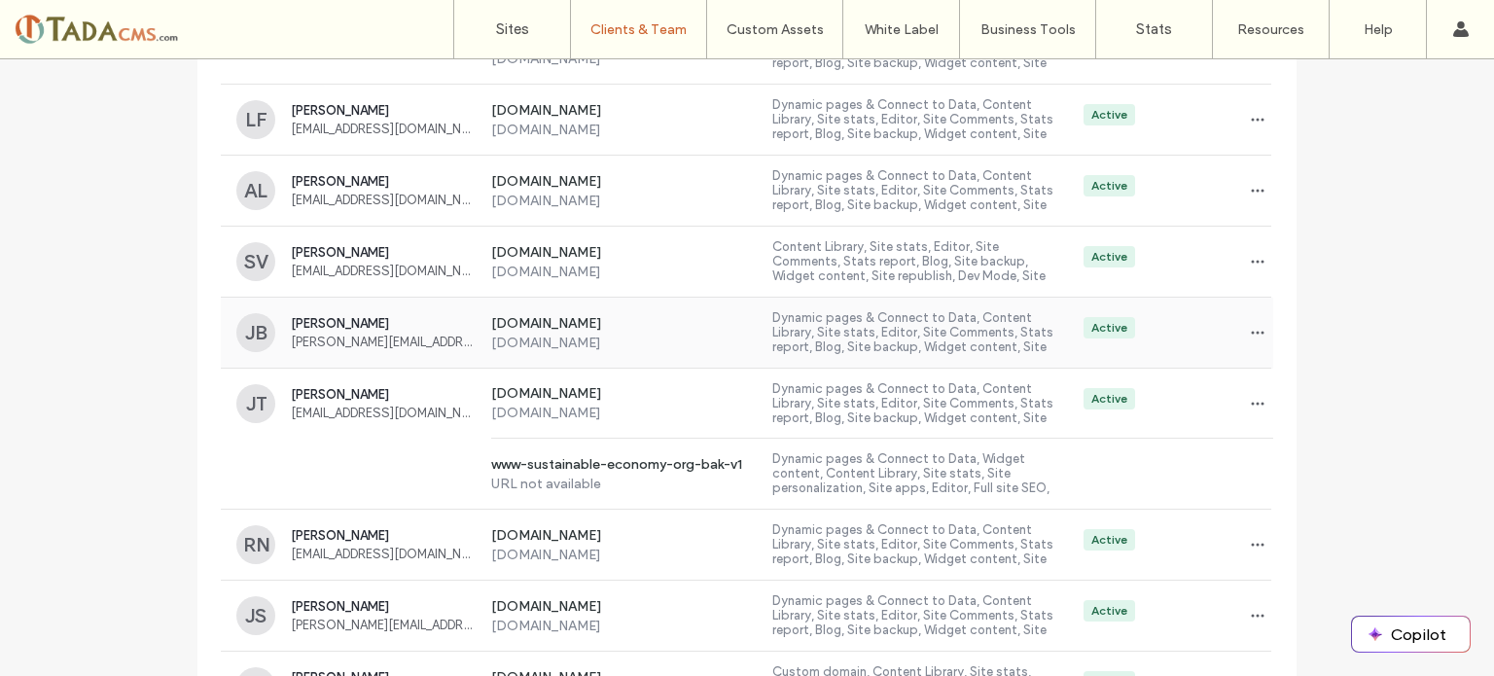
scroll to position [5047, 0]
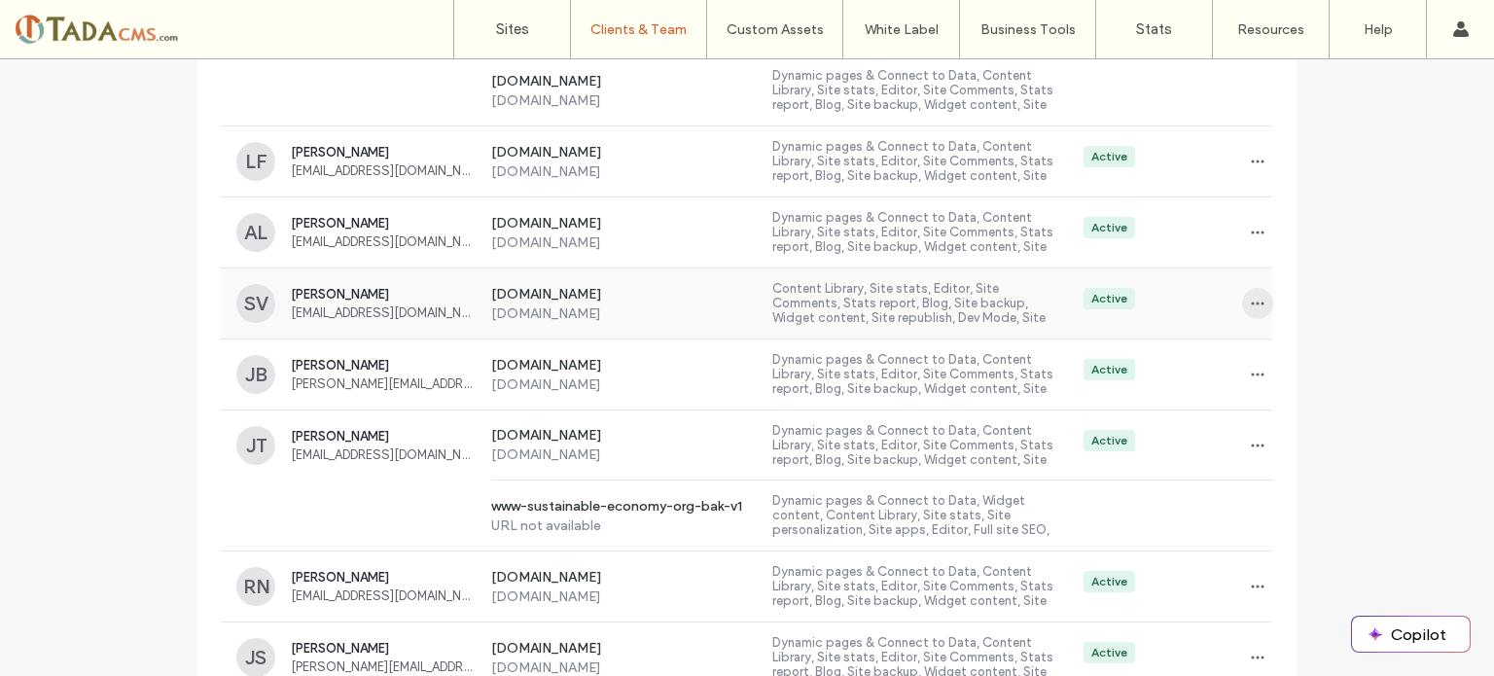
click at [1253, 296] on icon "button" at bounding box center [1258, 304] width 16 height 16
click at [1298, 415] on span "Delete client" at bounding box center [1311, 417] width 73 height 19
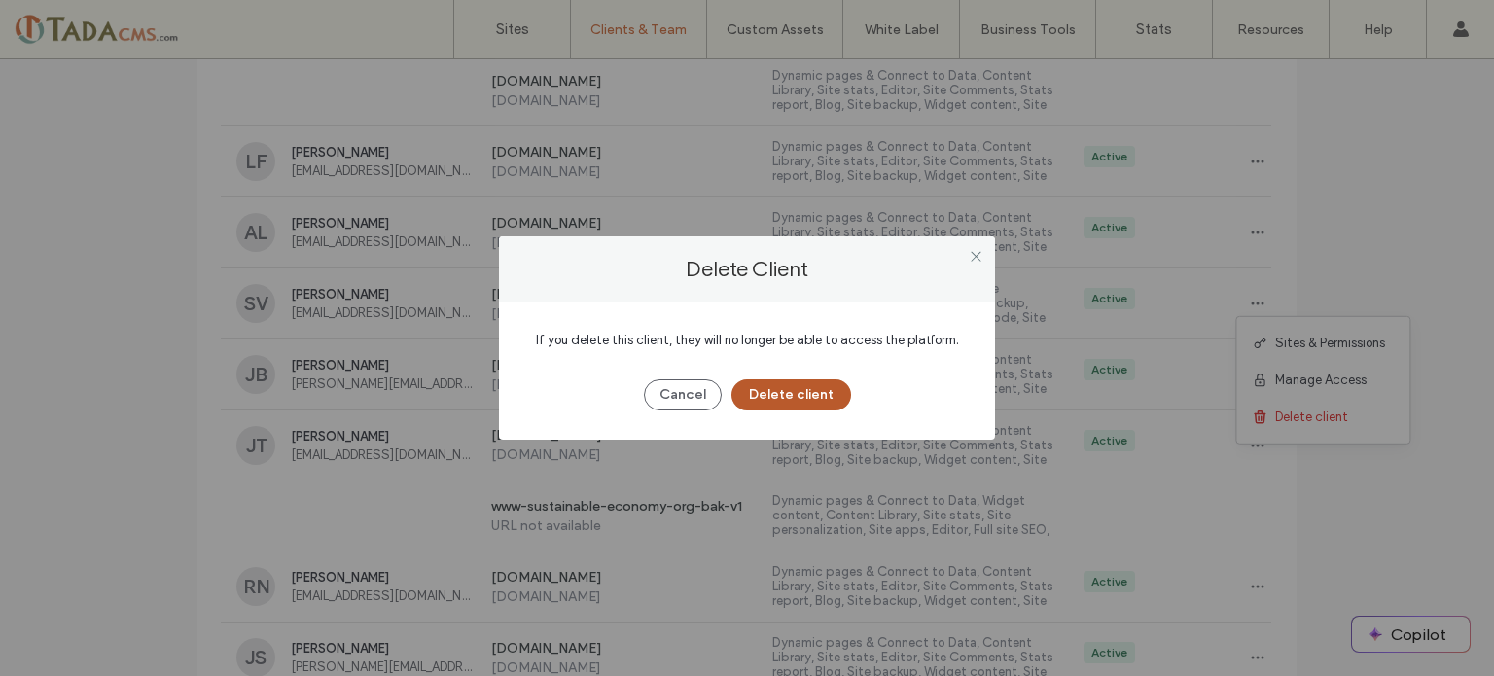
click at [826, 384] on button "Delete client" at bounding box center [792, 394] width 120 height 31
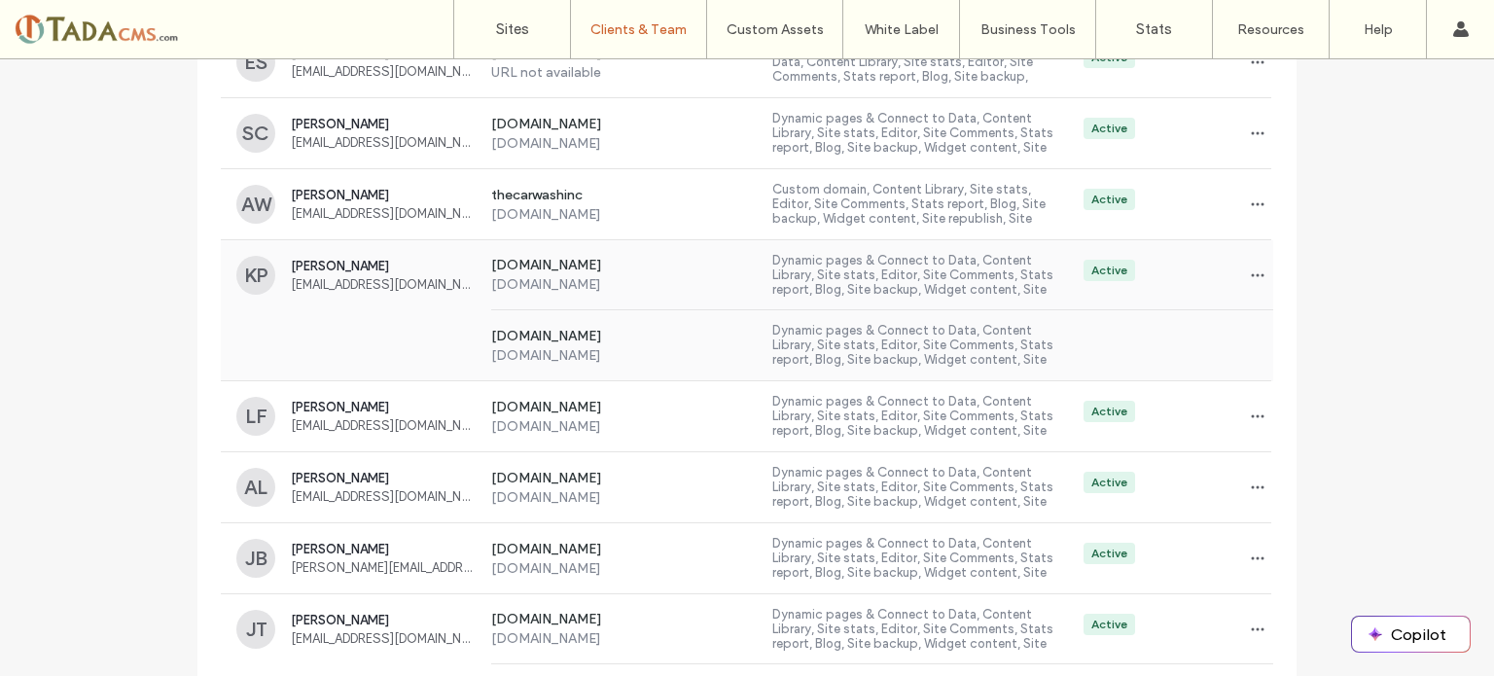
scroll to position [4755, 0]
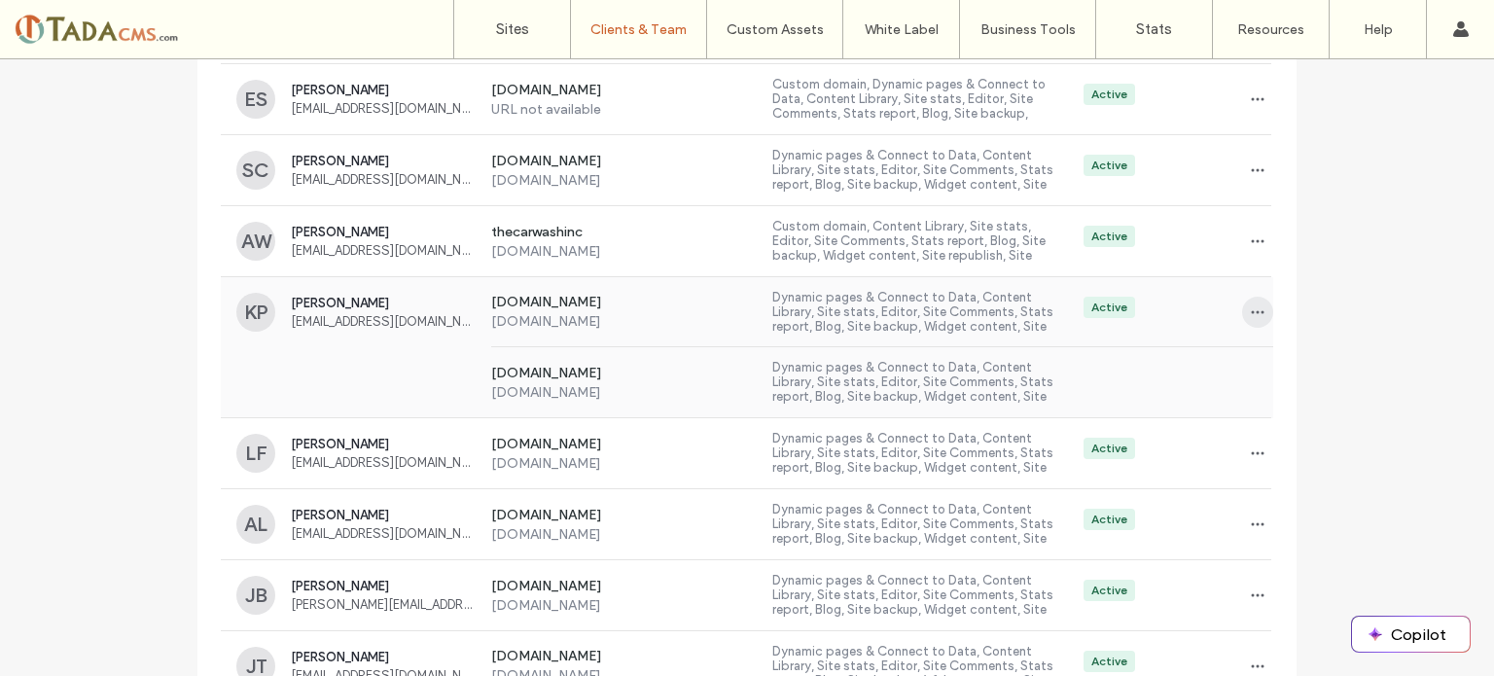
click at [1257, 304] on icon "button" at bounding box center [1258, 312] width 16 height 16
click at [1334, 349] on span "Sites & Permissions" at bounding box center [1330, 351] width 110 height 19
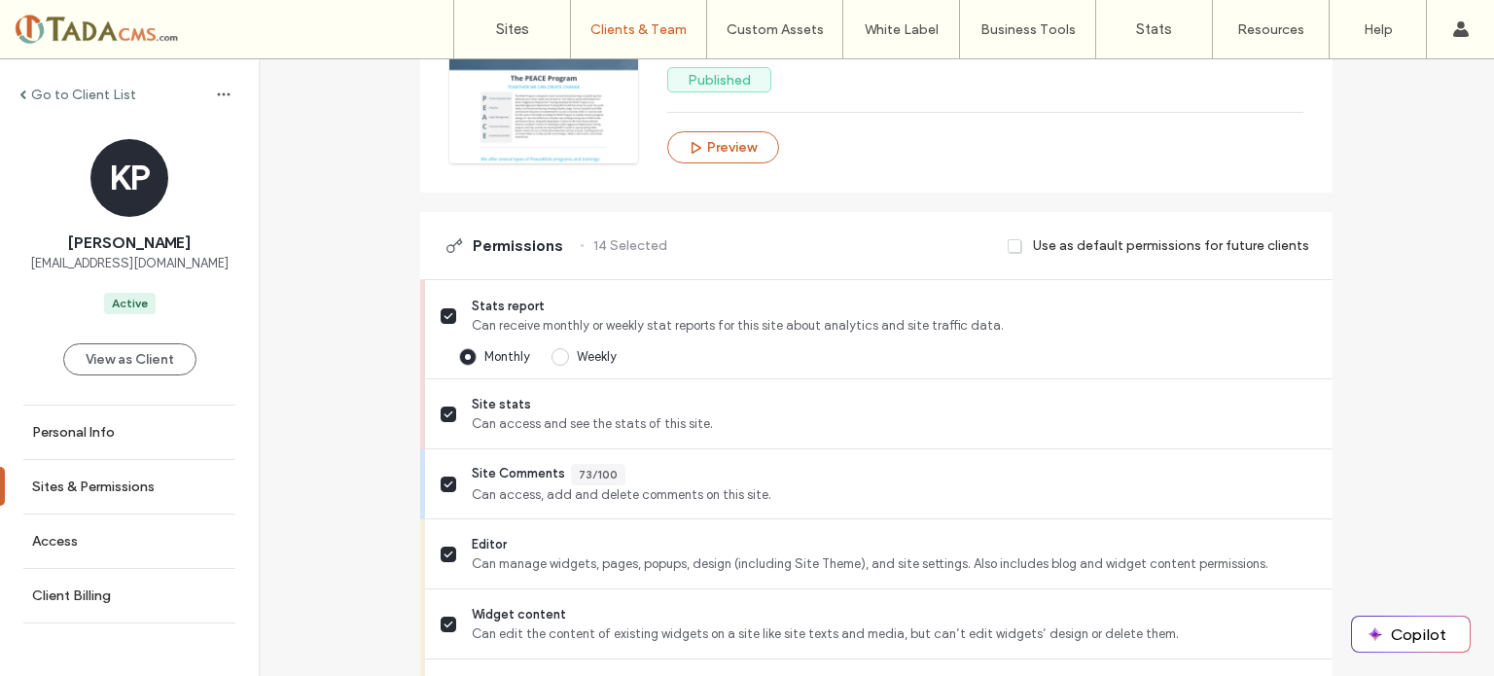
scroll to position [584, 0]
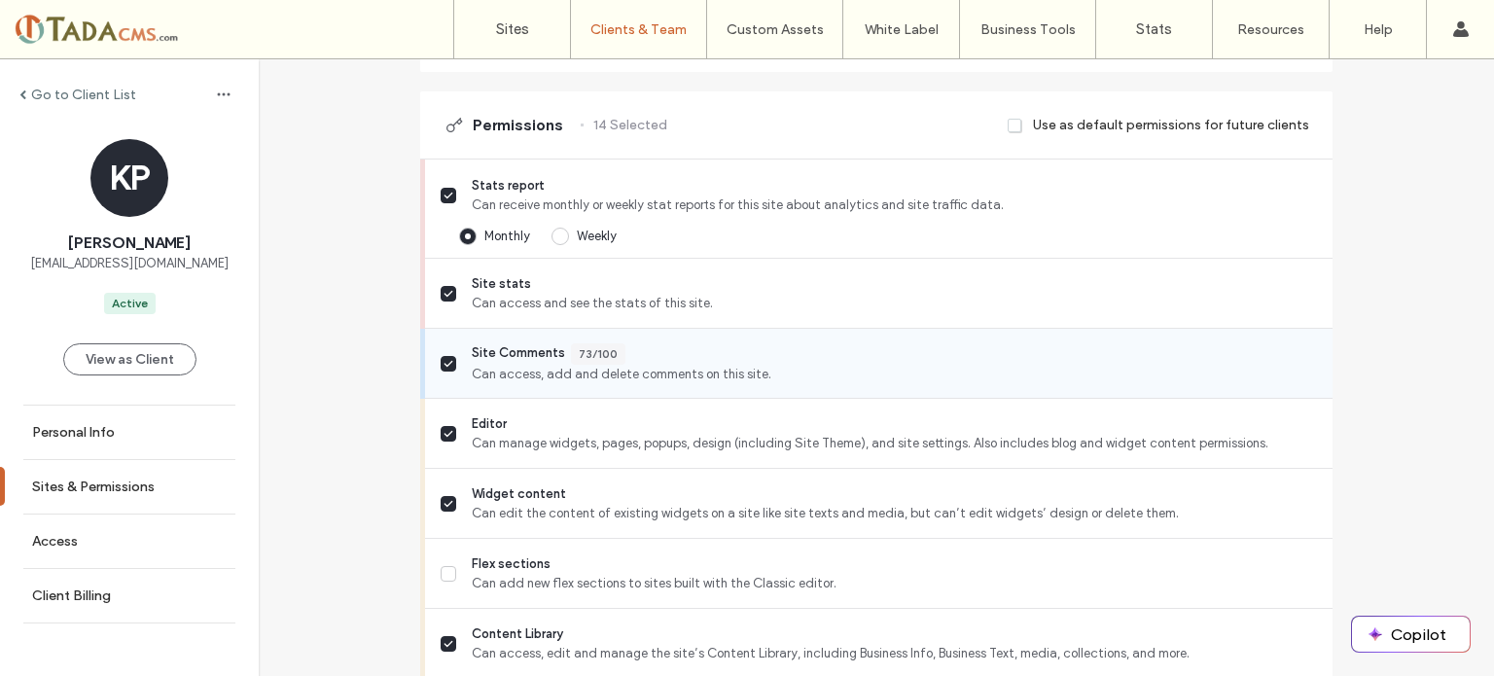
click at [494, 357] on span "Site Comments" at bounding box center [518, 353] width 93 height 21
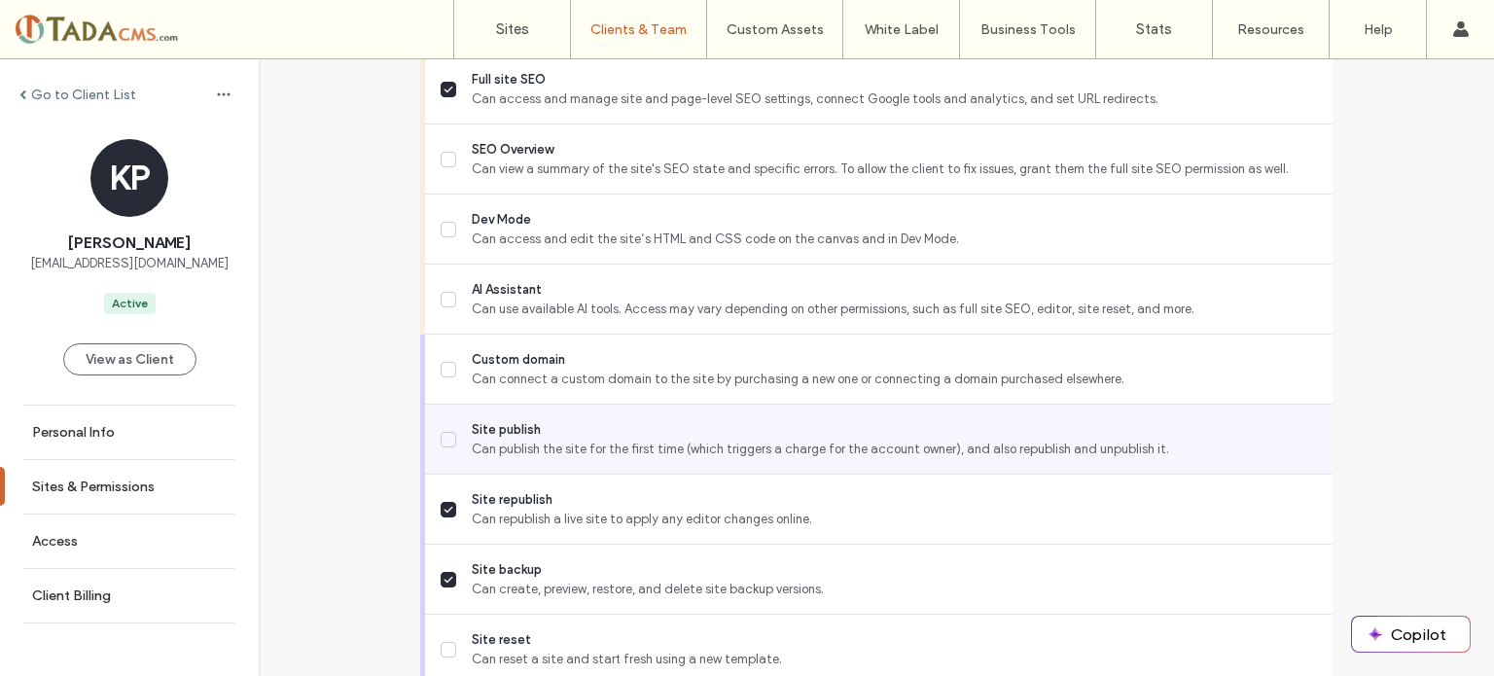
scroll to position [1915, 0]
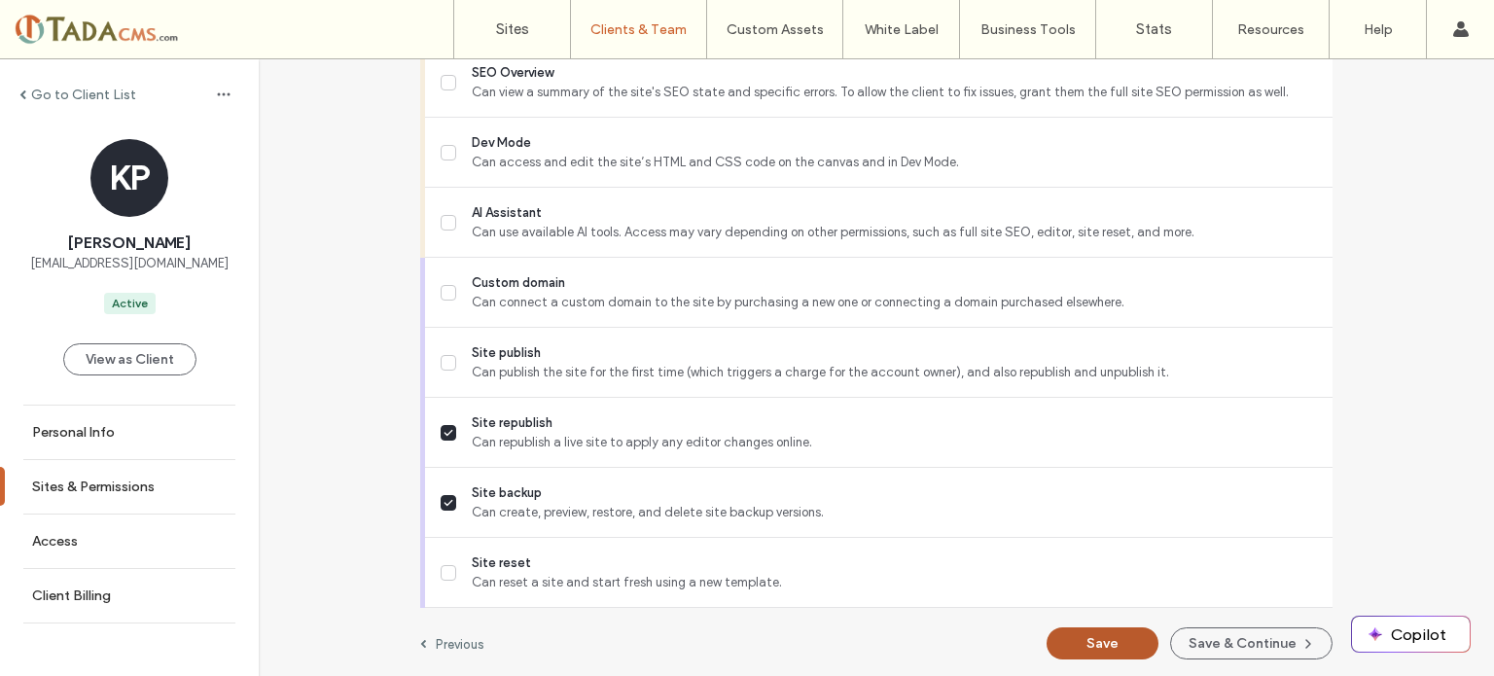
click at [1089, 641] on button "Save" at bounding box center [1103, 643] width 112 height 32
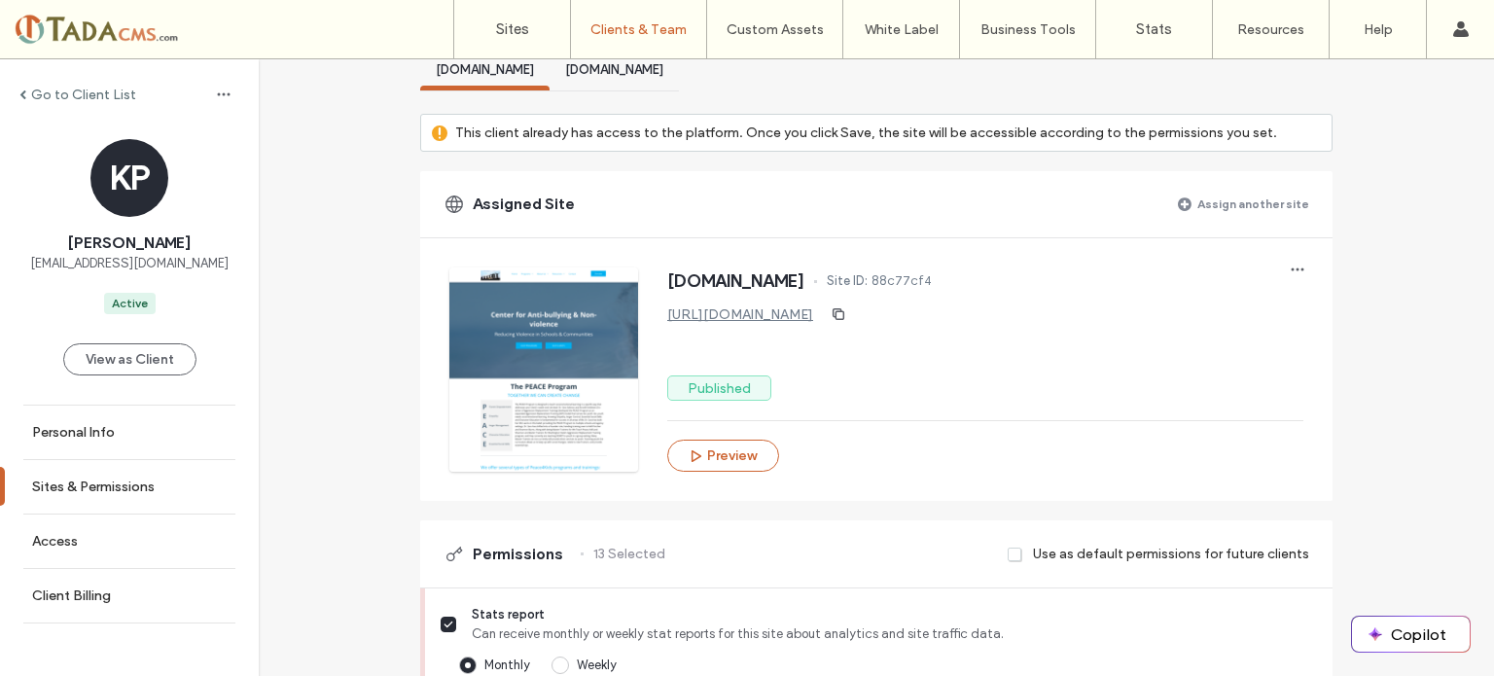
scroll to position [0, 0]
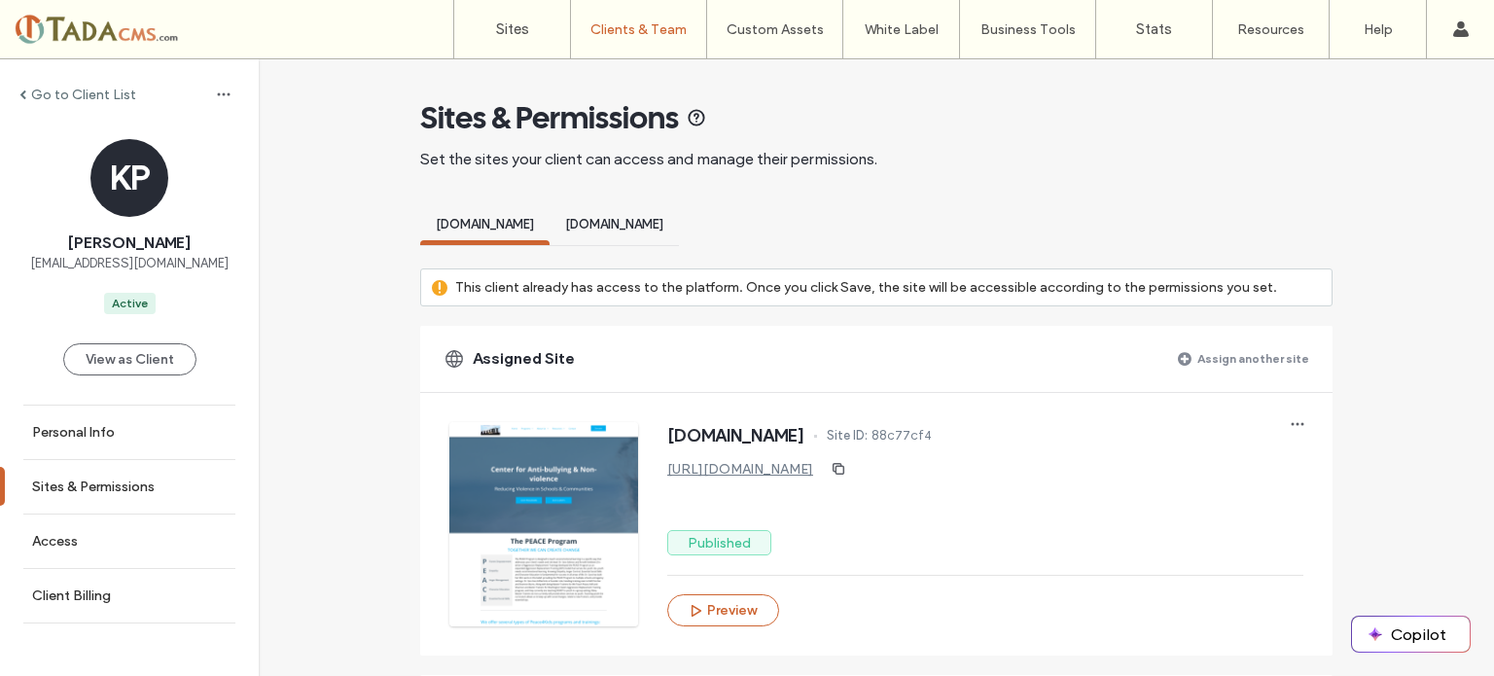
click at [614, 219] on span "www.owl360.org" at bounding box center [614, 224] width 98 height 15
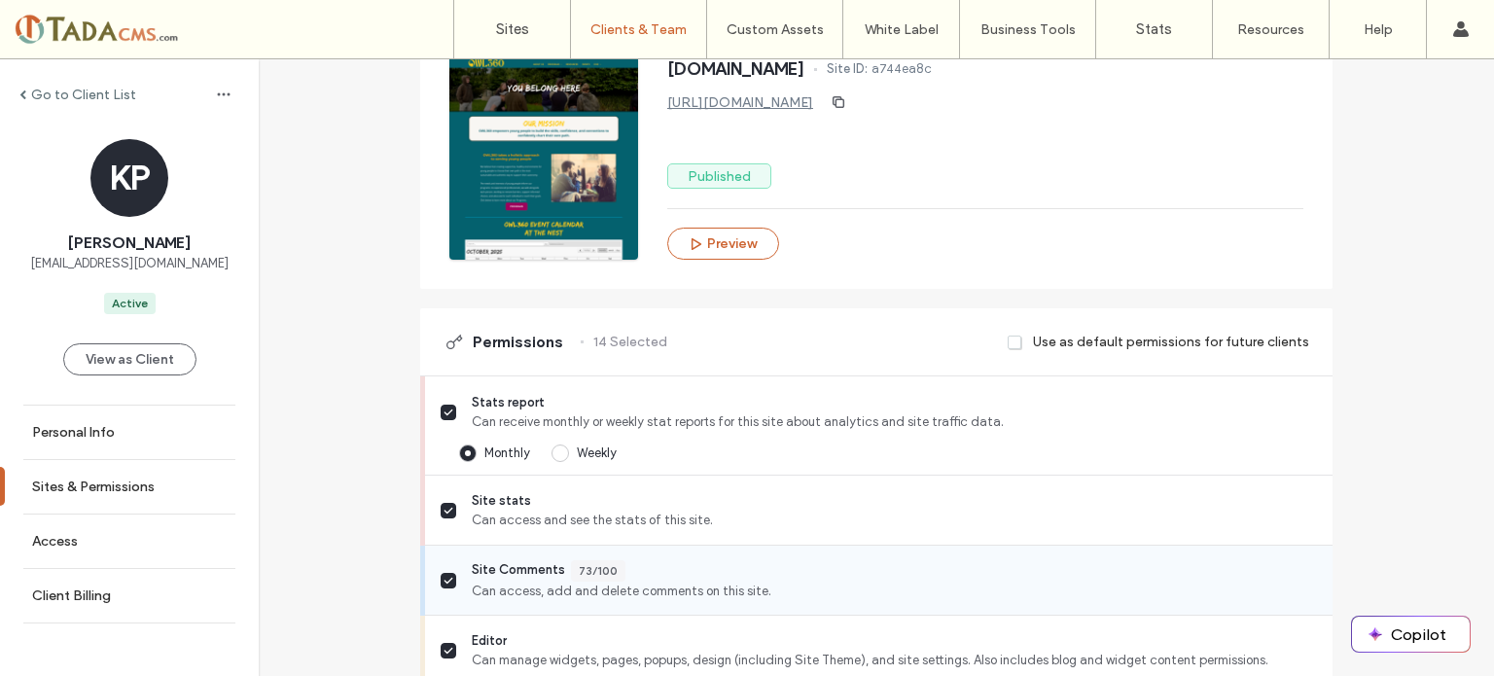
scroll to position [584, 0]
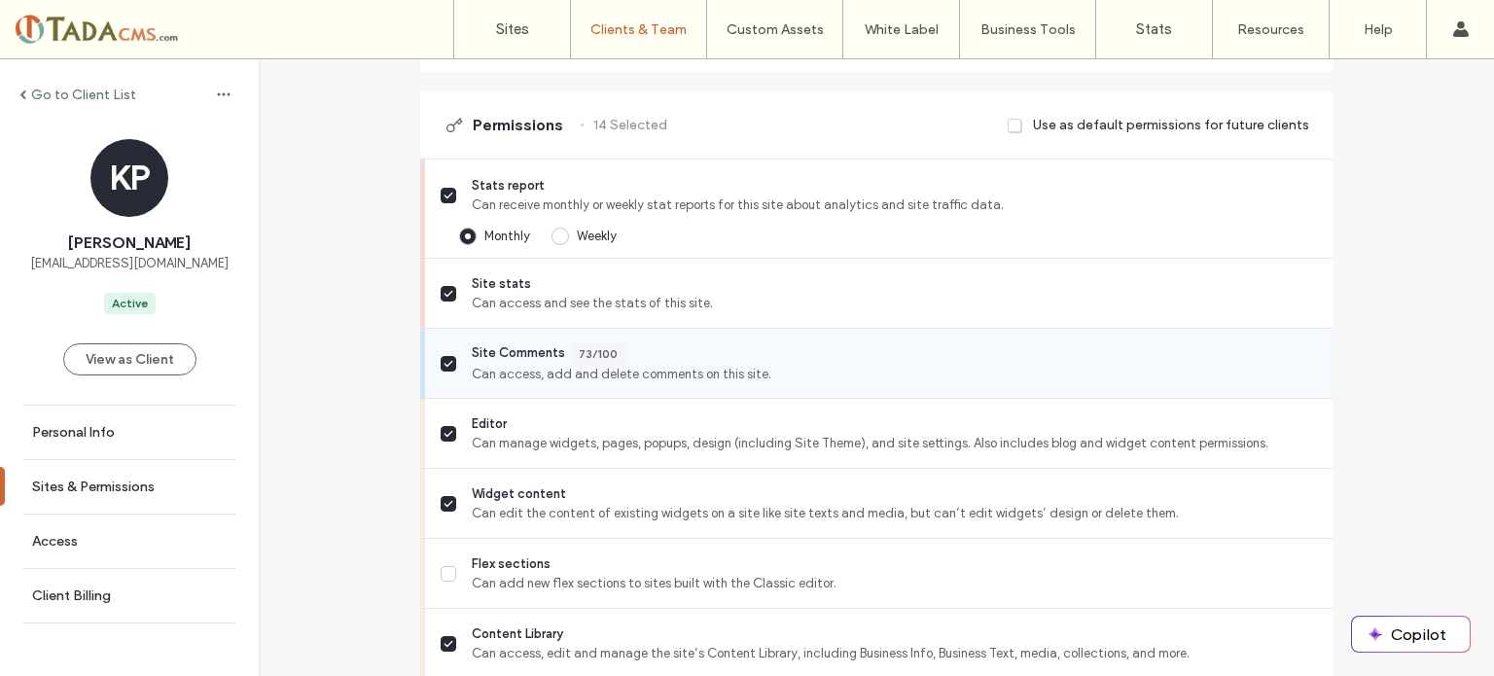
click at [451, 358] on label "Site Comments 73/100 Can access, add and delete comments on this site." at bounding box center [879, 363] width 877 height 41
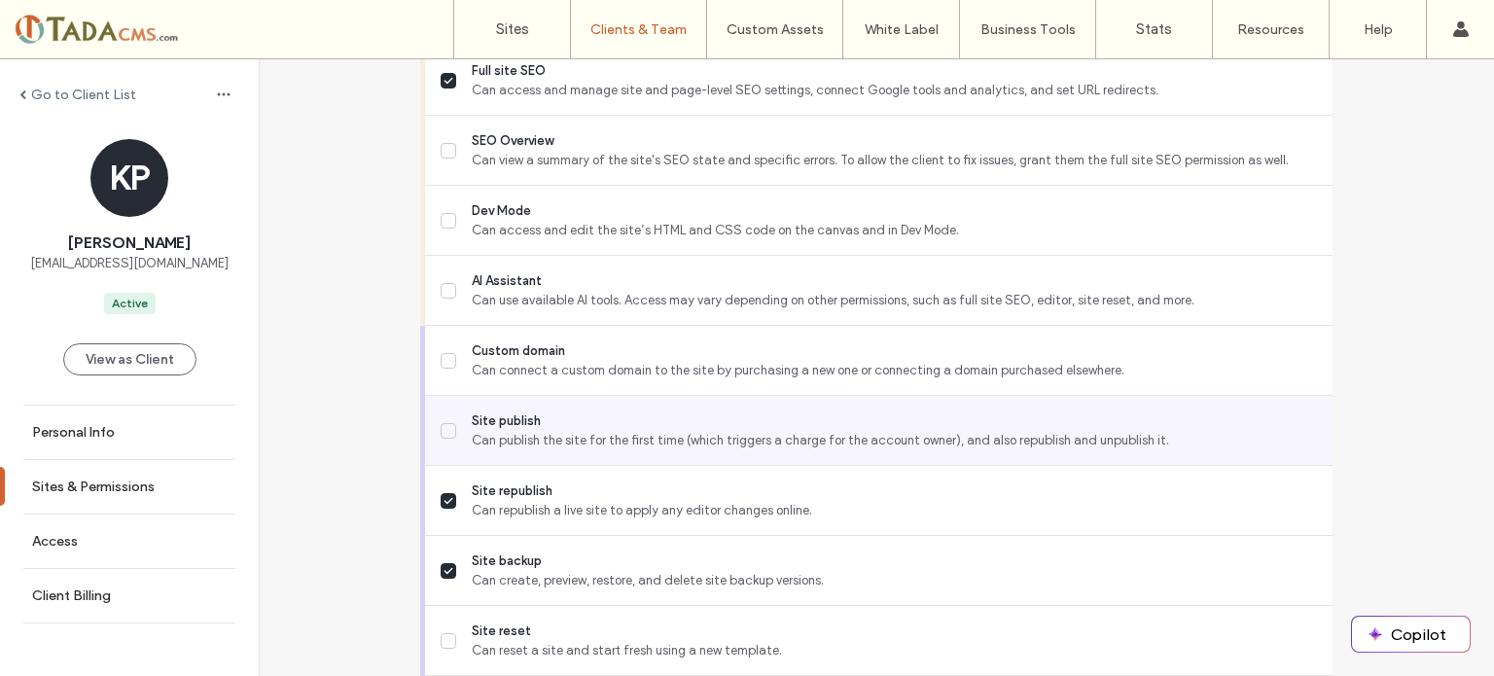
scroll to position [1915, 0]
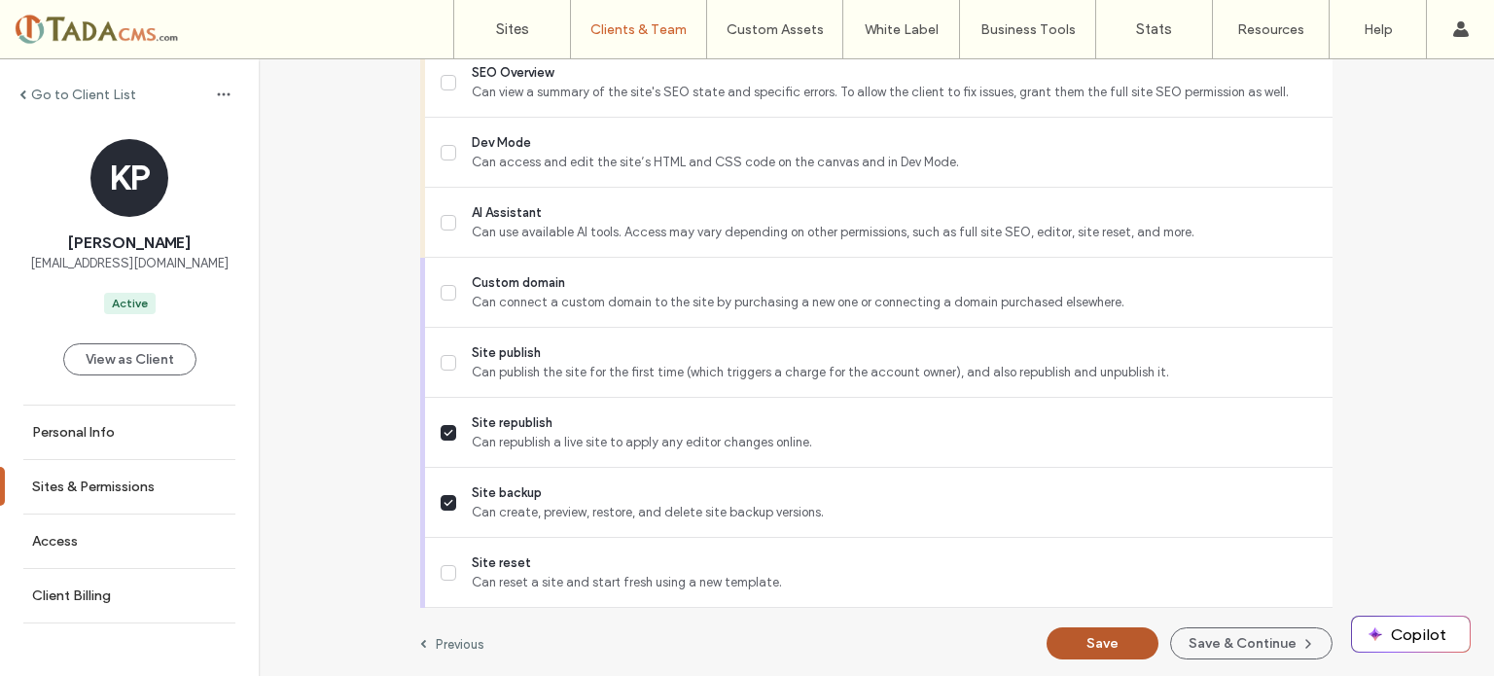
click at [1109, 643] on button "Save" at bounding box center [1103, 643] width 112 height 32
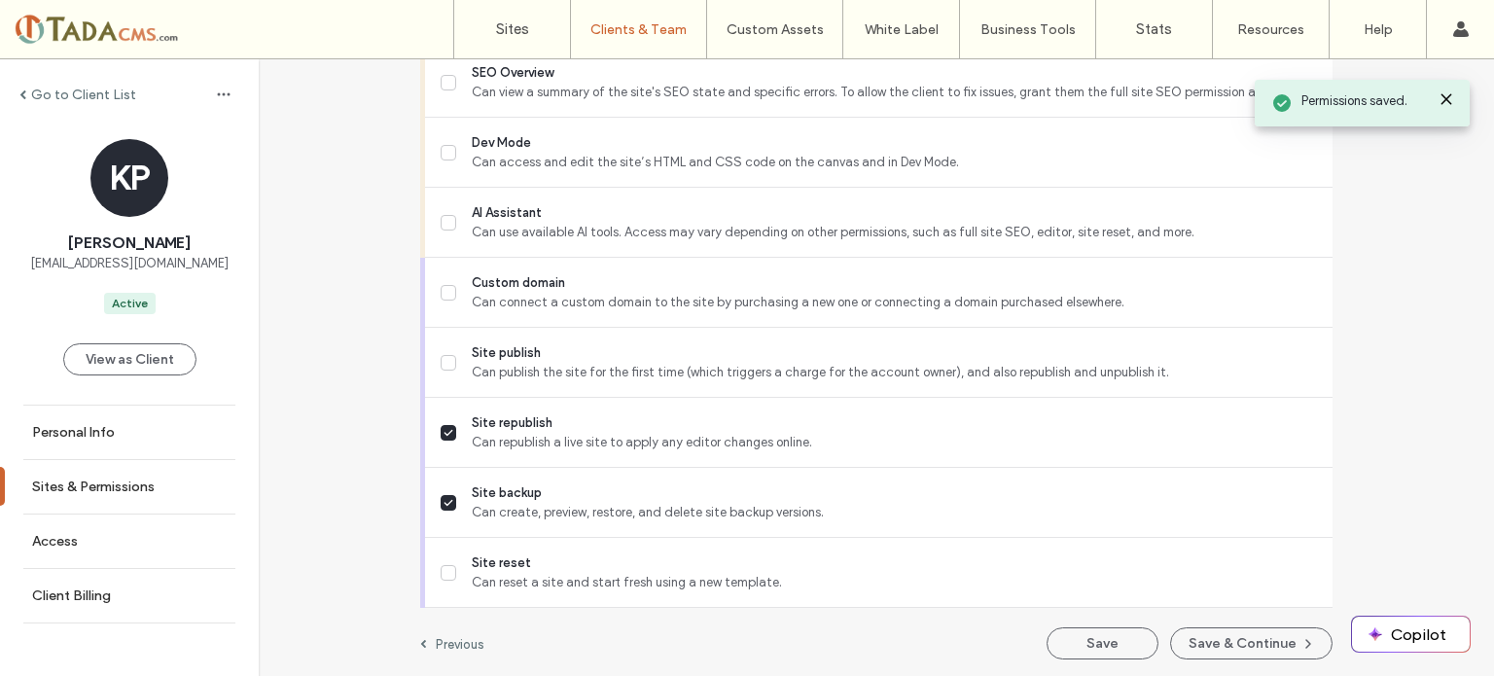
click at [43, 96] on label "Go to Client List" at bounding box center [83, 95] width 105 height 17
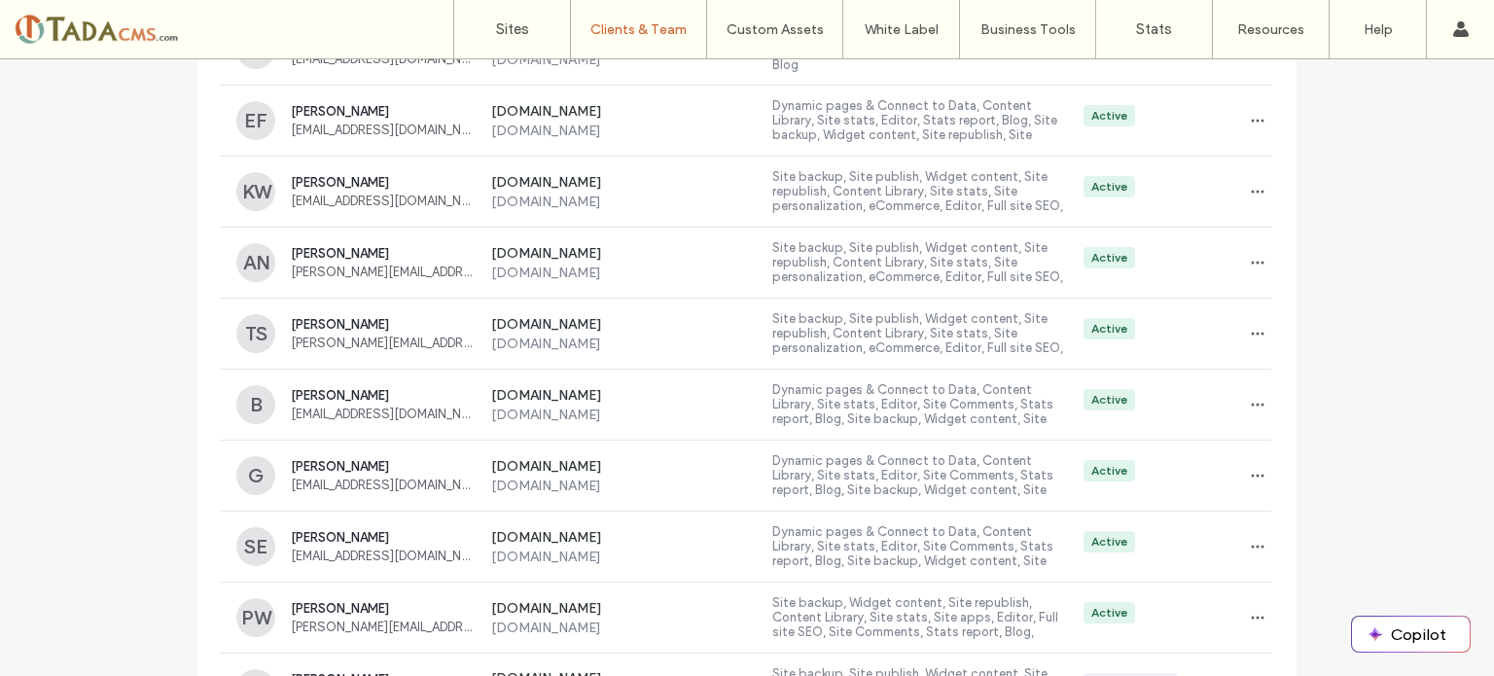
scroll to position [1300, 0]
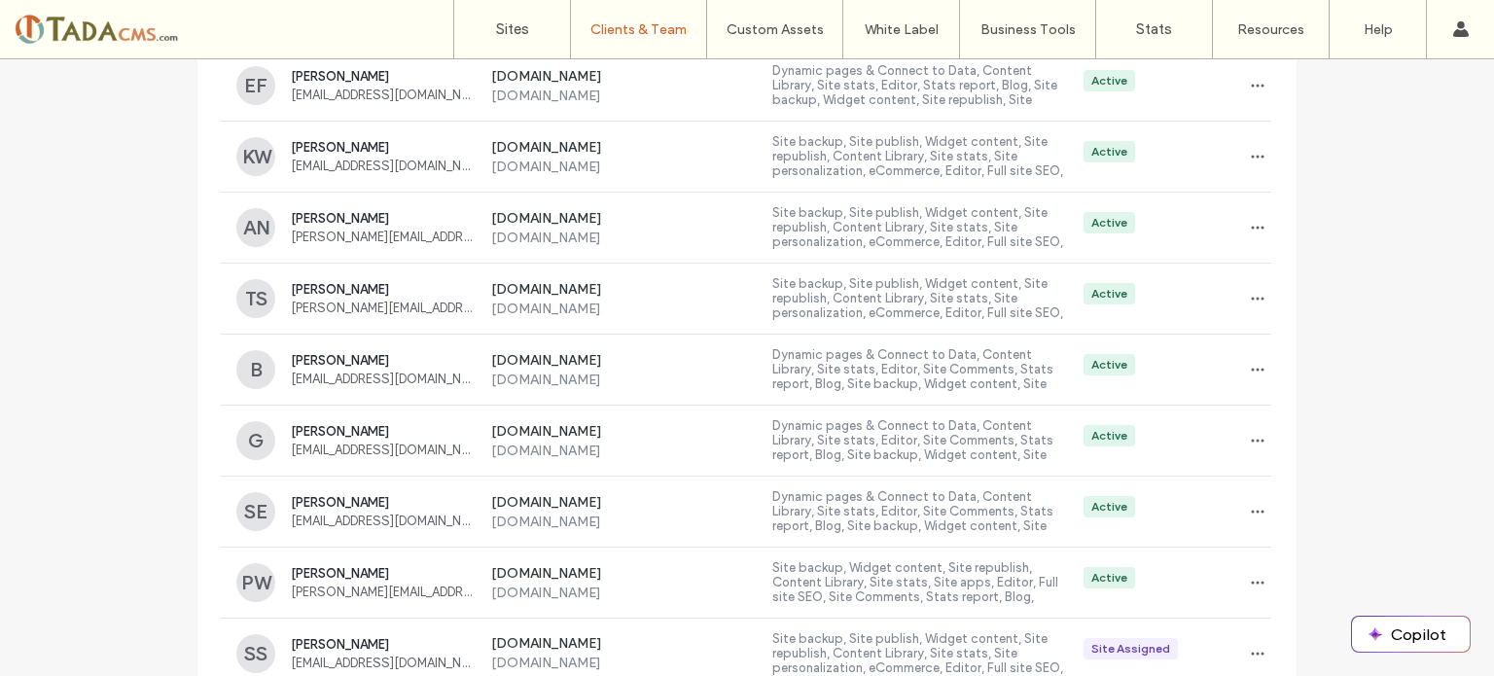
click at [1484, 658] on div "Client Management Manage your clients every step of the way, from the moment th…" at bounding box center [747, 367] width 1494 height 617
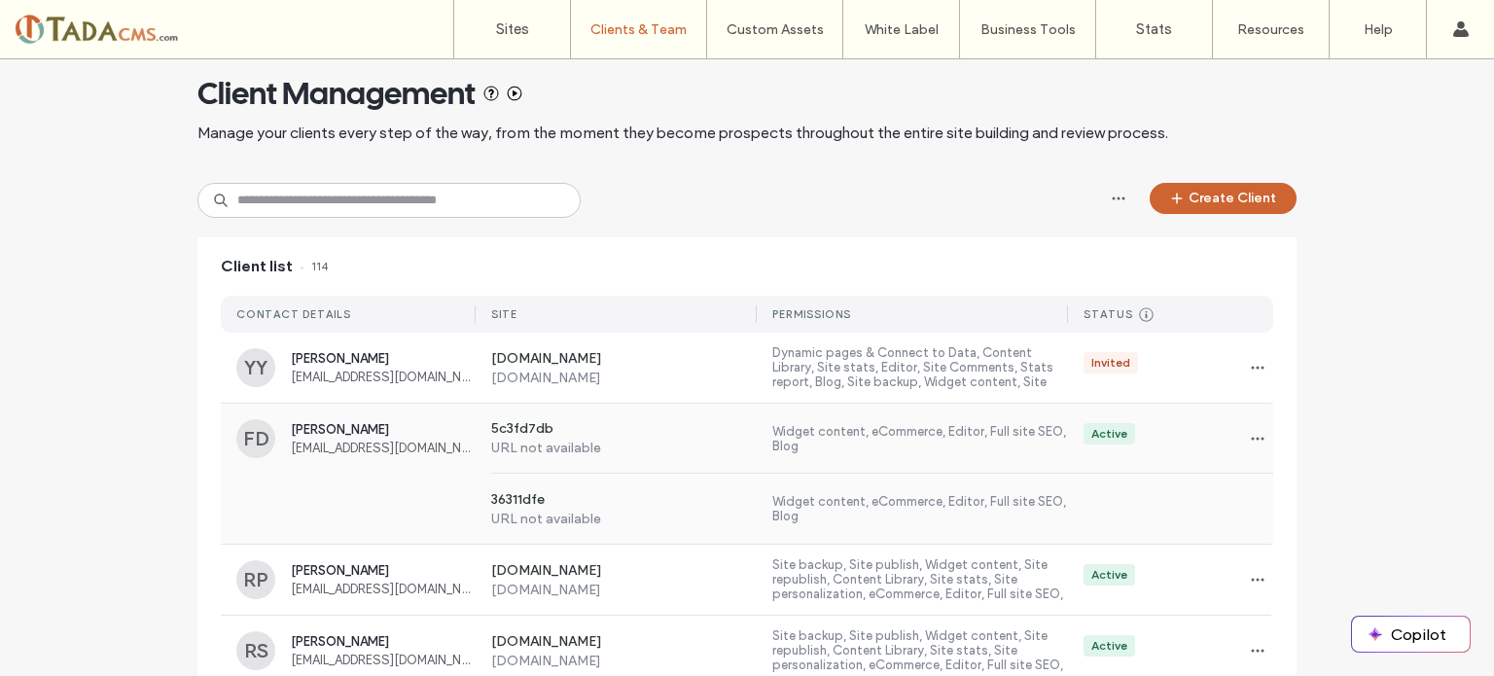
scroll to position [0, 0]
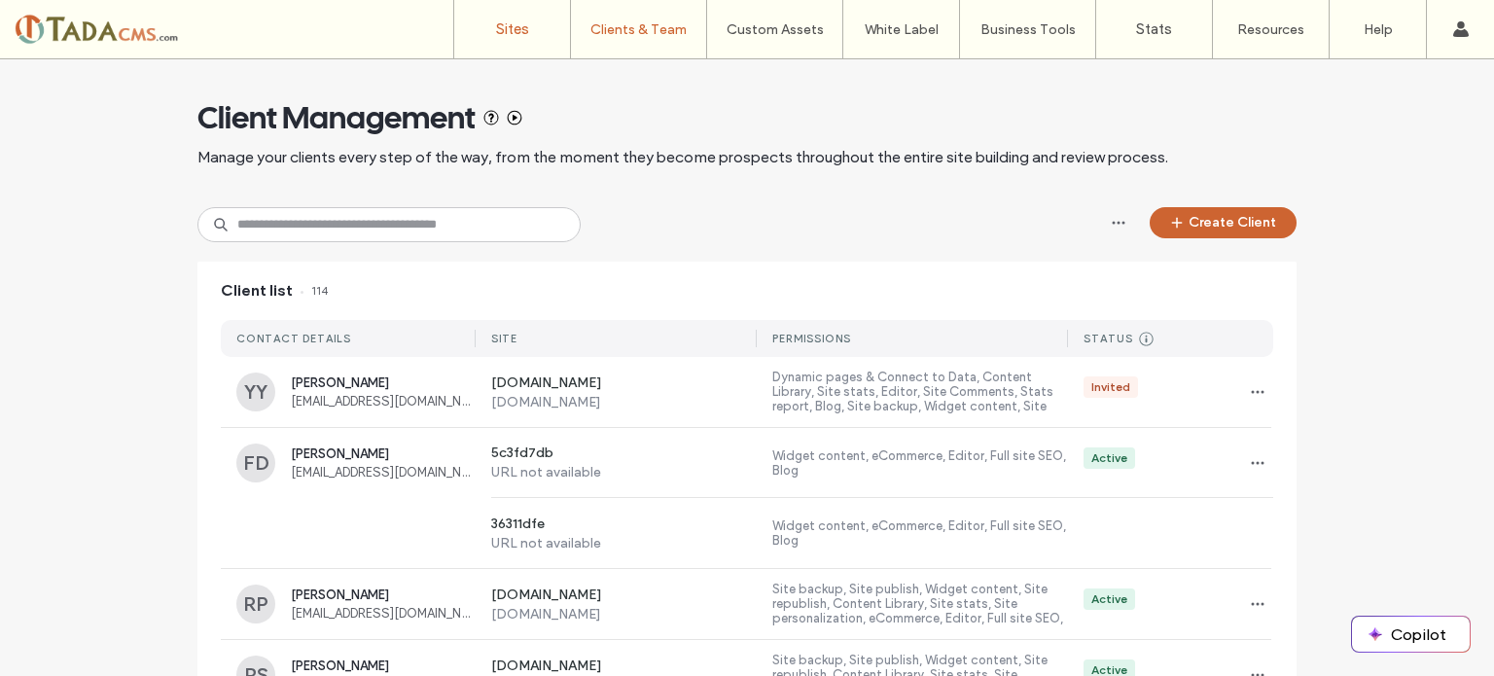
click at [505, 26] on label "Sites" at bounding box center [512, 29] width 33 height 18
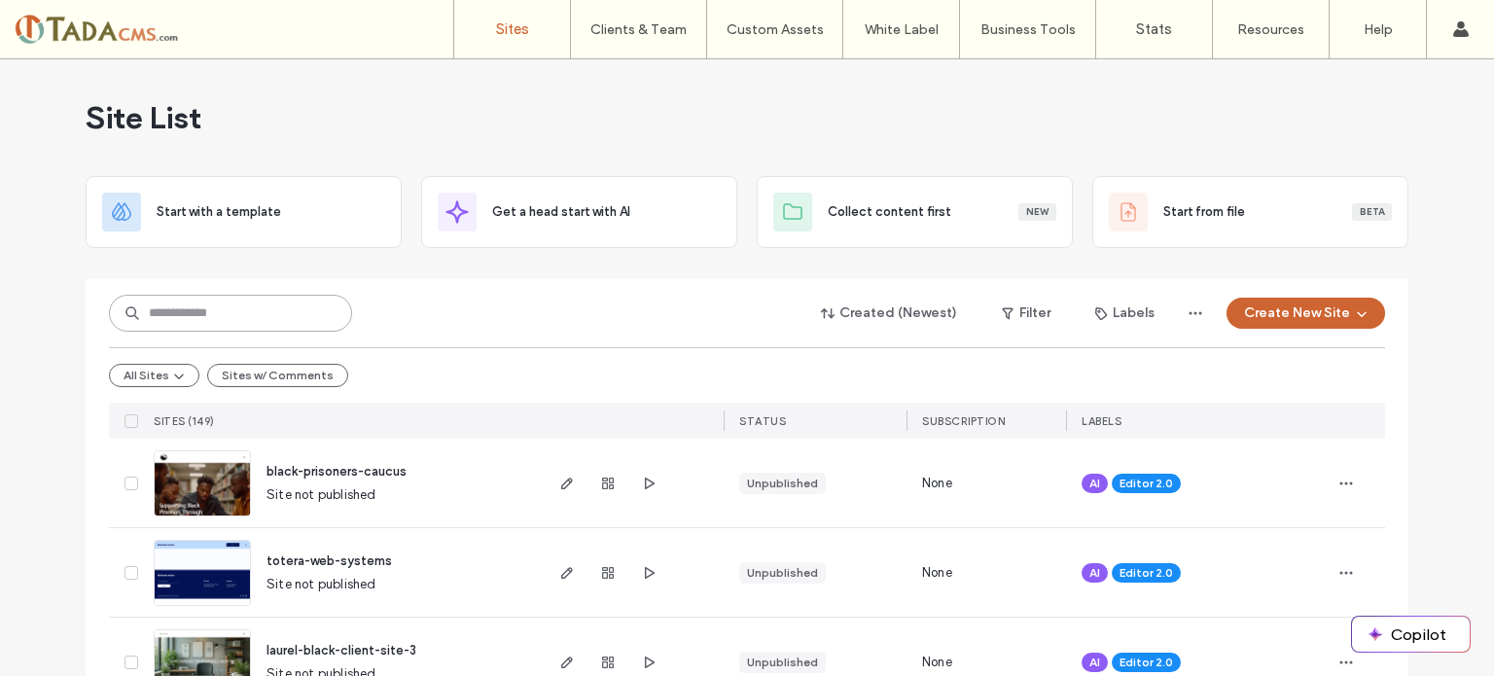
click at [290, 319] on input at bounding box center [230, 313] width 243 height 37
click at [923, 319] on button "Created (Newest)" at bounding box center [890, 313] width 170 height 31
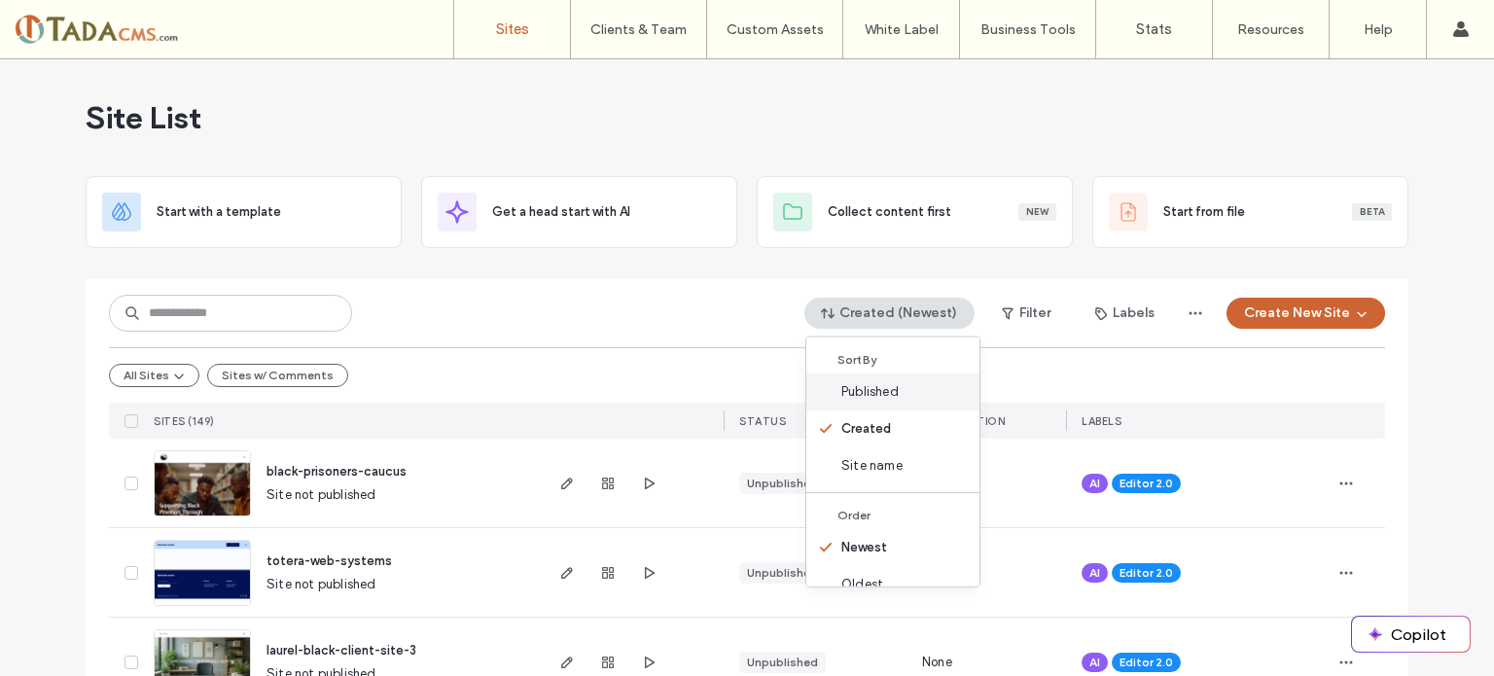
click at [902, 393] on div "Published" at bounding box center [892, 392] width 173 height 37
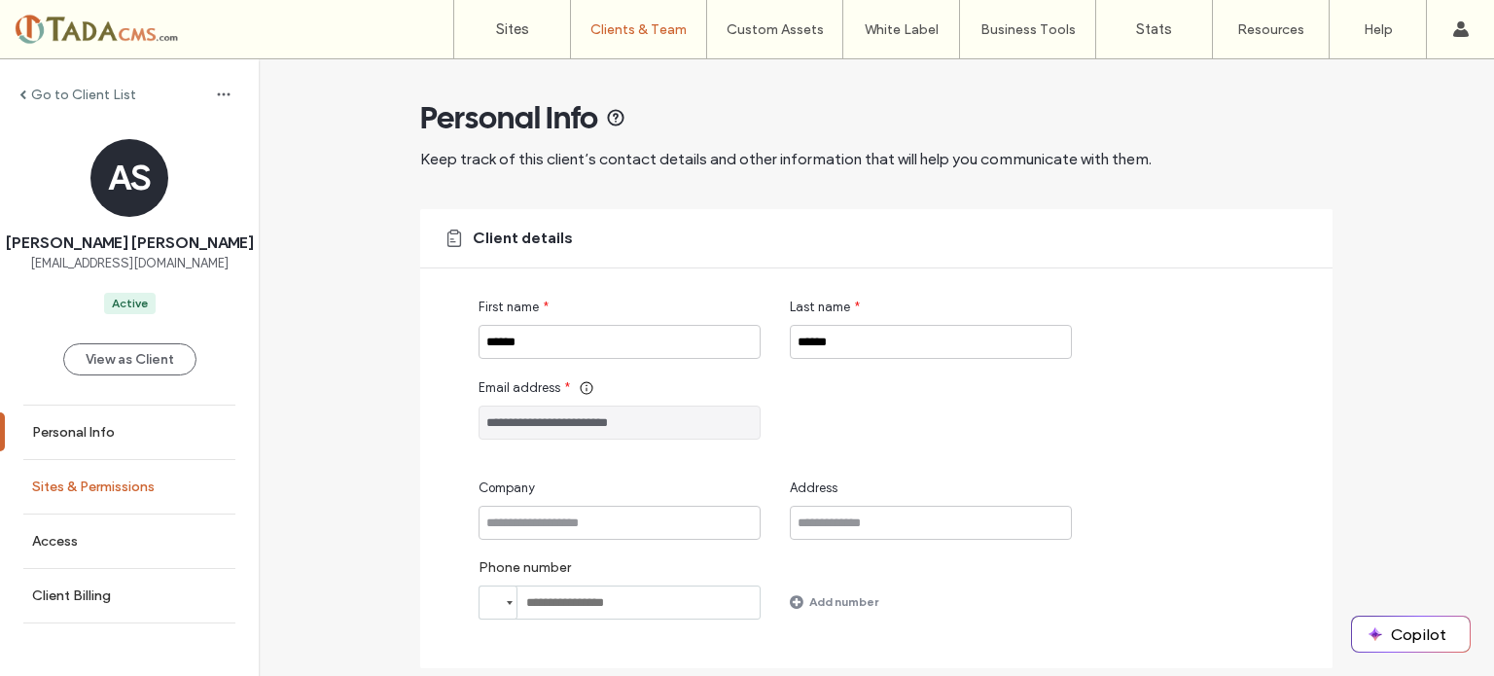
click at [92, 486] on label "Sites & Permissions" at bounding box center [93, 487] width 123 height 17
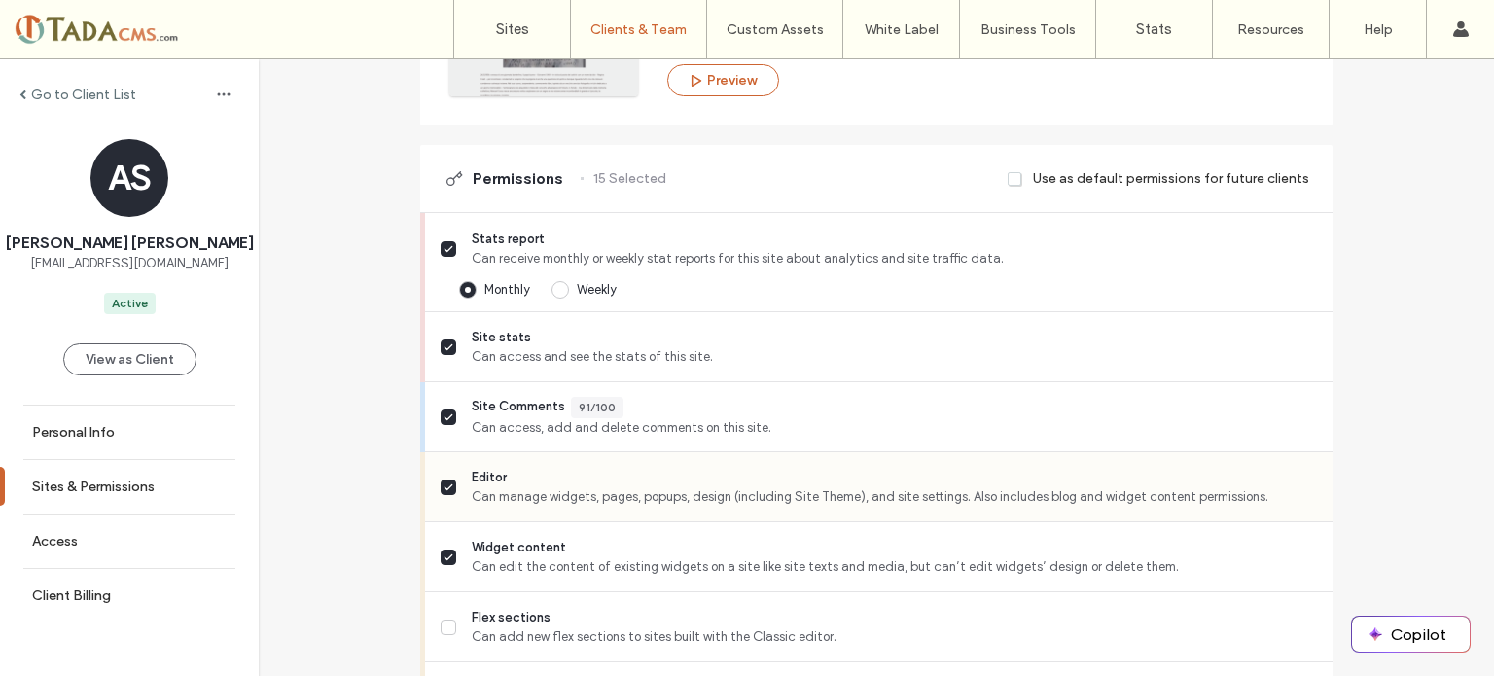
scroll to position [584, 0]
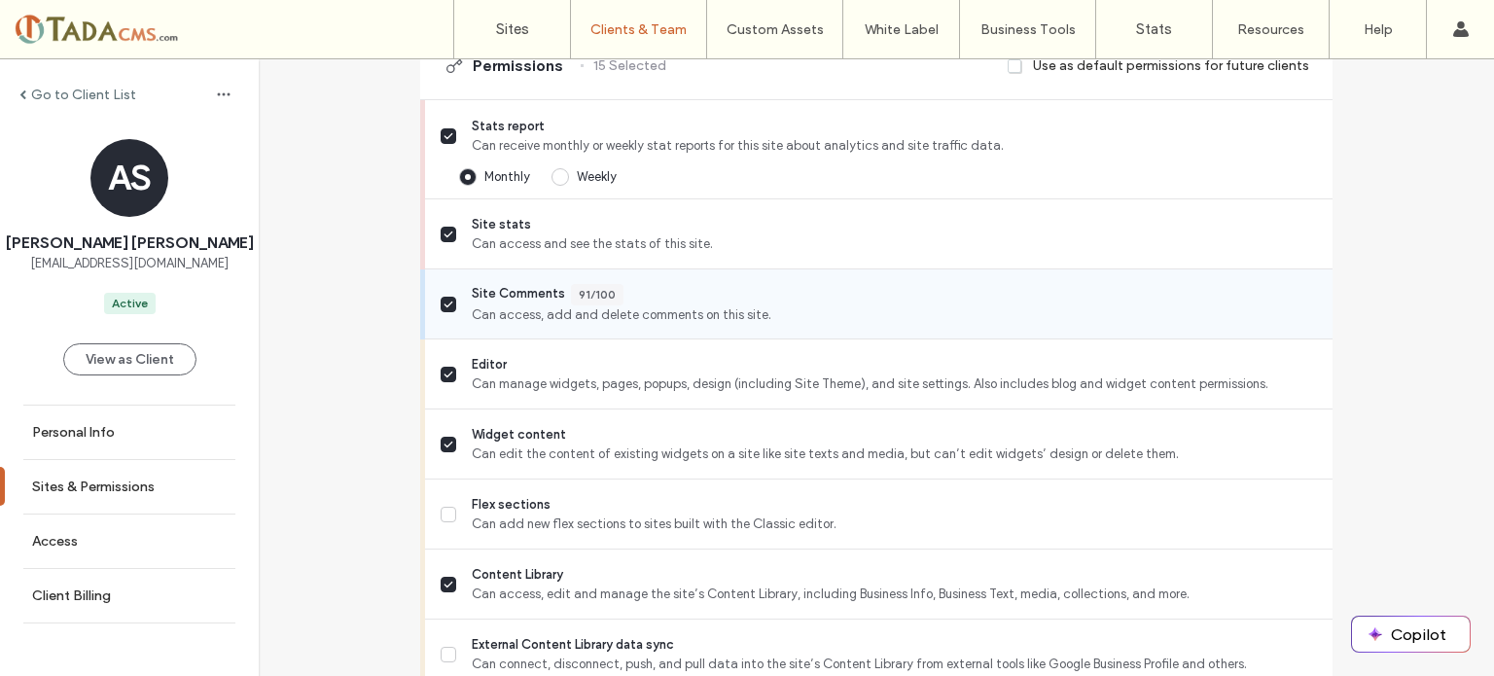
click at [445, 303] on icon at bounding box center [449, 304] width 8 height 5
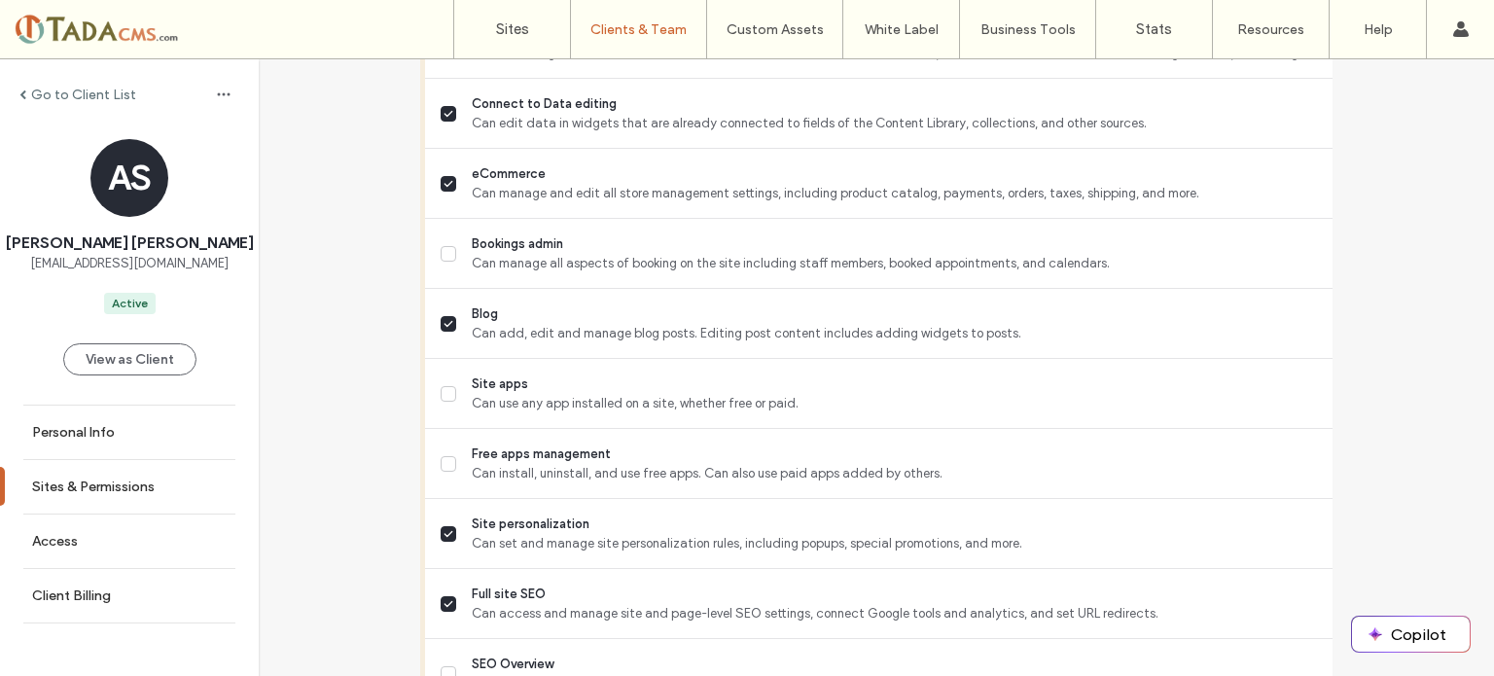
scroll to position [1856, 0]
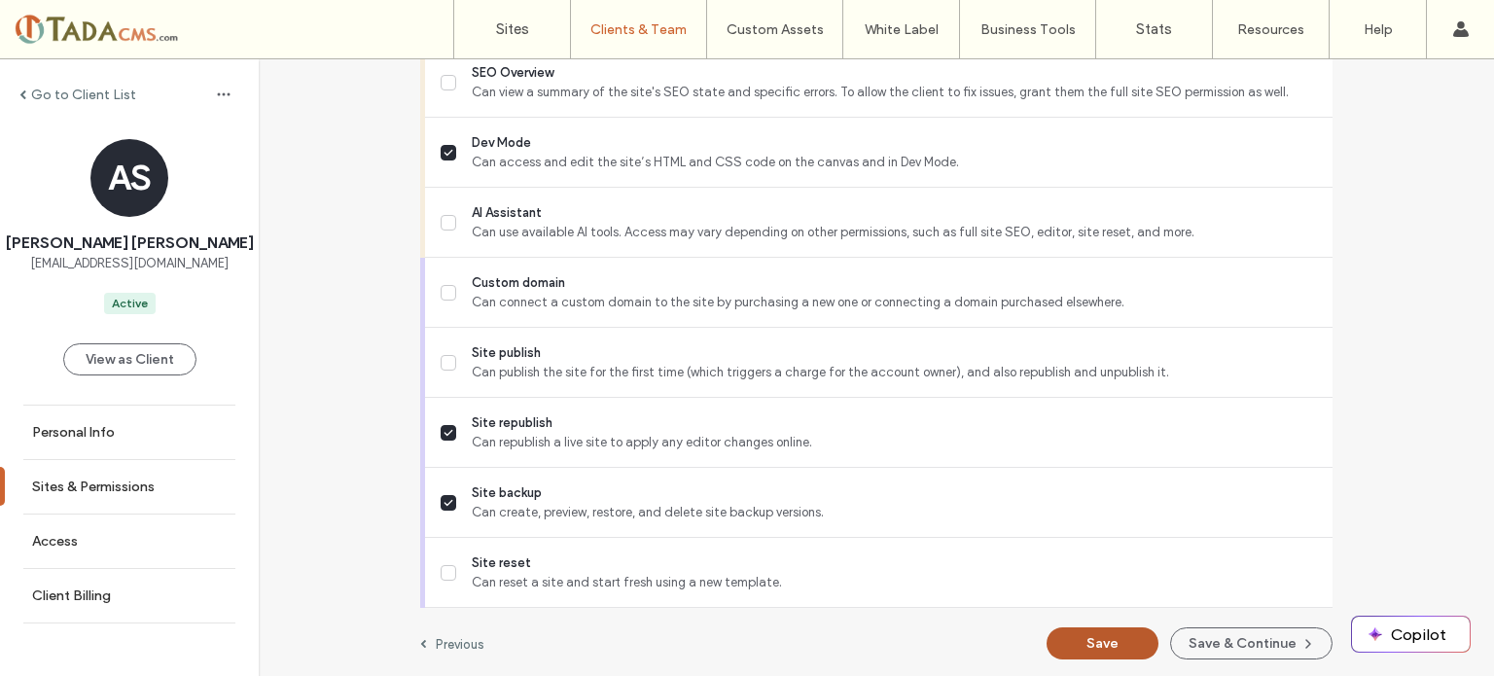
click at [1090, 638] on button "Save" at bounding box center [1103, 643] width 112 height 32
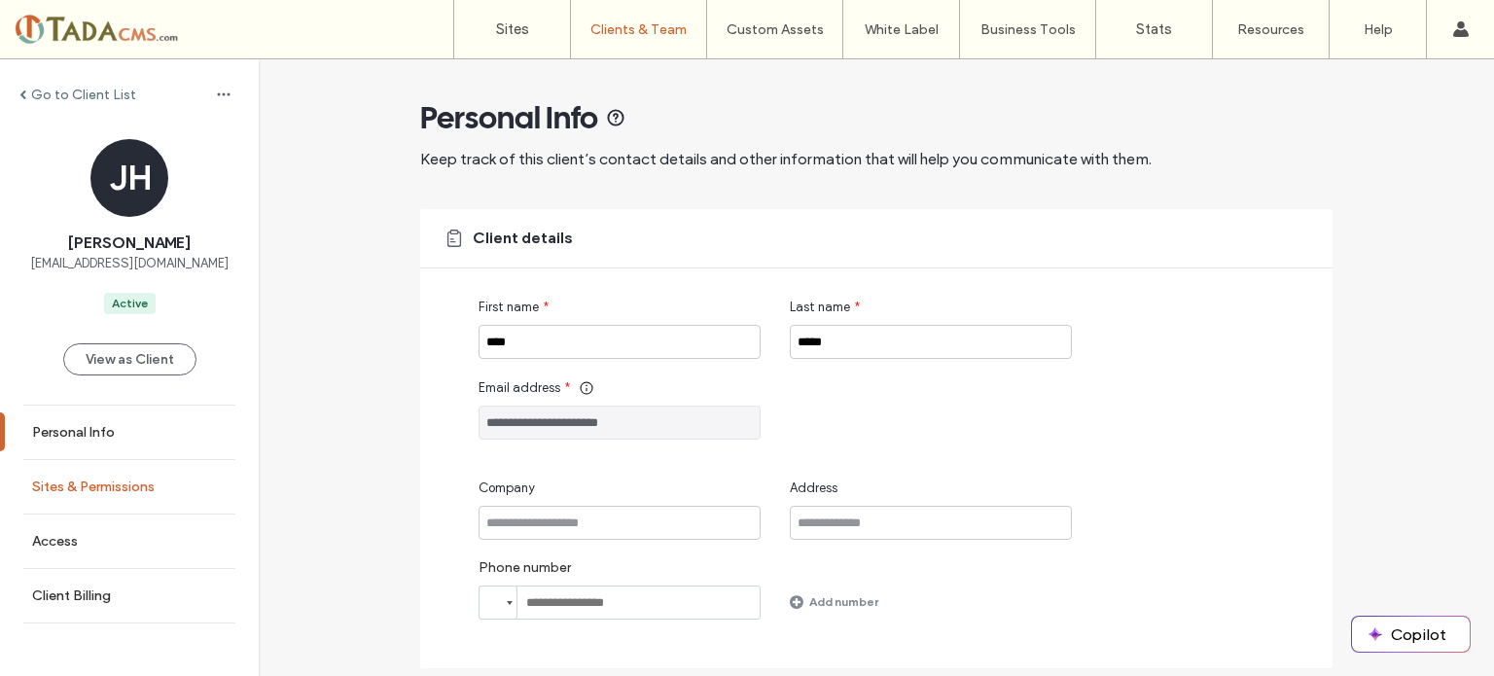
click at [93, 485] on label "Sites & Permissions" at bounding box center [93, 487] width 123 height 17
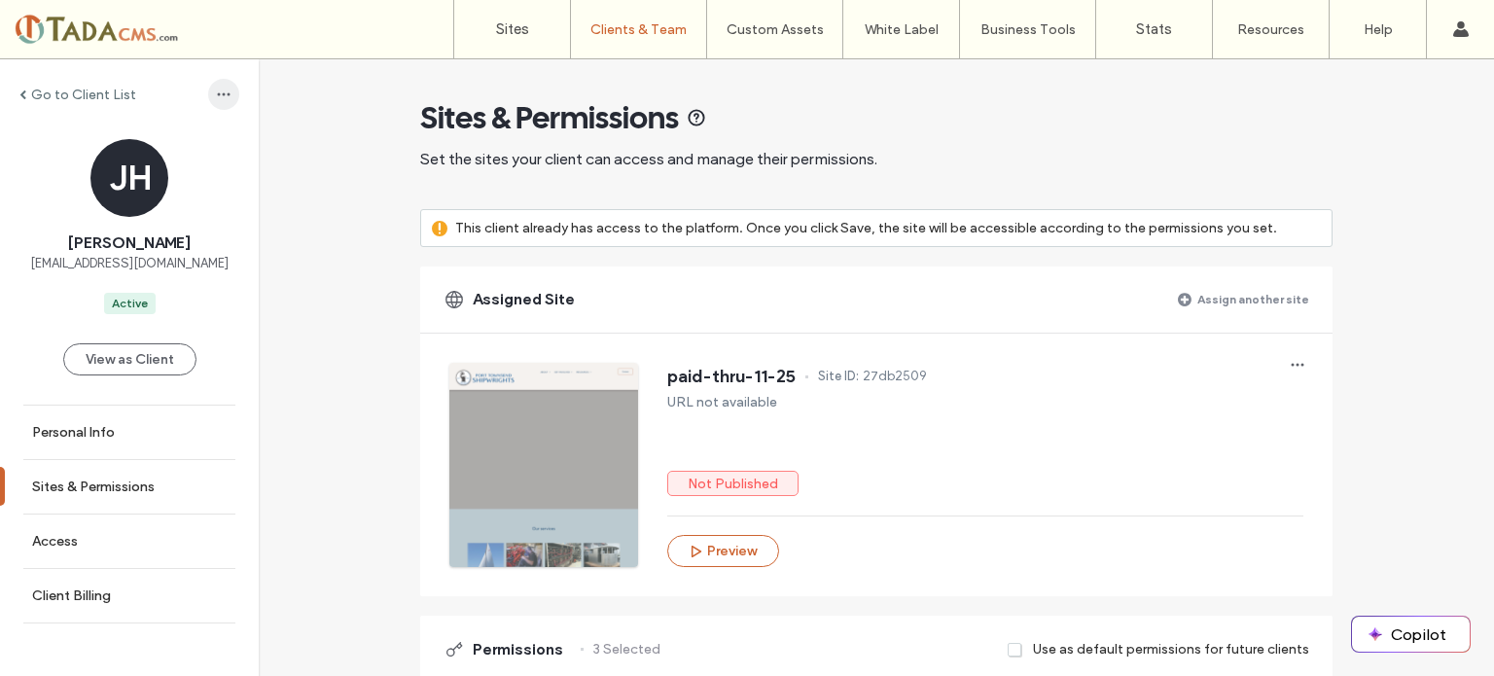
click at [216, 92] on icon "button" at bounding box center [224, 95] width 16 height 16
click at [241, 146] on span "Delete Client" at bounding box center [272, 144] width 75 height 19
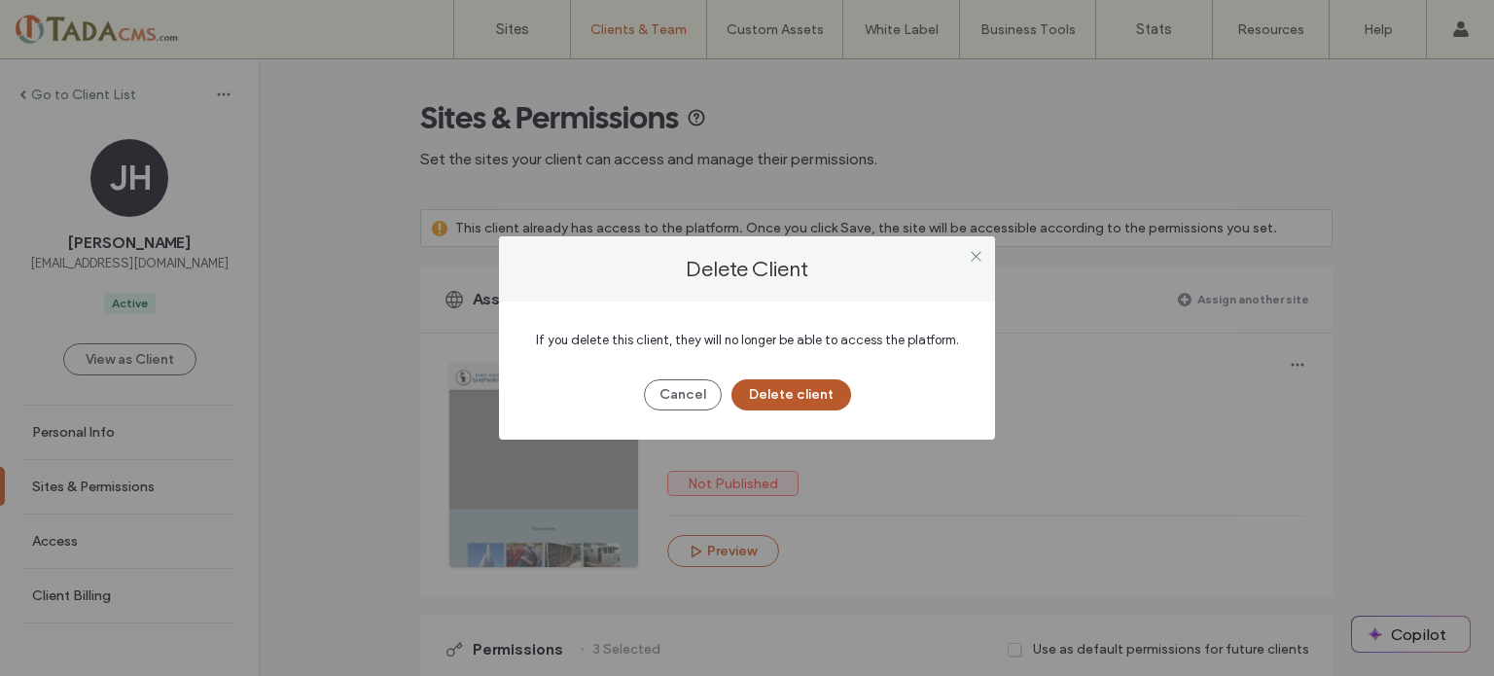
click at [782, 393] on button "Delete client" at bounding box center [792, 394] width 120 height 31
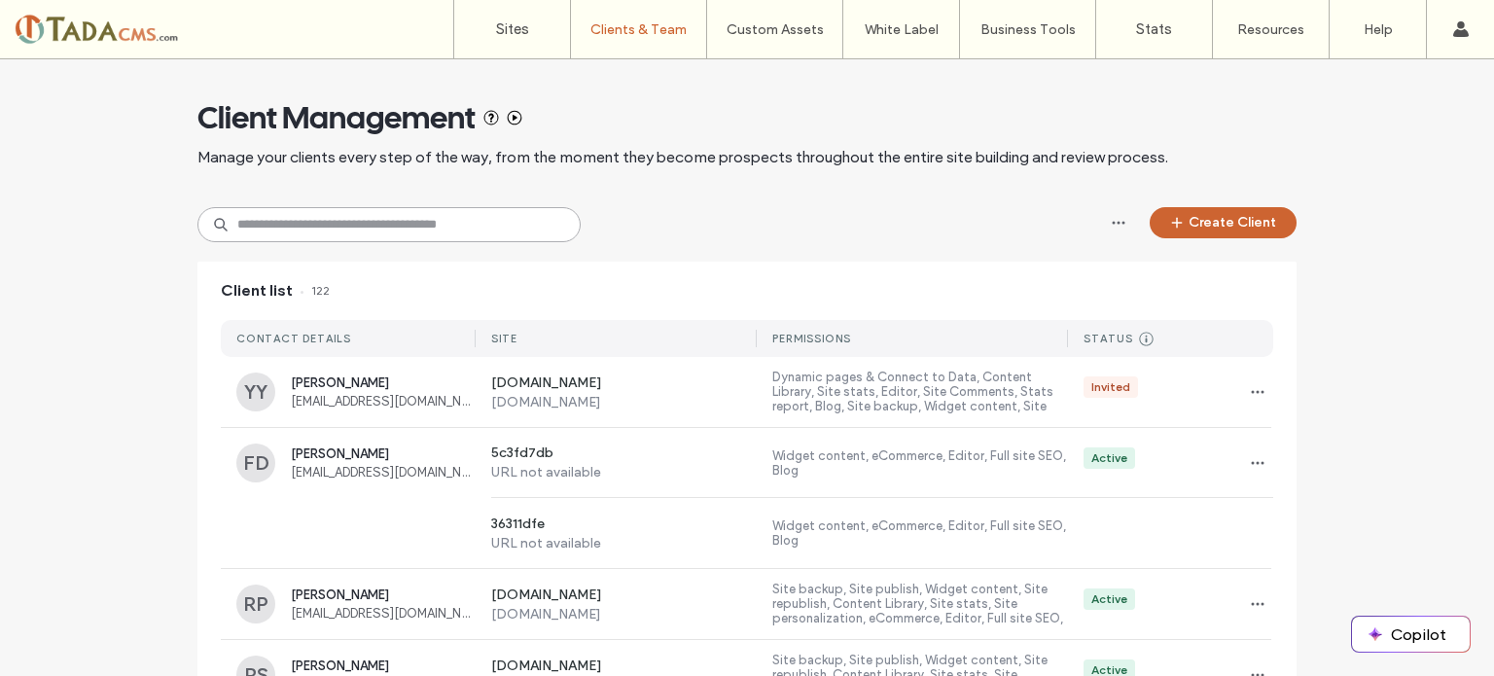
click at [280, 234] on input at bounding box center [388, 224] width 383 height 35
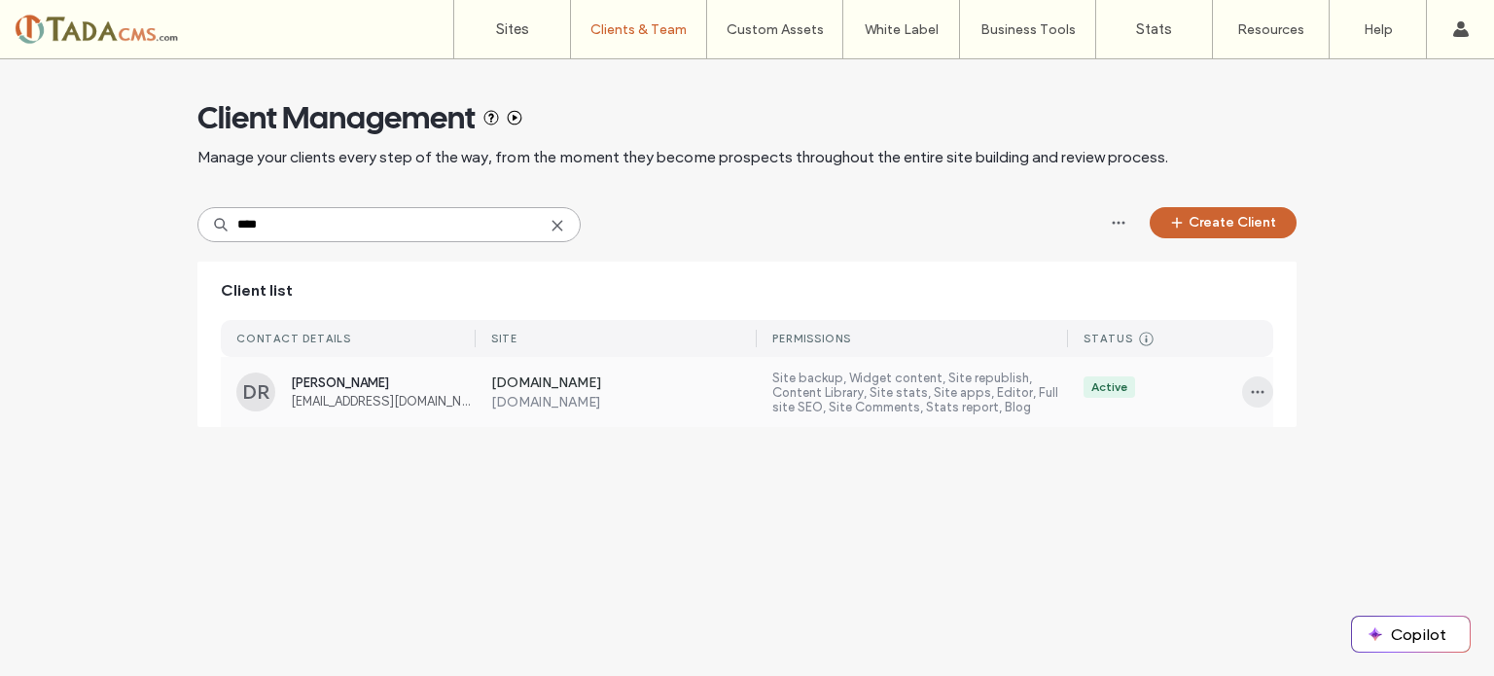
type input "****"
click at [1253, 396] on icon "button" at bounding box center [1258, 392] width 16 height 16
click at [1269, 443] on span at bounding box center [1263, 442] width 23 height 21
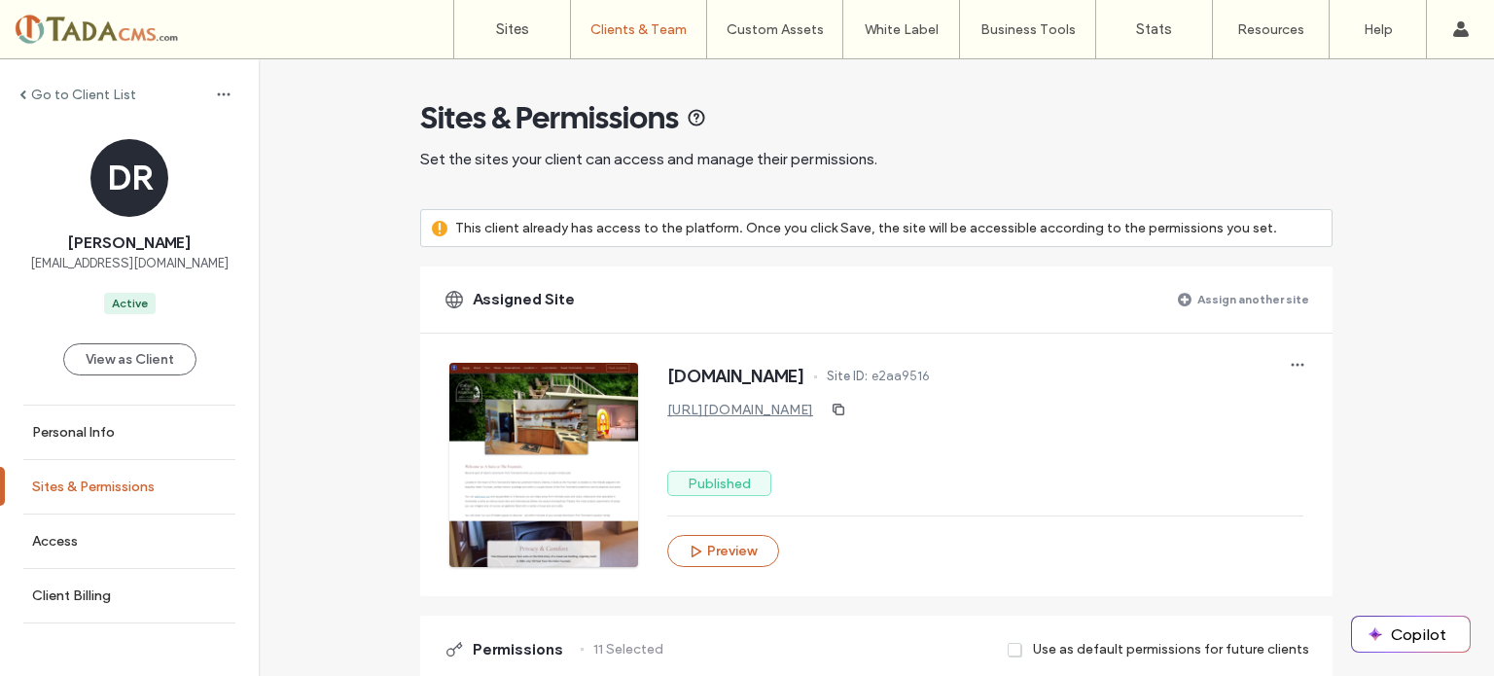
click at [101, 482] on label "Sites & Permissions" at bounding box center [93, 487] width 123 height 17
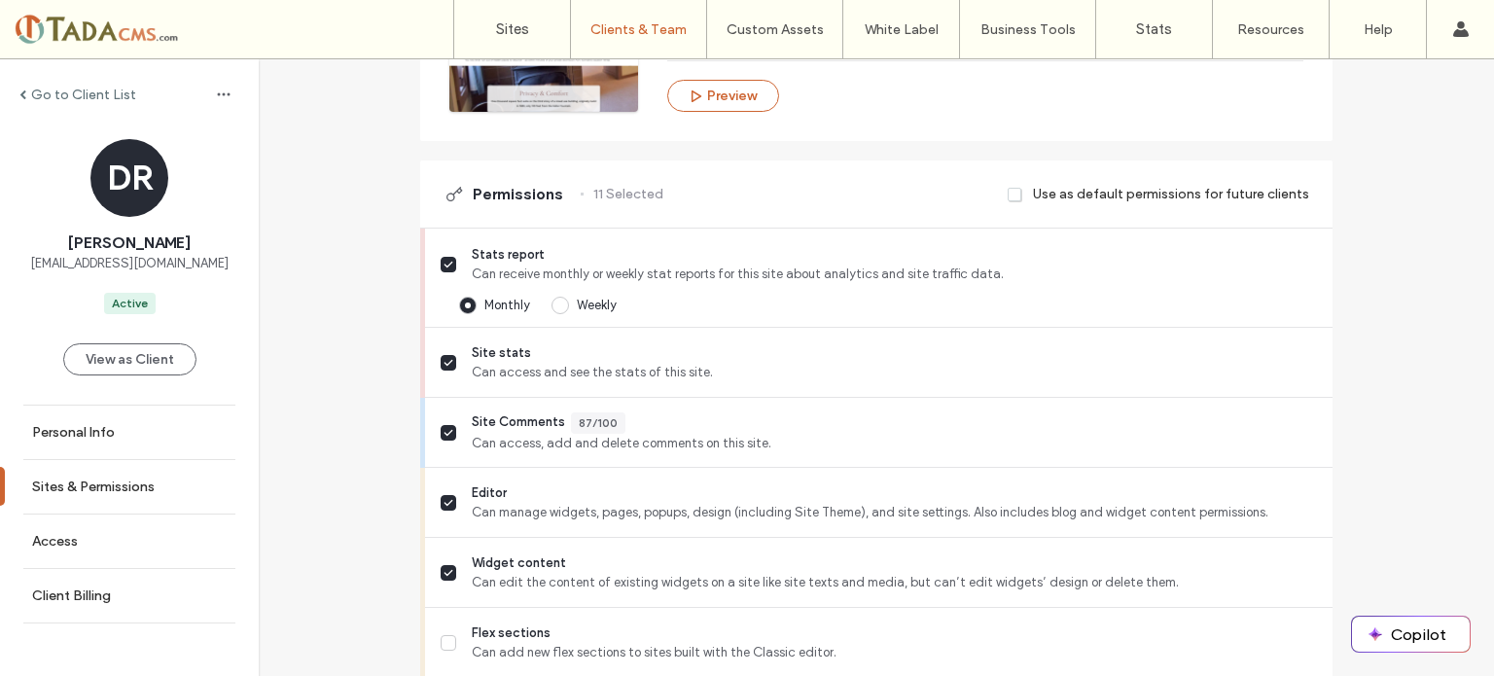
scroll to position [455, 0]
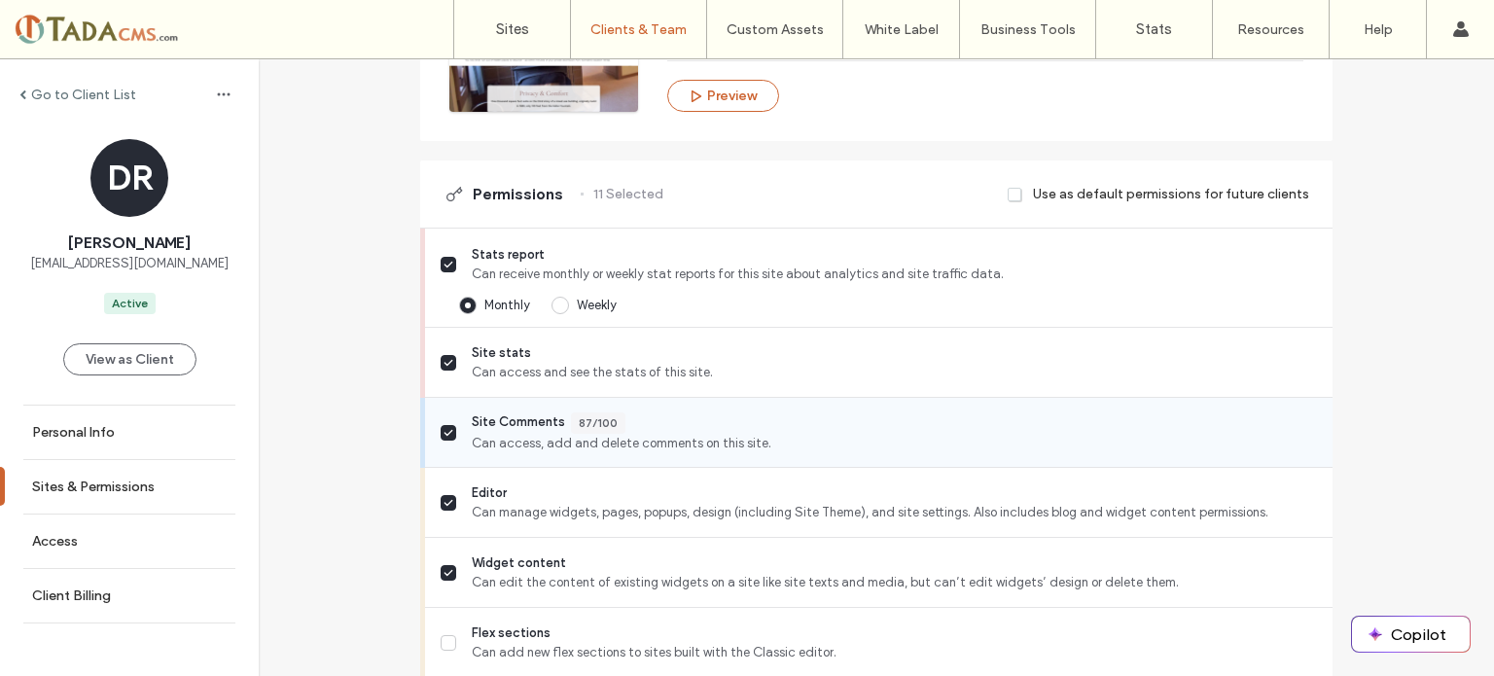
click at [446, 429] on icon at bounding box center [449, 433] width 10 height 8
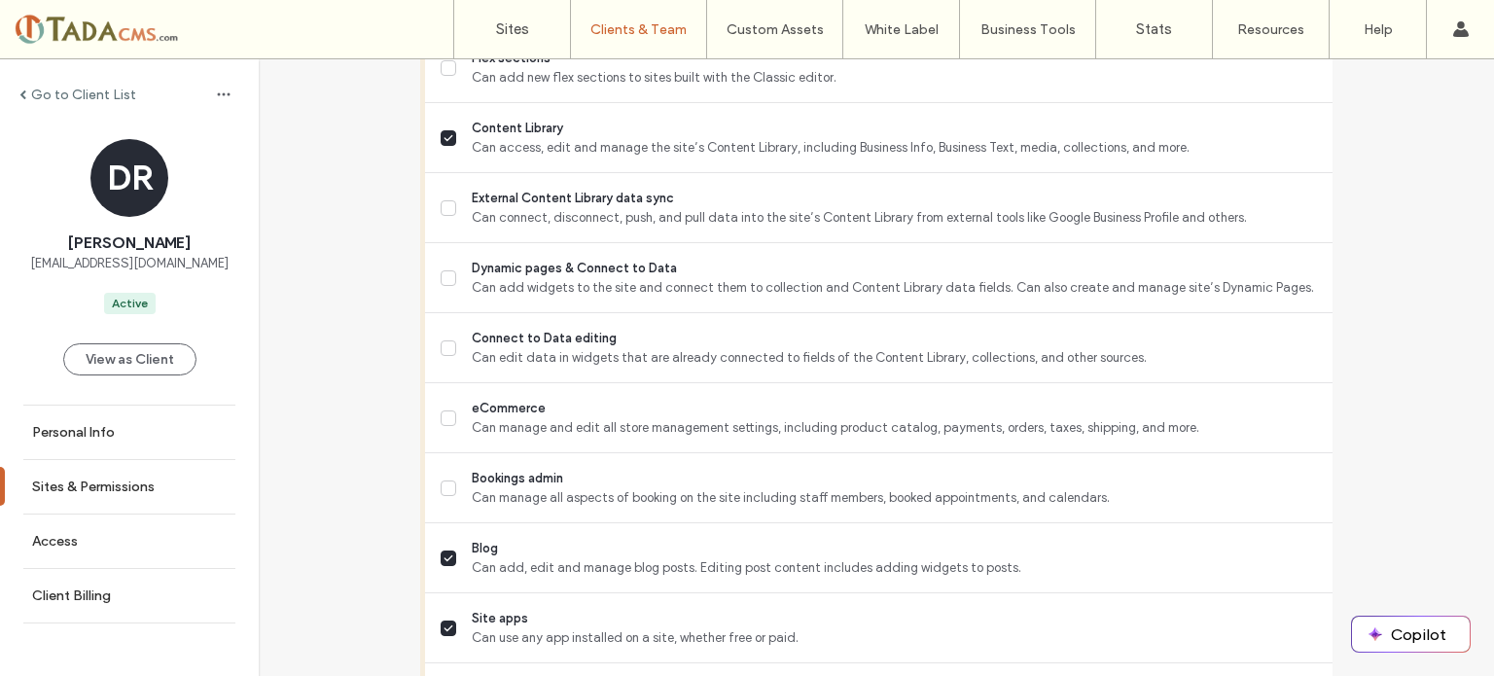
scroll to position [1031, 0]
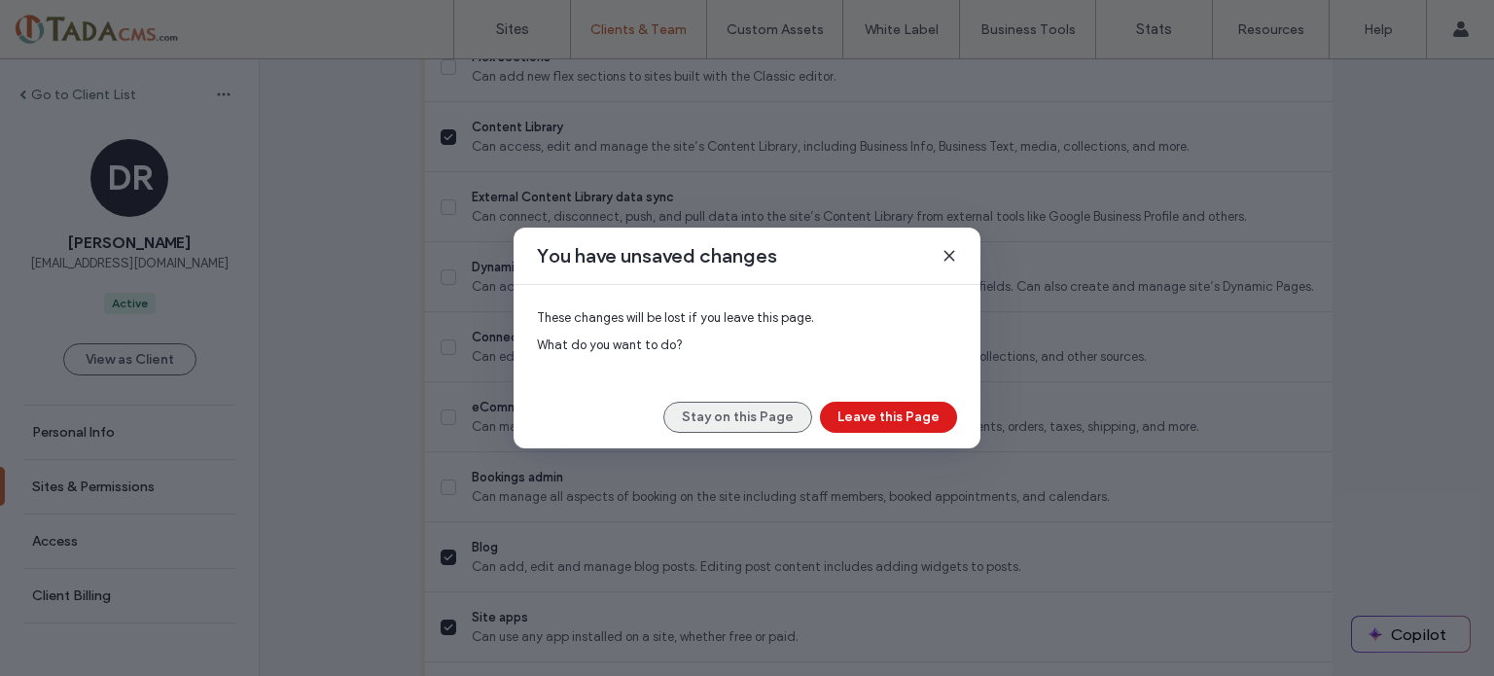
click at [747, 411] on button "Stay on this Page" at bounding box center [737, 417] width 149 height 31
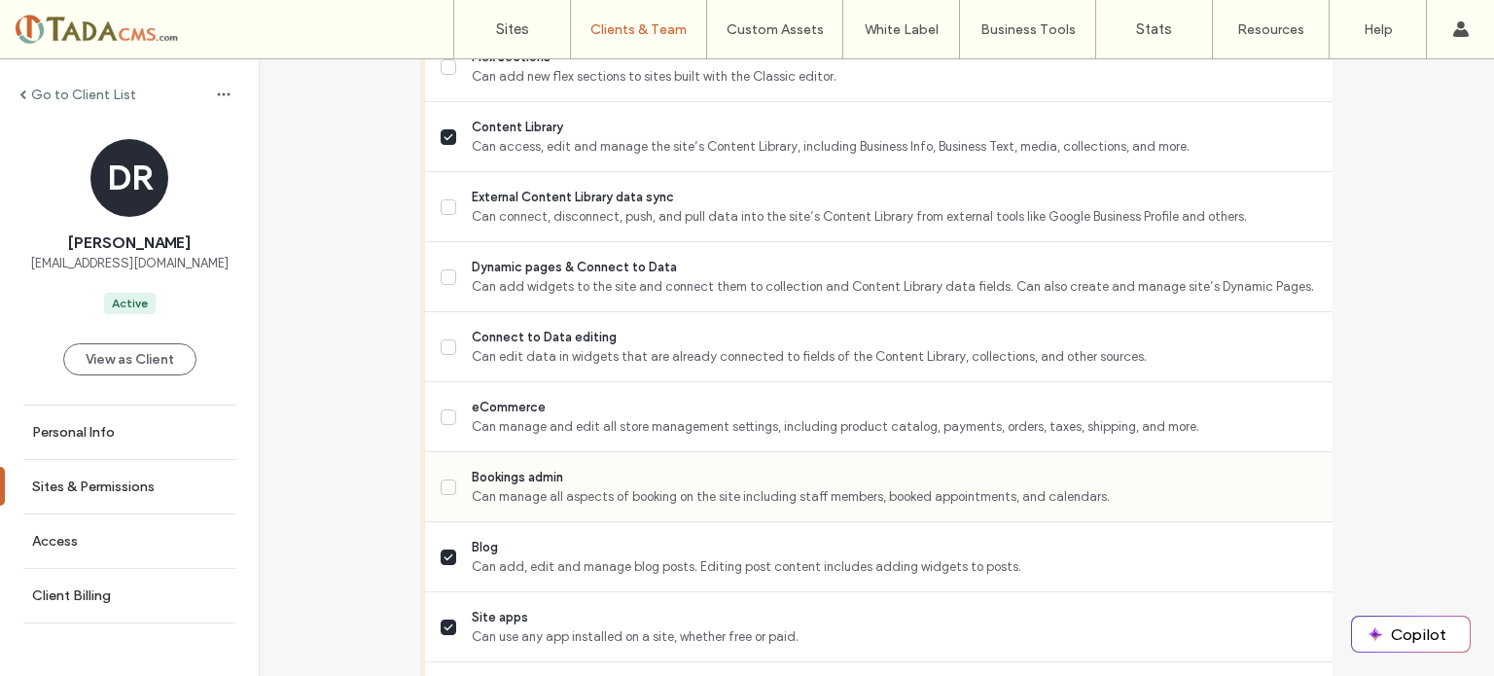
scroll to position [1856, 0]
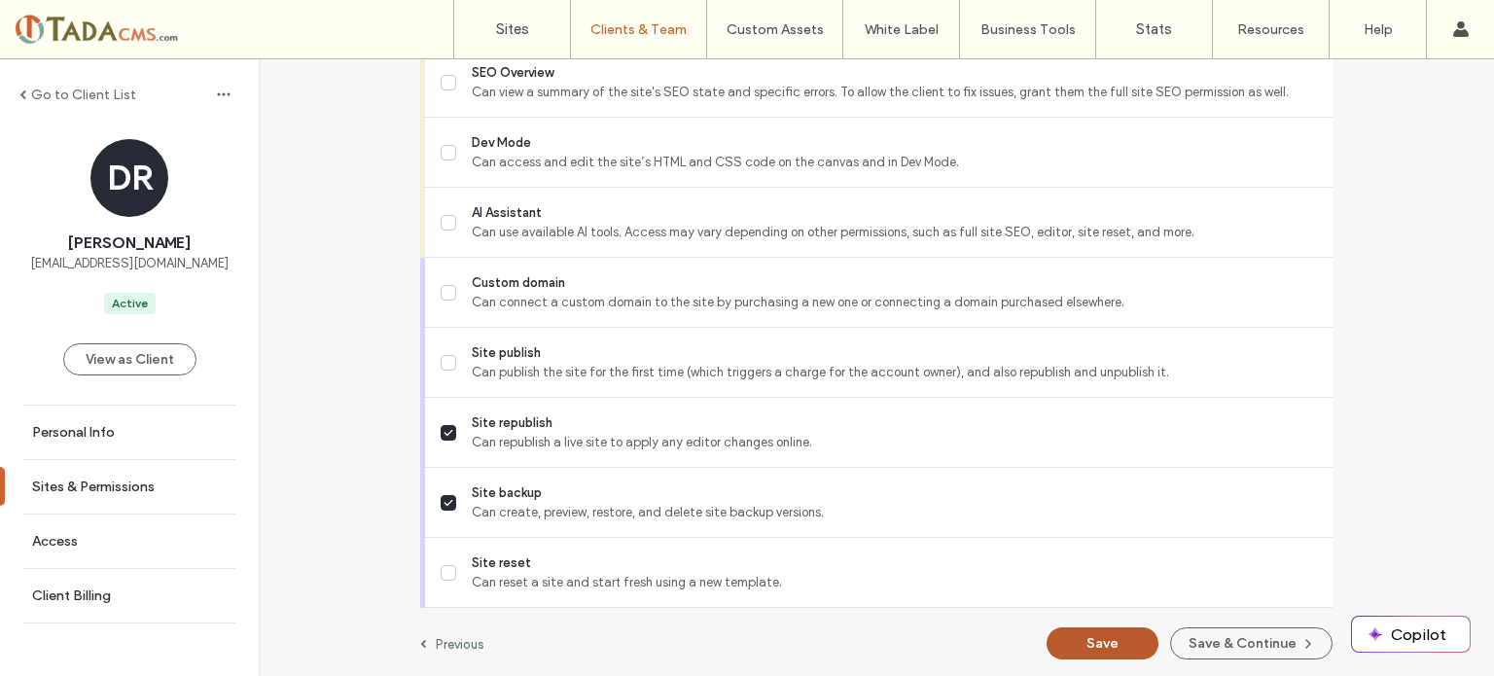
click at [1091, 641] on button "Save" at bounding box center [1103, 643] width 112 height 32
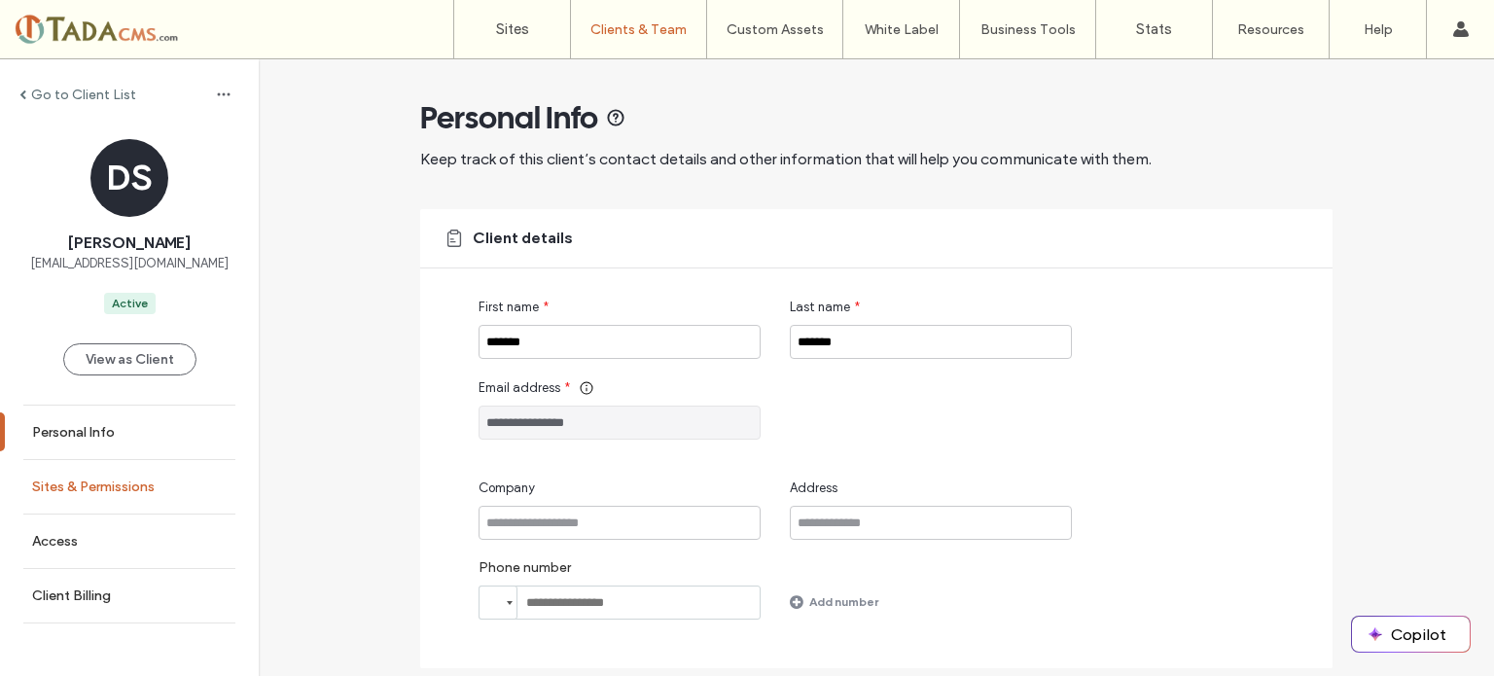
click at [71, 486] on label "Sites & Permissions" at bounding box center [93, 487] width 123 height 17
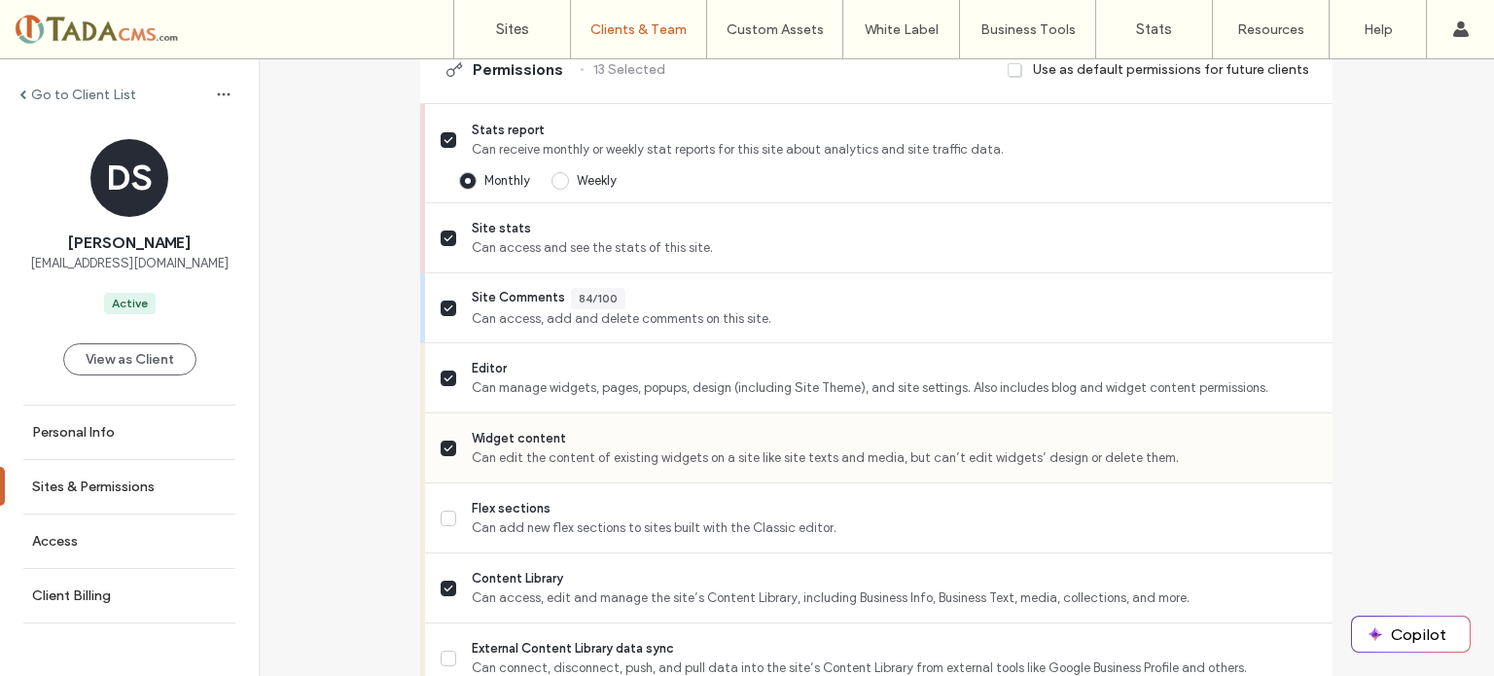
scroll to position [584, 0]
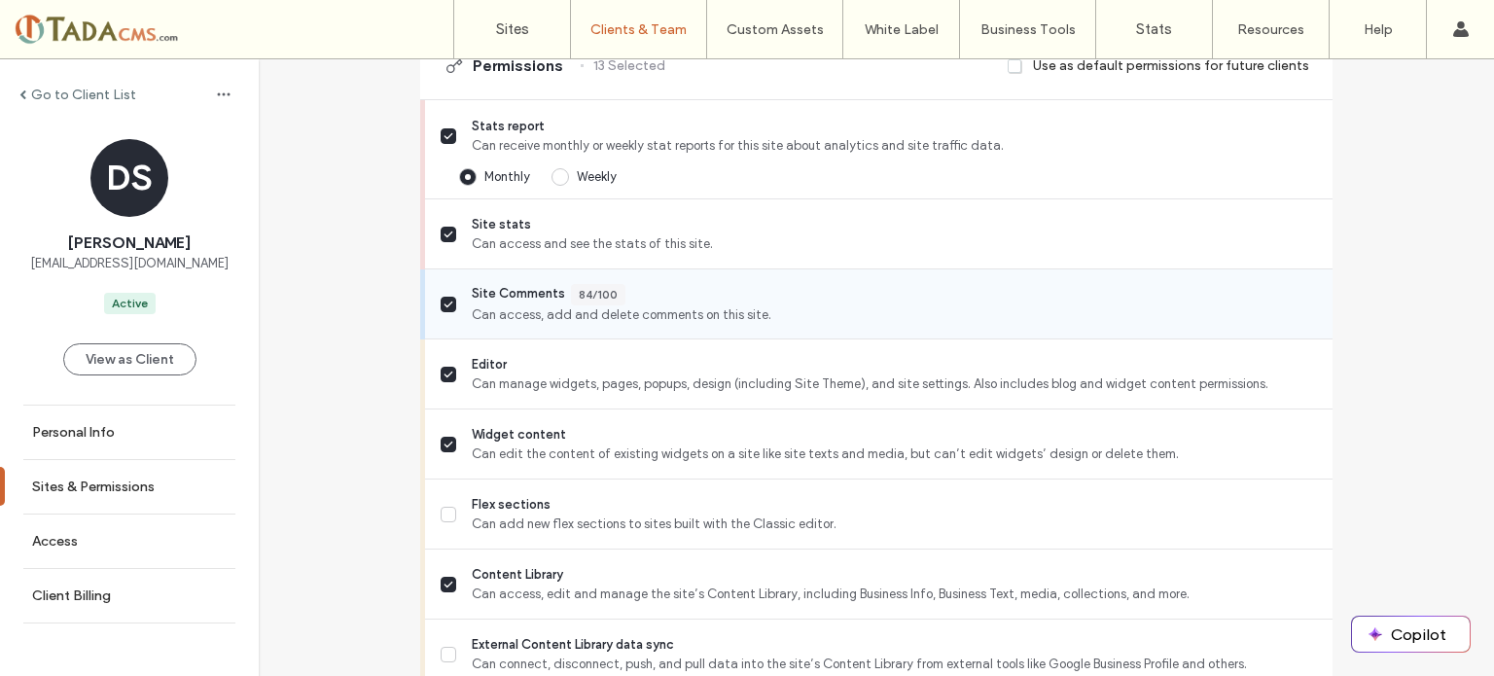
click at [444, 304] on icon at bounding box center [449, 305] width 10 height 8
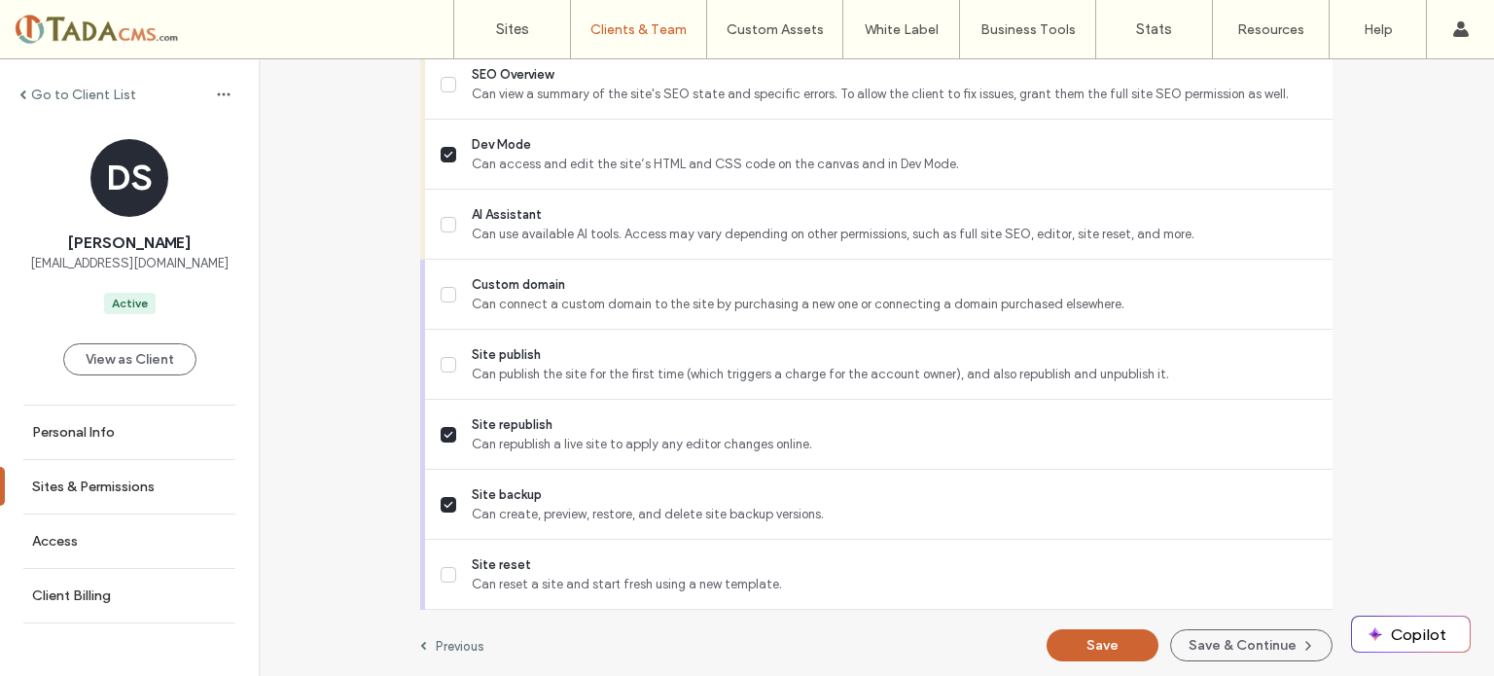
scroll to position [1856, 0]
click at [1090, 638] on button "Save" at bounding box center [1103, 643] width 112 height 32
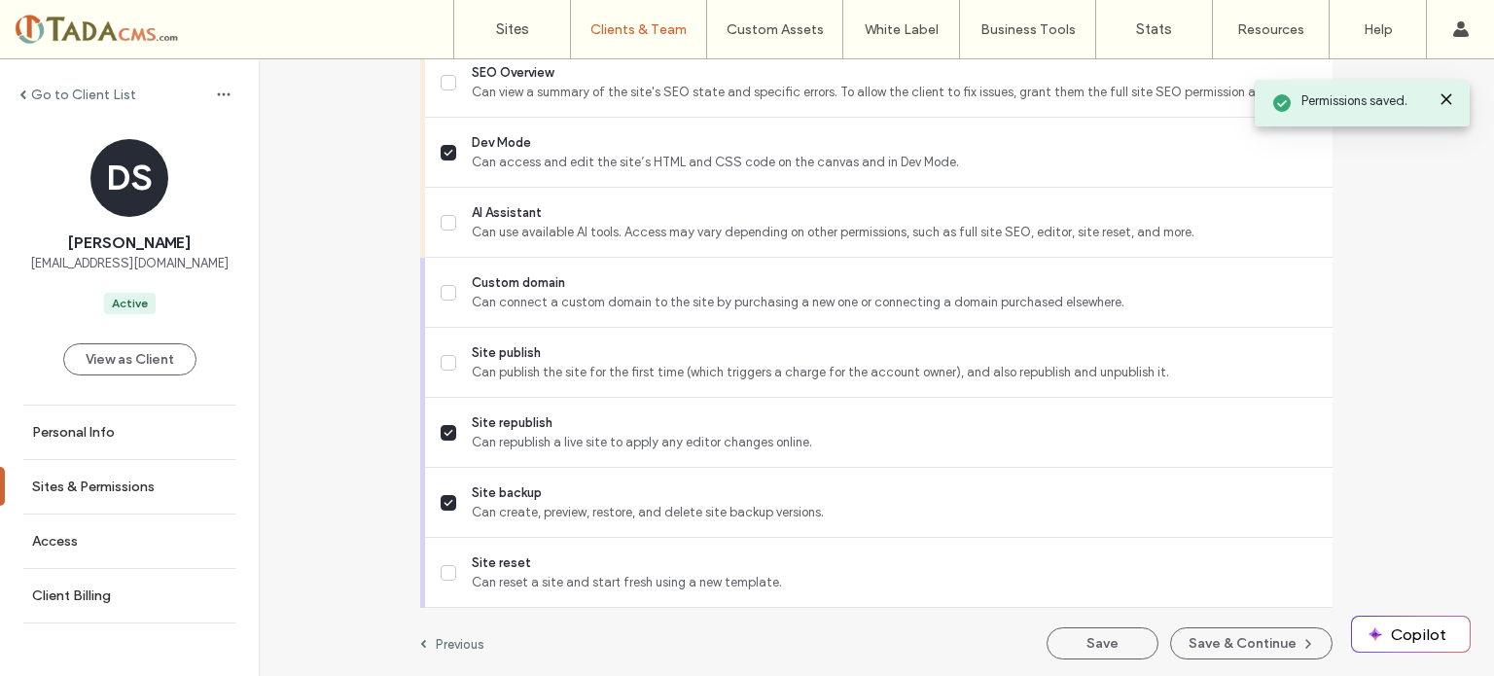
click at [89, 89] on label "Go to Client List" at bounding box center [83, 95] width 105 height 17
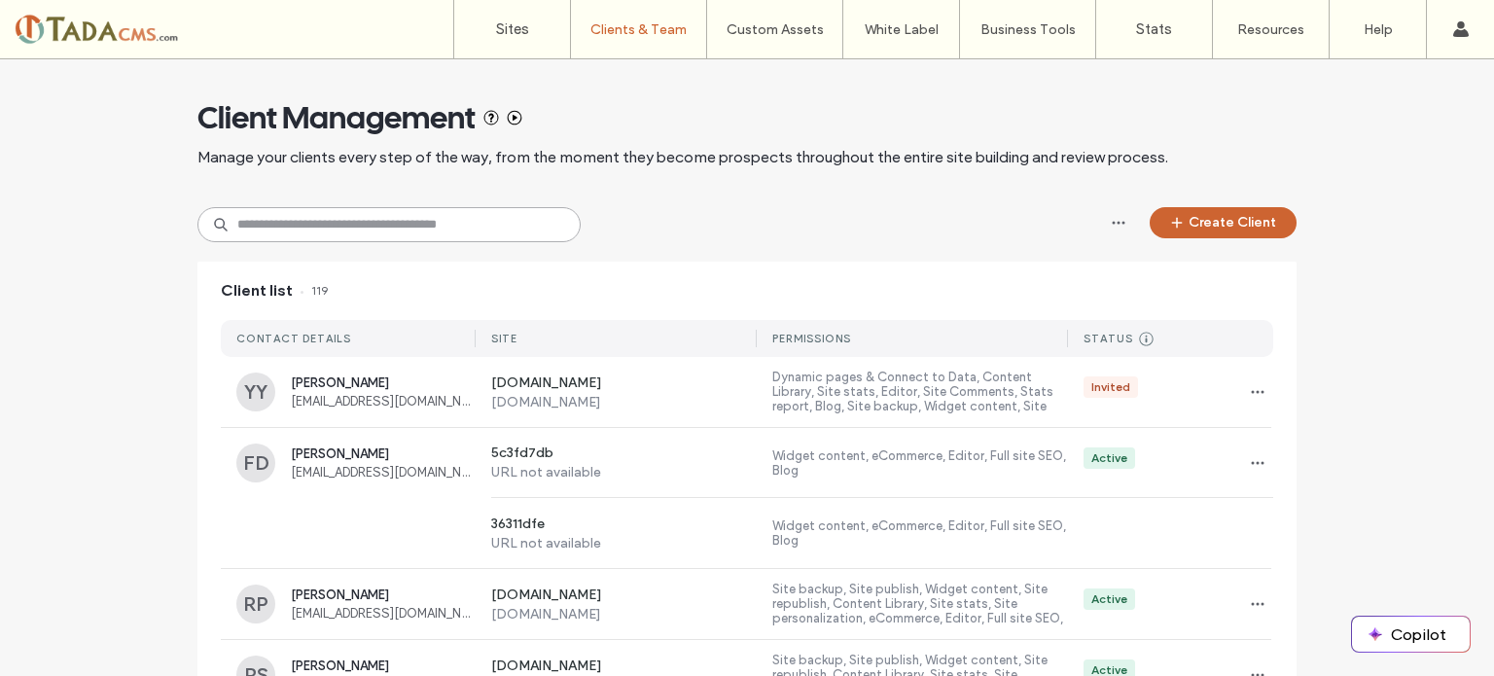
click at [332, 231] on input at bounding box center [388, 224] width 383 height 35
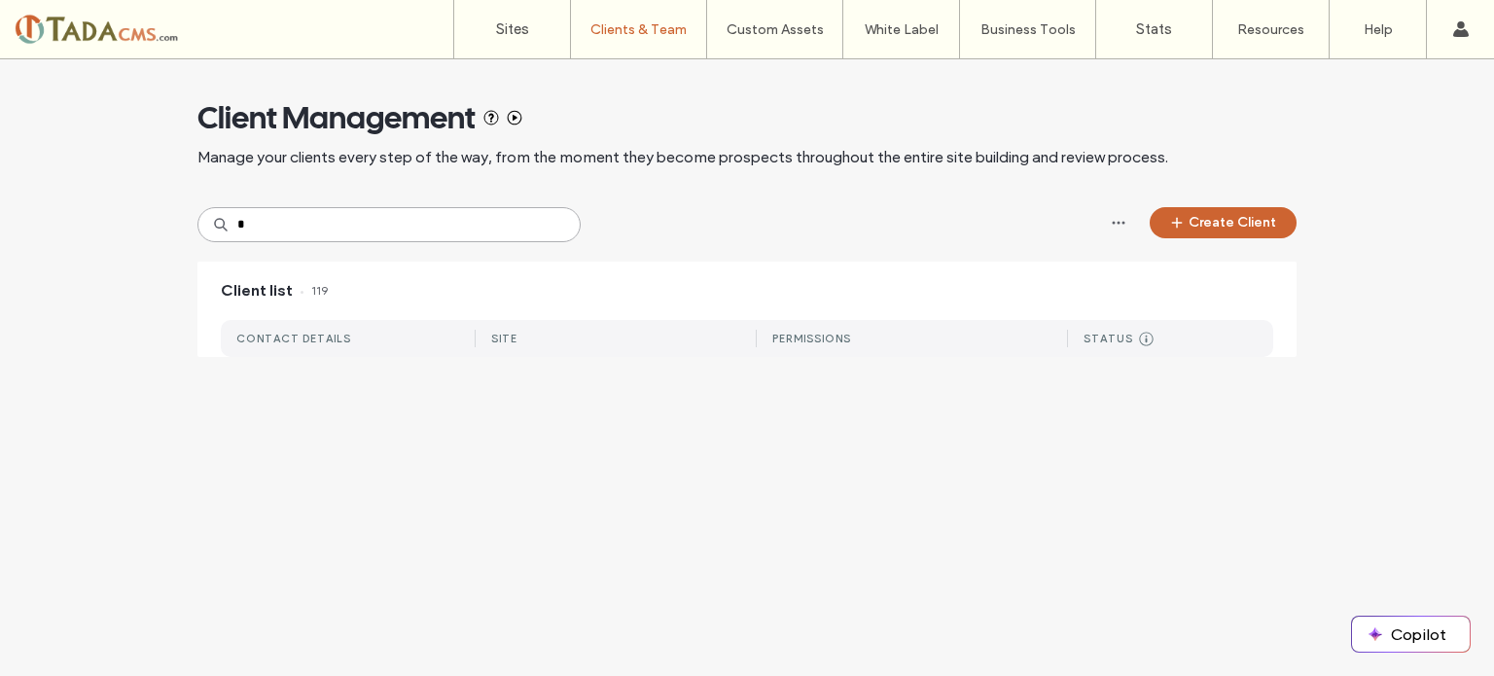
type input "*"
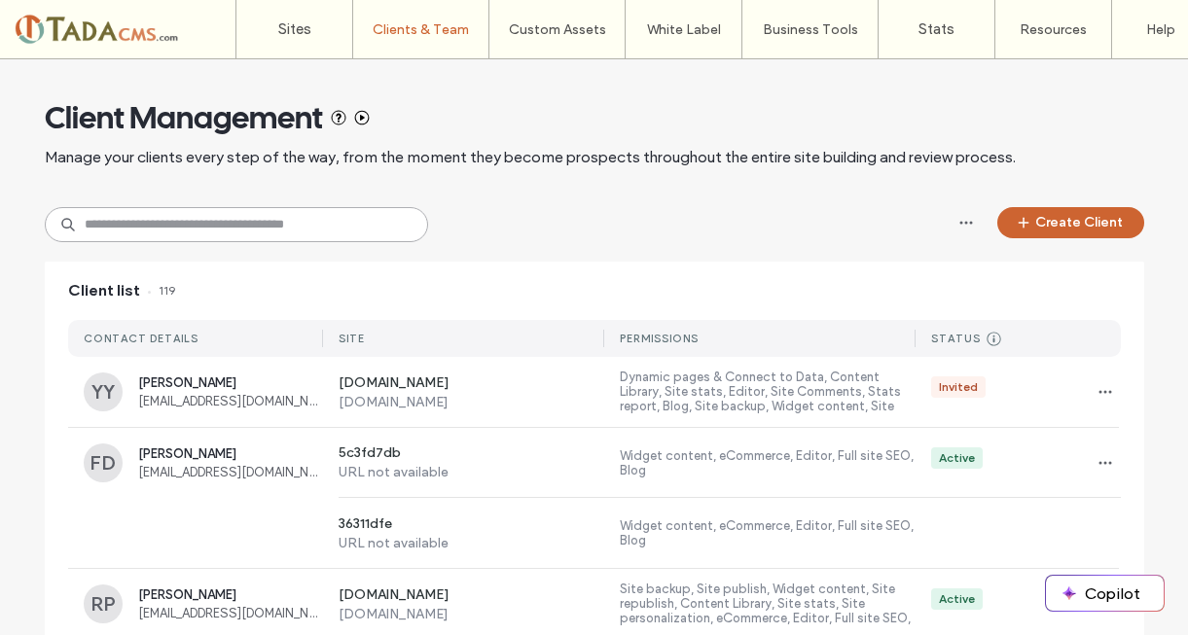
click at [113, 235] on input at bounding box center [236, 224] width 383 height 35
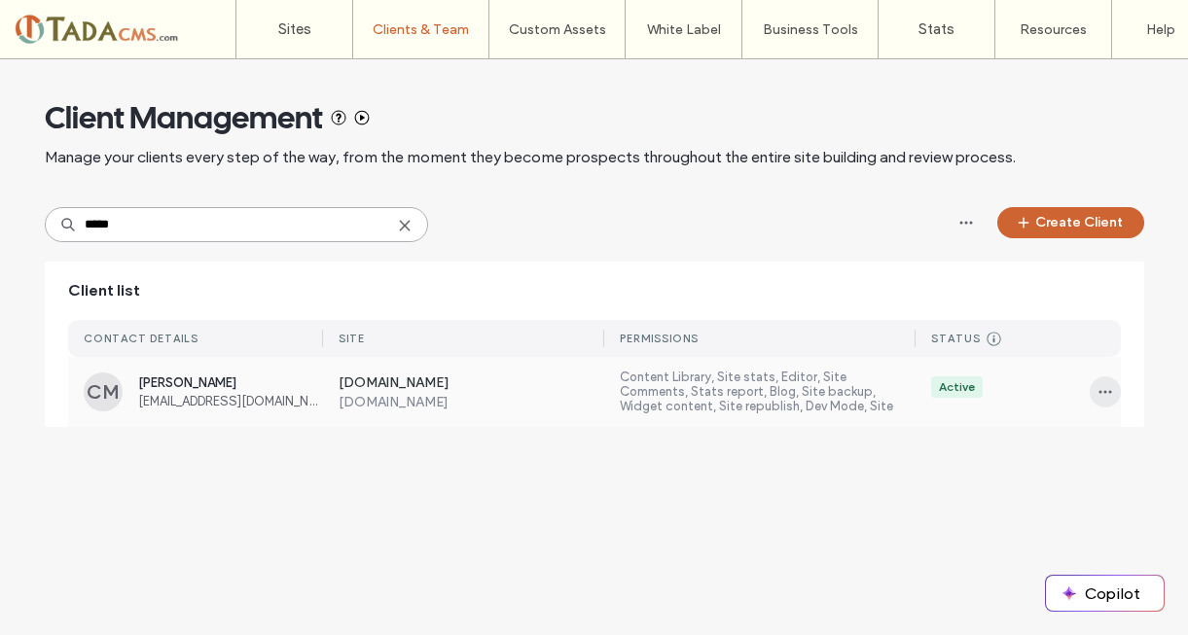
type input "*****"
click at [1090, 393] on span "button" at bounding box center [1105, 391] width 31 height 31
click at [1069, 437] on span "Sites & Permissions" at bounding box center [1034, 442] width 110 height 19
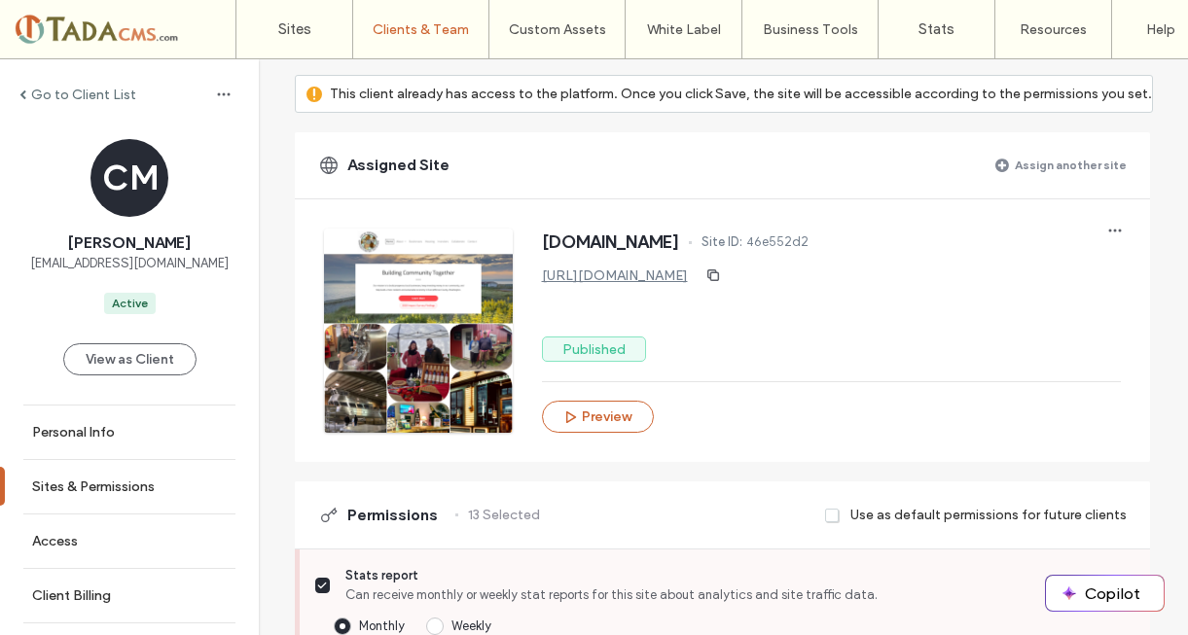
scroll to position [389, 0]
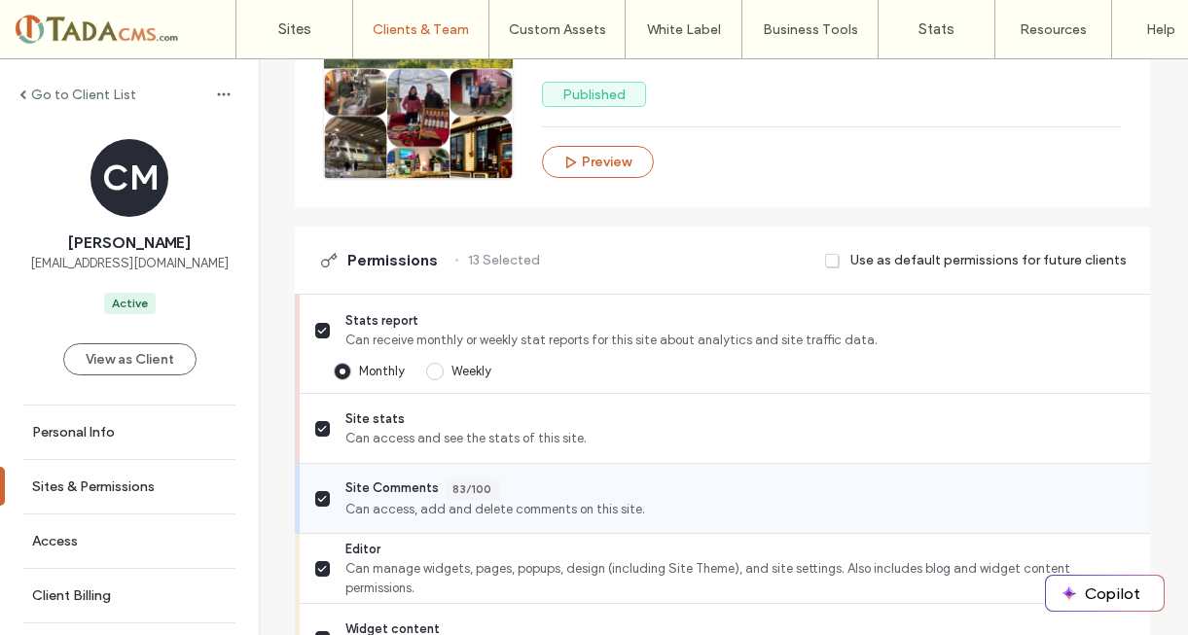
click at [317, 499] on icon at bounding box center [322, 499] width 10 height 8
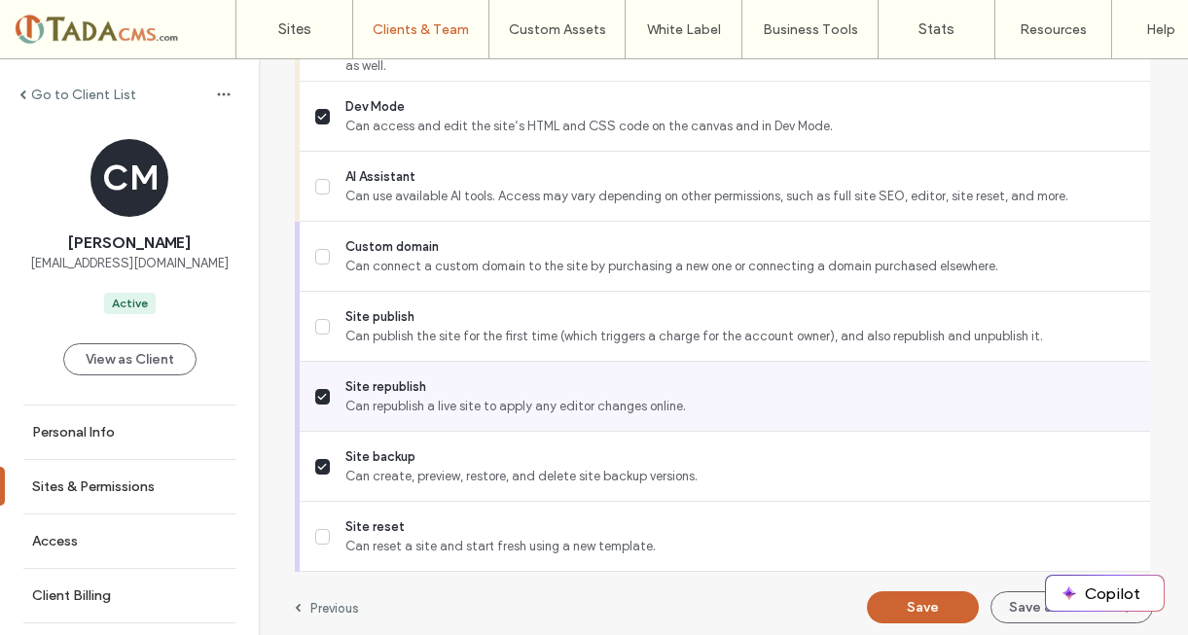
scroll to position [1900, 0]
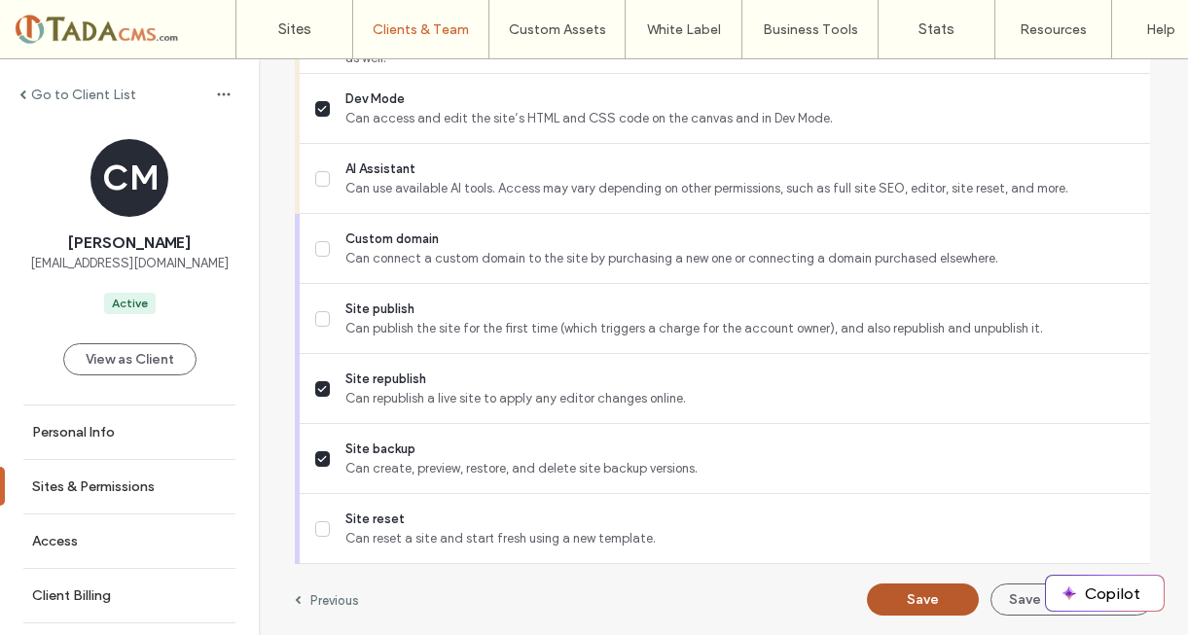
click at [906, 593] on button "Save" at bounding box center [923, 600] width 112 height 32
click at [108, 95] on label "Go to Client List" at bounding box center [83, 95] width 105 height 17
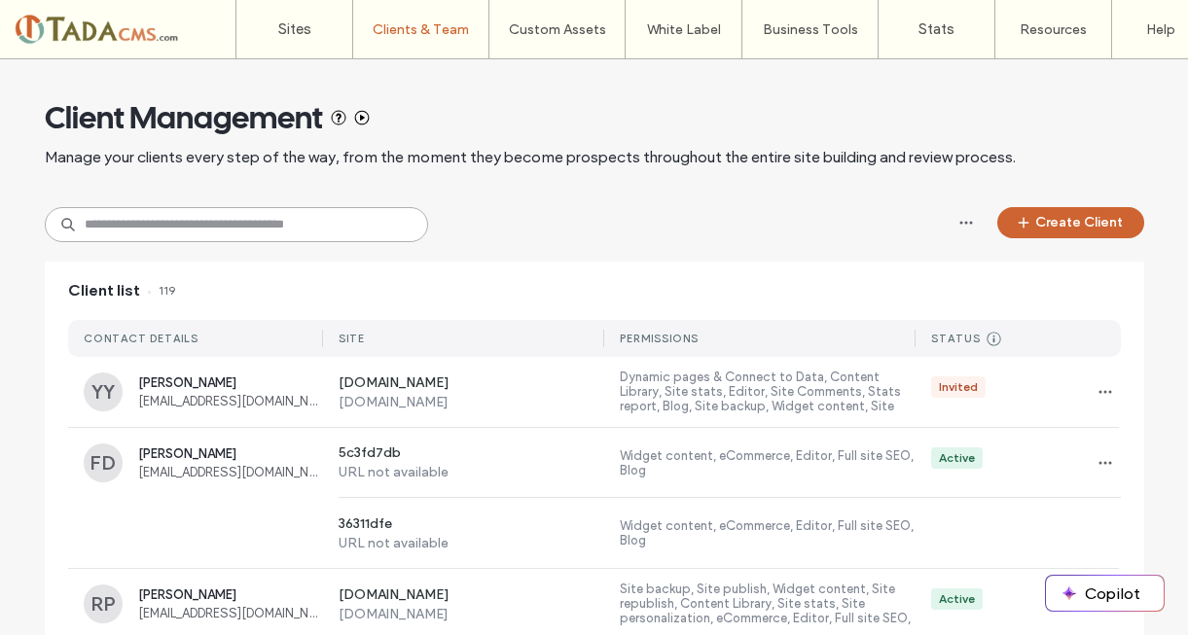
click at [124, 231] on input at bounding box center [236, 224] width 383 height 35
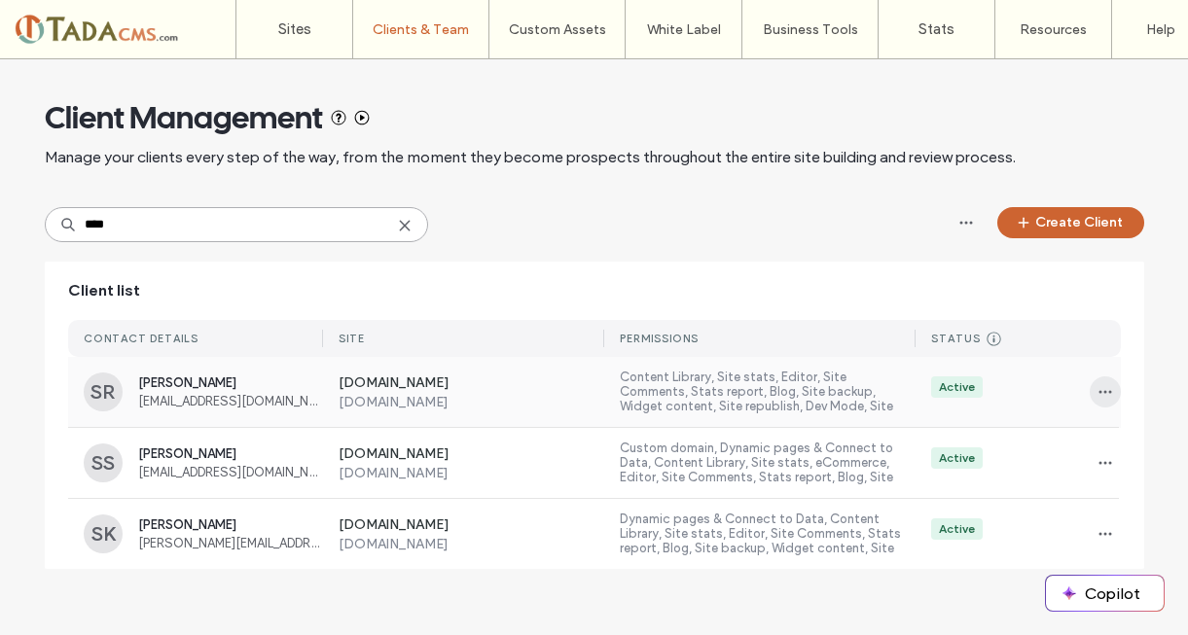
type input "****"
click at [1101, 392] on use "button" at bounding box center [1104, 392] width 13 height 3
click at [1079, 436] on span "Sites & Permissions" at bounding box center [1034, 442] width 110 height 19
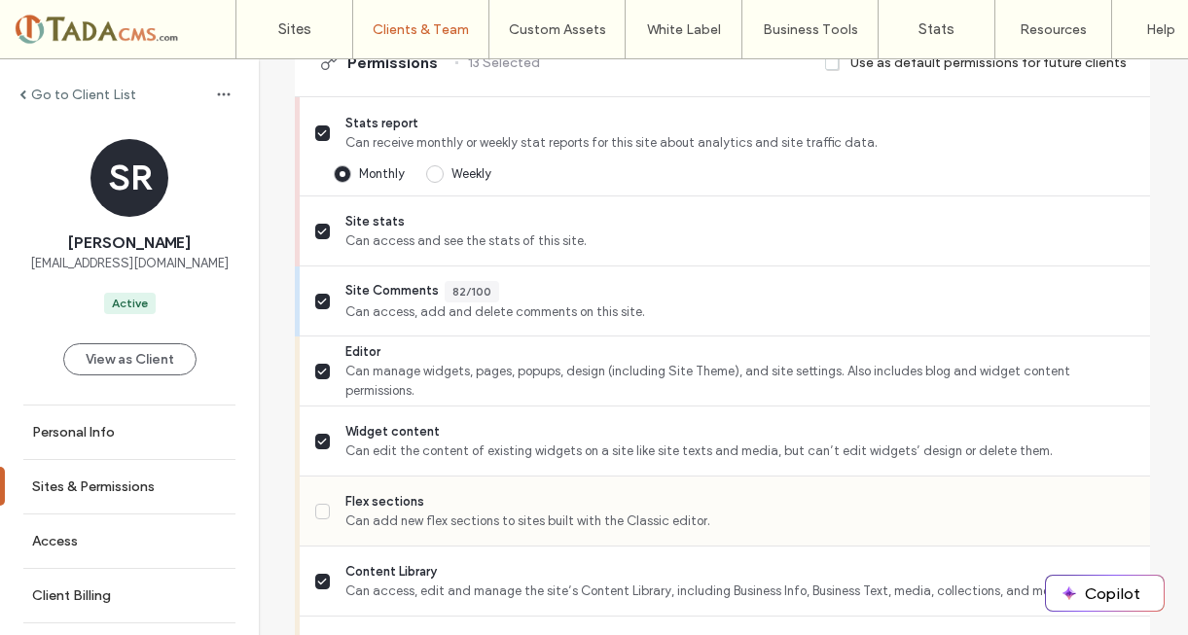
scroll to position [681, 0]
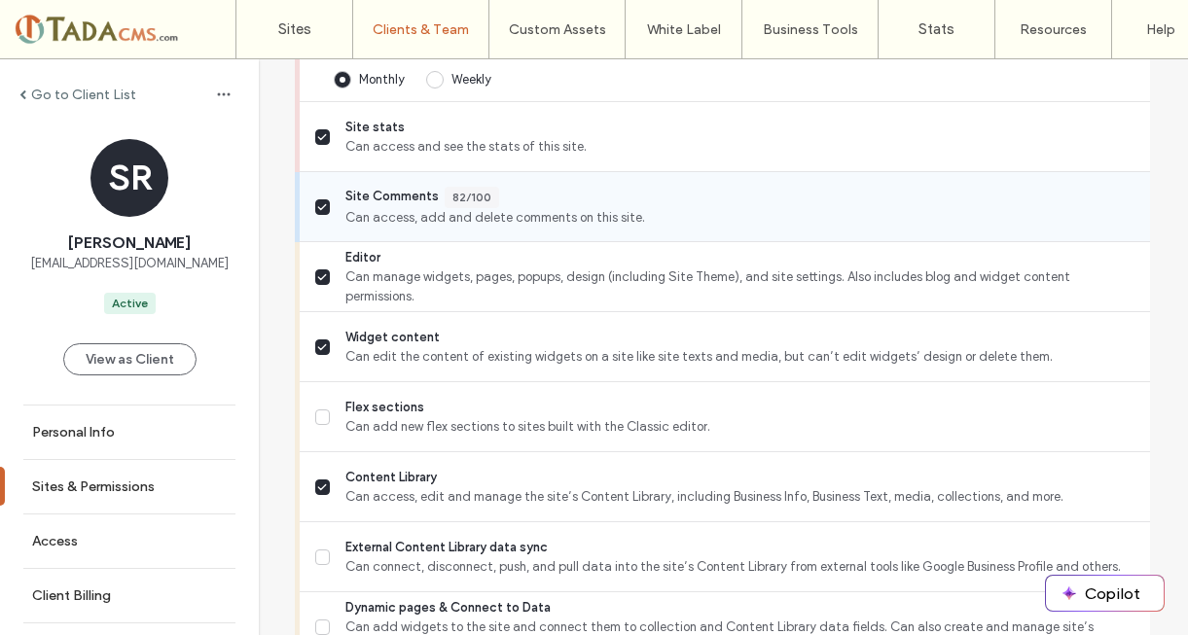
click at [315, 201] on span at bounding box center [322, 207] width 15 height 16
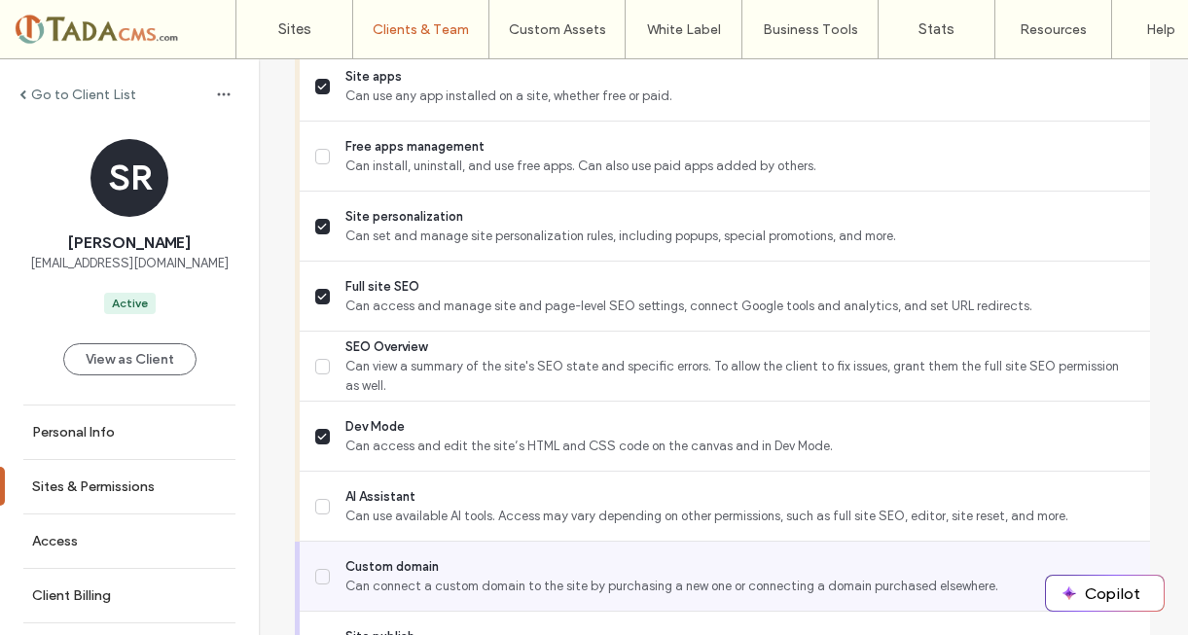
scroll to position [1900, 0]
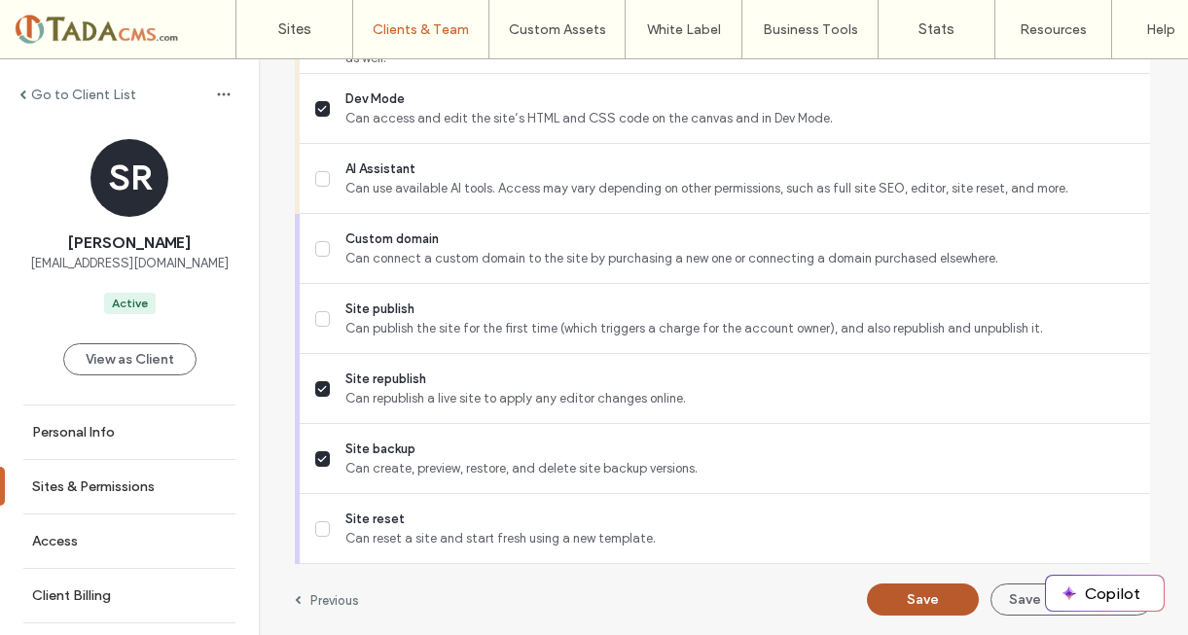
click at [906, 591] on button "Save" at bounding box center [923, 600] width 112 height 32
click at [57, 89] on label "Go to Client List" at bounding box center [83, 95] width 105 height 17
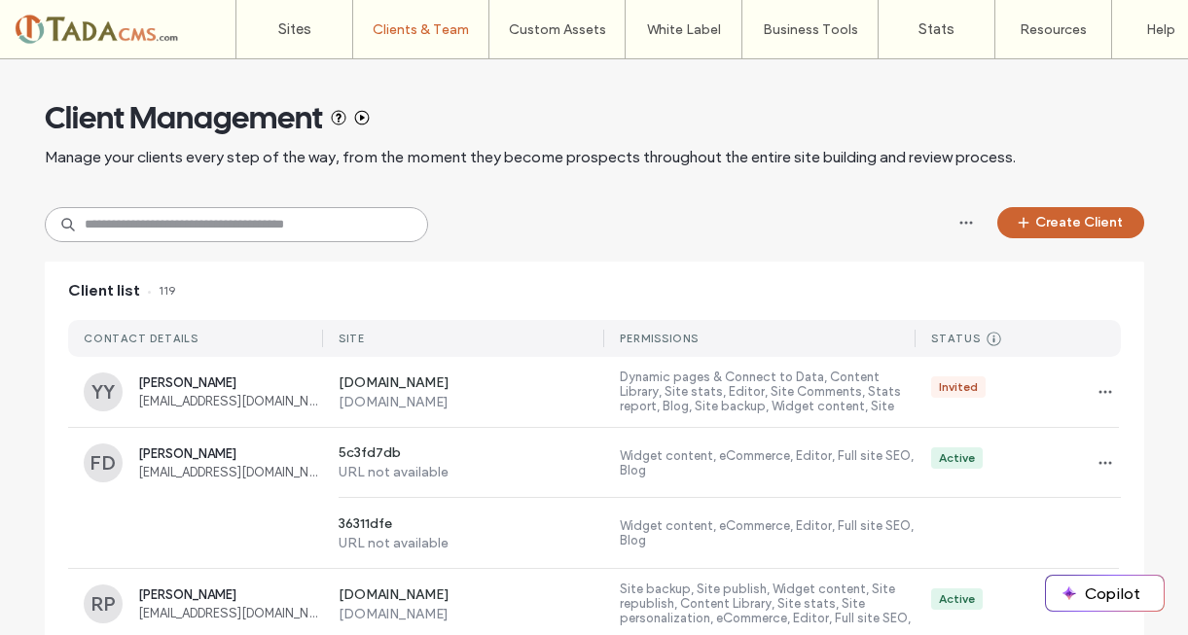
click at [151, 232] on input at bounding box center [236, 224] width 383 height 35
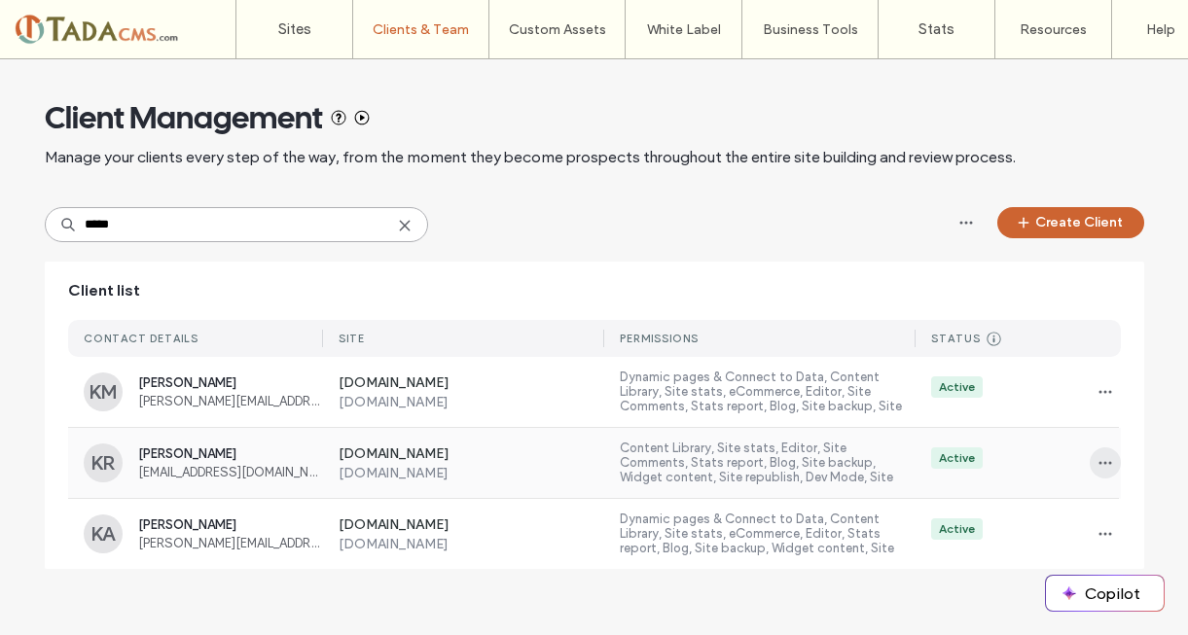
type input "*****"
click at [1102, 462] on use "button" at bounding box center [1104, 463] width 13 height 3
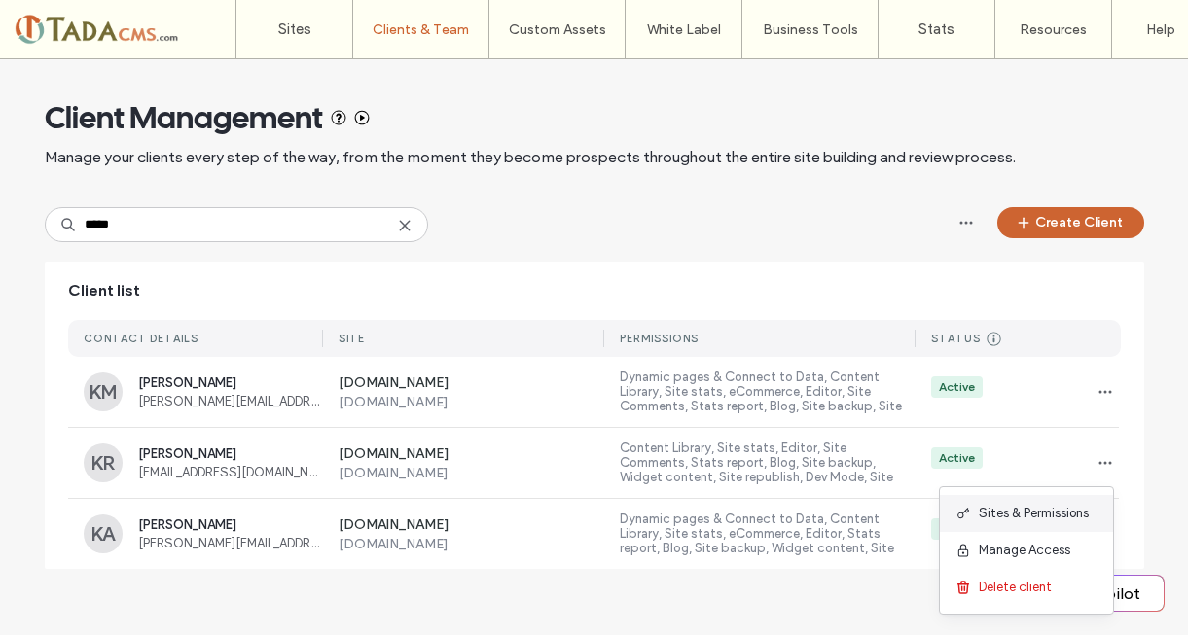
click at [1095, 504] on div "Sites & Permissions" at bounding box center [1026, 513] width 173 height 37
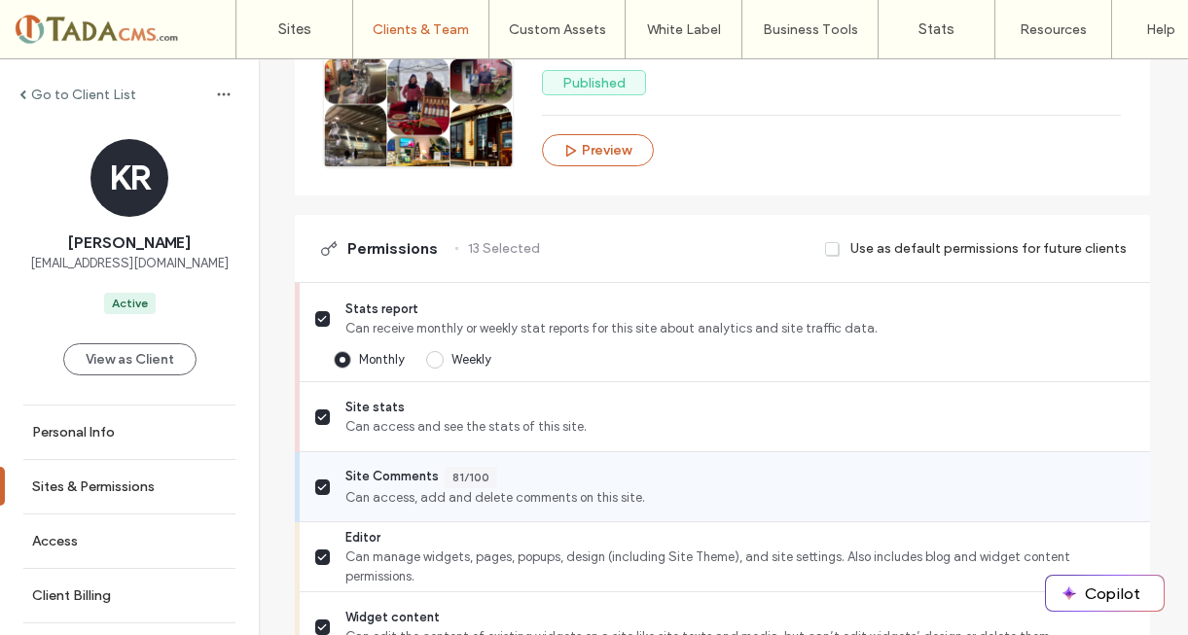
scroll to position [486, 0]
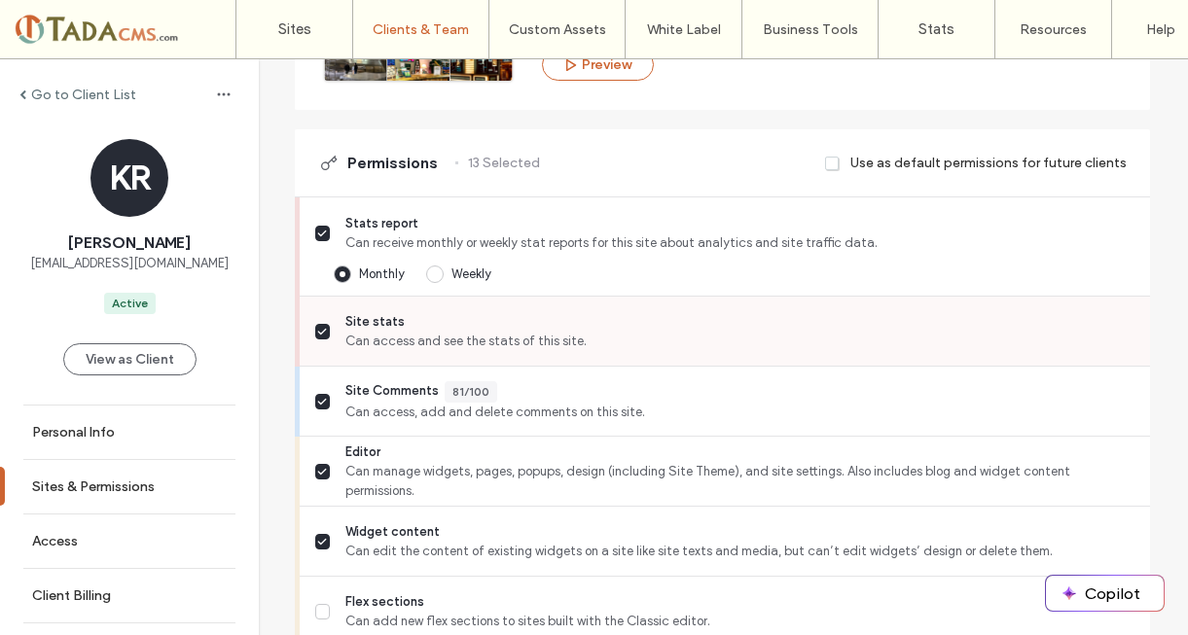
click at [383, 324] on span "Site stats" at bounding box center [739, 321] width 789 height 19
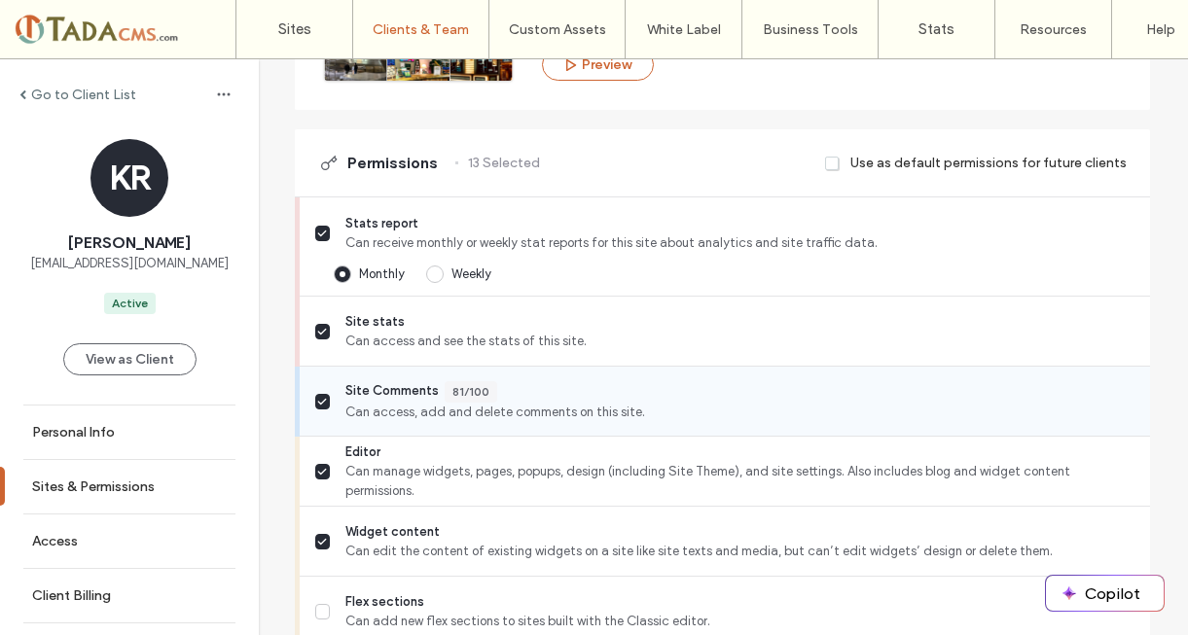
click at [393, 394] on span "Site Comments" at bounding box center [391, 391] width 93 height 21
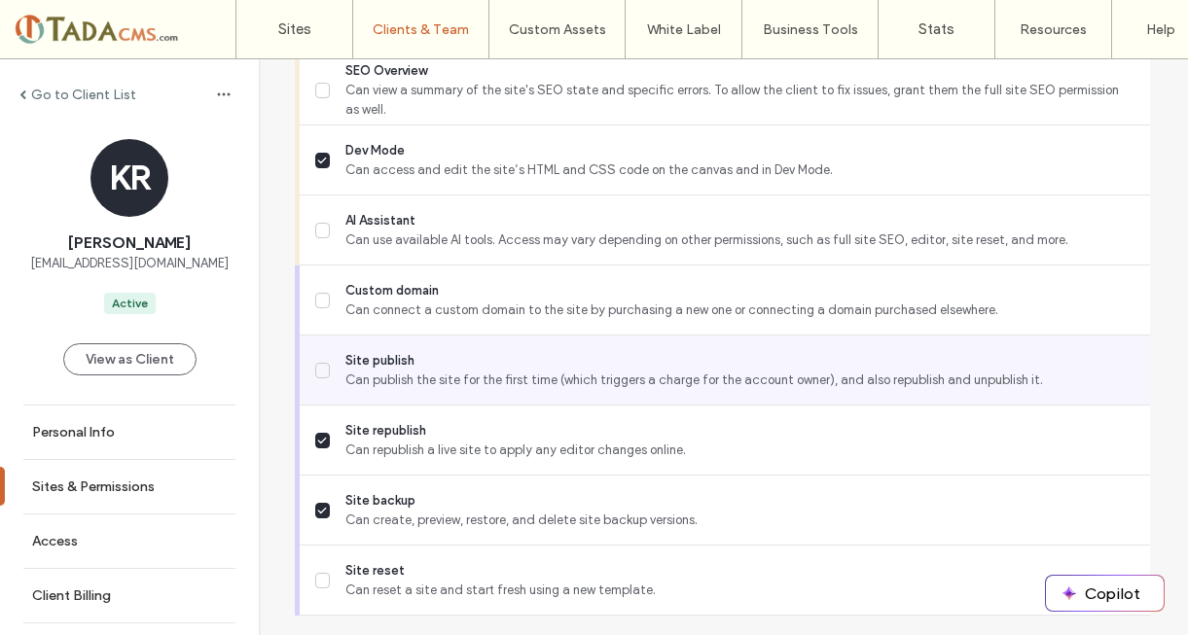
scroll to position [1900, 0]
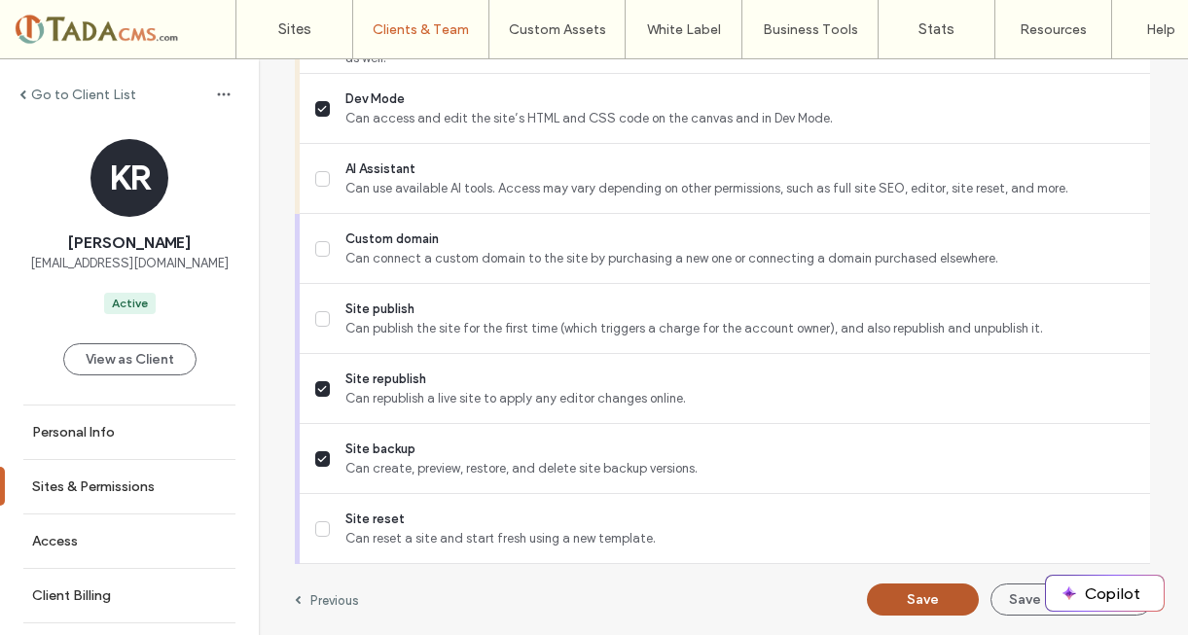
click at [903, 597] on button "Save" at bounding box center [923, 600] width 112 height 32
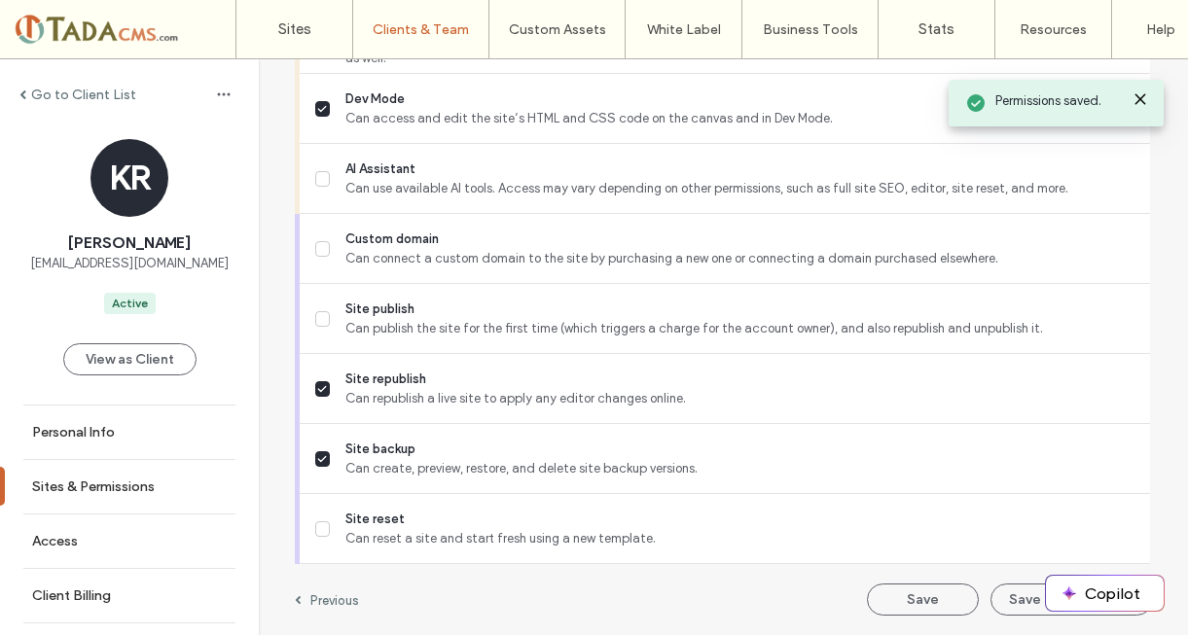
click at [68, 92] on label "Go to Client List" at bounding box center [83, 95] width 105 height 17
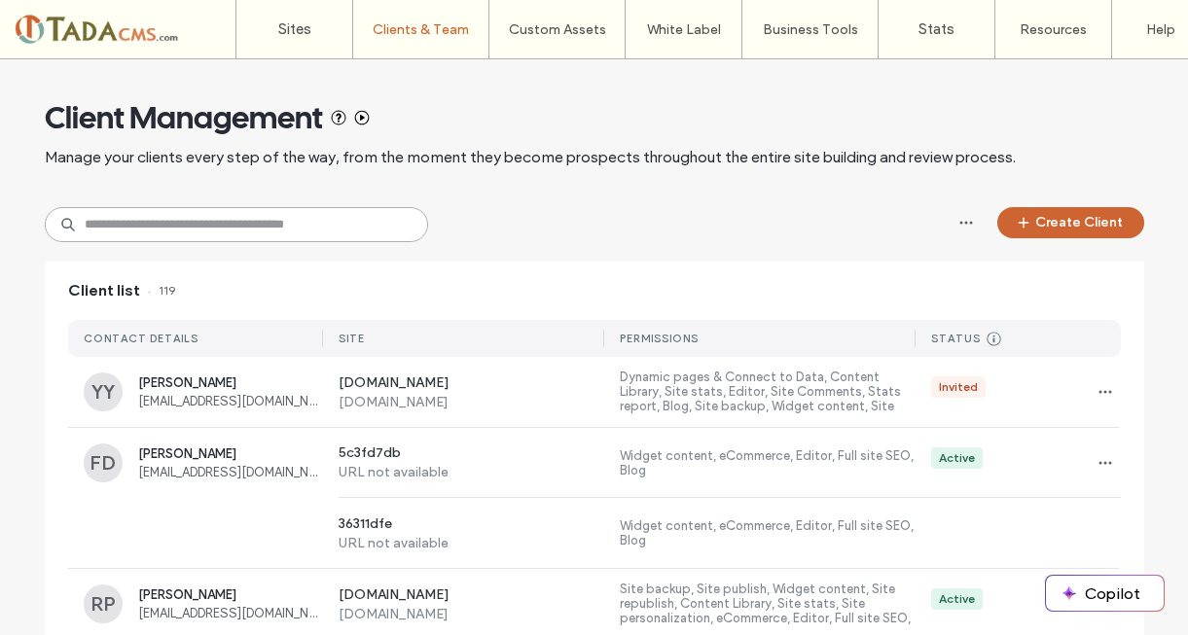
click at [180, 228] on input at bounding box center [236, 224] width 383 height 35
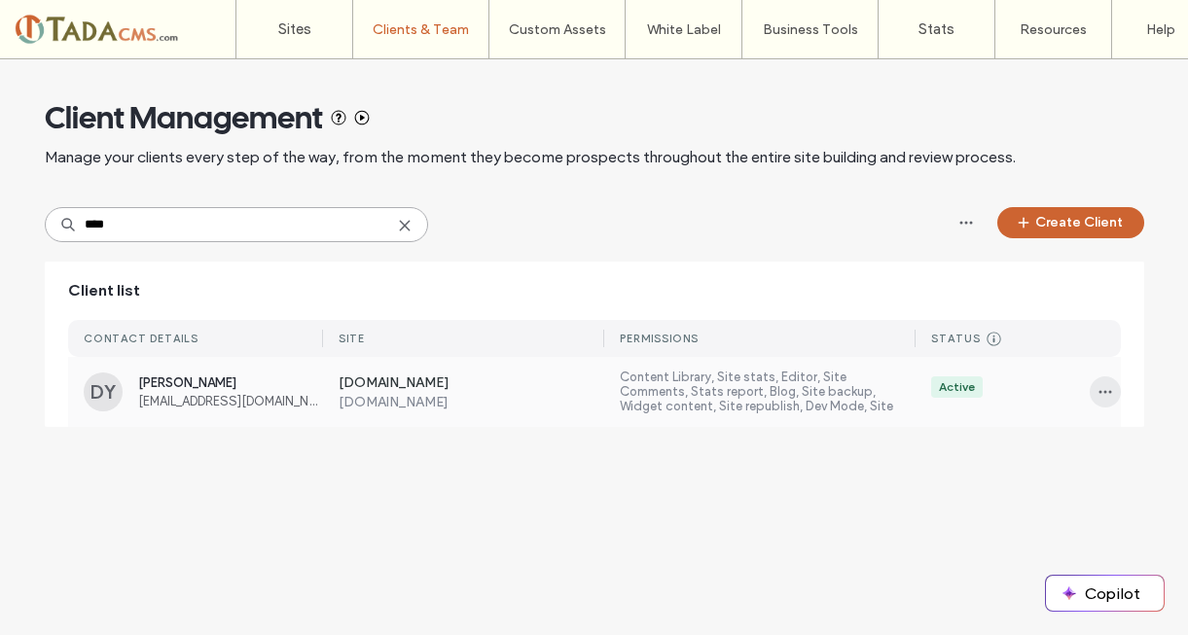
type input "****"
click at [1099, 389] on icon "button" at bounding box center [1105, 392] width 16 height 16
click at [1051, 444] on span "Sites & Permissions" at bounding box center [1034, 442] width 110 height 19
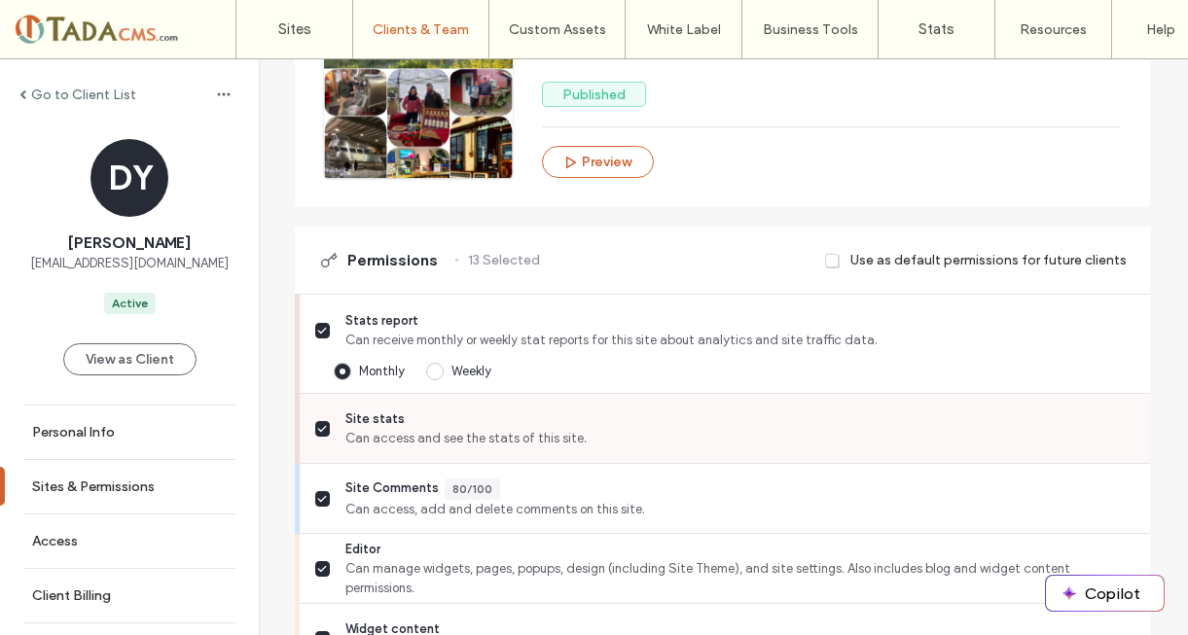
scroll to position [486, 0]
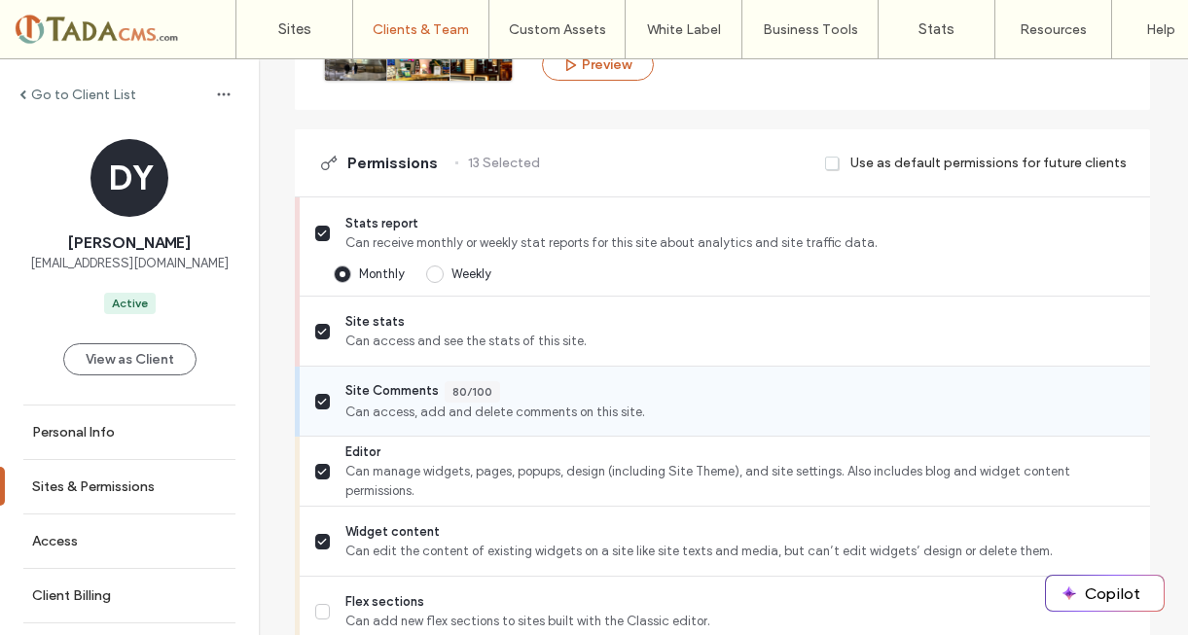
click at [317, 402] on icon at bounding box center [322, 402] width 10 height 8
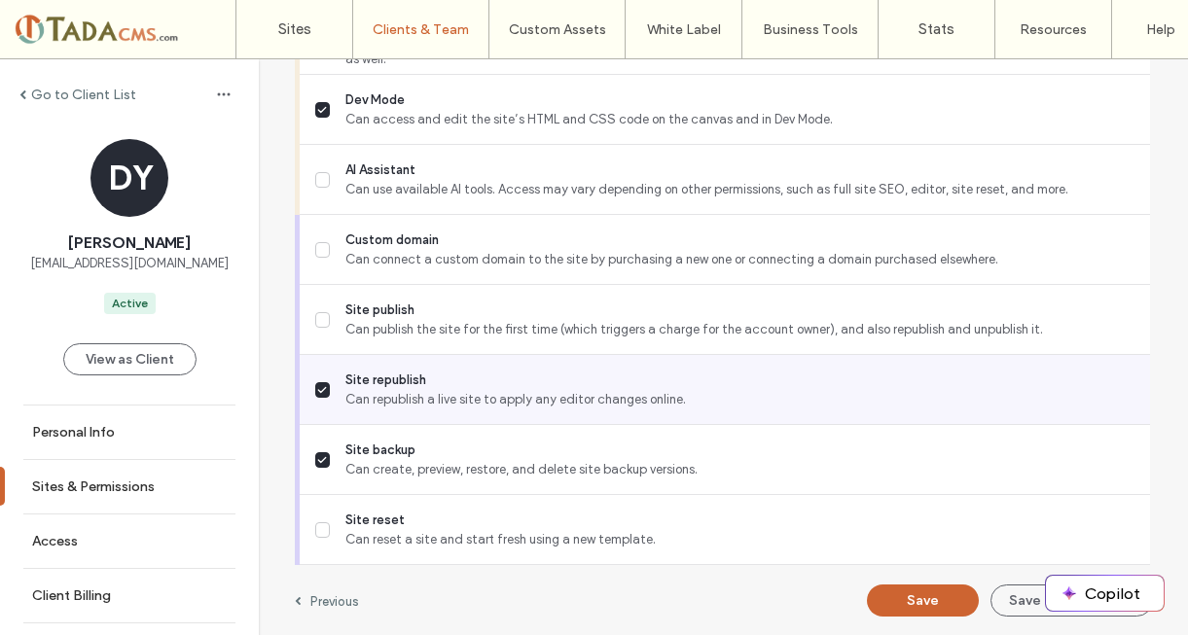
scroll to position [1900, 0]
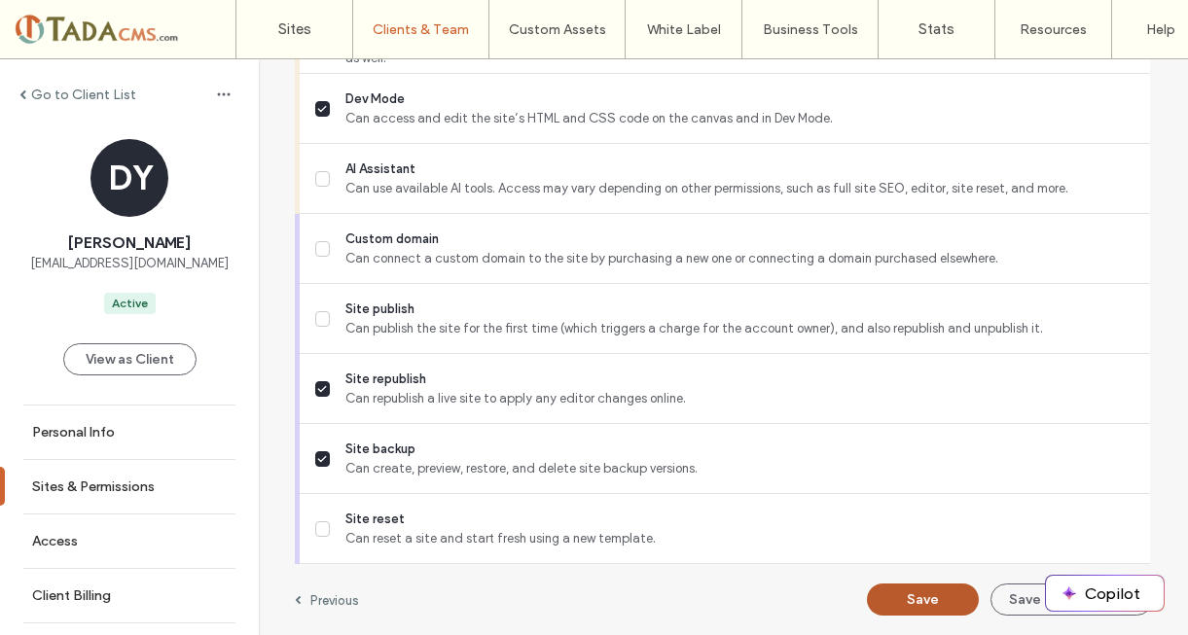
click at [917, 598] on button "Save" at bounding box center [923, 600] width 112 height 32
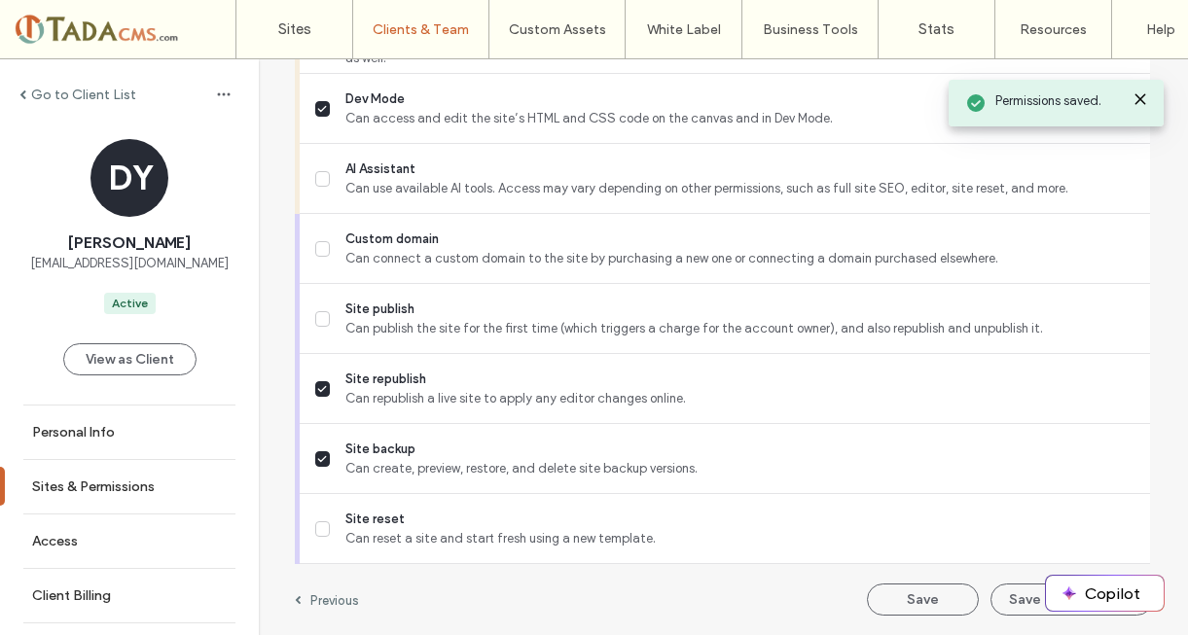
click at [70, 102] on label "Go to Client List" at bounding box center [83, 95] width 105 height 17
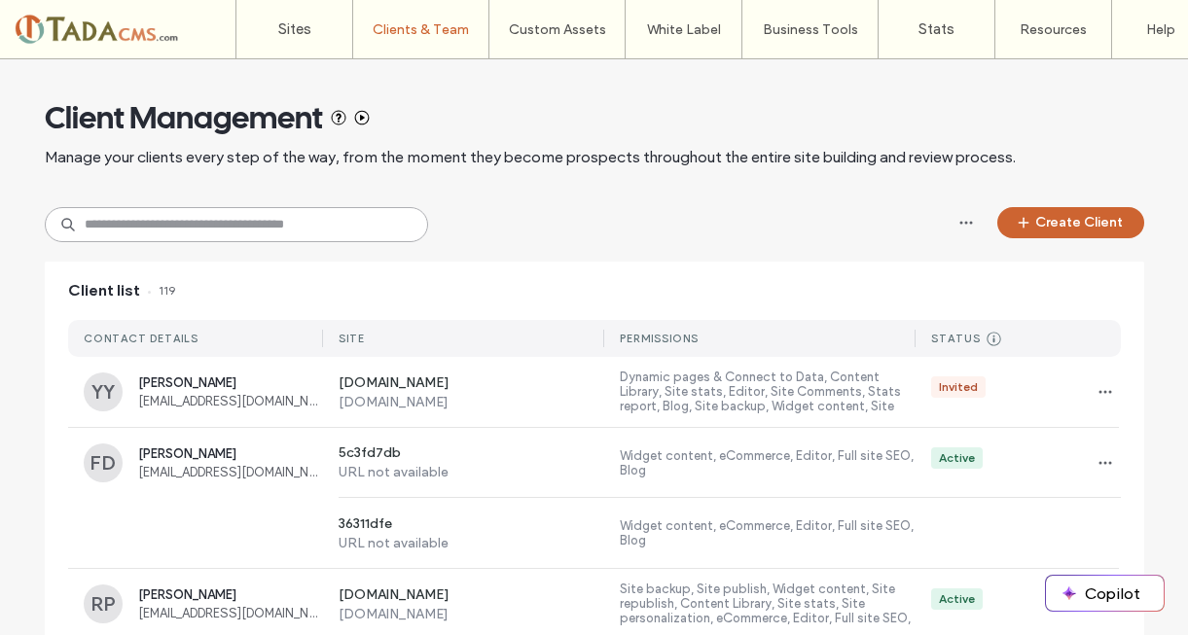
click at [104, 229] on input at bounding box center [236, 224] width 383 height 35
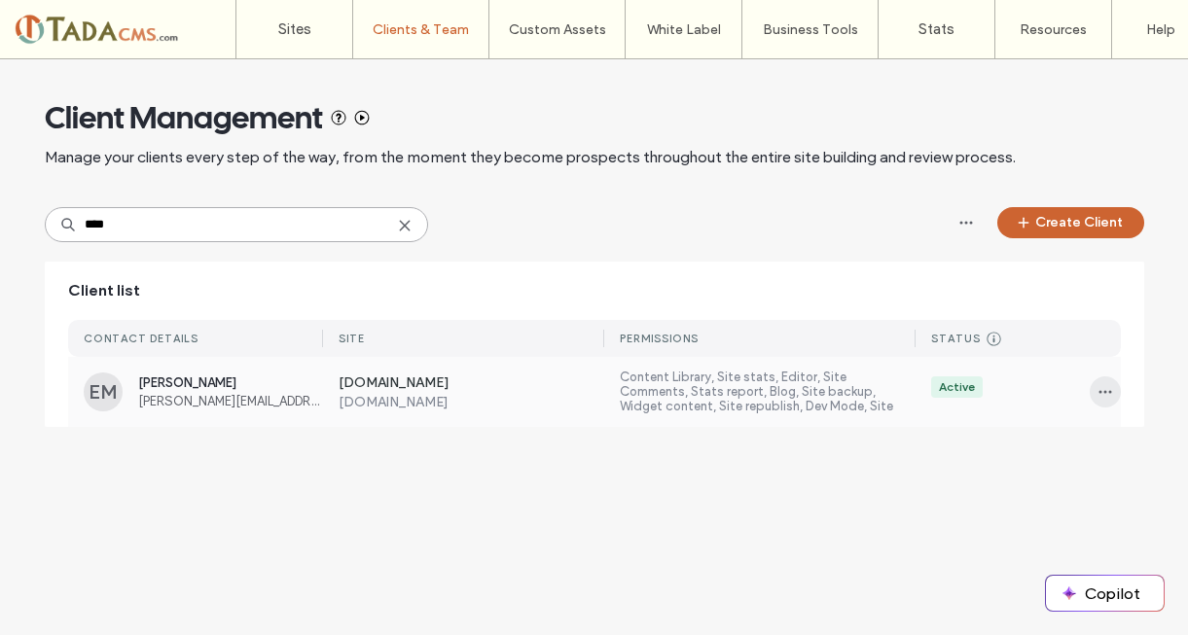
type input "****"
click at [1097, 398] on icon "button" at bounding box center [1105, 392] width 16 height 16
click at [1080, 434] on span "Sites & Permissions" at bounding box center [1034, 442] width 110 height 19
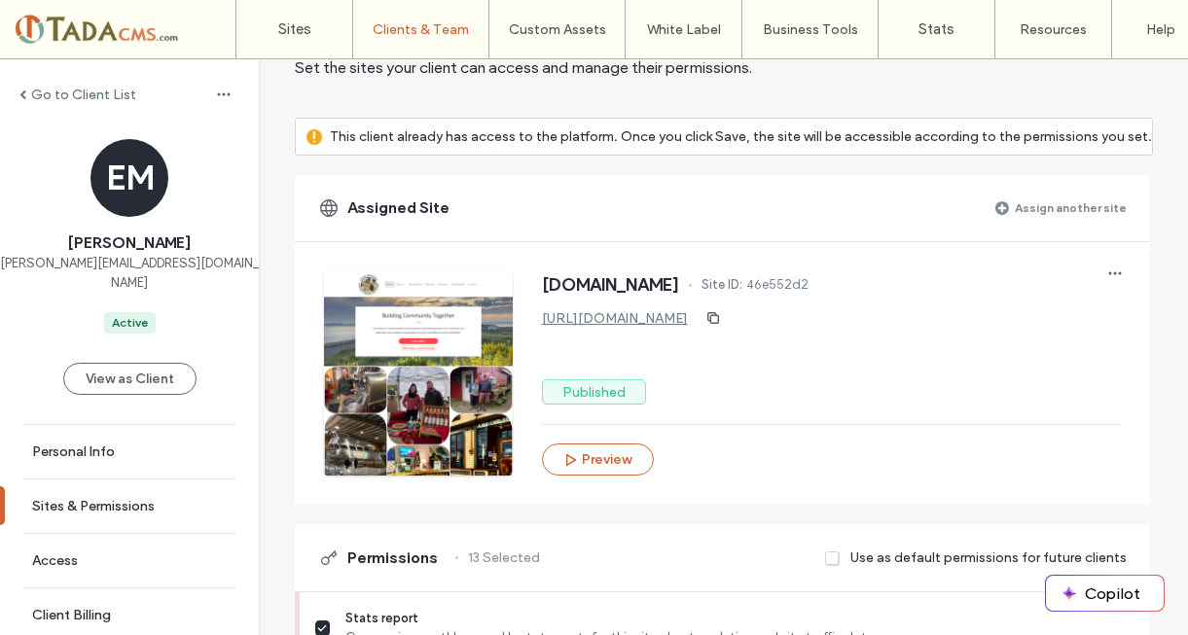
scroll to position [389, 0]
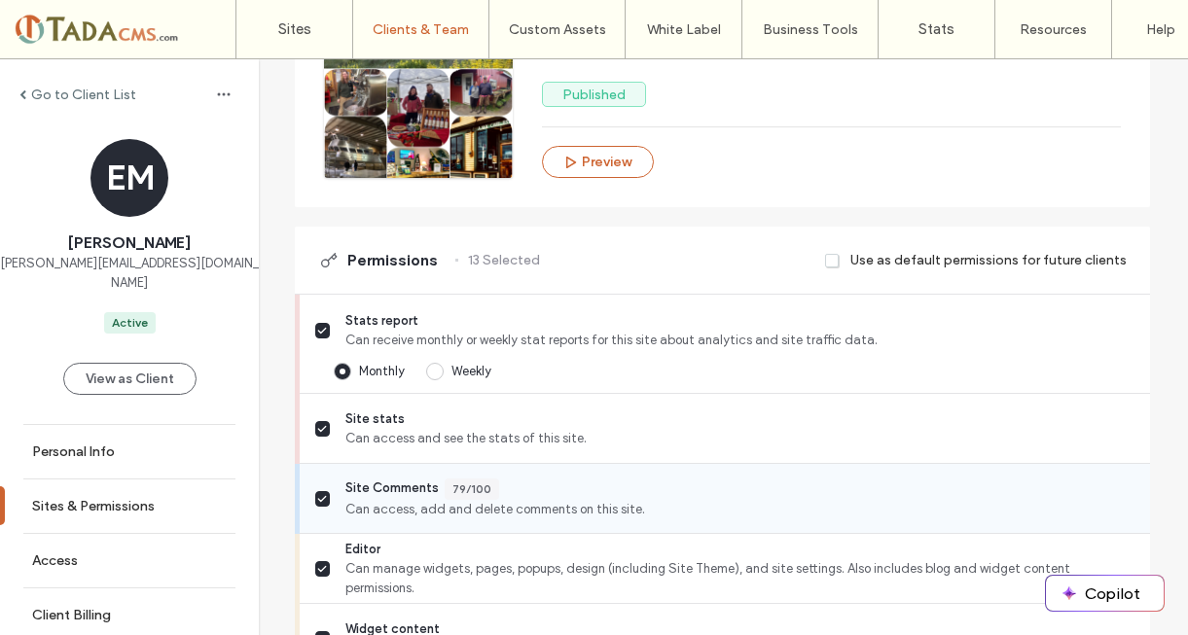
click at [326, 502] on label "Site Comments 79/100 Can access, add and delete comments on this site." at bounding box center [724, 499] width 819 height 41
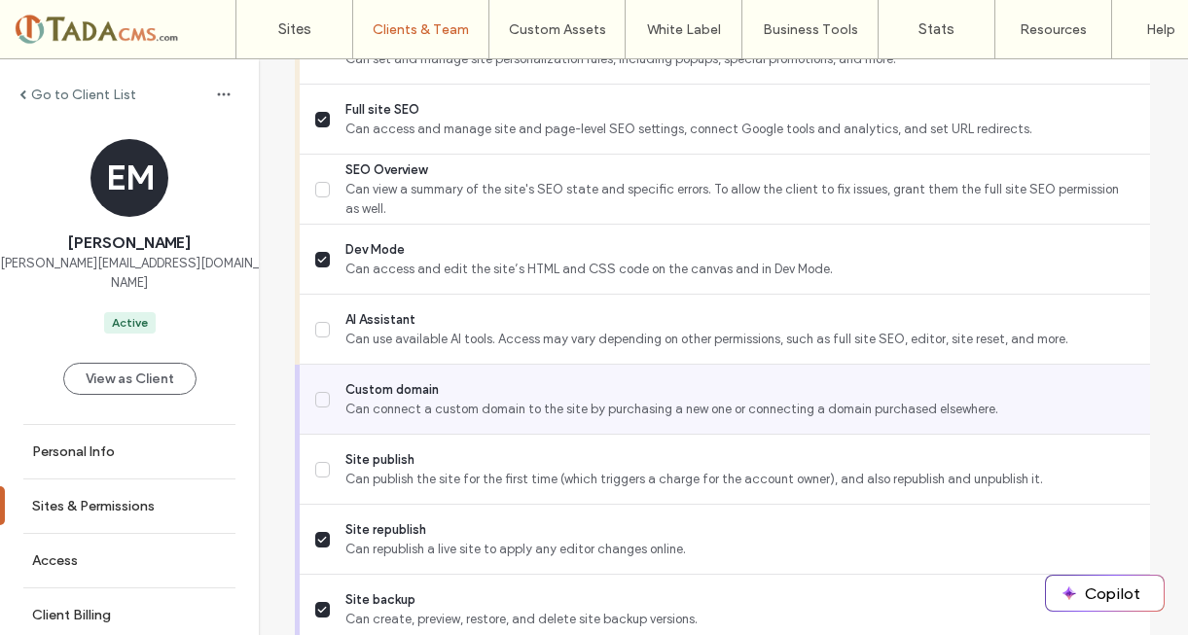
scroll to position [1900, 0]
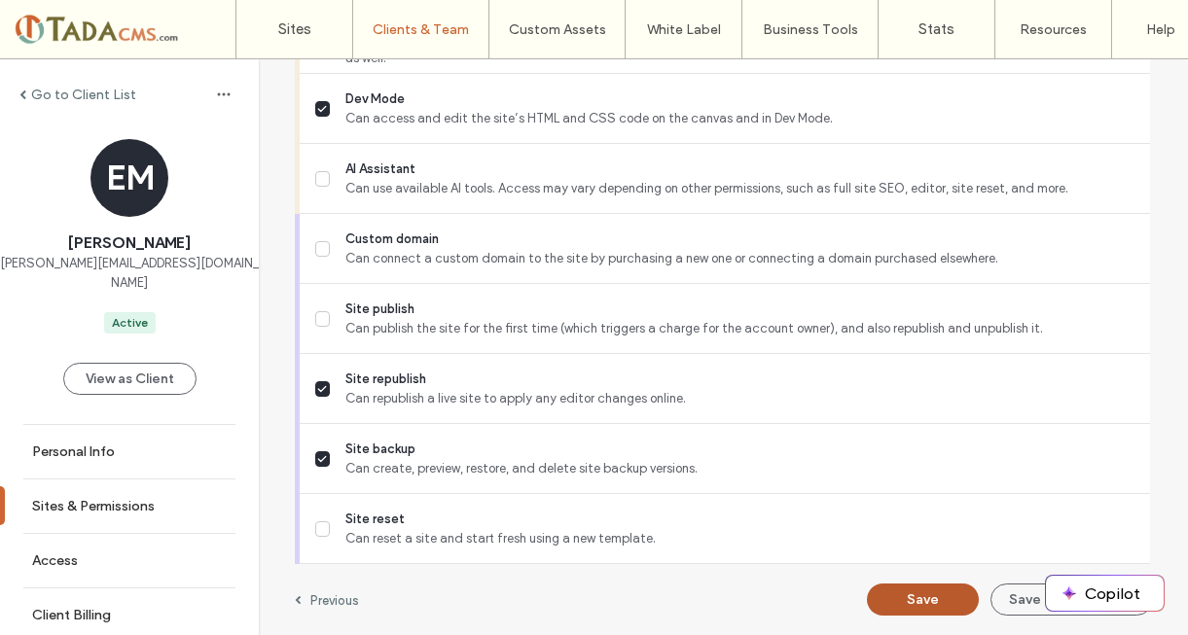
click at [942, 593] on button "Save" at bounding box center [923, 600] width 112 height 32
click at [64, 90] on label "Go to Client List" at bounding box center [83, 95] width 105 height 17
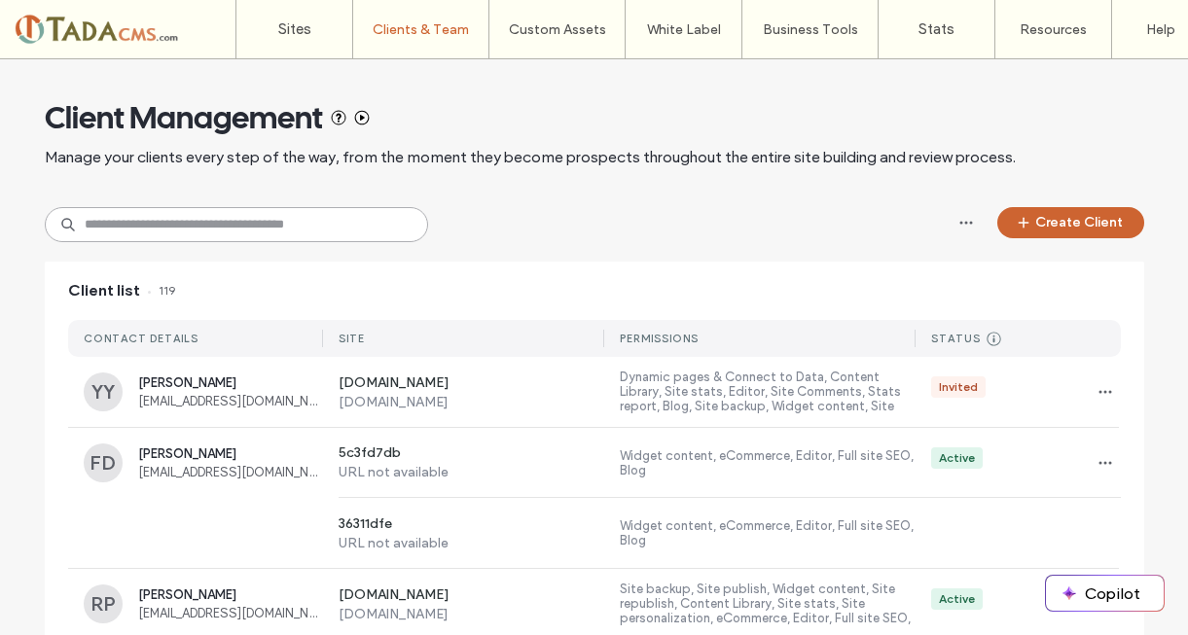
click at [330, 218] on input at bounding box center [236, 224] width 383 height 35
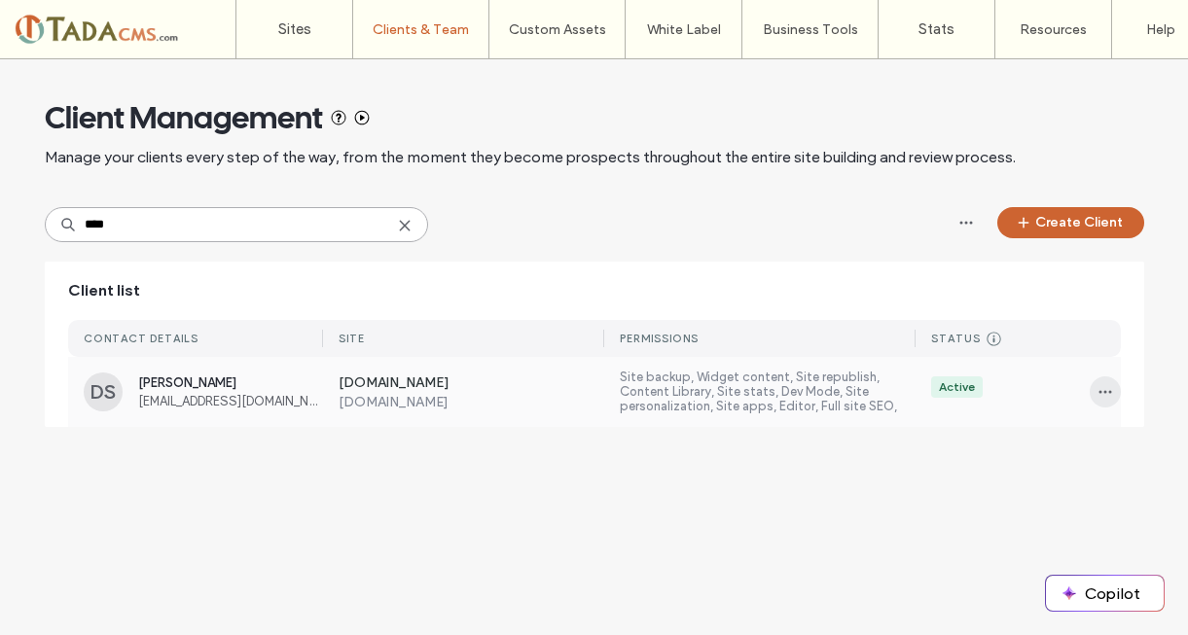
type input "****"
click at [1099, 386] on icon "button" at bounding box center [1105, 392] width 16 height 16
click at [1074, 445] on span "Sites & Permissions" at bounding box center [1034, 442] width 110 height 19
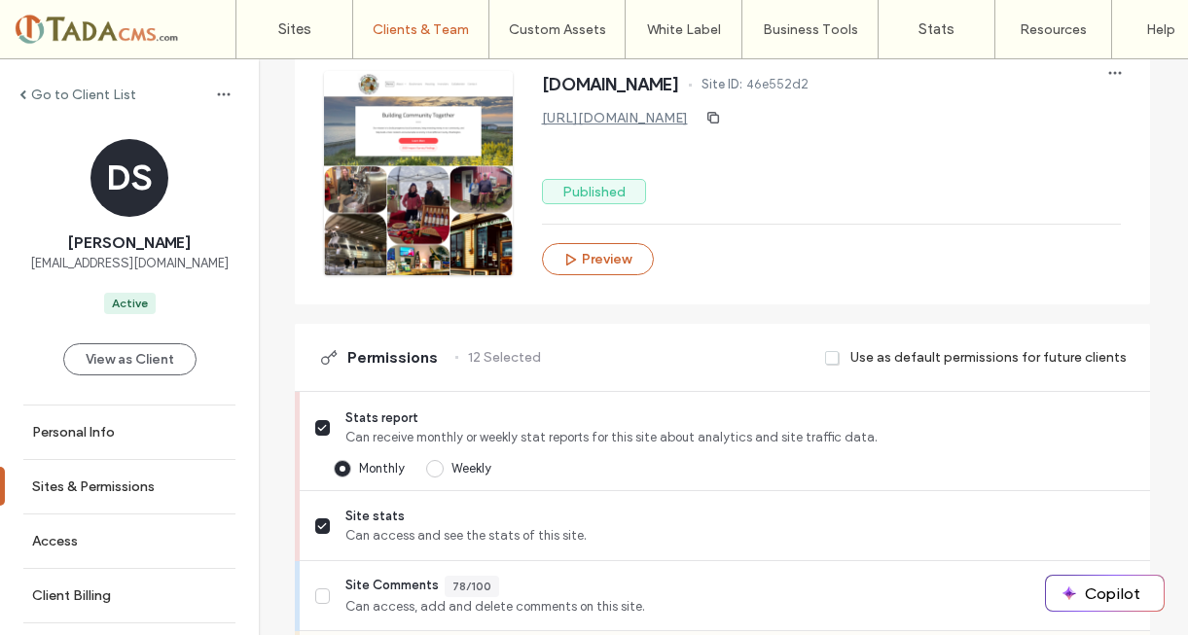
scroll to position [486, 0]
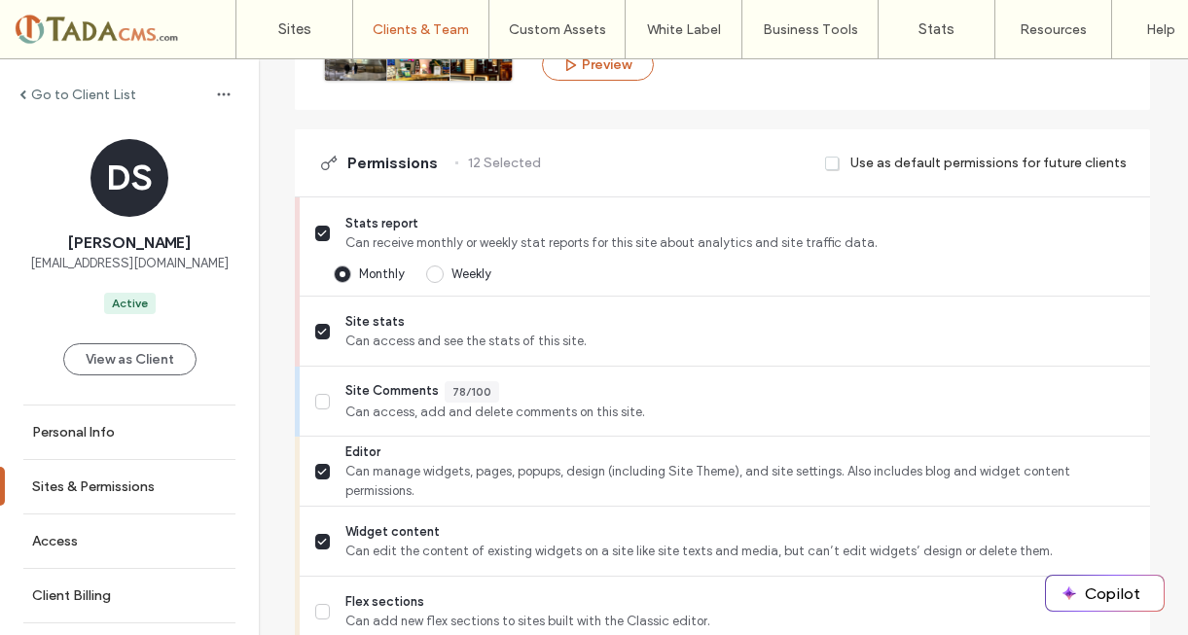
click at [44, 94] on label "Go to Client List" at bounding box center [83, 95] width 105 height 17
